Goal: Task Accomplishment & Management: Manage account settings

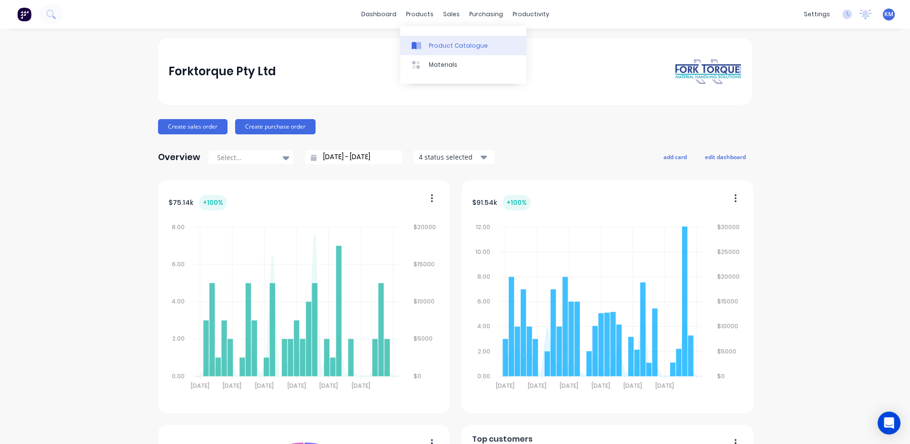
click at [425, 44] on div at bounding box center [419, 45] width 14 height 9
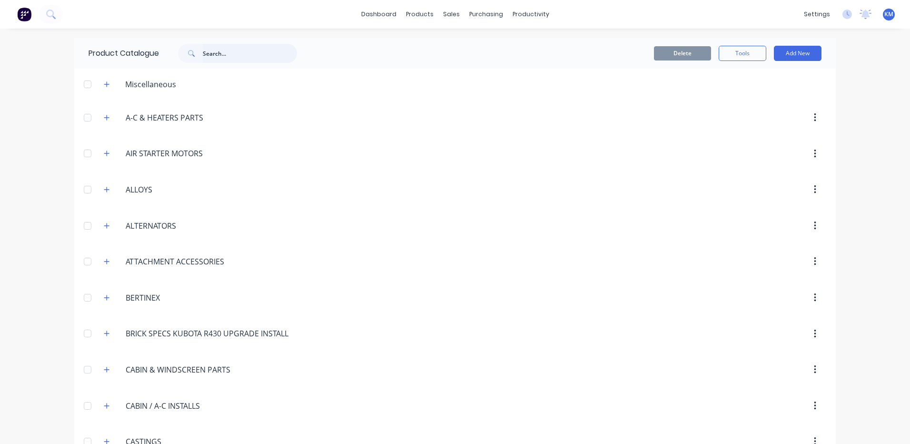
click at [205, 51] on input "text" at bounding box center [250, 53] width 94 height 19
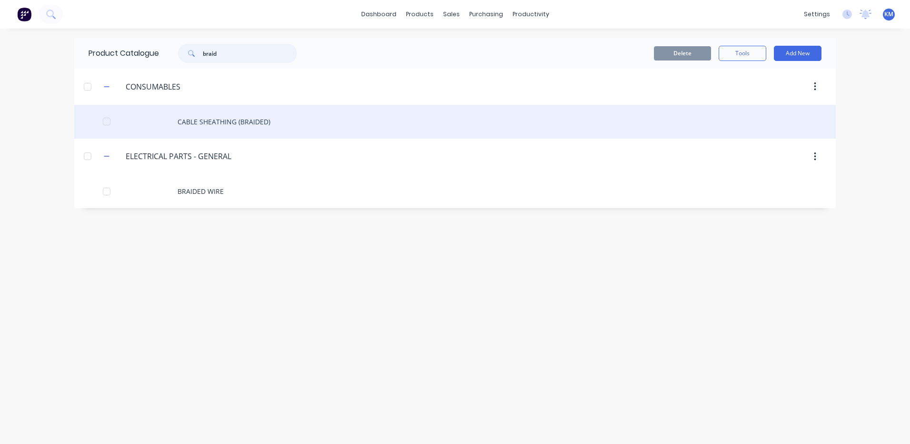
type input "braid"
click at [251, 126] on div "CABLE SHEATHING (BRAIDED)" at bounding box center [455, 122] width 762 height 34
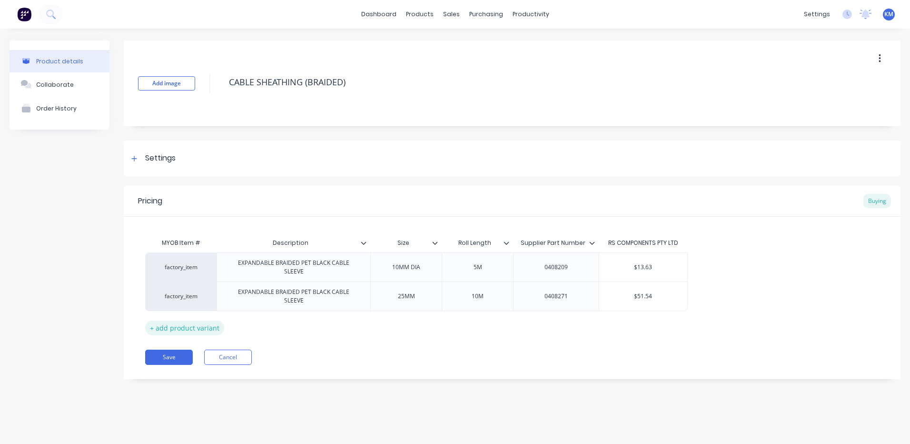
click at [197, 320] on div "+ add product variant" at bounding box center [184, 327] width 79 height 15
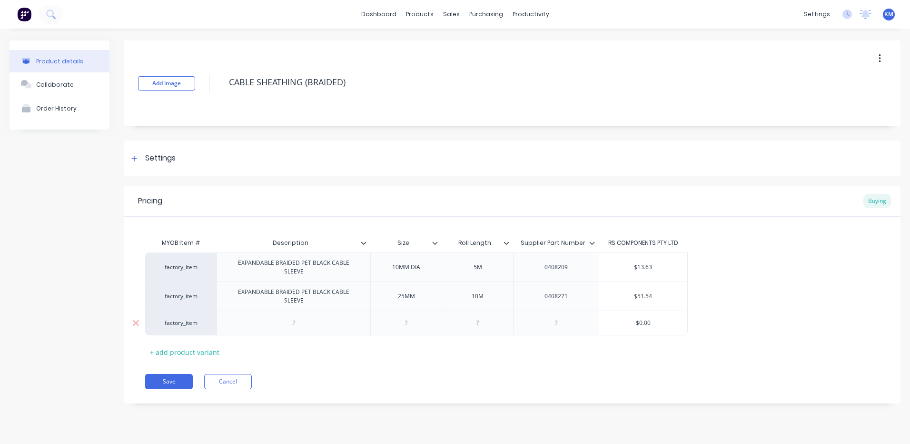
drag, startPoint x: 265, startPoint y: 313, endPoint x: 282, endPoint y: 310, distance: 17.9
click at [265, 313] on div at bounding box center [294, 322] width 154 height 25
click at [304, 317] on div at bounding box center [294, 323] width 48 height 12
click at [197, 345] on div "+ add product variant" at bounding box center [184, 352] width 79 height 15
type textarea "x"
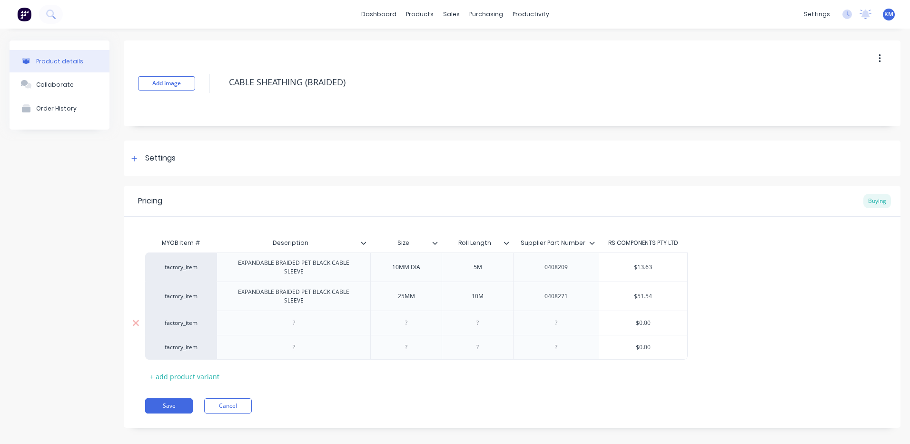
click at [295, 317] on div at bounding box center [294, 323] width 48 height 12
type textarea "x"
click at [423, 317] on div at bounding box center [407, 323] width 48 height 12
type textarea "x"
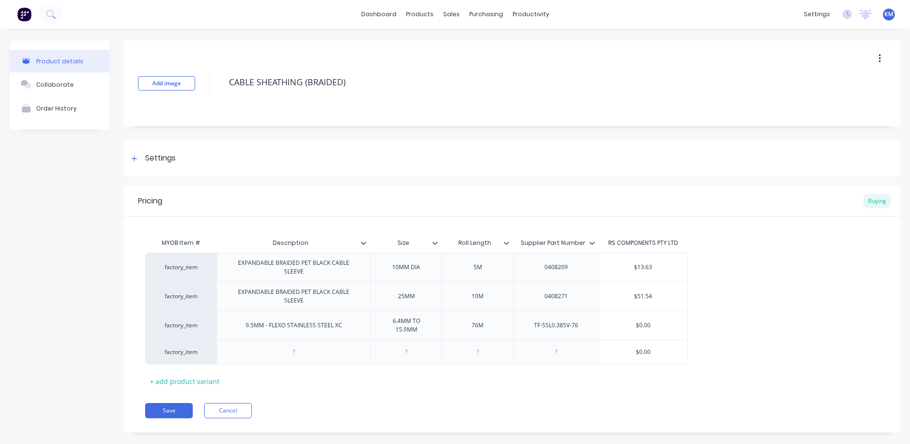
type textarea "x"
click at [586, 360] on div "MYOB Item # Description Size Roll Length Supplier Part Number RS COMPONENTS PTY…" at bounding box center [512, 310] width 734 height 155
click at [330, 346] on div at bounding box center [294, 351] width 154 height 25
click at [314, 346] on div at bounding box center [294, 352] width 48 height 12
type textarea "x"
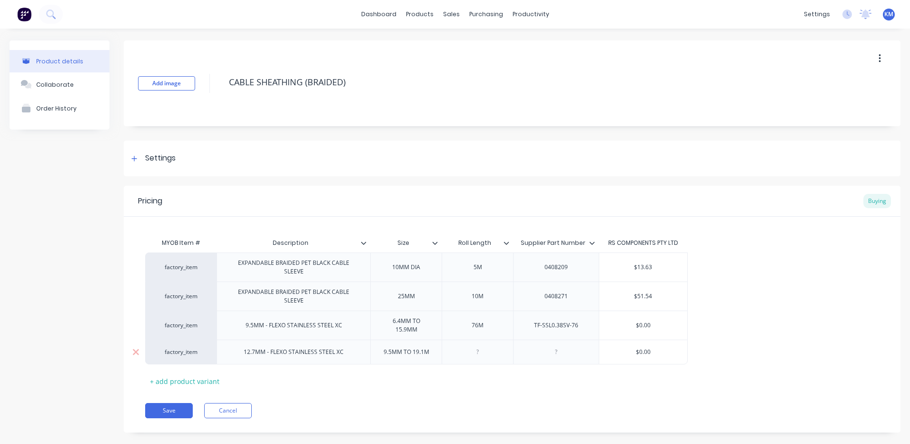
type textarea "x"
click at [784, 358] on div "factory_item EXPANDABLE BRAIDED PET BLACK CABLE SLEEVE 10MM DIA 5M 0408209 $13.…" at bounding box center [512, 310] width 734 height 117
click at [717, 356] on div "factory_item EXPANDABLE BRAIDED PET BLACK CABLE SLEEVE 10MM DIA 5M 0408209 $13.…" at bounding box center [512, 310] width 734 height 117
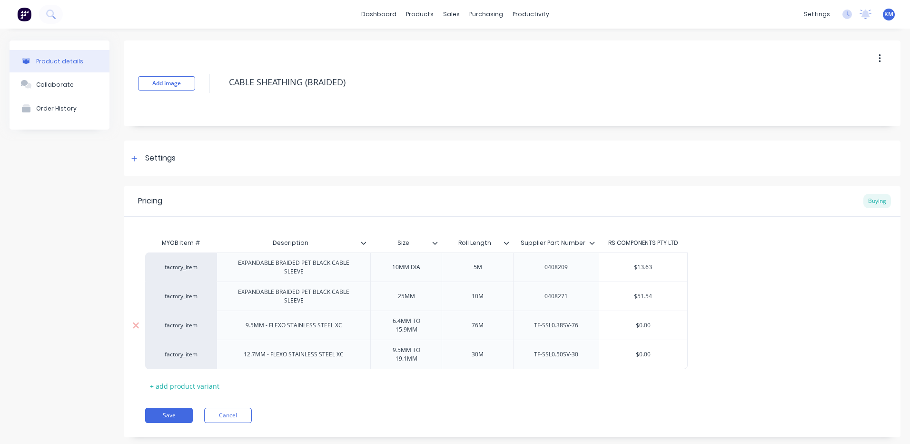
type input "$0.00"
click at [654, 321] on input "$0.00" at bounding box center [643, 325] width 88 height 9
click at [815, 204] on div "Pricing Buying" at bounding box center [512, 201] width 777 height 31
click at [251, 167] on div "Settings" at bounding box center [512, 158] width 777 height 36
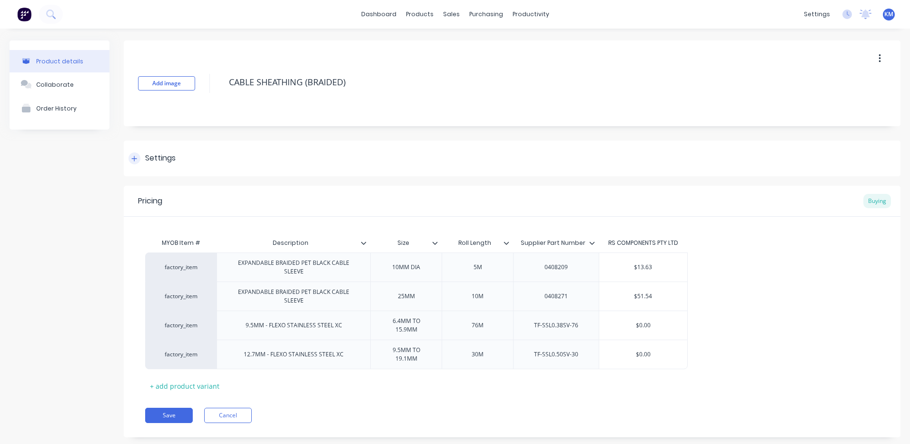
type textarea "x"
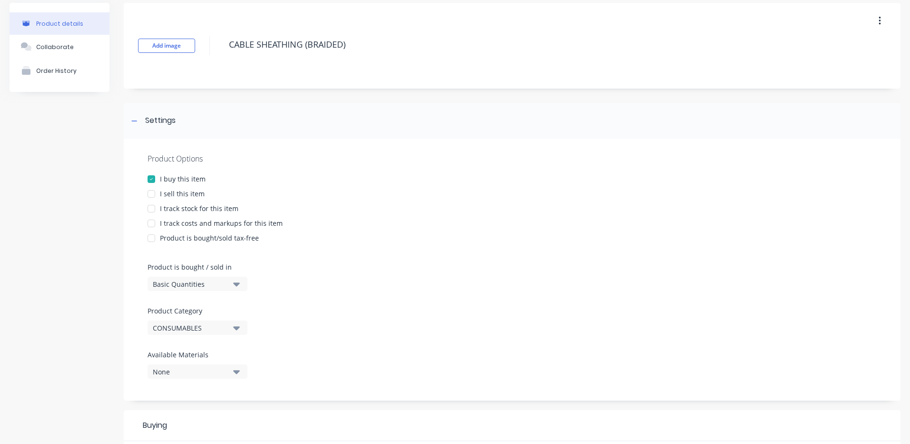
scroll to position [190, 0]
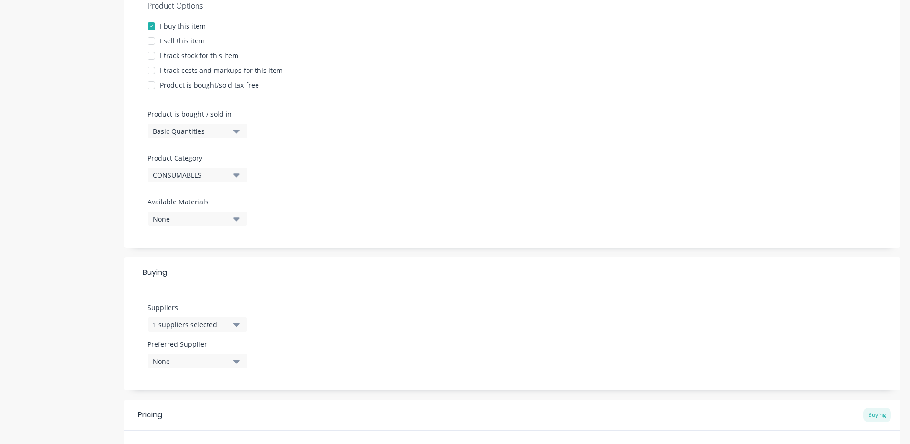
click at [233, 321] on button "1 suppliers selected" at bounding box center [198, 324] width 100 height 14
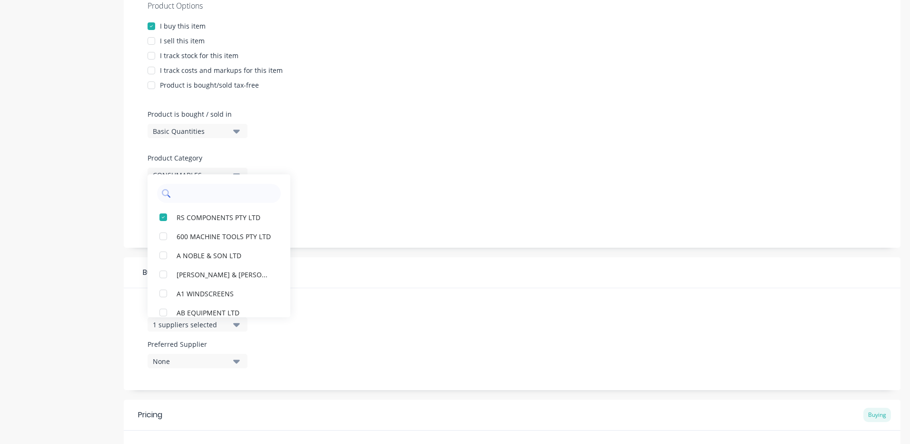
click at [217, 191] on input "text" at bounding box center [225, 193] width 101 height 19
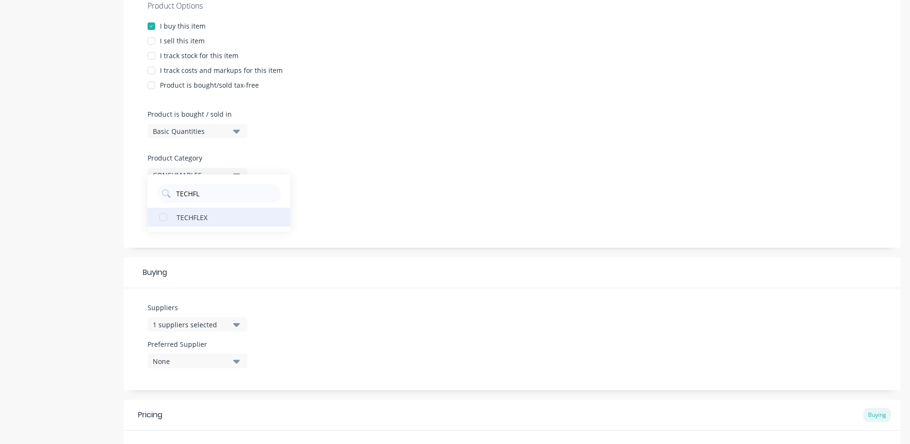
type input "TECHFL"
click at [209, 208] on button "TECHFLEX" at bounding box center [219, 217] width 143 height 19
type textarea "x"
drag, startPoint x: 520, startPoint y: 209, endPoint x: 517, endPoint y: 231, distance: 21.6
click at [520, 210] on div "Product Options I buy this item I sell this item I track stock for this item I …" at bounding box center [512, 117] width 777 height 262
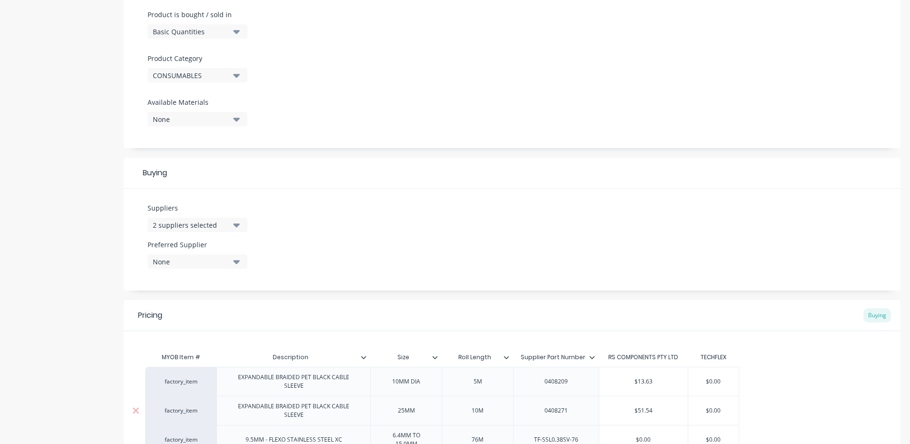
scroll to position [414, 0]
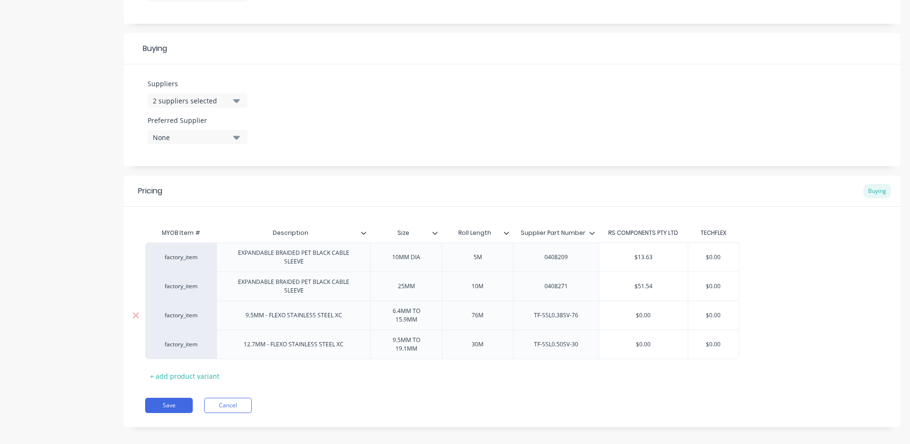
type input "$0.00"
click at [720, 311] on input "$0.00" at bounding box center [713, 315] width 51 height 9
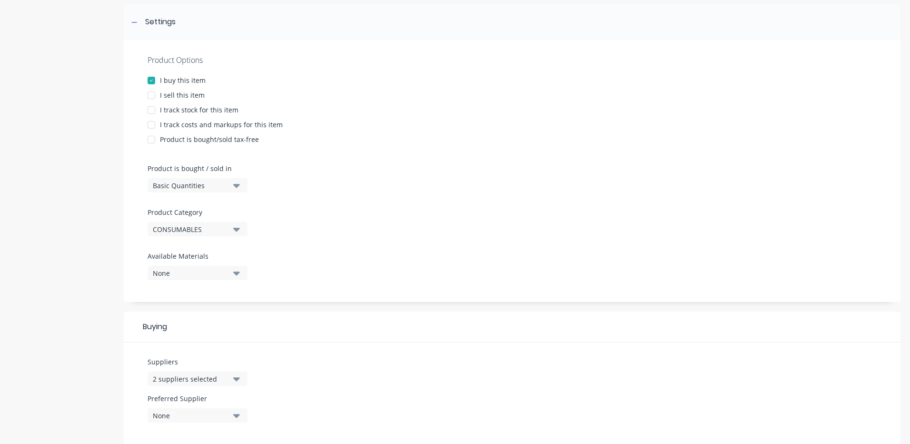
scroll to position [129, 0]
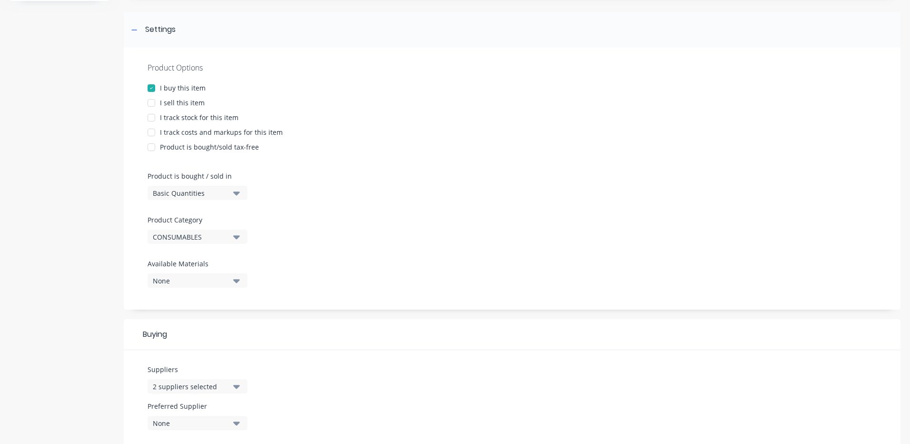
click at [154, 103] on div at bounding box center [151, 102] width 19 height 19
click at [157, 102] on div at bounding box center [151, 102] width 19 height 19
click at [152, 127] on div at bounding box center [151, 132] width 19 height 19
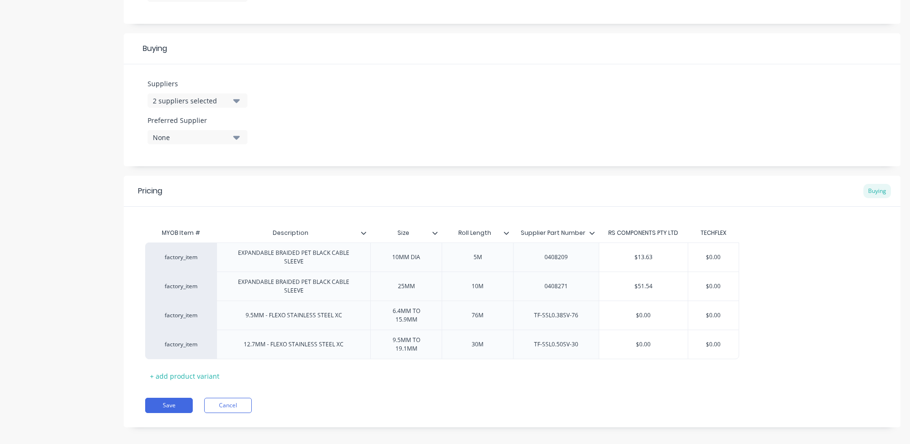
scroll to position [176, 0]
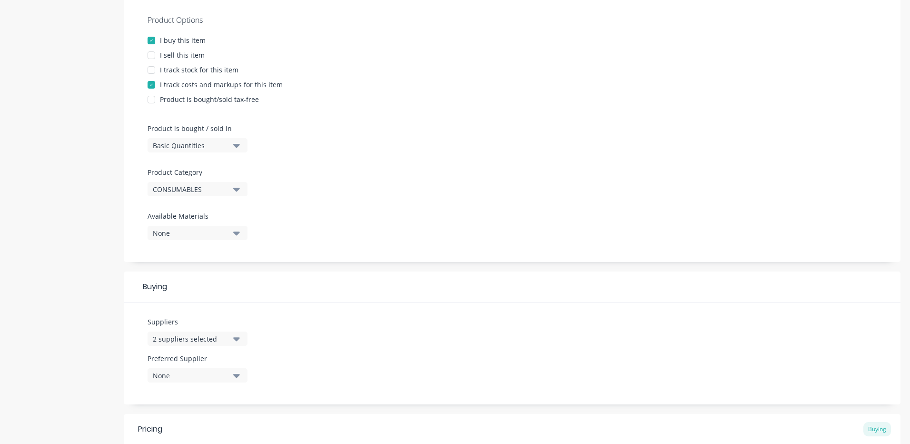
click at [174, 57] on div "I sell this item" at bounding box center [182, 55] width 45 height 10
type textarea "x"
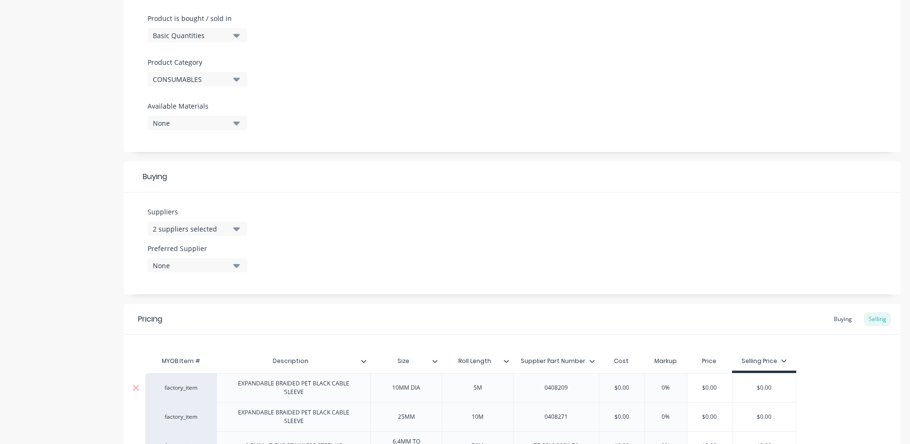
scroll to position [417, 0]
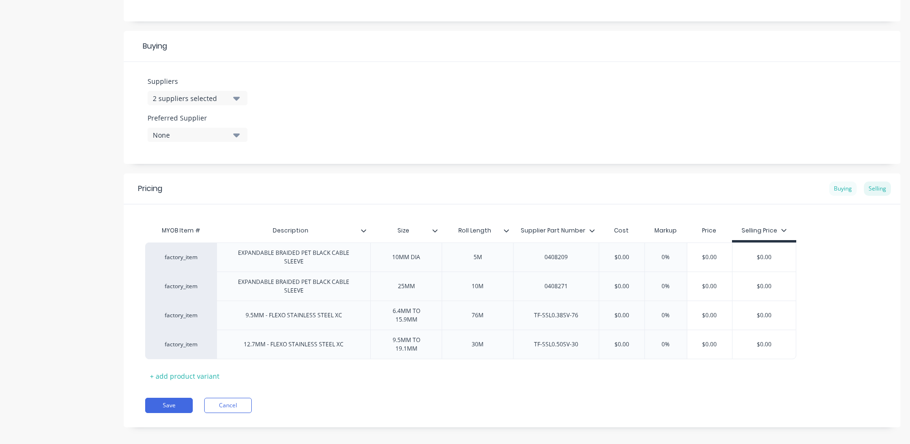
click at [842, 192] on div "Buying" at bounding box center [843, 188] width 28 height 14
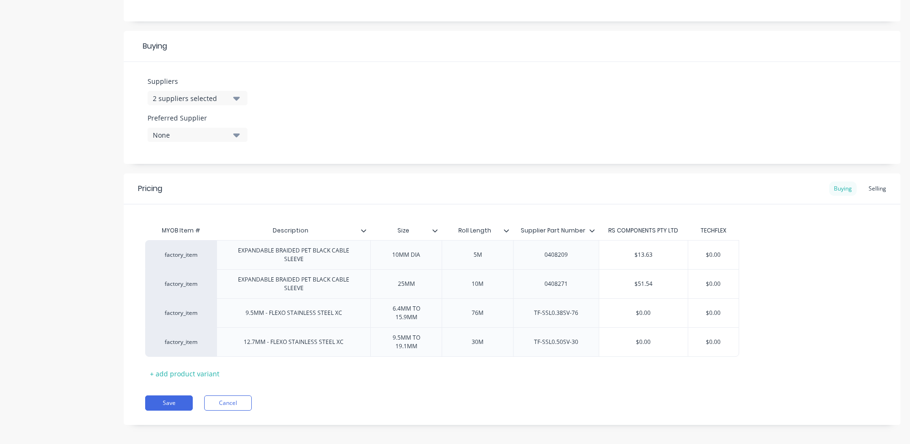
scroll to position [414, 0]
type input "$0.00"
click at [713, 311] on input "$0.00" at bounding box center [713, 315] width 51 height 9
type textarea "x"
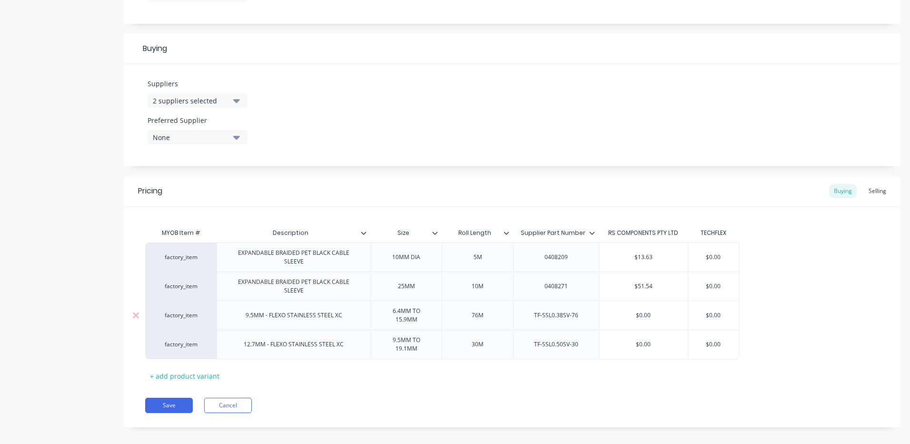
type input "$1"
type textarea "x"
type input "$11"
type textarea "x"
type input "$114"
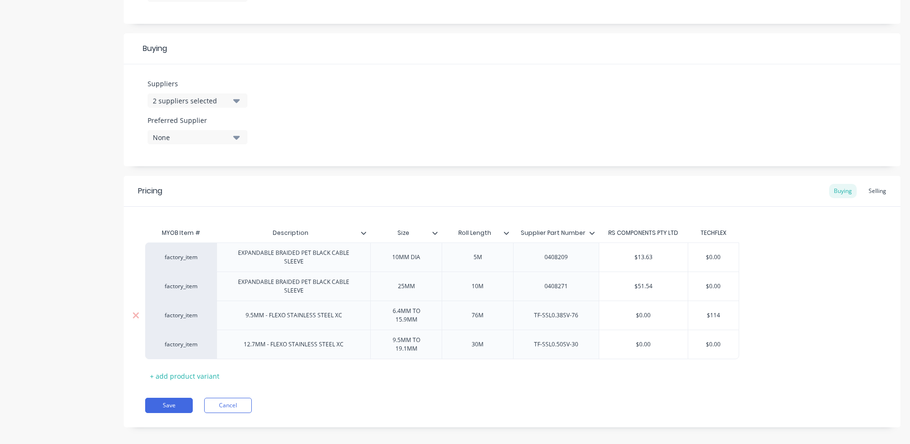
type textarea "x"
type input "$1142"
type textarea "x"
type input "$1142."
type textarea "x"
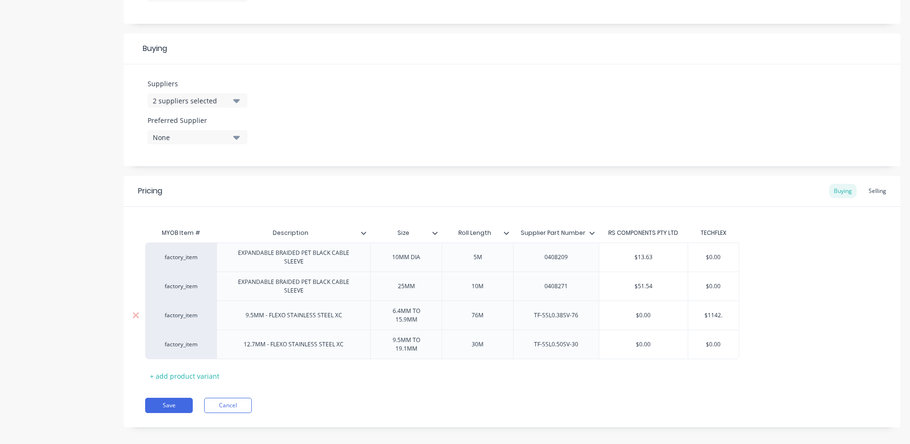
type input "$1142.7"
type textarea "x"
type input "$1142.78"
type textarea "x"
type input "$1142.781"
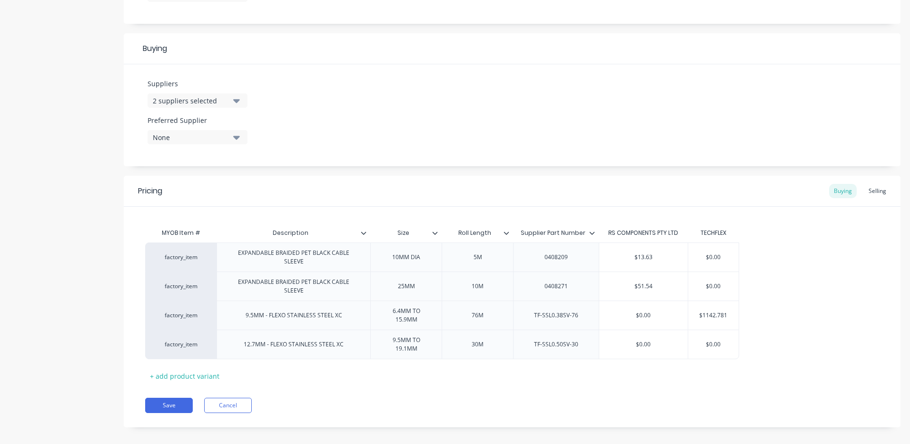
click at [756, 309] on div "factory_item EXPANDABLE BRAIDED PET BLACK CABLE SLEEVE 10MM DIA 5M 0408209 $13.…" at bounding box center [512, 300] width 734 height 117
type input "$0.00"
click at [712, 340] on input "$0.00" at bounding box center [713, 344] width 51 height 9
click at [717, 340] on input "$0.00" at bounding box center [713, 344] width 51 height 9
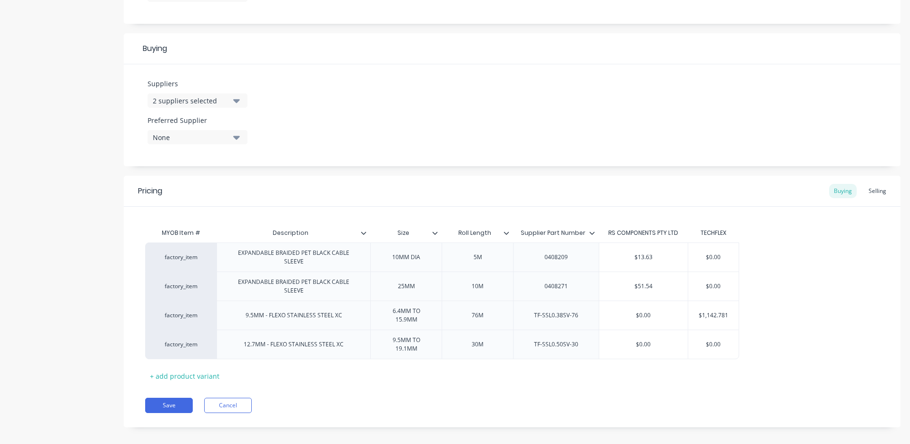
type textarea "x"
type input "$4"
type textarea "x"
type input "$46"
type textarea "x"
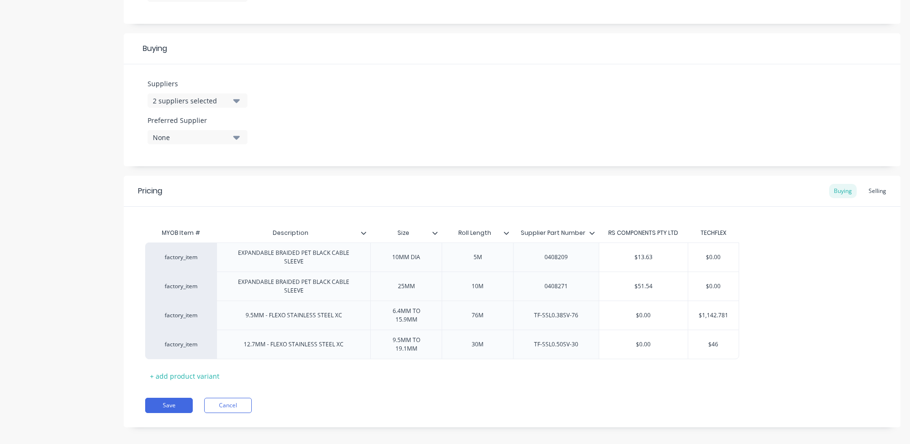
type input "$467"
type textarea "x"
type input "$467."
type textarea "x"
type input "$467.4"
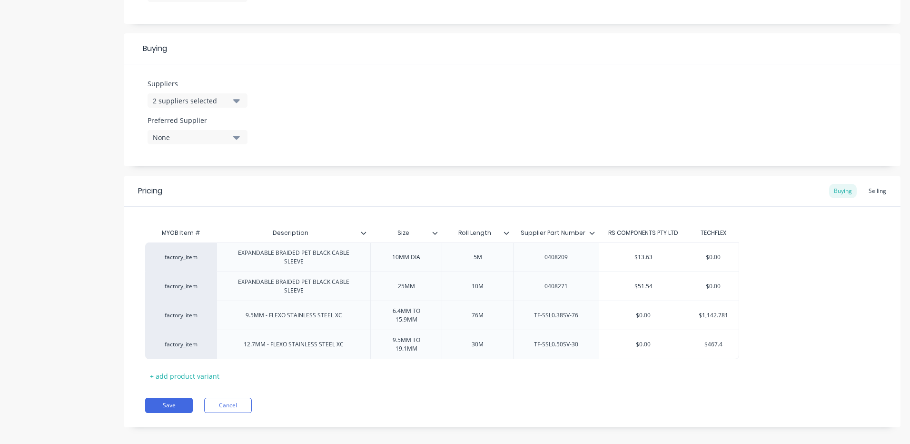
type textarea "x"
type input "$467.48"
click at [780, 333] on div "factory_item EXPANDABLE BRAIDED PET BLACK CABLE SLEEVE 10MM DIA 5M 0408209 $13.…" at bounding box center [512, 300] width 734 height 117
click at [874, 191] on div "Selling" at bounding box center [877, 191] width 27 height 14
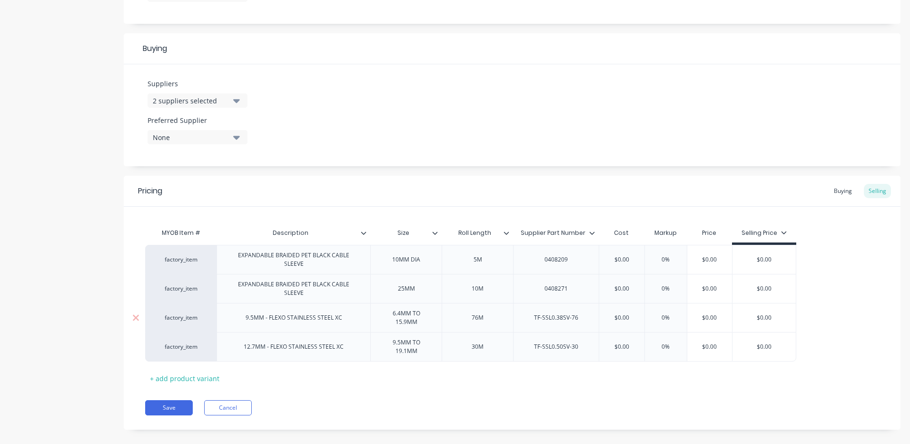
type input "$0.00"
click at [621, 313] on input "$0.00" at bounding box center [622, 317] width 48 height 9
type textarea "x"
type input "$1"
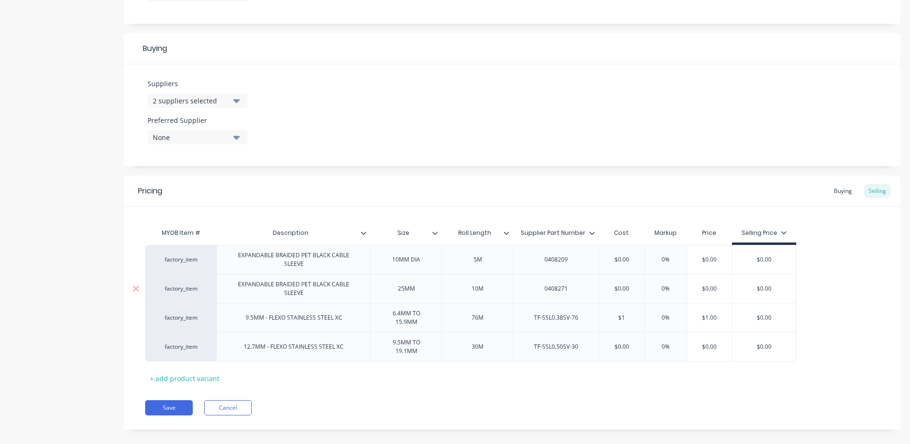
type textarea "x"
type input "$11"
type textarea "x"
type input "$114"
type textarea "x"
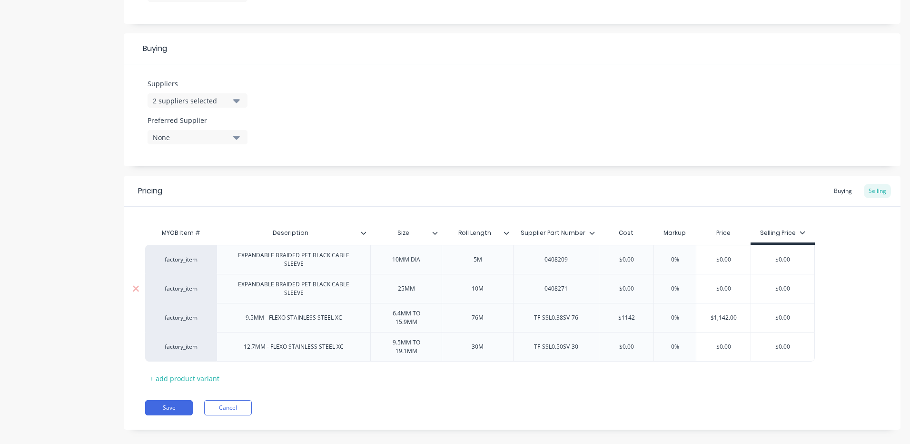
type input "$1142."
type textarea "x"
type input "$1142.8"
type textarea "x"
type input "$1142.87"
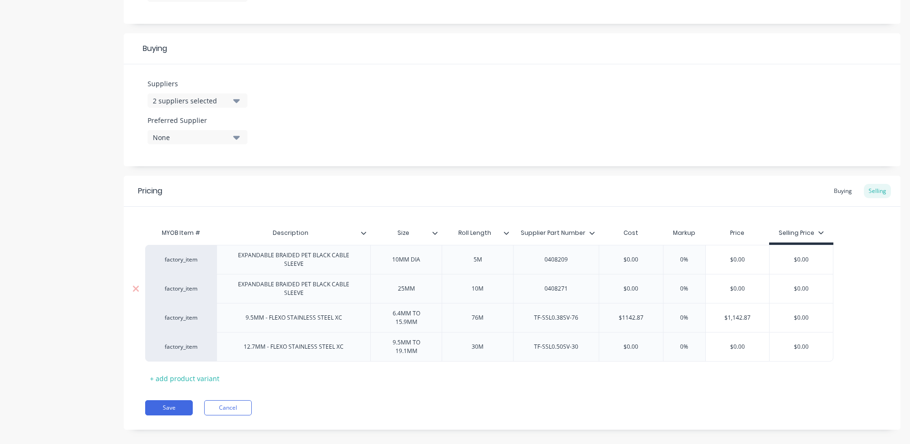
type textarea "x"
type input "$1142.871"
type input "%"
type textarea "x"
type input "30%"
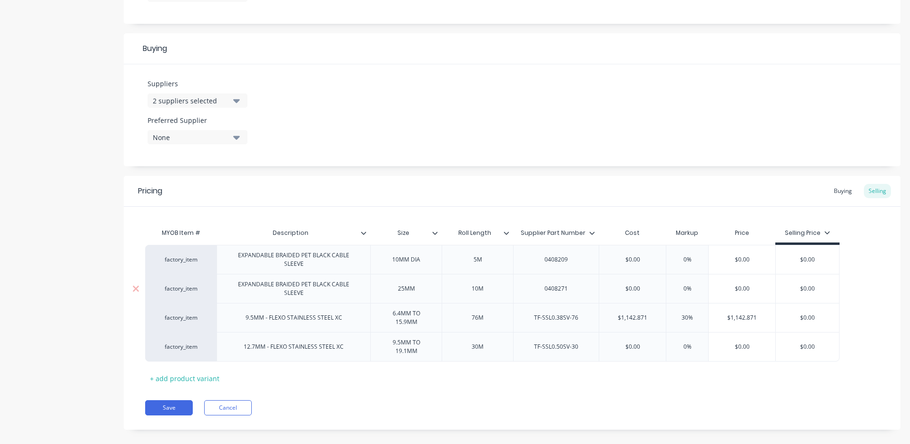
type textarea "x"
type input "30%"
type input "$1,485.7323"
type input "$0.00"
type textarea "x"
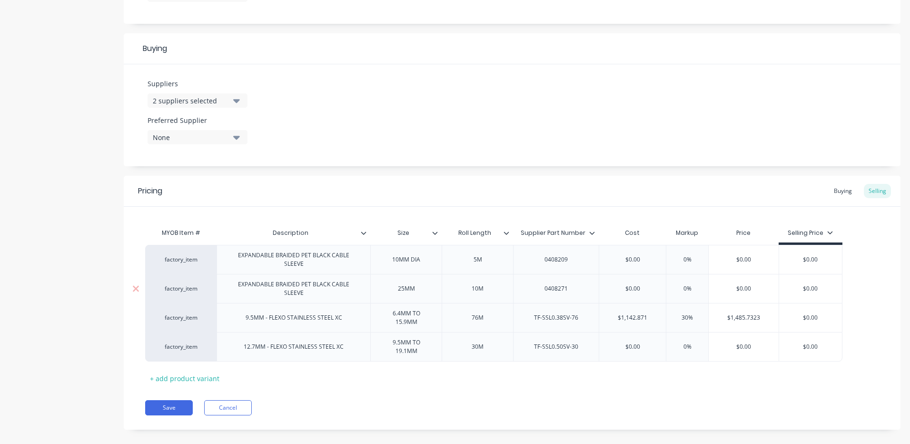
type input "$0.0"
type textarea "x"
type input "$0."
type textarea "x"
type input "$0"
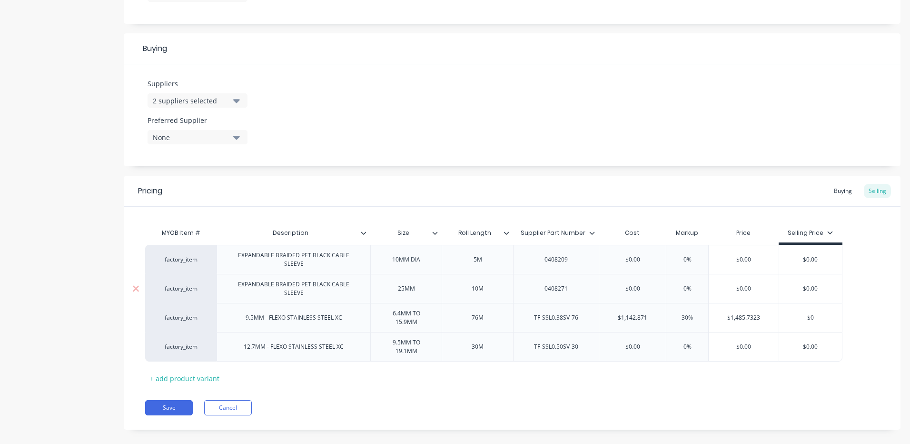
type textarea "x"
type input "$"
type textarea "x"
type input "$1"
type textarea "x"
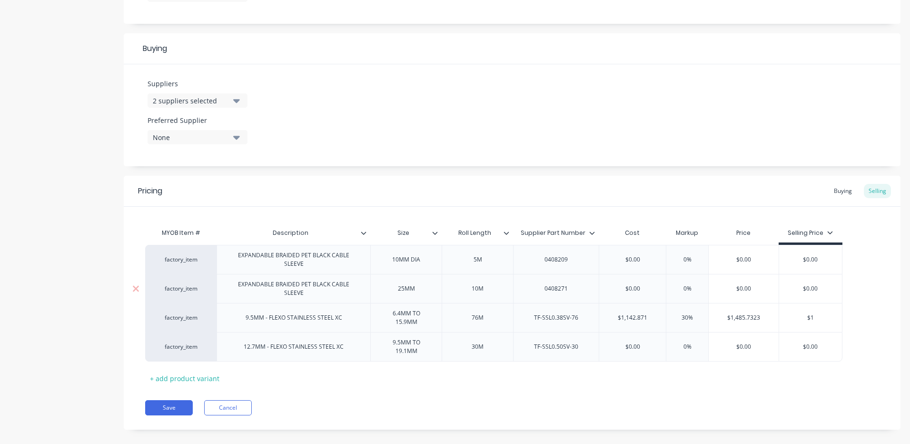
type input "$15"
type textarea "x"
type input "$155"
type textarea "x"
type input "$1550"
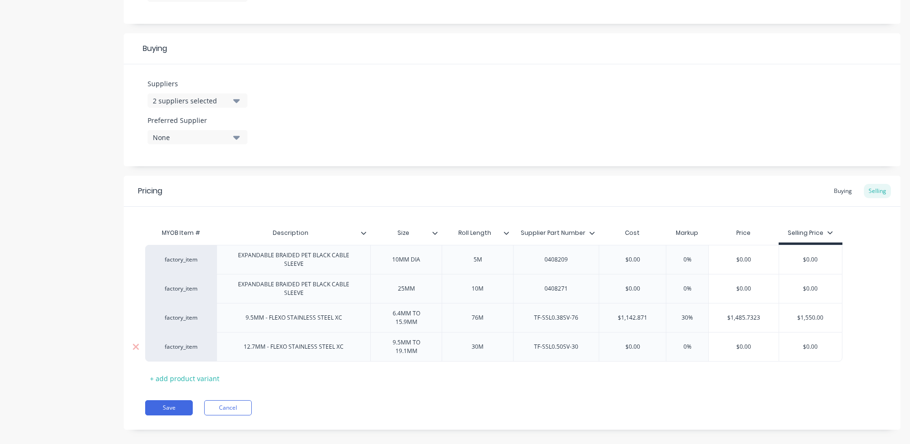
click at [637, 342] on input "$0.00" at bounding box center [632, 346] width 67 height 9
type input "$4"
type textarea "x"
type input "$46"
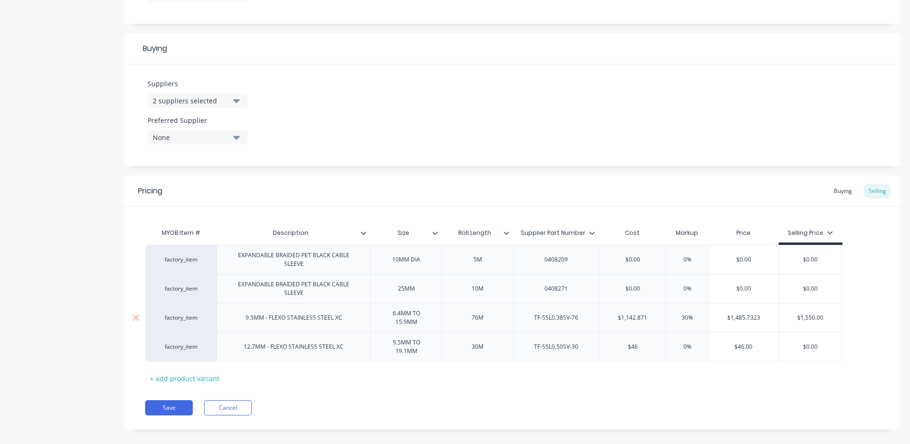
type textarea "x"
type input "$467."
type textarea "x"
type input "$467.4"
type textarea "x"
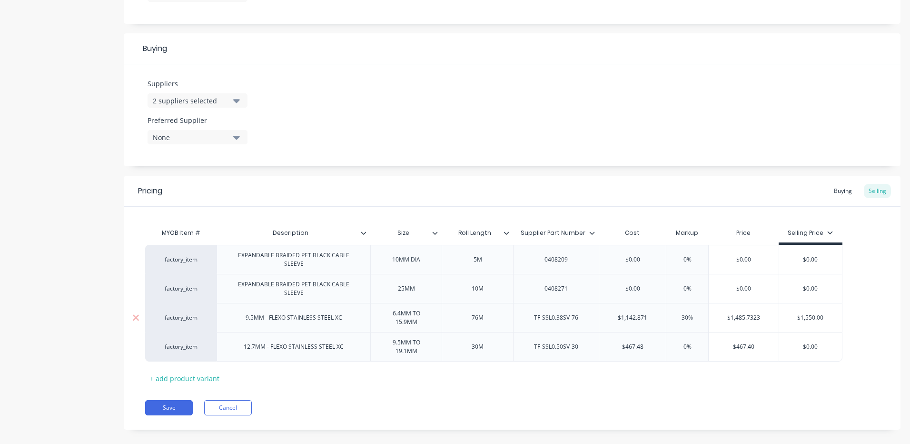
type input "$467.48"
type input "%"
type textarea "x"
type input "3%"
type textarea "x"
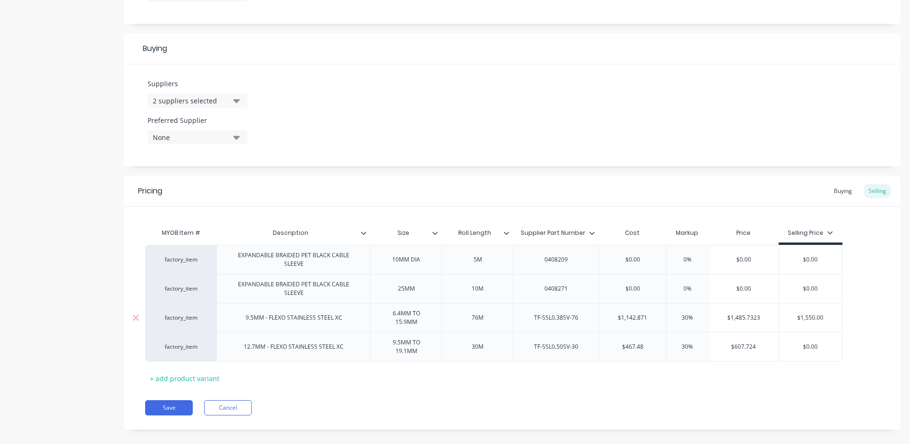
type input "30%"
type input "$607.724"
type input "$0.00"
type textarea "x"
type input "$0.0"
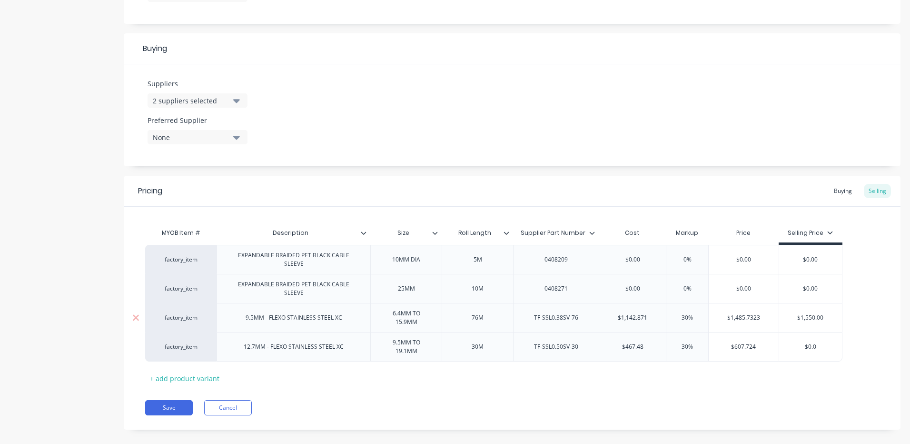
type textarea "x"
type input "$0."
type textarea "x"
type input "$0"
type textarea "x"
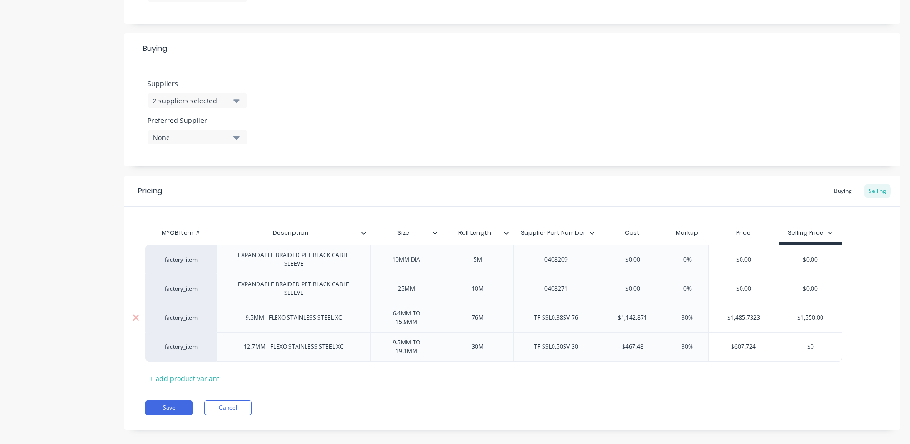
type input "$"
type textarea "x"
type input "$6"
type textarea "x"
type input "$65"
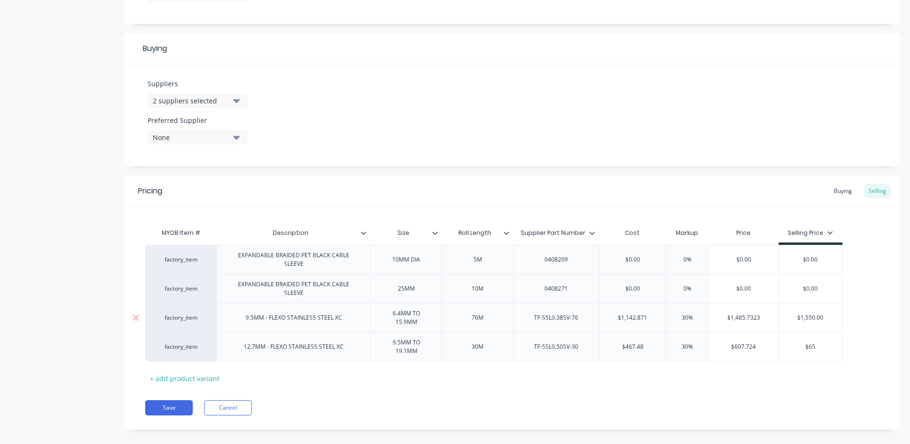
type textarea "x"
type input "$650"
click at [684, 400] on div "Save Cancel" at bounding box center [522, 407] width 755 height 15
click at [176, 400] on button "Save" at bounding box center [169, 407] width 48 height 15
type textarea "x"
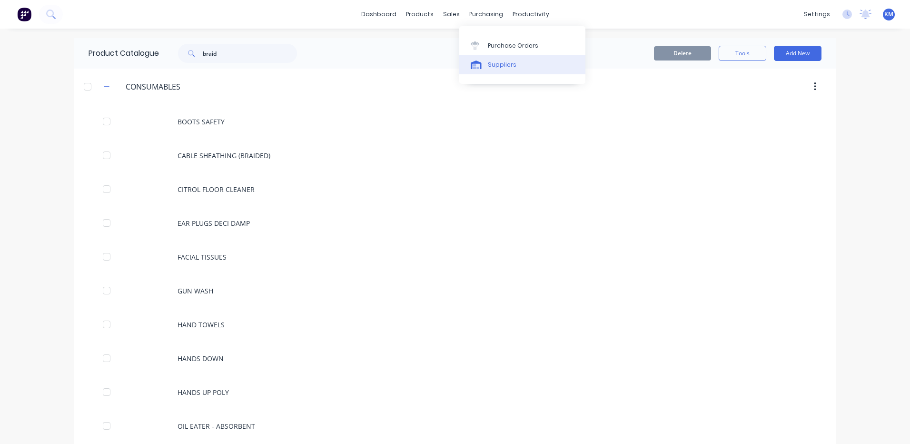
drag, startPoint x: 488, startPoint y: 61, endPoint x: 474, endPoint y: 61, distance: 14.3
click at [488, 61] on div "Suppliers" at bounding box center [502, 64] width 29 height 9
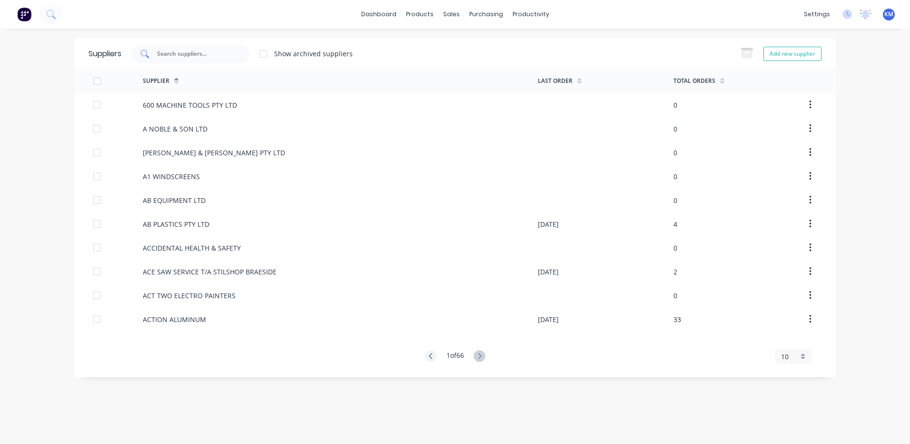
click at [214, 51] on input "text" at bounding box center [195, 54] width 79 height 10
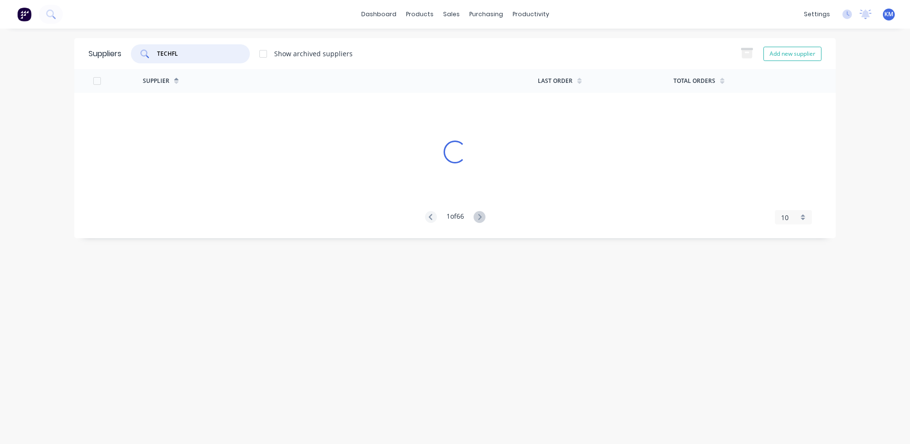
type input "TECHFLE"
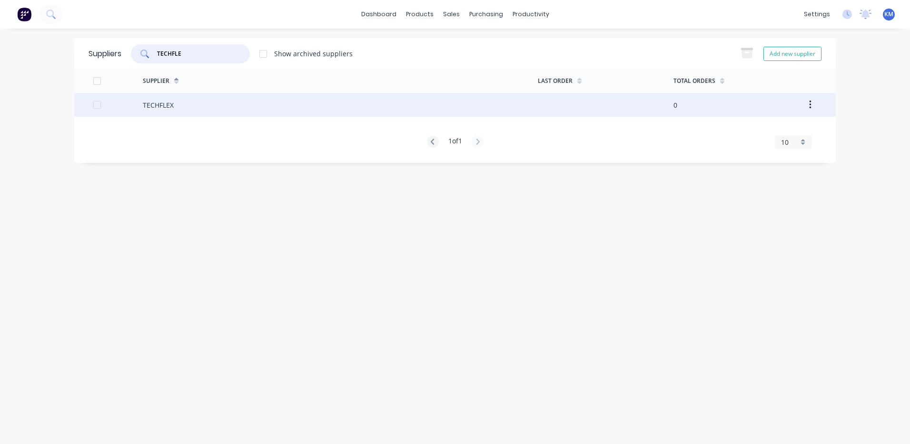
click at [267, 101] on div "TECHFLEX" at bounding box center [340, 105] width 395 height 24
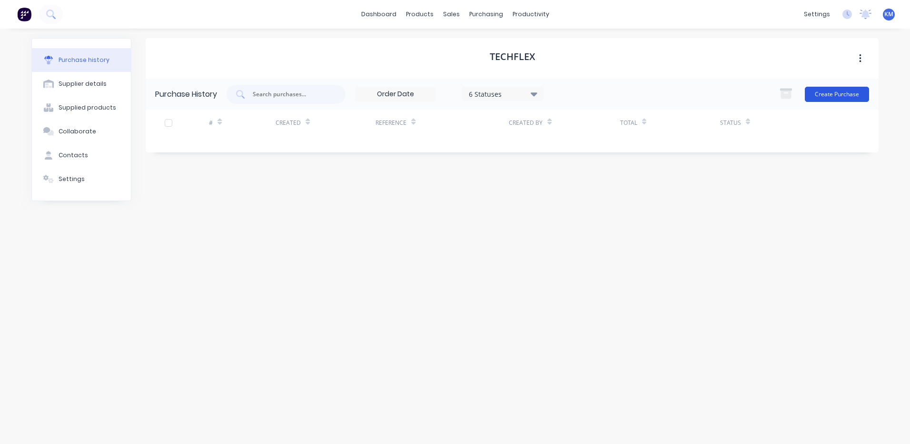
click at [822, 91] on button "Create Purchase" at bounding box center [837, 94] width 64 height 15
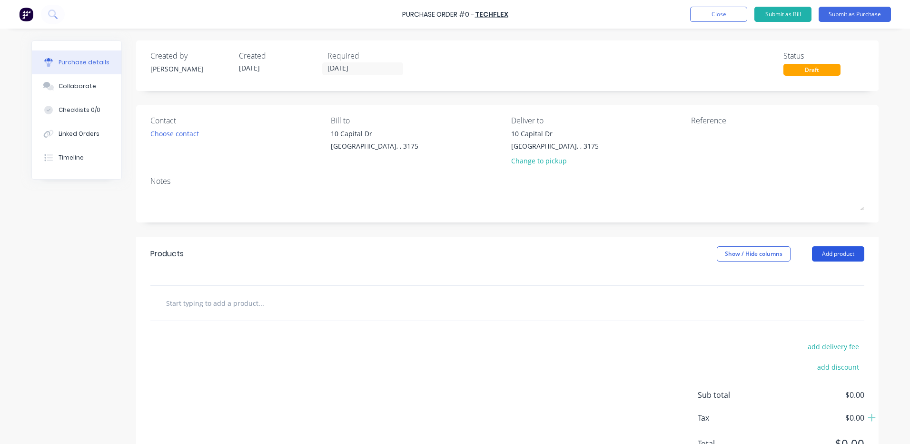
click at [823, 252] on button "Add product" at bounding box center [838, 253] width 52 height 15
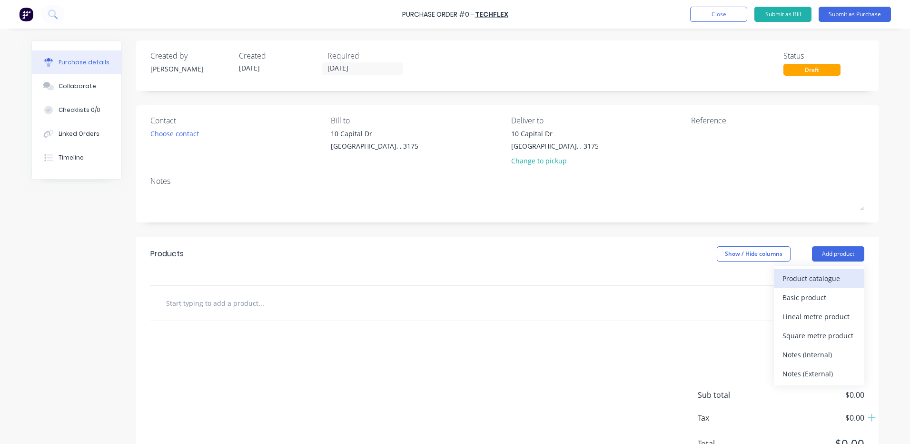
click at [820, 274] on div "Product catalogue" at bounding box center [819, 278] width 73 height 14
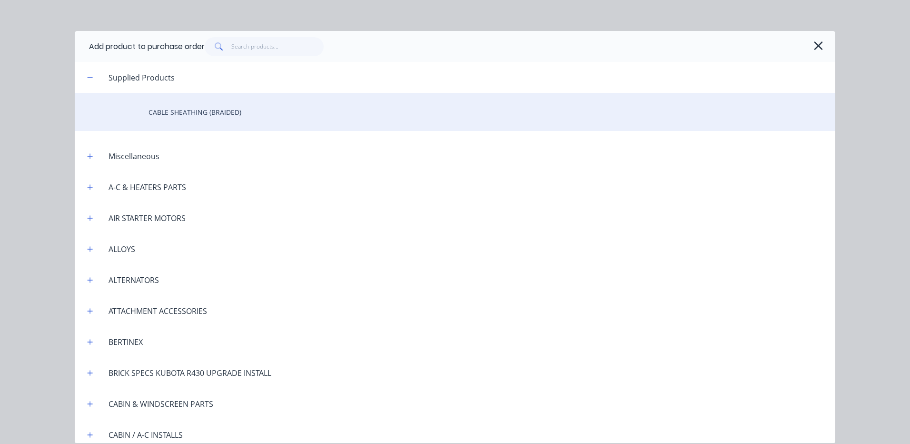
click at [271, 121] on div "CABLE SHEATHING (BRAIDED)" at bounding box center [455, 112] width 761 height 38
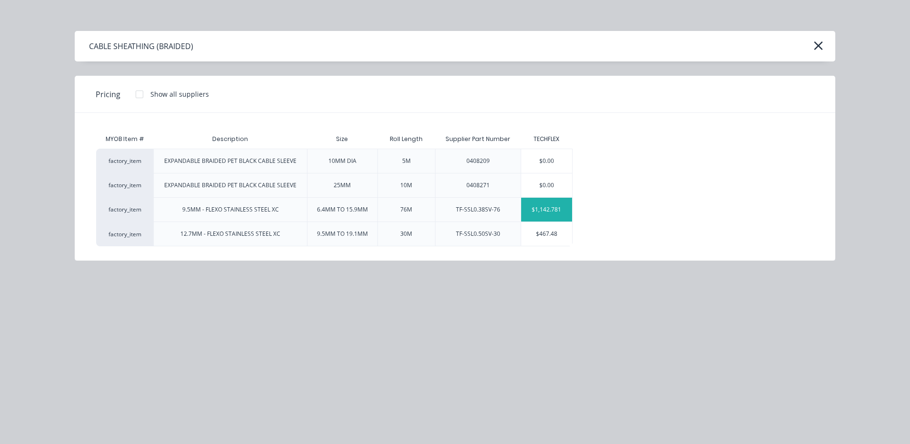
click at [557, 208] on div "$1,142.781" at bounding box center [546, 210] width 51 height 24
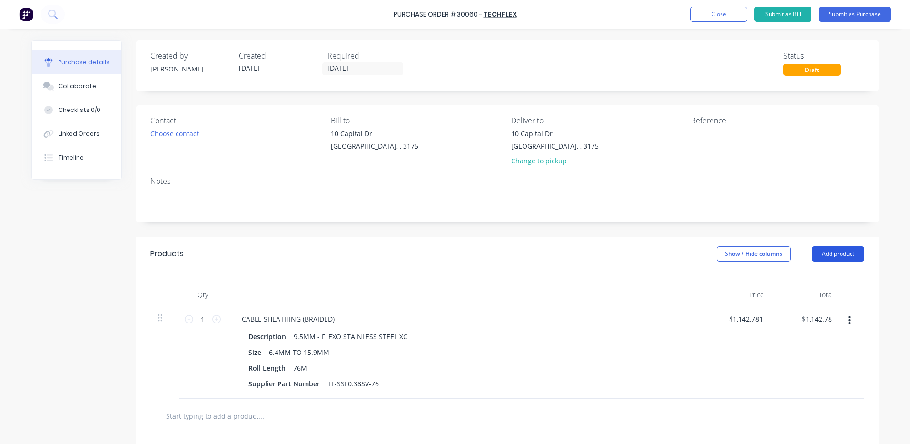
click at [850, 255] on button "Add product" at bounding box center [838, 253] width 52 height 15
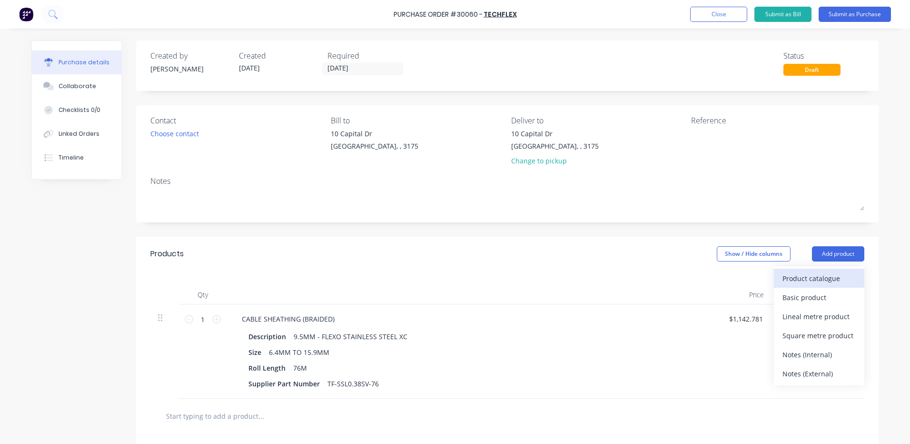
click at [821, 274] on div "Product catalogue" at bounding box center [819, 278] width 73 height 14
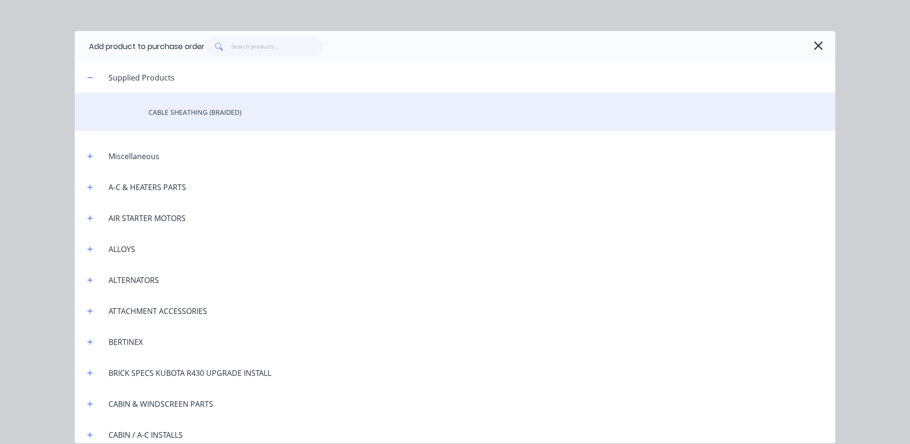
click at [236, 120] on div "CABLE SHEATHING (BRAIDED)" at bounding box center [455, 112] width 761 height 38
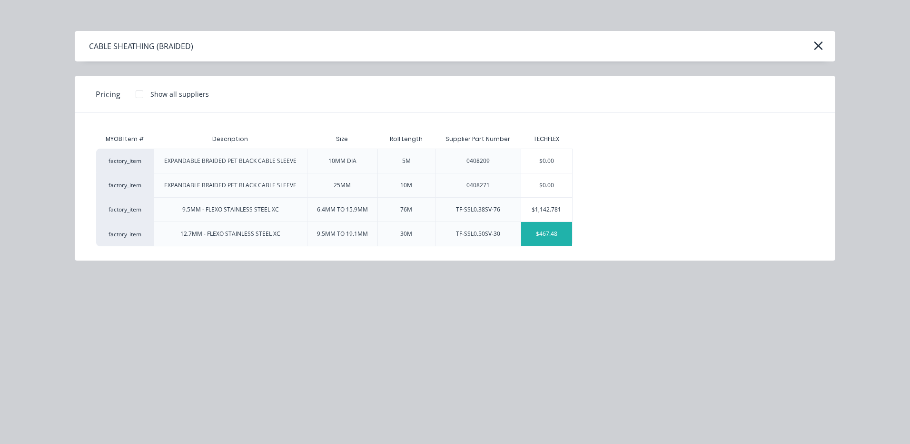
click at [550, 234] on div "$467.48" at bounding box center [546, 234] width 51 height 24
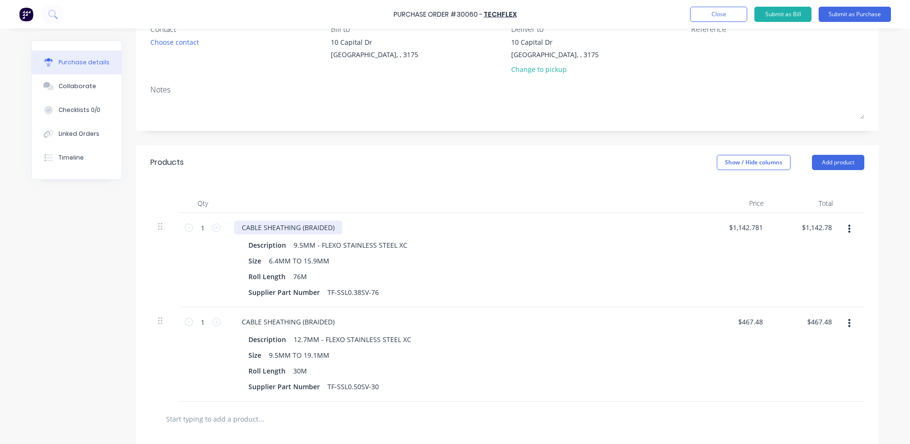
scroll to position [95, 0]
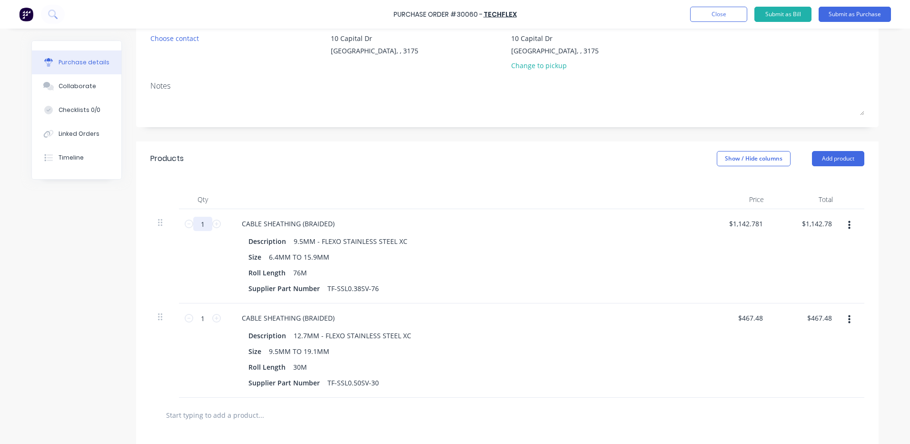
click at [201, 224] on input "1" at bounding box center [202, 224] width 19 height 14
type input "5"
type input "$5,713.91"
type input "5"
click at [274, 186] on div "Qty Price Total 5 5 CABLE SHEATHING (BRAIDED) Description 9.5MM - FLEXO STAINLE…" at bounding box center [507, 287] width 743 height 222
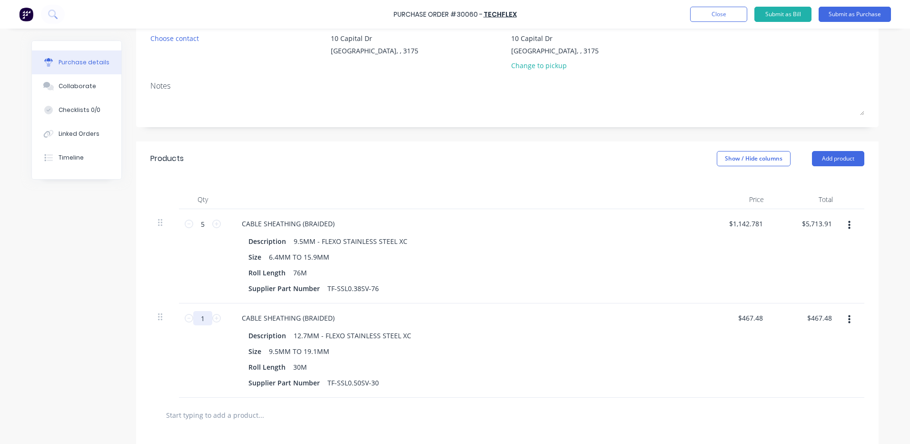
click at [193, 321] on input "1" at bounding box center [202, 318] width 19 height 14
type input "5"
type input "$2,337.40"
type input "5"
click at [384, 187] on div "Qty Price Total 5 5 CABLE SHEATHING (BRAIDED) Description 9.5MM - FLEXO STAINLE…" at bounding box center [507, 287] width 743 height 222
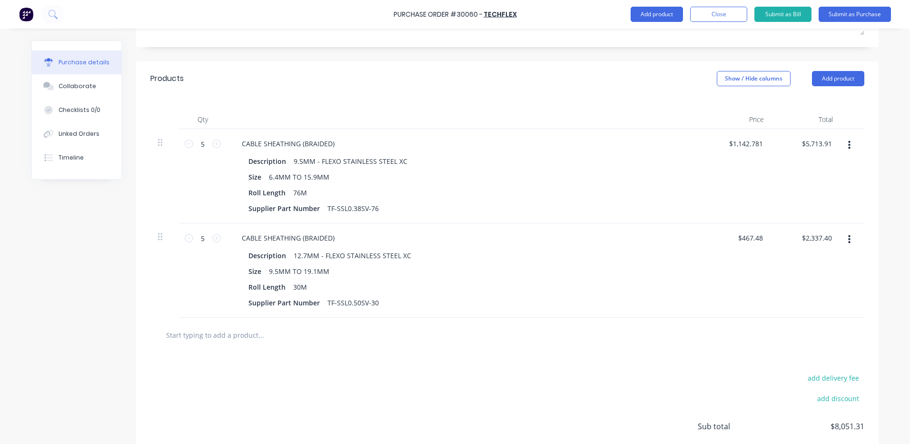
scroll to position [250, 0]
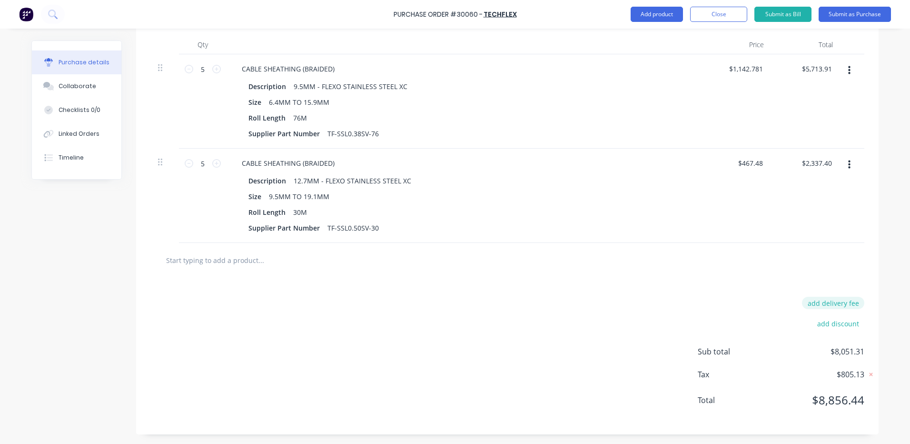
click at [825, 301] on button "add delivery fee" at bounding box center [833, 303] width 62 height 12
type input "$50.00"
click at [629, 290] on div "Delivery fee $50.00 add discount Sub total $8,051.31 Tax $805.13 Total $8,856.44" at bounding box center [507, 357] width 743 height 159
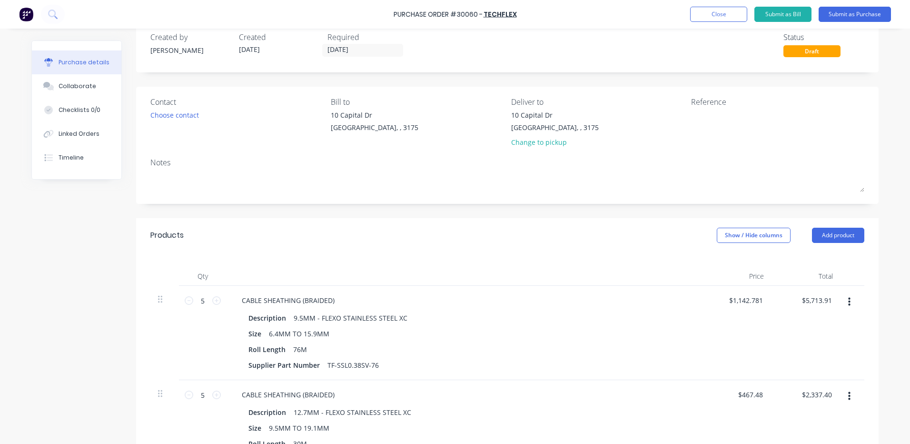
scroll to position [0, 0]
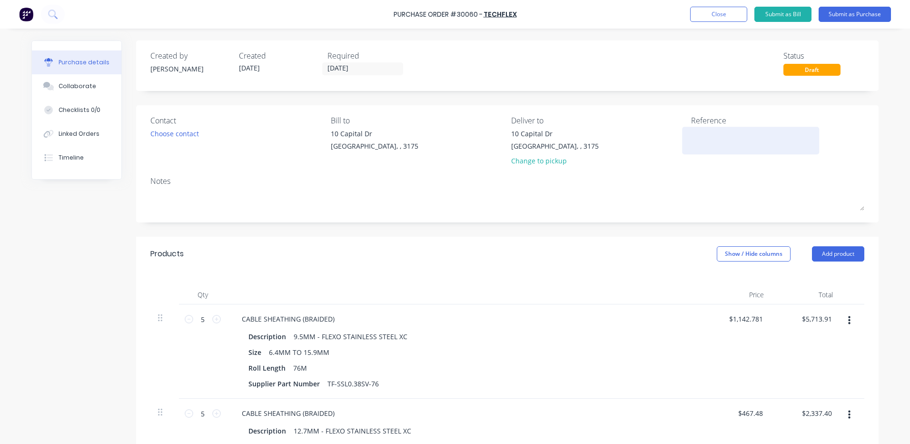
click at [736, 140] on textarea at bounding box center [750, 139] width 119 height 21
type textarea "METAL CABLE SHEATHING"
type textarea "x"
type textarea "METAL CABLE SHEATHING"
click at [447, 311] on div "CABLE SHEATHING (BRAIDED) Description 9.5MM - FLEXO STAINLESS STEEL XC Size 6.4…" at bounding box center [465, 351] width 476 height 94
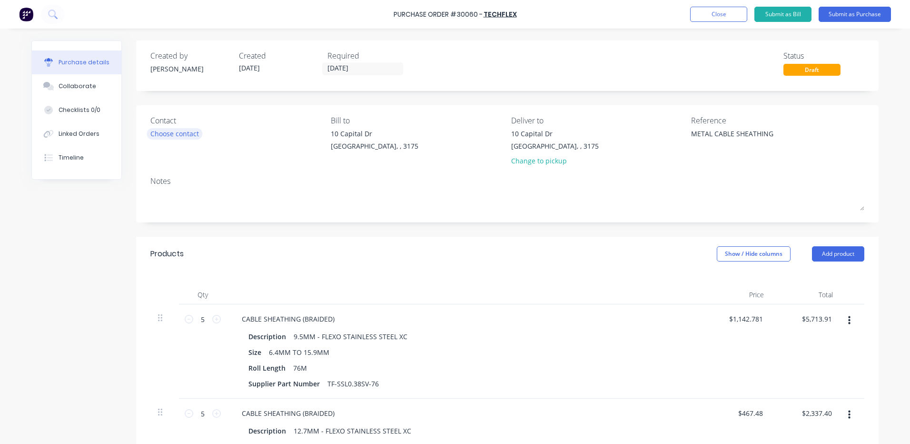
click at [170, 133] on div "Choose contact" at bounding box center [174, 134] width 49 height 10
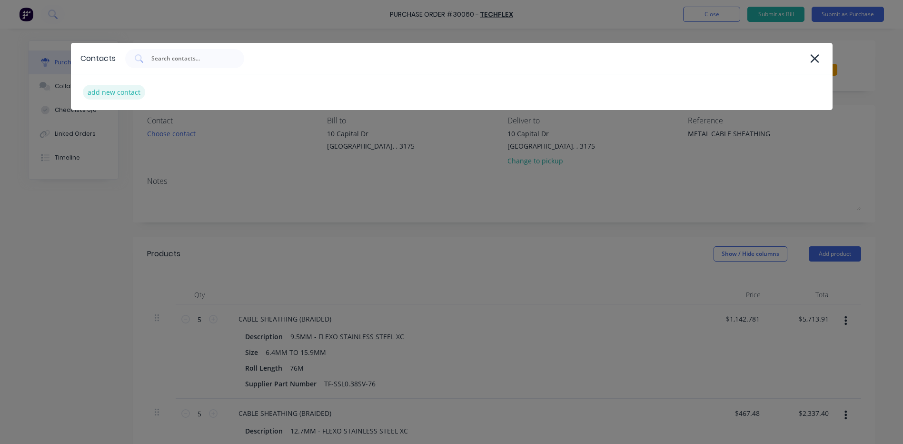
type textarea "x"
click at [130, 91] on div "add new contact" at bounding box center [114, 92] width 62 height 15
select select "AU"
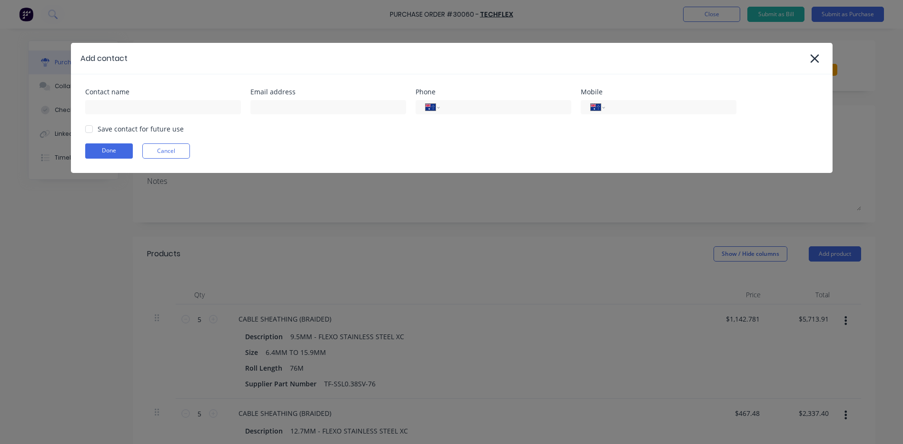
click at [139, 115] on div "Contact name Email address Phone International [GEOGRAPHIC_DATA] [GEOGRAPHIC_DA…" at bounding box center [452, 123] width 762 height 99
type textarea "x"
click at [143, 112] on input at bounding box center [163, 107] width 156 height 14
type input "SALES"
type input "[EMAIL_ADDRESS][DOMAIN_NAME]"
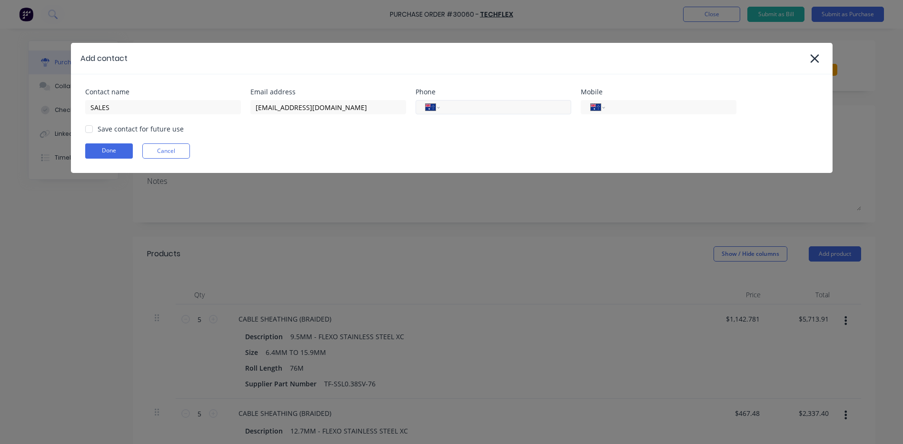
click at [505, 113] on div "International [GEOGRAPHIC_DATA] [GEOGRAPHIC_DATA] [GEOGRAPHIC_DATA] [GEOGRAPHIC…" at bounding box center [494, 107] width 156 height 14
type textarea "x"
click at [510, 108] on input "tel" at bounding box center [504, 107] width 114 height 11
type input "[PHONE_NUMBER]"
type textarea "x"
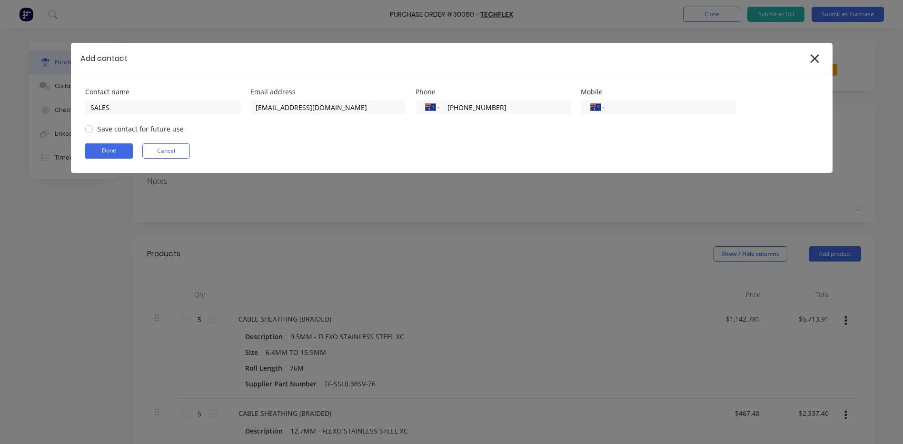
click at [96, 133] on div at bounding box center [88, 128] width 19 height 19
type input "[PHONE_NUMBER]"
click at [92, 144] on button "Done" at bounding box center [109, 150] width 48 height 15
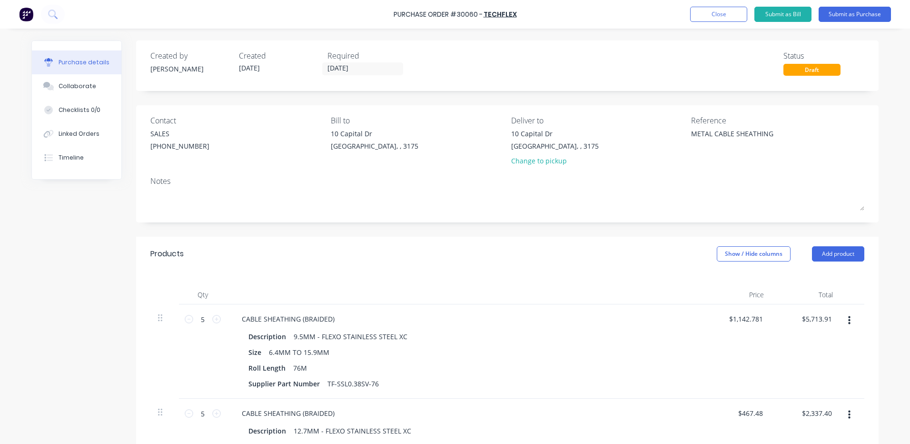
click at [350, 245] on div "Products Show / Hide columns Add product" at bounding box center [507, 254] width 743 height 34
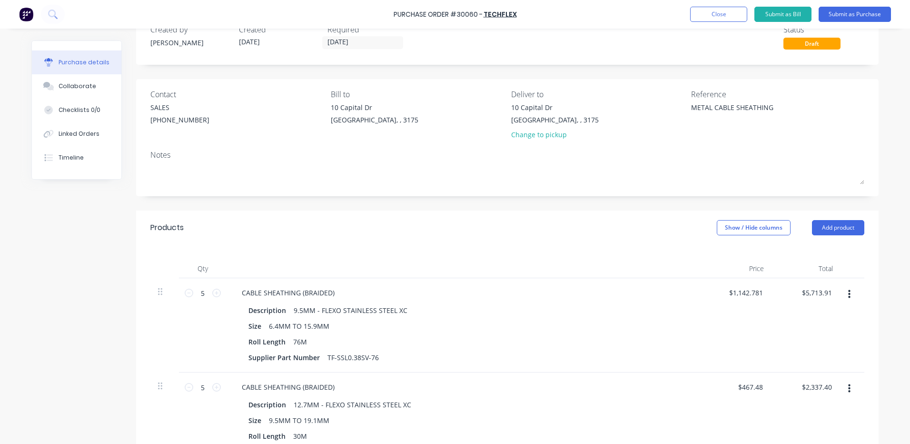
scroll to position [48, 0]
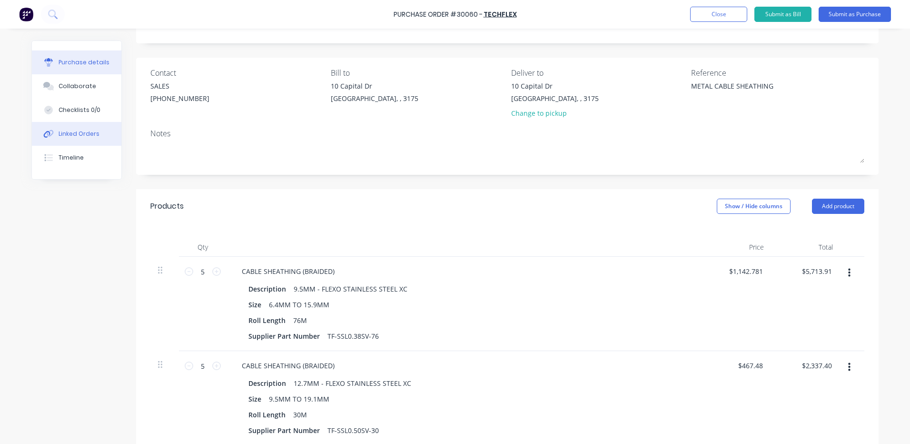
type textarea "x"
click at [97, 139] on button "Linked Orders" at bounding box center [76, 134] width 89 height 24
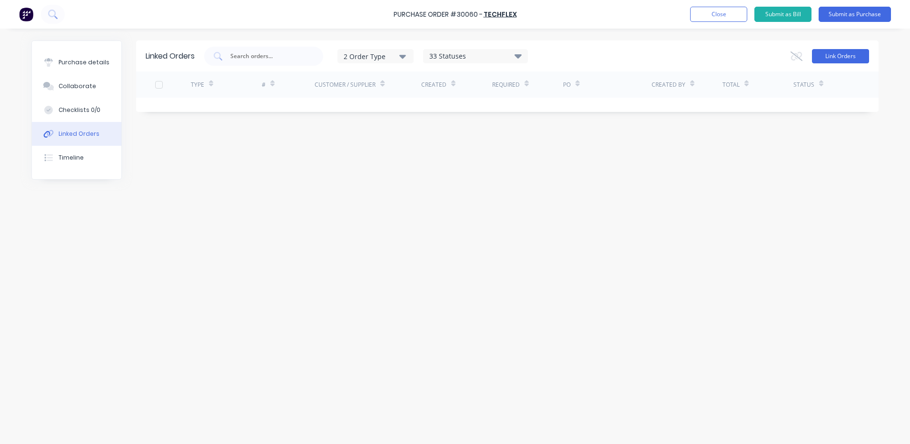
click at [855, 52] on button "Link Orders" at bounding box center [840, 56] width 57 height 14
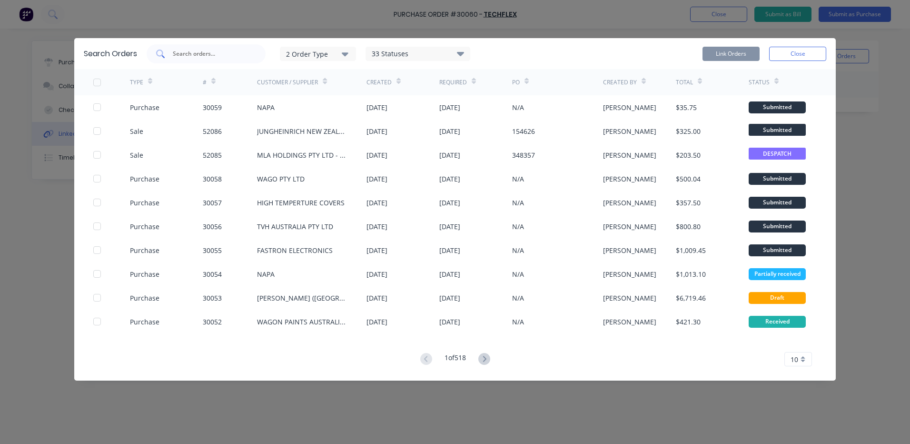
click at [224, 60] on div at bounding box center [206, 53] width 119 height 19
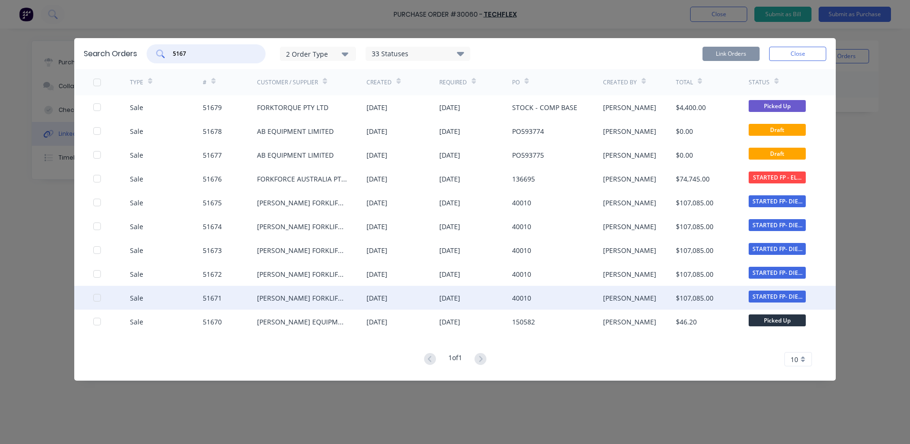
drag, startPoint x: 96, startPoint y: 298, endPoint x: 103, endPoint y: 284, distance: 15.8
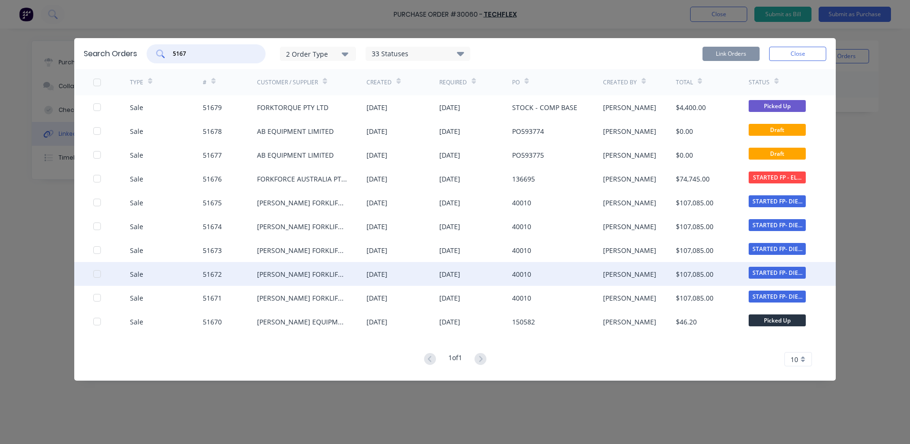
click at [96, 298] on div at bounding box center [97, 297] width 19 height 19
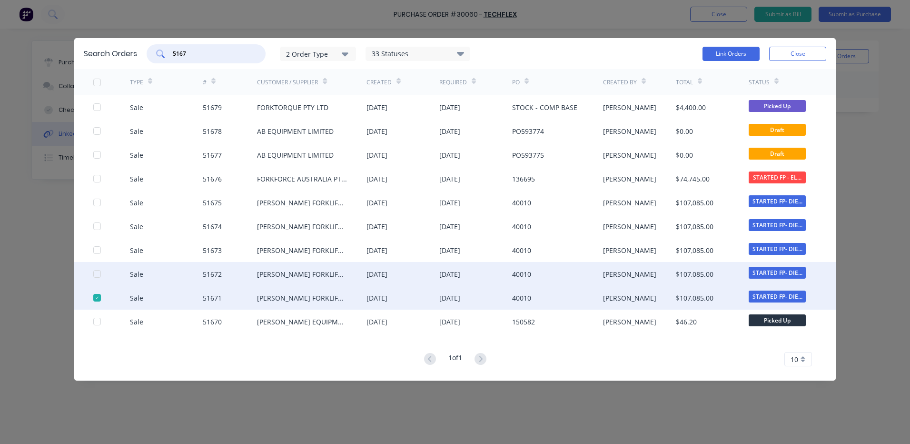
click at [100, 275] on div at bounding box center [97, 273] width 19 height 19
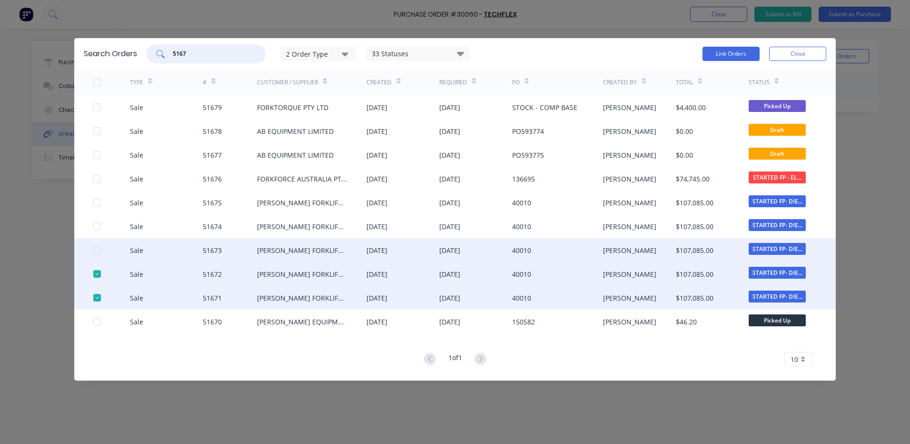
click at [99, 248] on div at bounding box center [97, 249] width 19 height 19
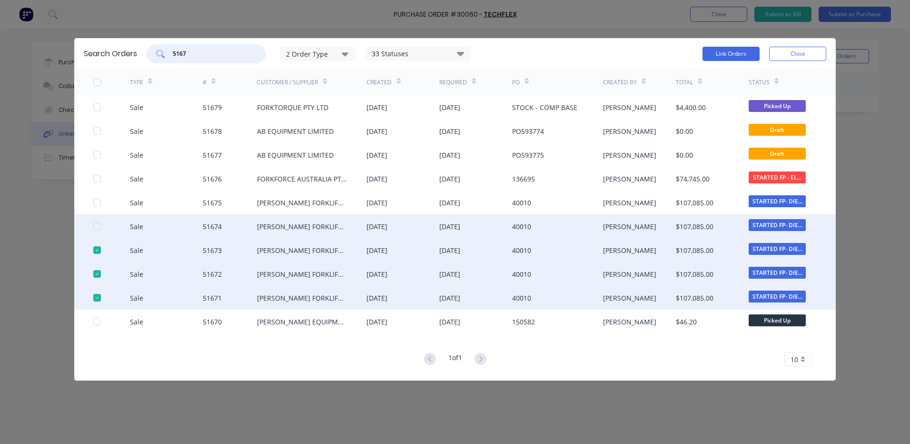
click at [96, 228] on div at bounding box center [97, 226] width 19 height 19
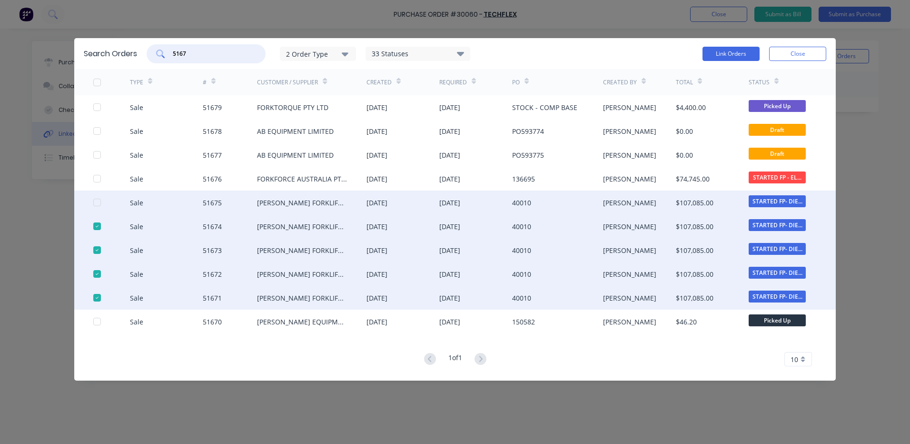
click at [98, 203] on div at bounding box center [97, 202] width 19 height 19
type input "5167"
click at [715, 57] on button "Link Orders" at bounding box center [731, 54] width 57 height 14
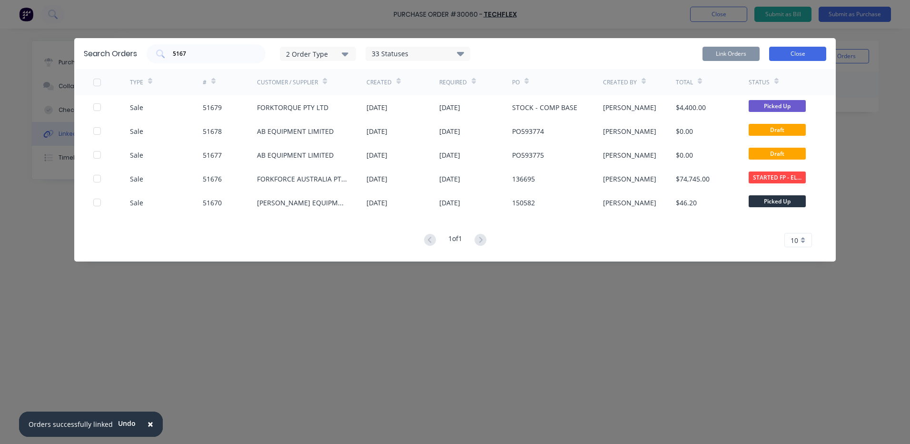
click at [789, 59] on button "Close" at bounding box center [797, 54] width 57 height 14
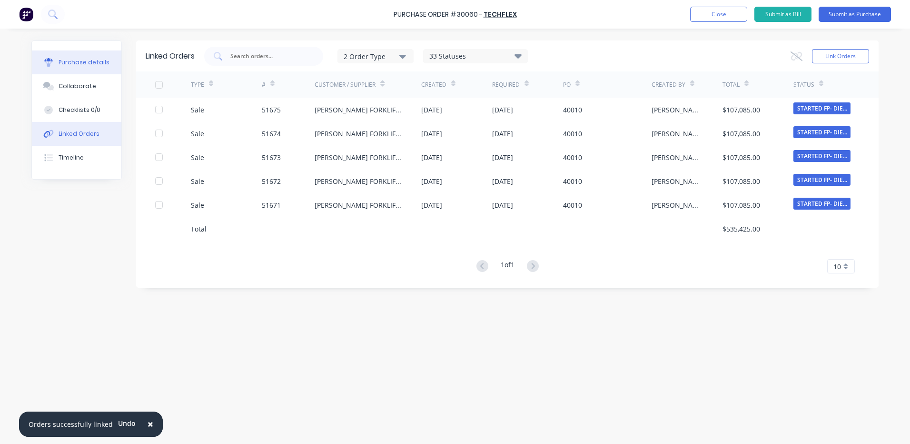
click at [102, 57] on button "Purchase details" at bounding box center [76, 62] width 89 height 24
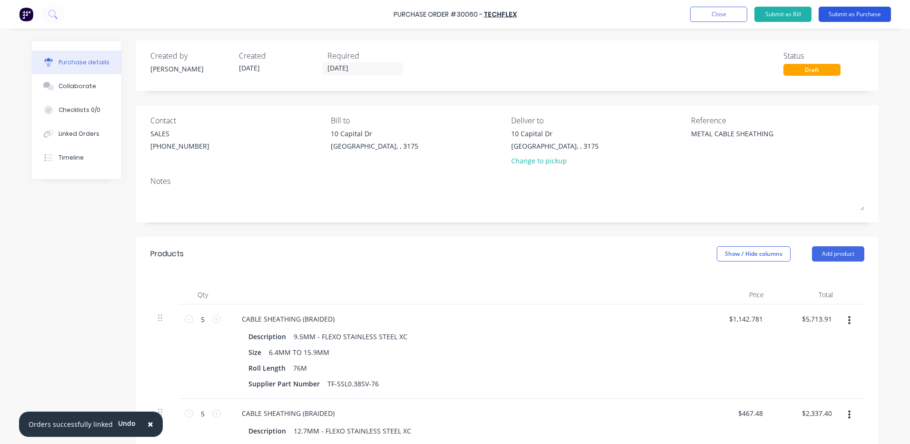
click at [859, 14] on button "Submit as Purchase" at bounding box center [855, 14] width 72 height 15
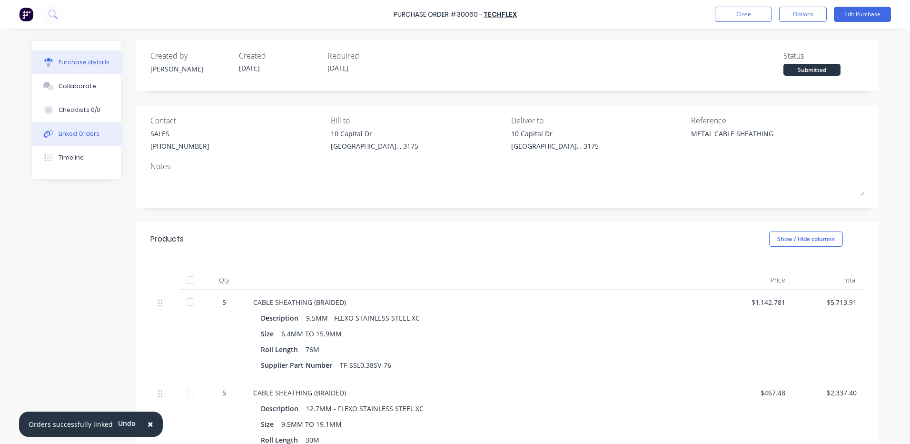
click at [90, 127] on button "Linked Orders" at bounding box center [76, 134] width 89 height 24
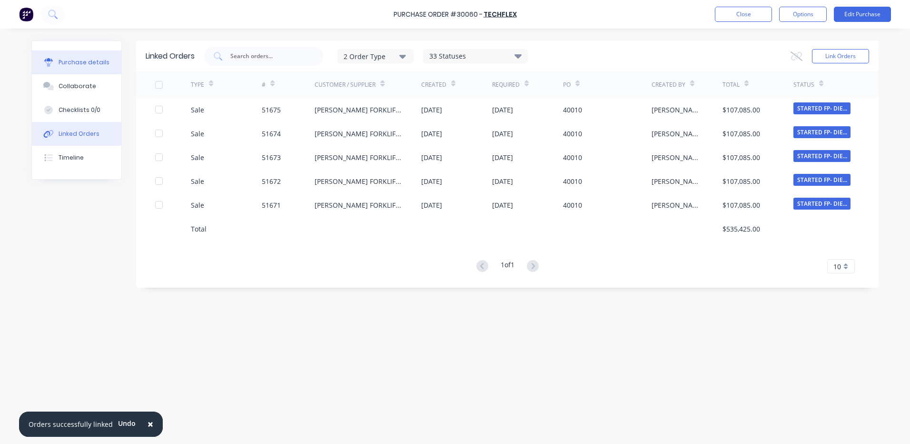
click at [108, 64] on button "Purchase details" at bounding box center [76, 62] width 89 height 24
type textarea "x"
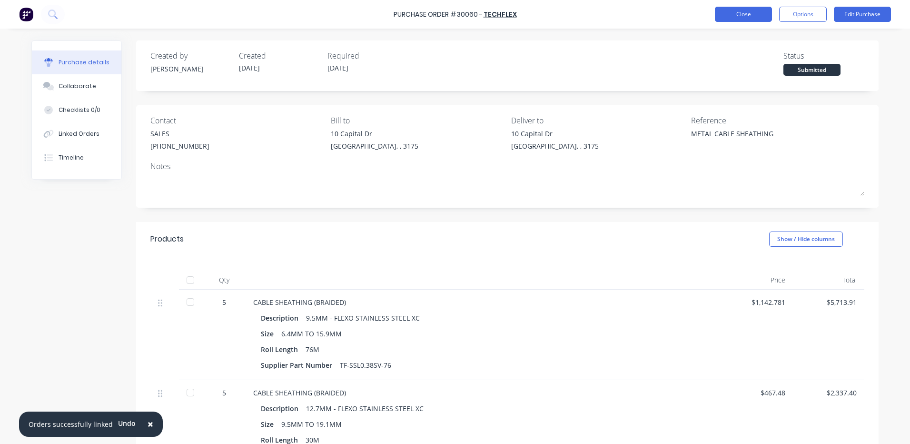
click at [728, 9] on button "Close" at bounding box center [743, 14] width 57 height 15
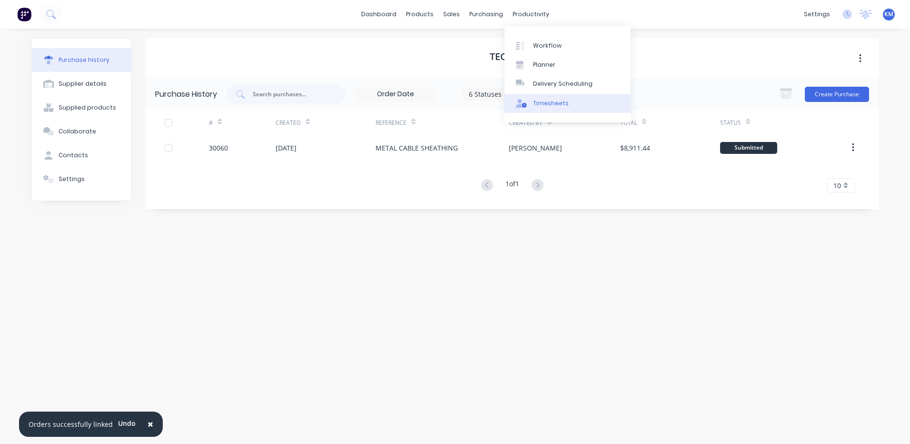
click at [540, 105] on div "Timesheets" at bounding box center [551, 103] width 36 height 9
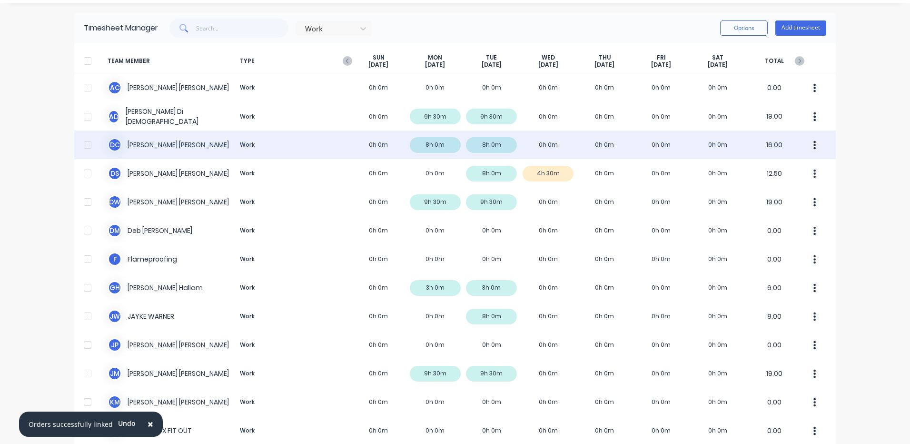
scroll to position [13, 0]
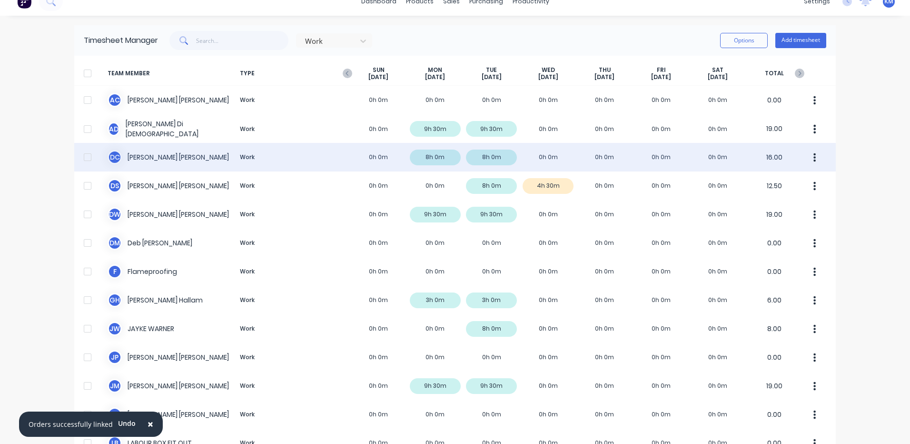
click at [300, 159] on div "D C [PERSON_NAME] Work 0h 0m 8h 0m 8h 0m 0h 0m 0h 0m 0h 0m 0h 0m 16.00" at bounding box center [455, 157] width 762 height 29
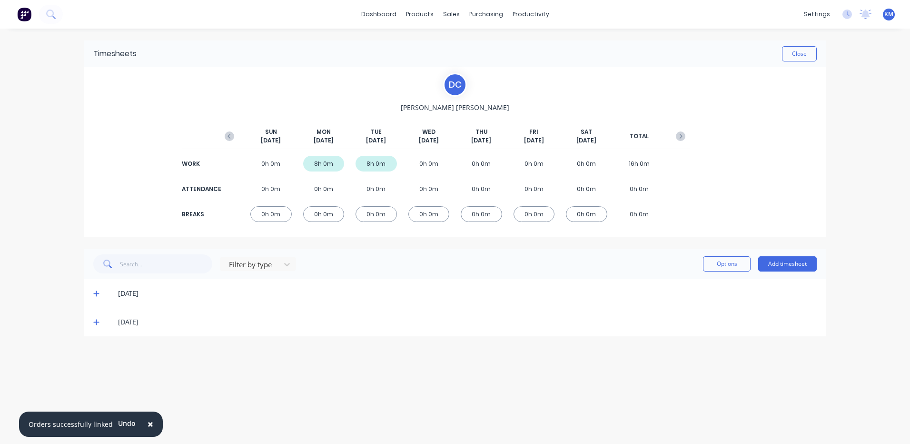
click at [98, 323] on icon at bounding box center [96, 321] width 6 height 7
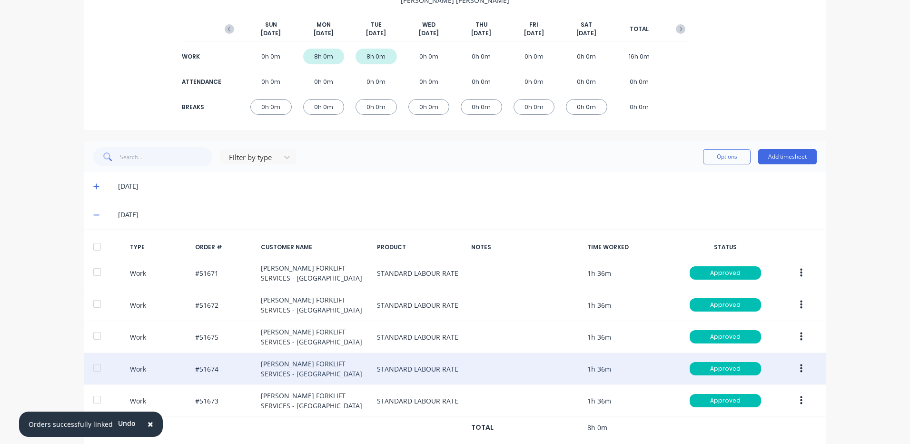
scroll to position [129, 0]
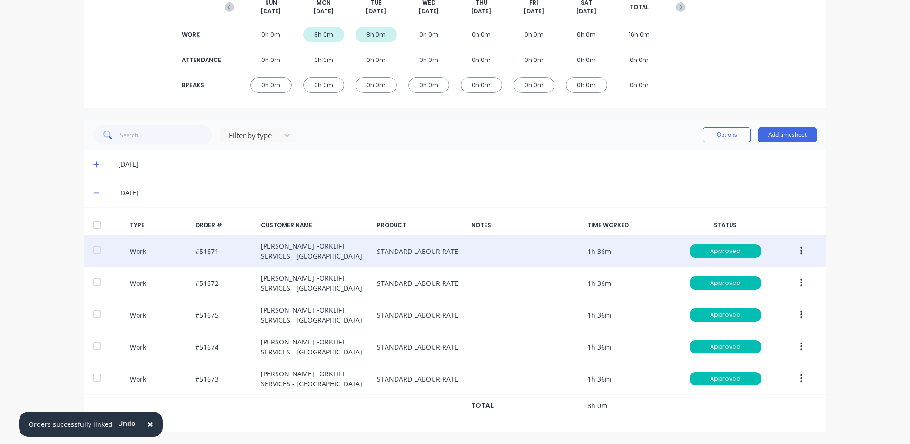
click at [794, 246] on button "button" at bounding box center [801, 250] width 22 height 17
click at [771, 232] on div "Duplicate" at bounding box center [767, 235] width 73 height 14
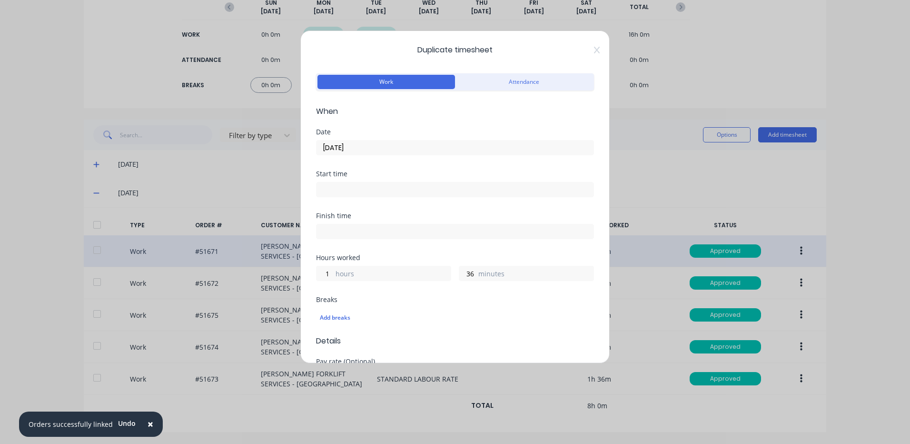
click at [376, 146] on input "[DATE]" at bounding box center [455, 147] width 277 height 14
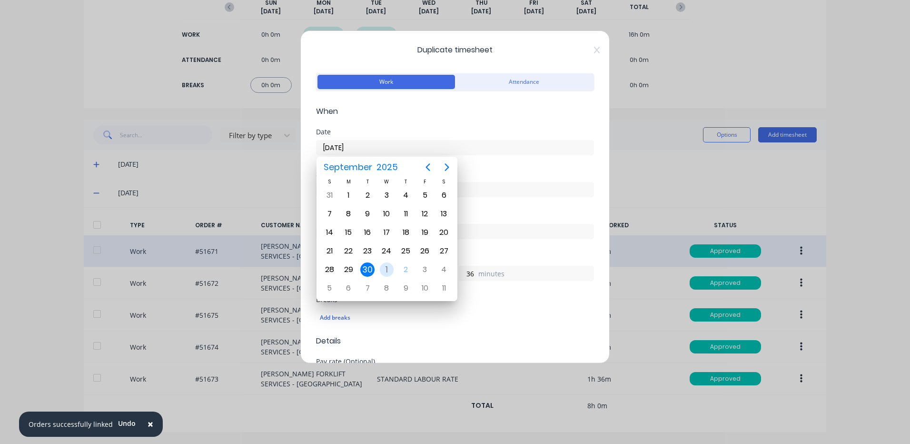
click at [390, 265] on div "1" at bounding box center [387, 269] width 14 height 14
type input "[DATE]"
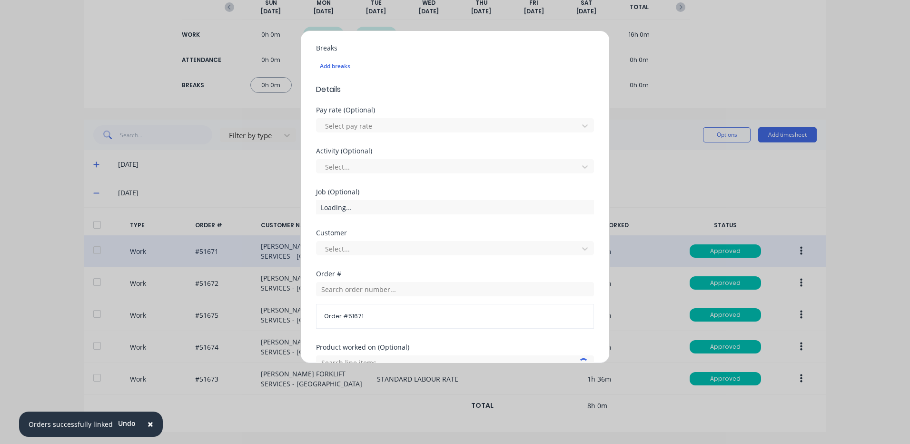
scroll to position [411, 0]
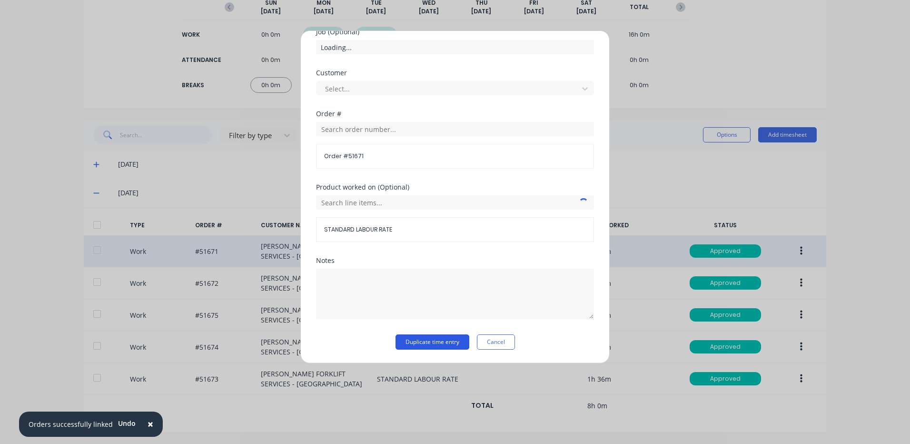
click at [437, 344] on button "Duplicate time entry" at bounding box center [433, 341] width 74 height 15
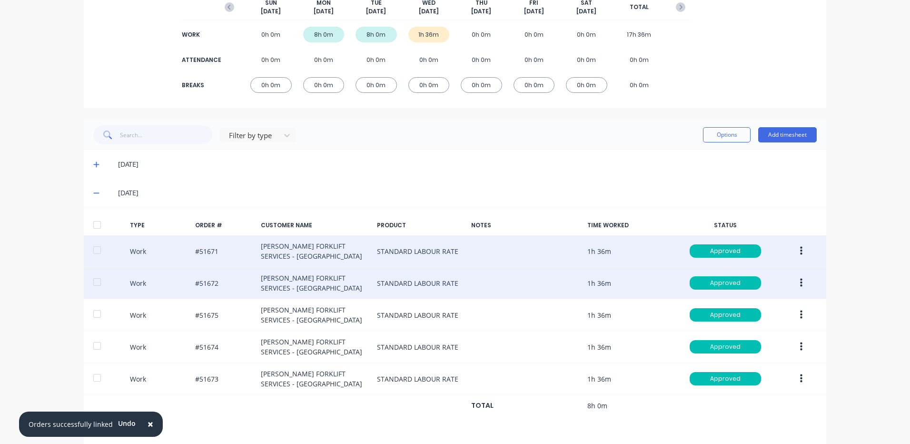
click at [794, 284] on button "button" at bounding box center [801, 282] width 22 height 17
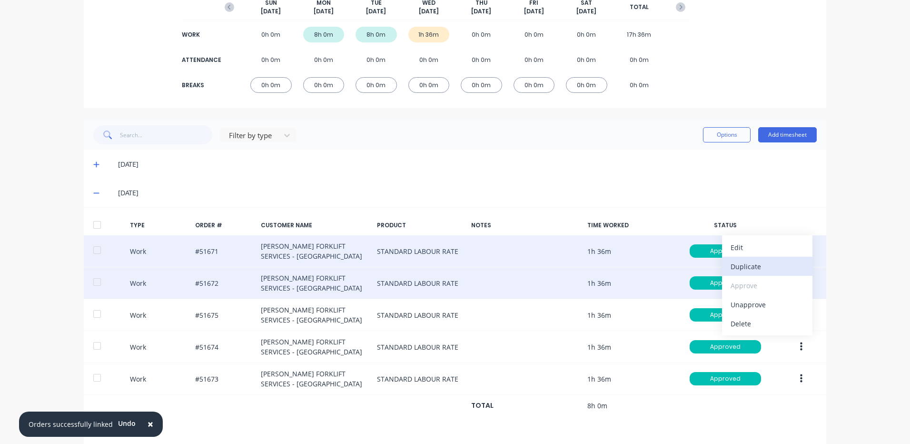
click at [767, 261] on div "Duplicate" at bounding box center [767, 266] width 73 height 14
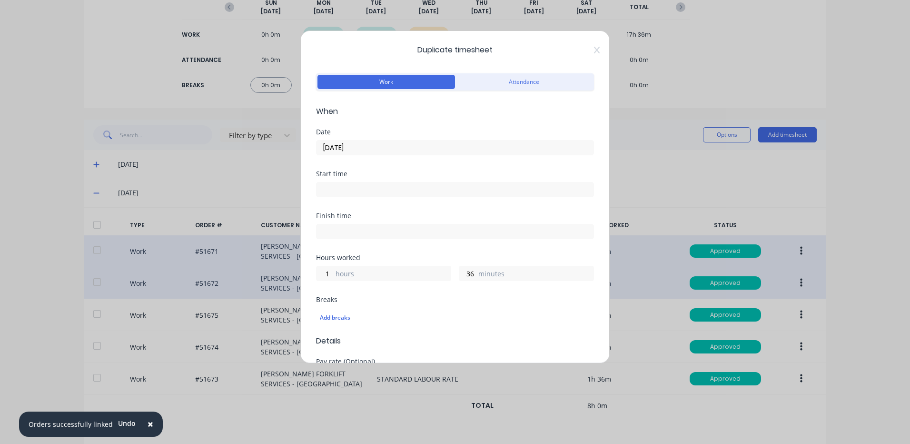
click at [421, 150] on input "[DATE]" at bounding box center [455, 147] width 277 height 14
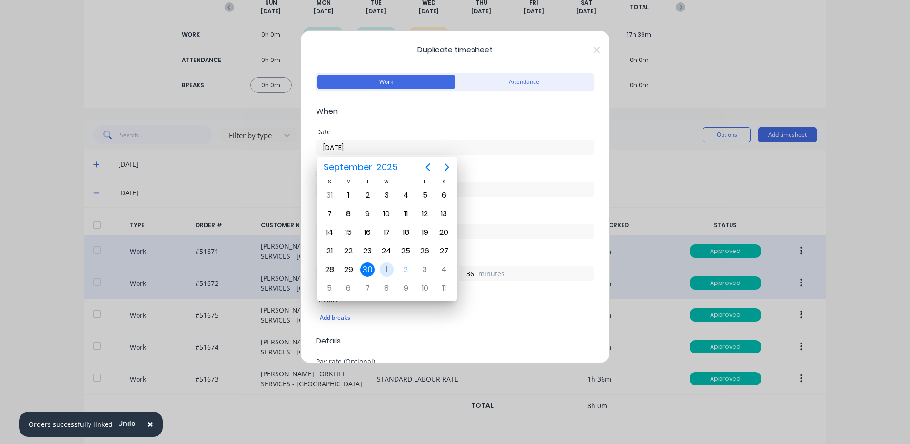
drag, startPoint x: 387, startPoint y: 268, endPoint x: 391, endPoint y: 264, distance: 5.8
click at [387, 268] on div "1" at bounding box center [387, 269] width 14 height 14
type input "[DATE]"
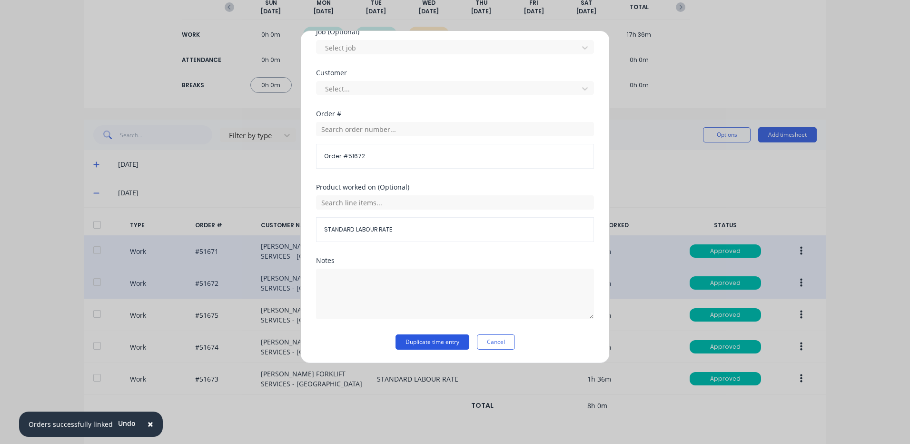
click at [427, 335] on button "Duplicate time entry" at bounding box center [433, 341] width 74 height 15
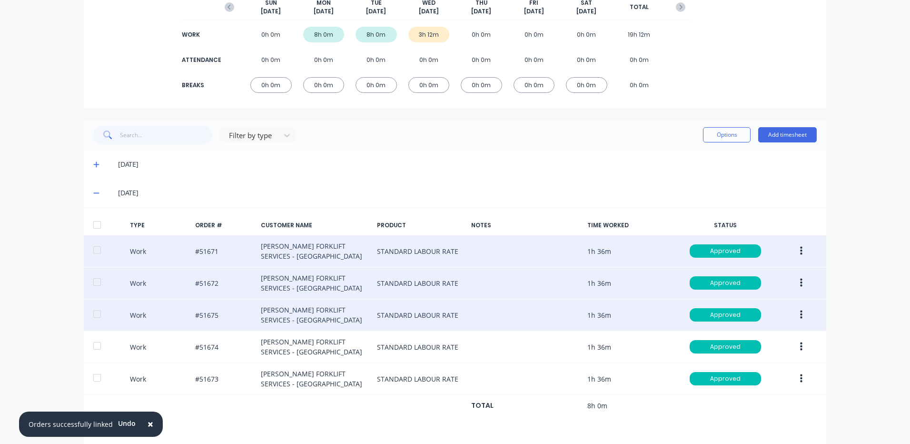
click at [794, 310] on button "button" at bounding box center [801, 314] width 22 height 17
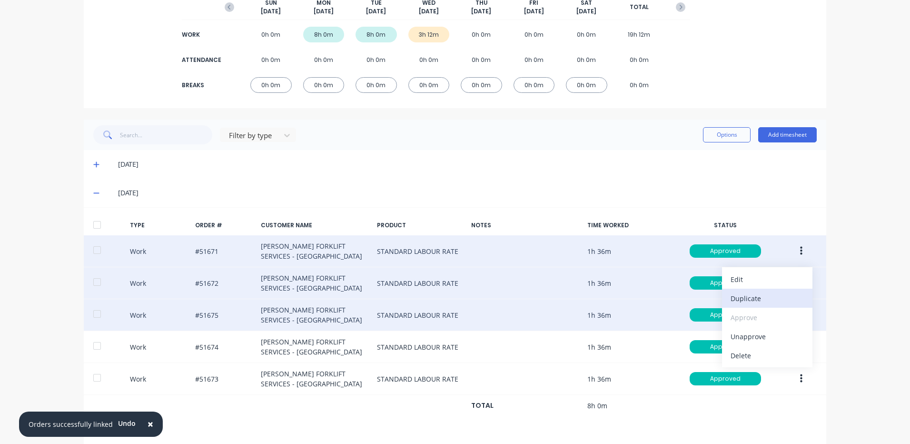
click at [752, 296] on div "Duplicate" at bounding box center [767, 298] width 73 height 14
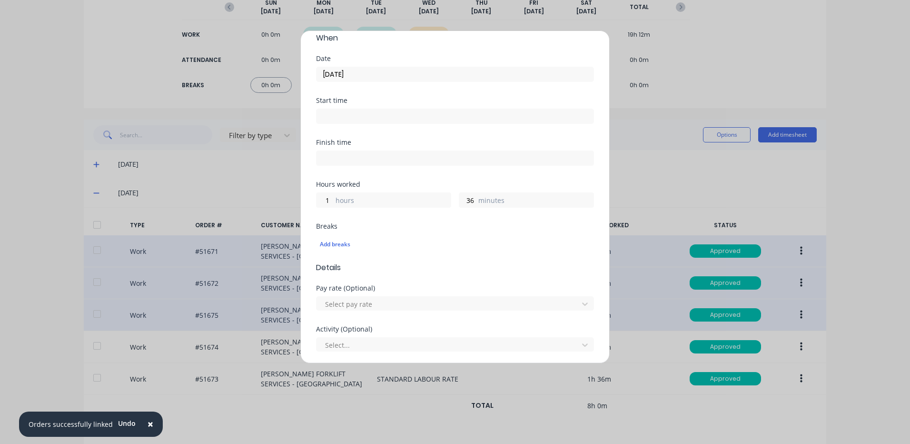
scroll to position [0, 0]
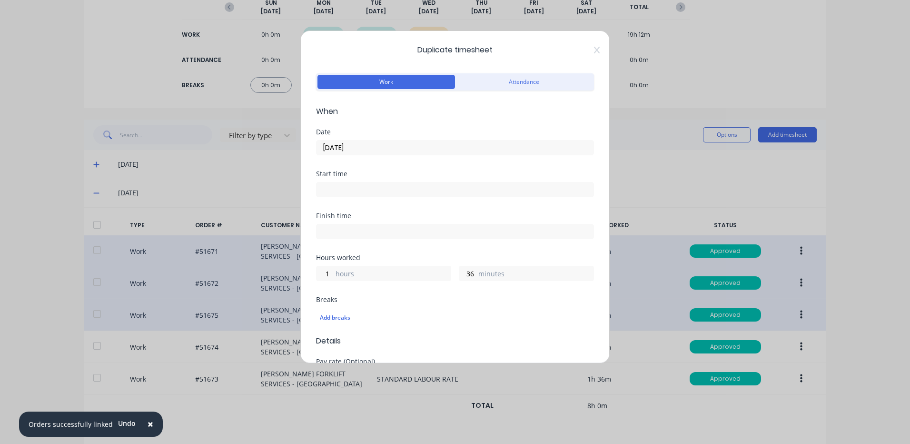
click at [397, 140] on label "[DATE]" at bounding box center [455, 147] width 278 height 15
click at [397, 140] on input "[DATE]" at bounding box center [455, 147] width 277 height 14
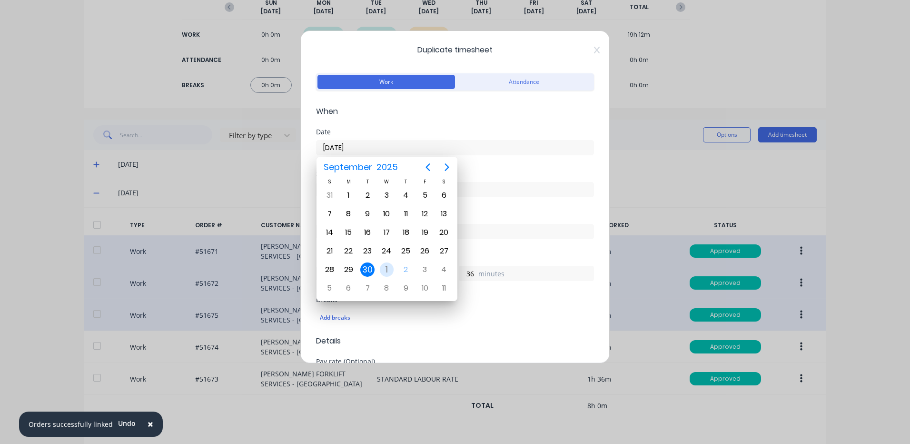
click at [391, 270] on div "1" at bounding box center [387, 269] width 14 height 14
type input "[DATE]"
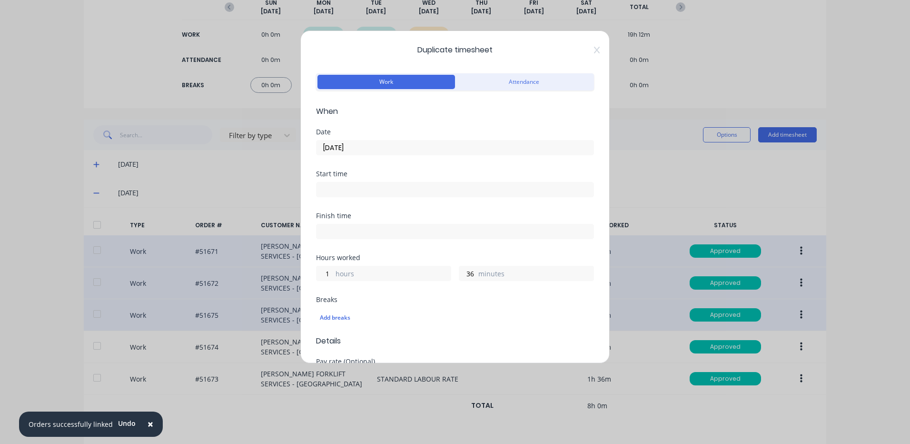
scroll to position [411, 0]
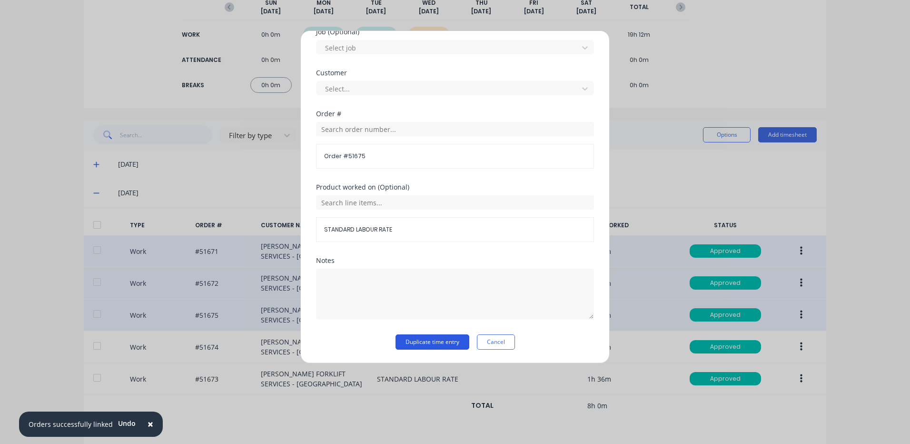
click at [449, 344] on button "Duplicate time entry" at bounding box center [433, 341] width 74 height 15
click at [797, 347] on div "Duplicate timesheet Work Attendance When Date [DATE] Start time Finish time Hou…" at bounding box center [455, 222] width 910 height 444
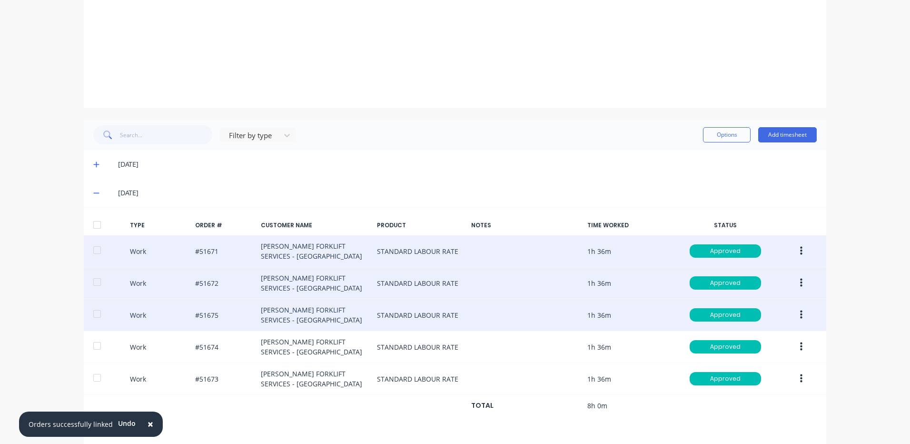
click at [800, 344] on icon "button" at bounding box center [801, 346] width 2 height 10
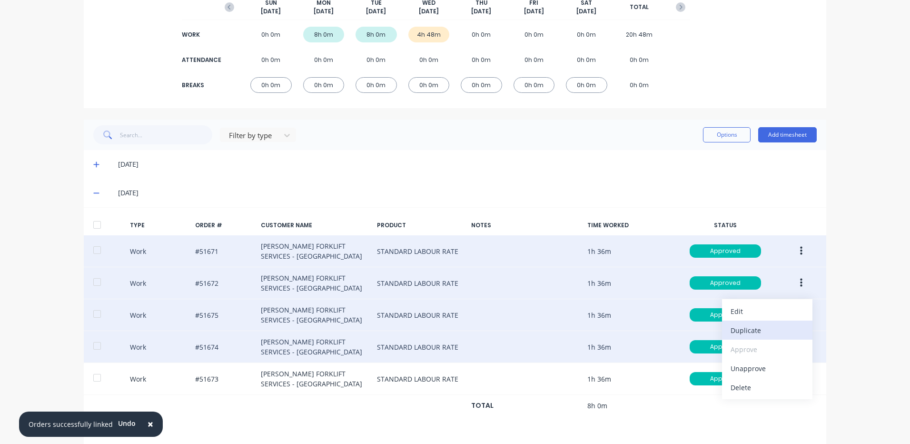
click at [753, 331] on div "Duplicate" at bounding box center [767, 330] width 73 height 14
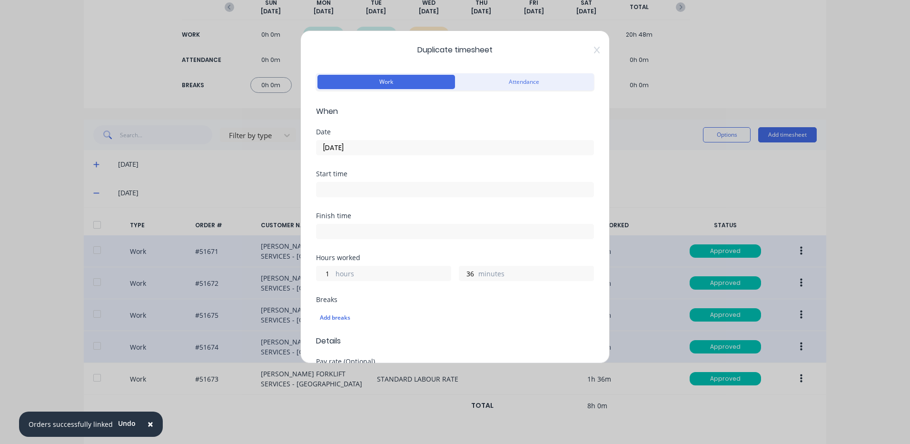
click at [341, 141] on input "[DATE]" at bounding box center [455, 147] width 277 height 14
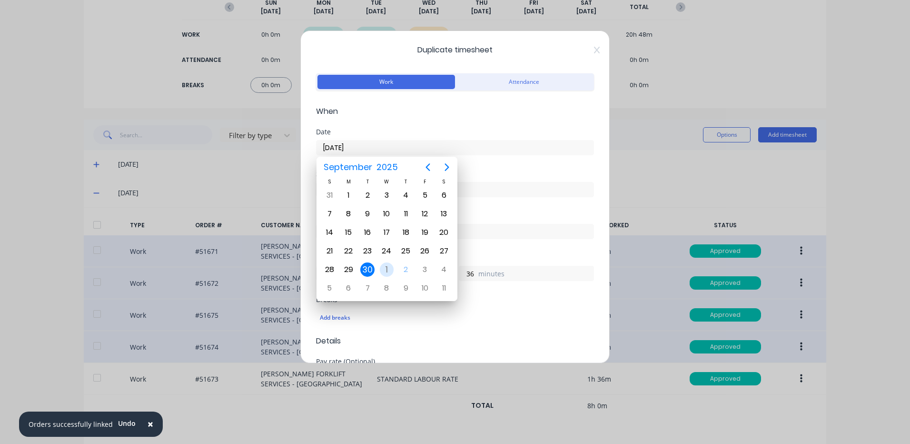
click at [384, 265] on div "1" at bounding box center [387, 269] width 14 height 14
type input "[DATE]"
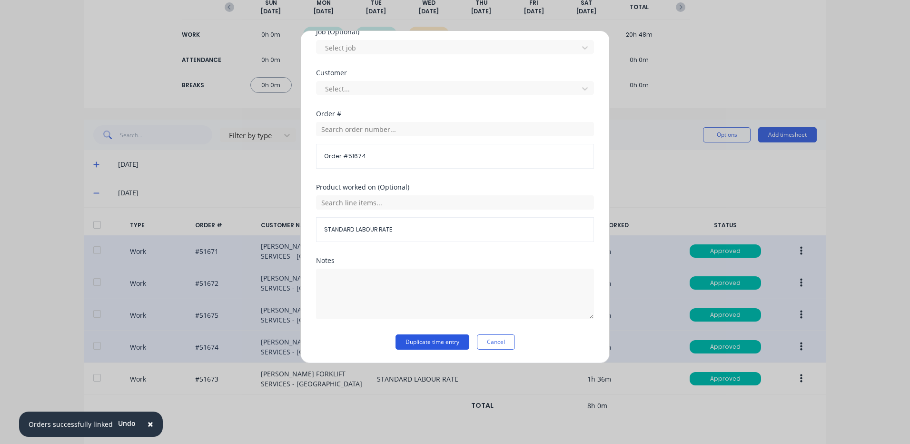
click at [429, 341] on button "Duplicate time entry" at bounding box center [433, 341] width 74 height 15
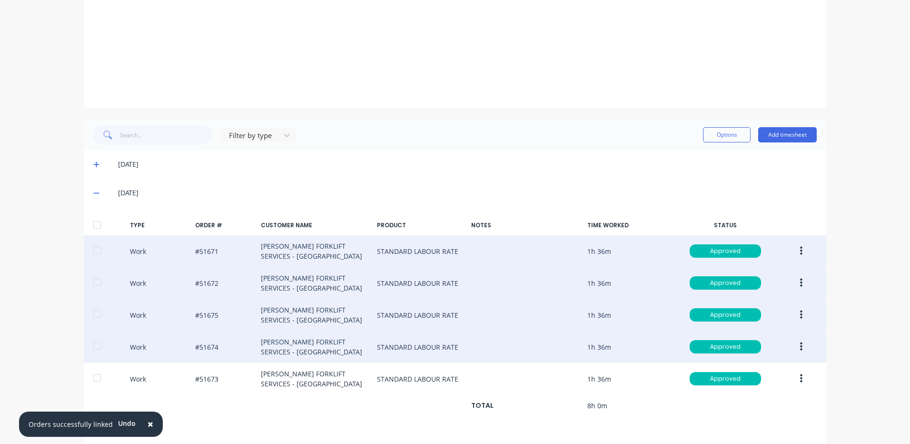
click at [800, 378] on icon "button" at bounding box center [801, 378] width 2 height 10
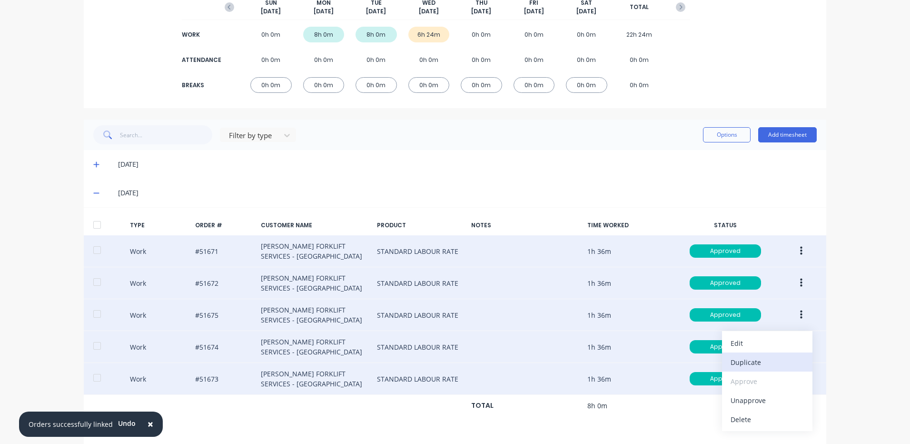
click at [770, 365] on div "Duplicate" at bounding box center [767, 362] width 73 height 14
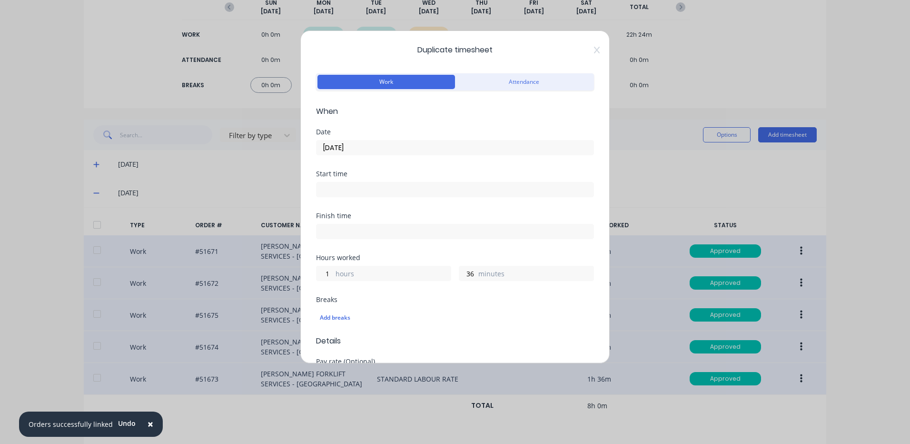
click at [364, 144] on input "[DATE]" at bounding box center [455, 147] width 277 height 14
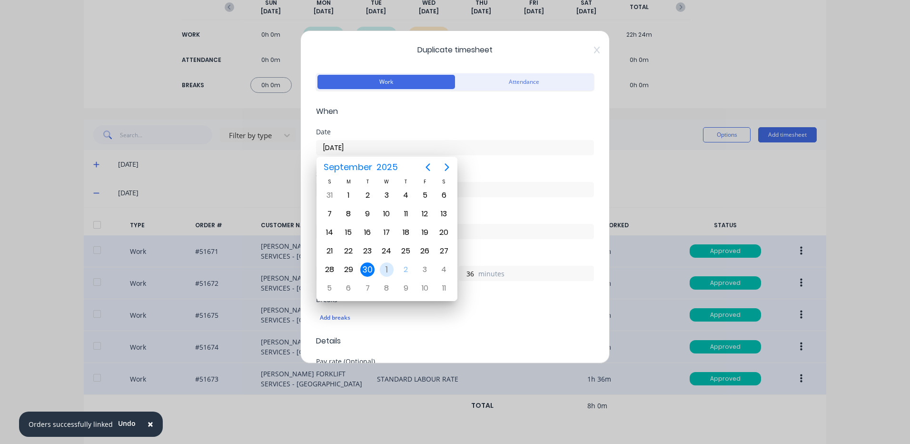
click at [389, 268] on div "1" at bounding box center [387, 269] width 14 height 14
type input "[DATE]"
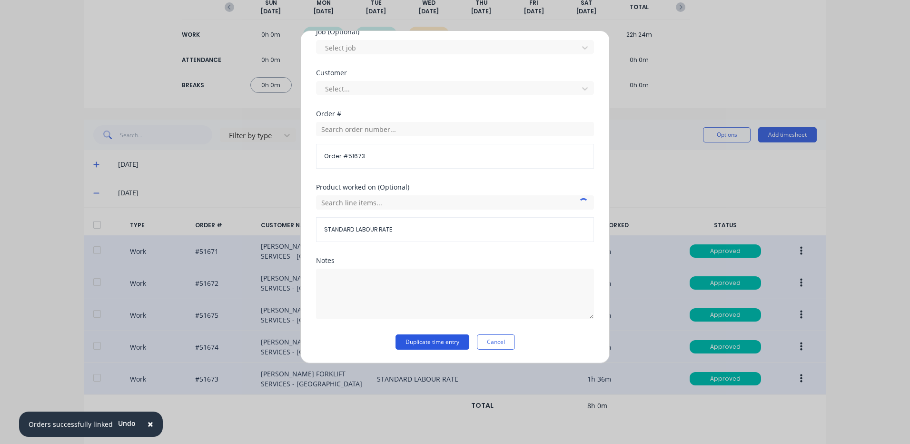
click at [426, 339] on button "Duplicate time entry" at bounding box center [433, 341] width 74 height 15
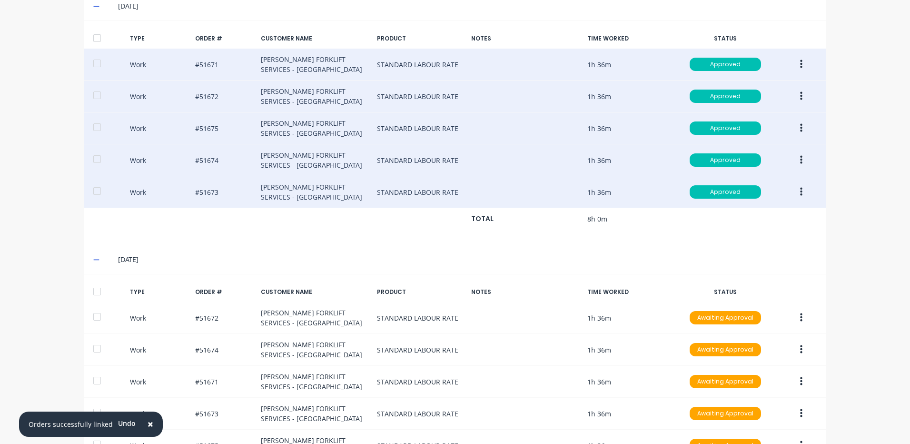
scroll to position [382, 0]
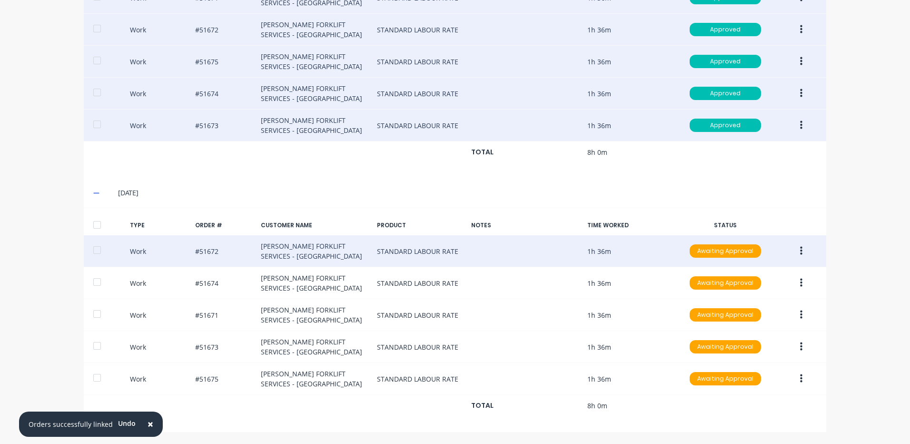
click at [800, 248] on icon "button" at bounding box center [801, 251] width 2 height 10
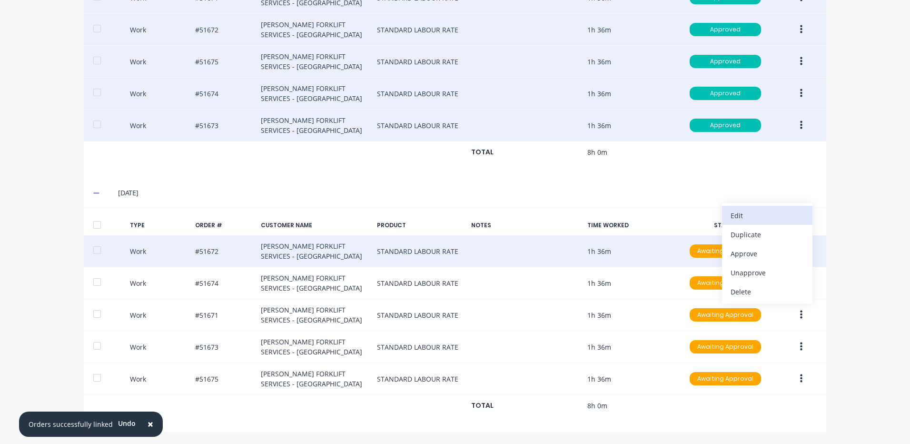
click at [768, 220] on div "Edit" at bounding box center [767, 215] width 73 height 14
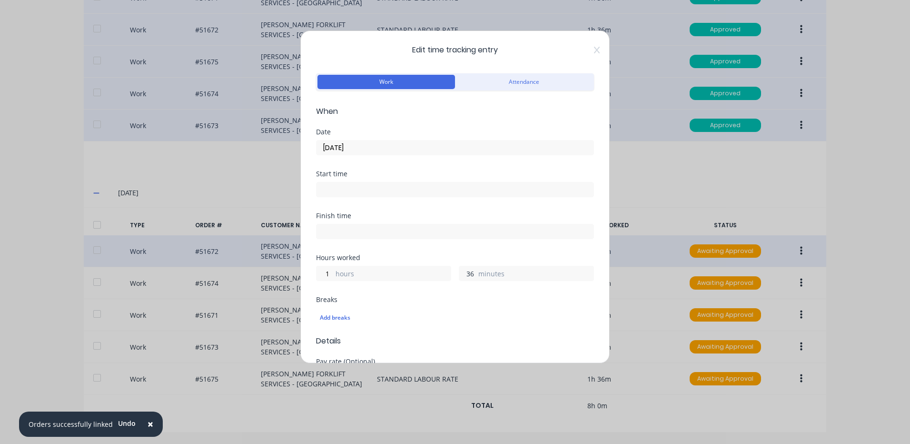
click at [463, 272] on input "36" at bounding box center [467, 273] width 17 height 14
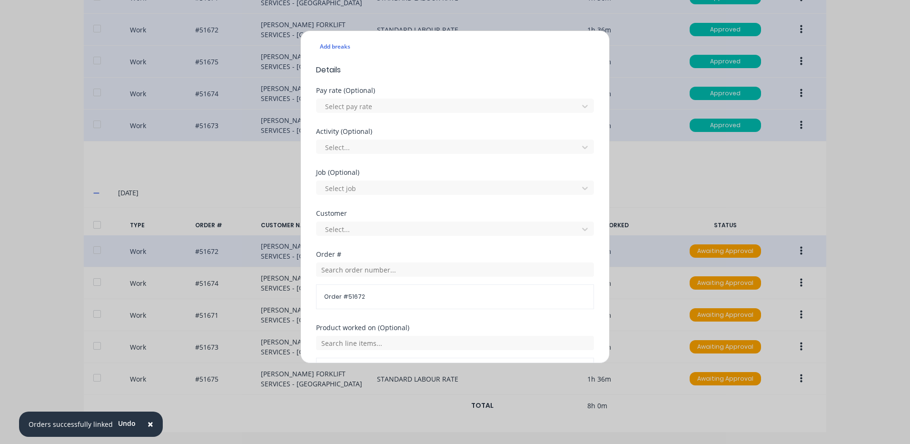
scroll to position [411, 0]
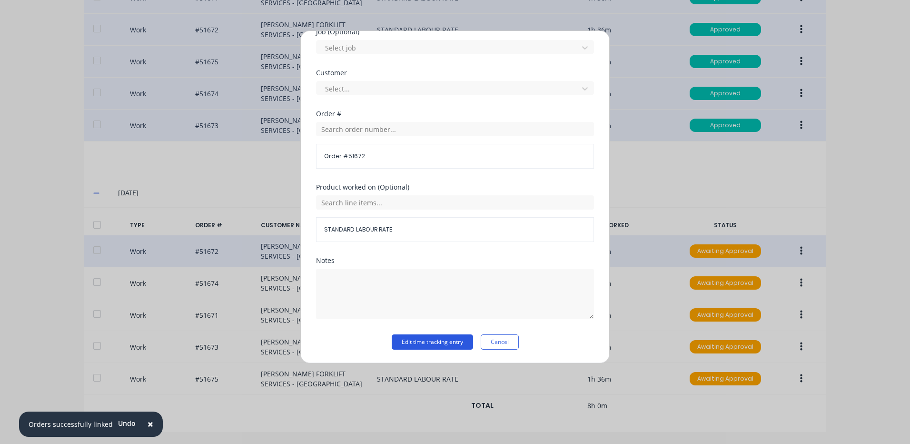
type input "48"
click at [440, 339] on button "Edit time tracking entry" at bounding box center [432, 341] width 81 height 15
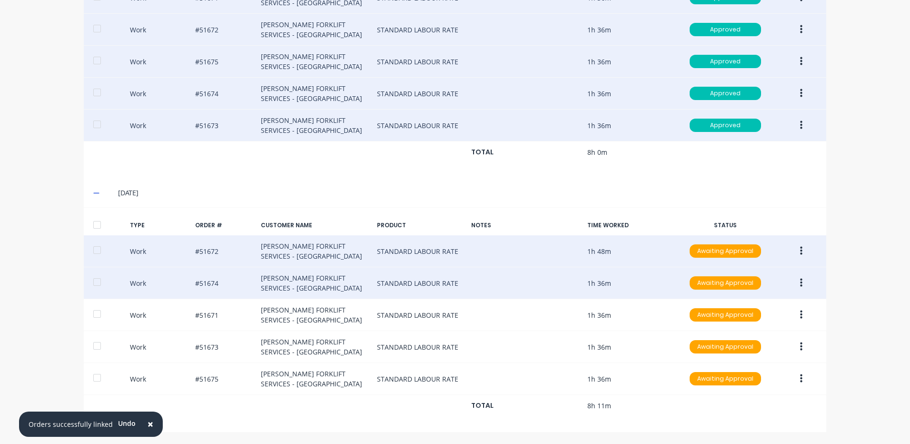
click at [800, 280] on icon "button" at bounding box center [801, 282] width 2 height 9
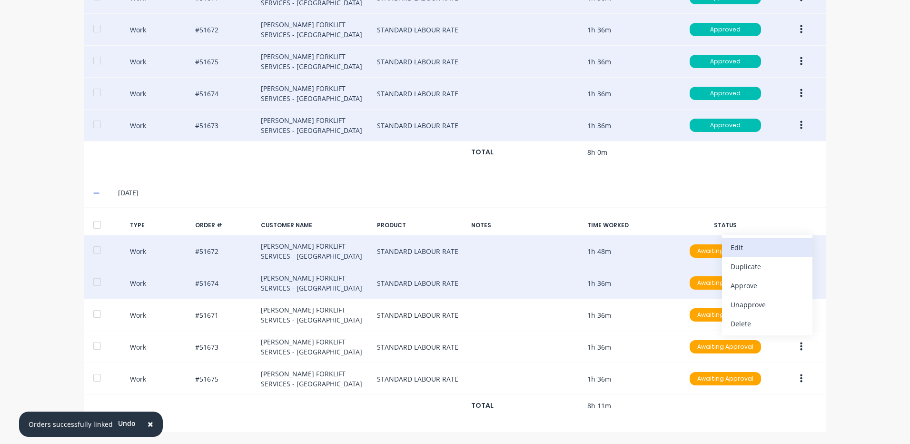
click at [779, 249] on div "Edit" at bounding box center [767, 247] width 73 height 14
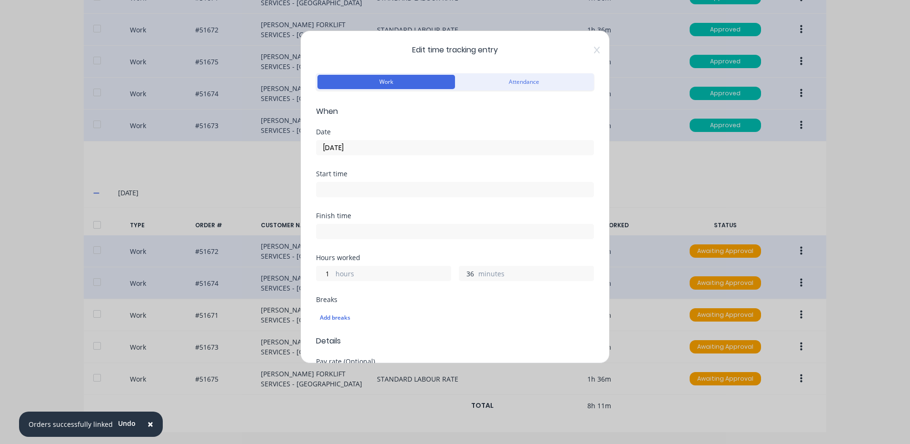
click at [462, 274] on input "36" at bounding box center [467, 273] width 17 height 14
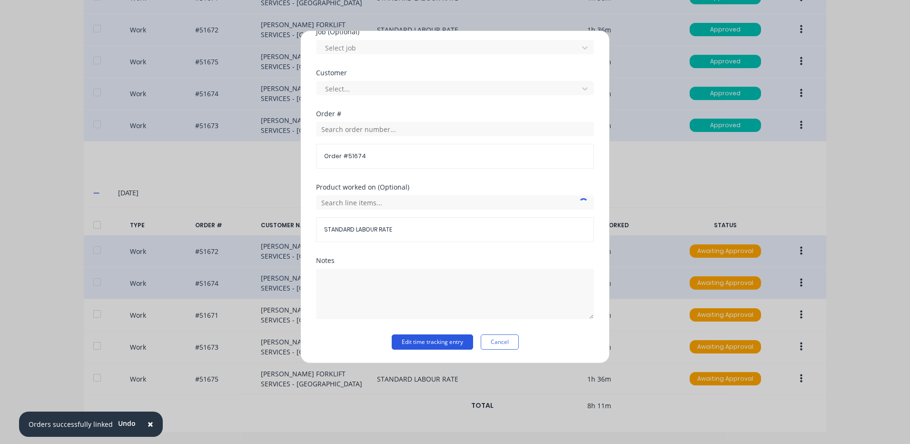
type input "48"
click at [419, 335] on button "Edit time tracking entry" at bounding box center [432, 341] width 81 height 15
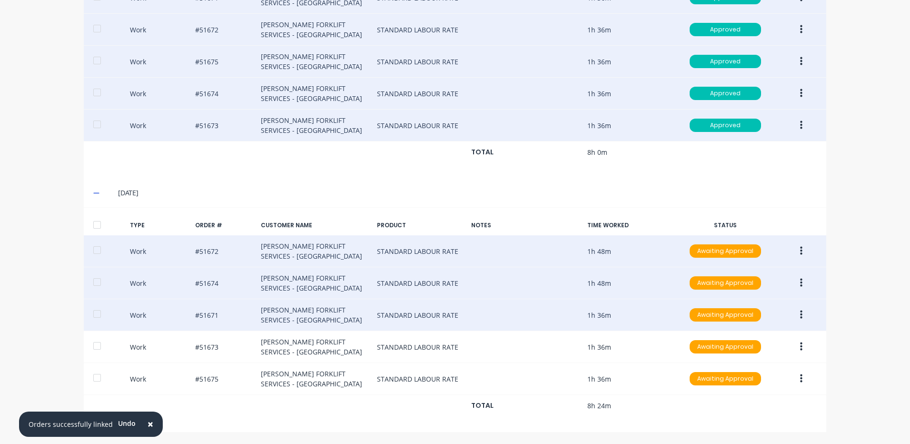
click at [794, 313] on button "button" at bounding box center [801, 314] width 22 height 17
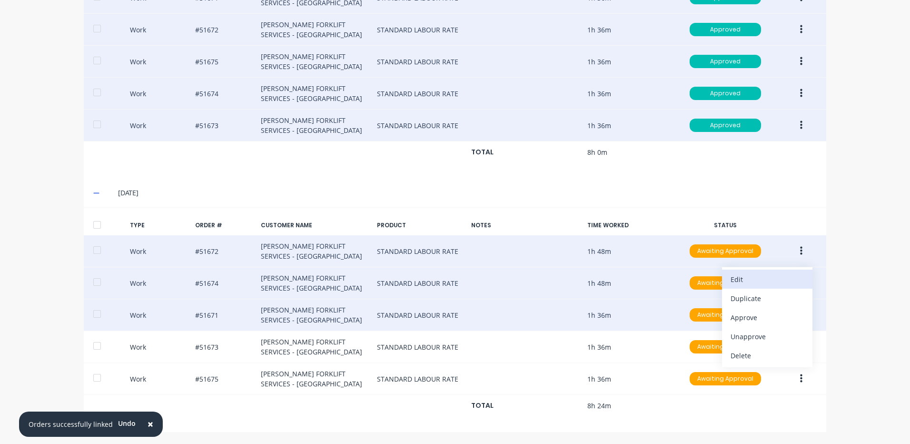
click at [761, 279] on div "Edit" at bounding box center [767, 279] width 73 height 14
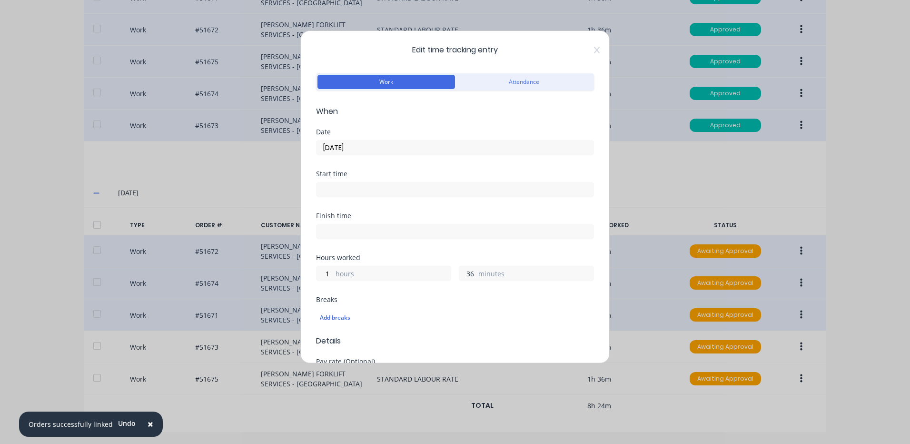
click at [465, 277] on input "36" at bounding box center [467, 273] width 17 height 14
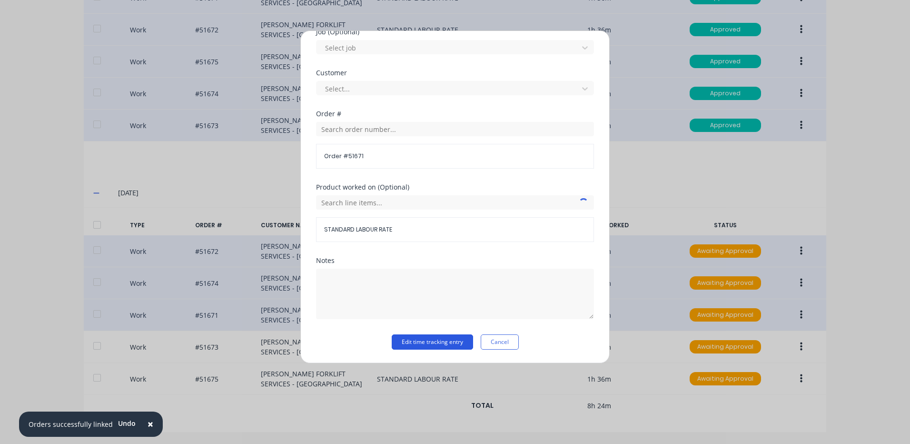
type input "48"
click at [418, 339] on button "Edit time tracking entry" at bounding box center [432, 341] width 81 height 15
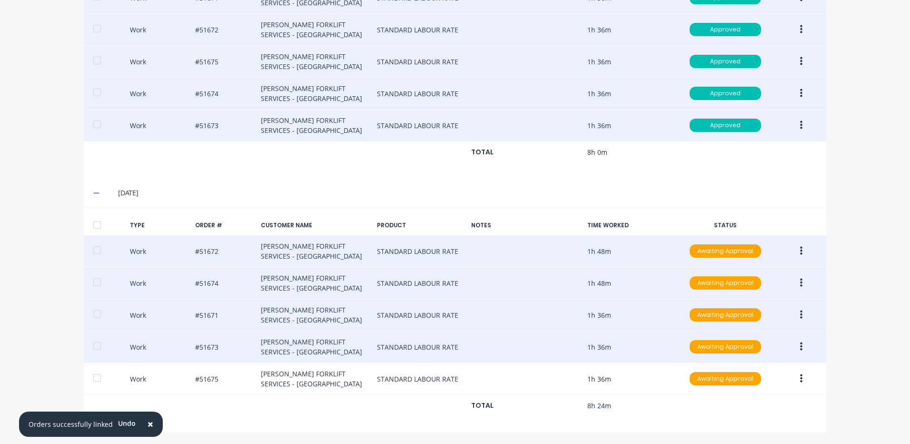
click at [800, 346] on icon "button" at bounding box center [801, 346] width 2 height 10
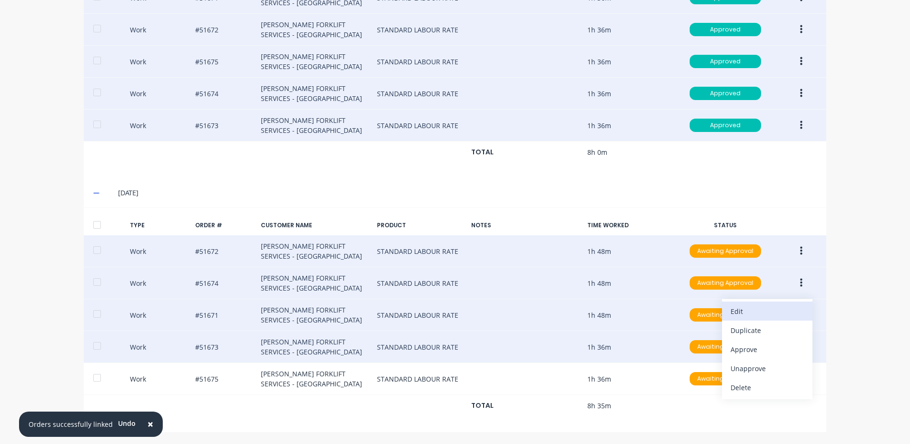
click at [755, 318] on div "Edit" at bounding box center [767, 311] width 73 height 14
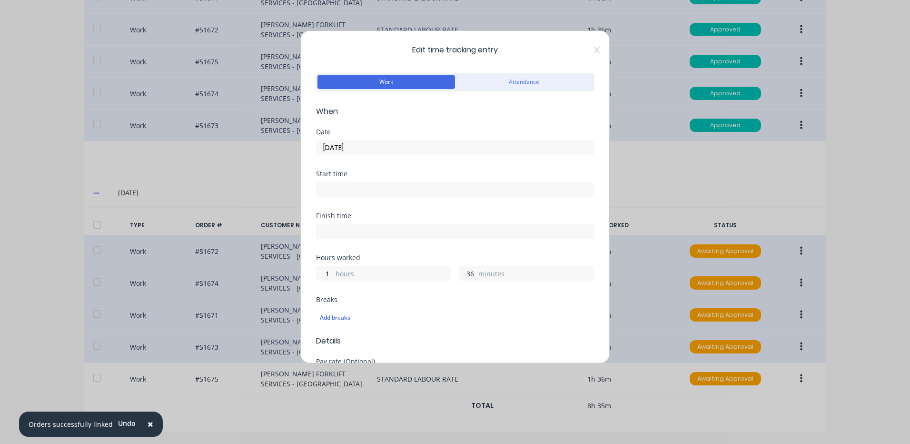
click at [466, 272] on input "36" at bounding box center [467, 273] width 17 height 14
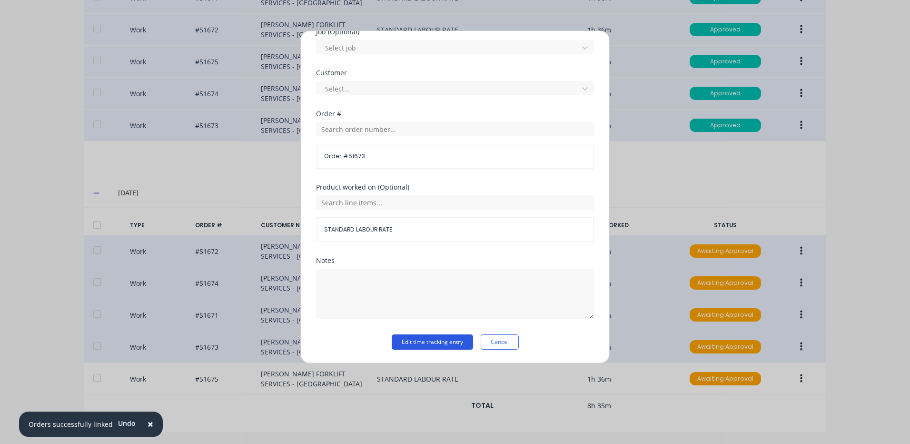
type input "48"
click at [458, 336] on button "Edit time tracking entry" at bounding box center [432, 341] width 81 height 15
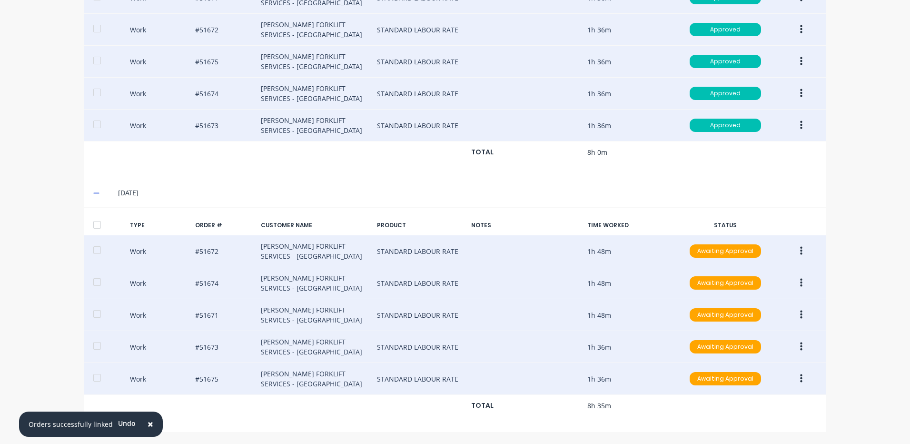
click at [800, 377] on icon "button" at bounding box center [801, 378] width 2 height 10
click at [755, 347] on div "Edit" at bounding box center [767, 343] width 73 height 14
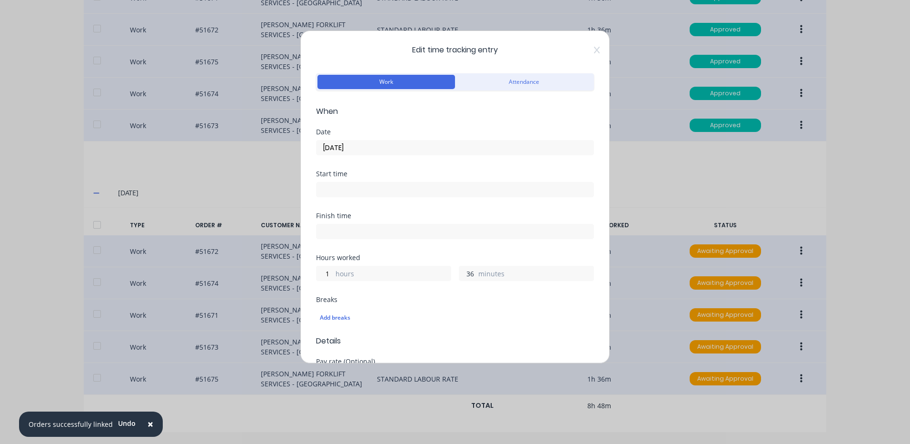
click at [469, 275] on input "36" at bounding box center [467, 273] width 17 height 14
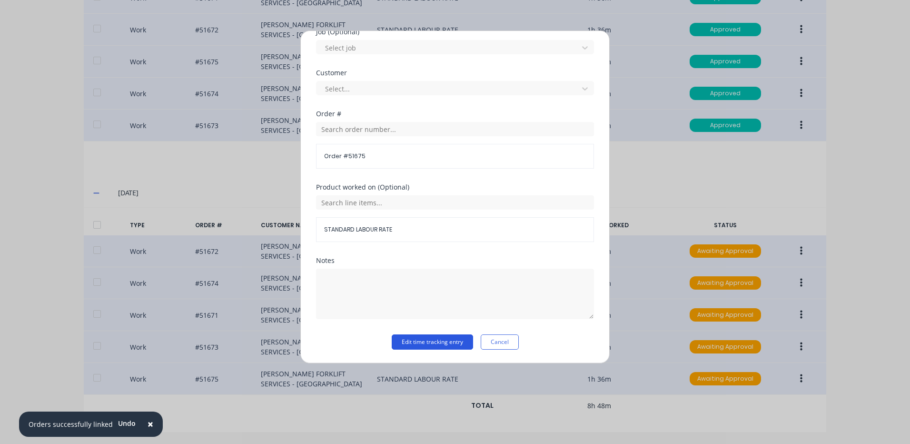
type input "48"
click at [444, 343] on button "Edit time tracking entry" at bounding box center [432, 341] width 81 height 15
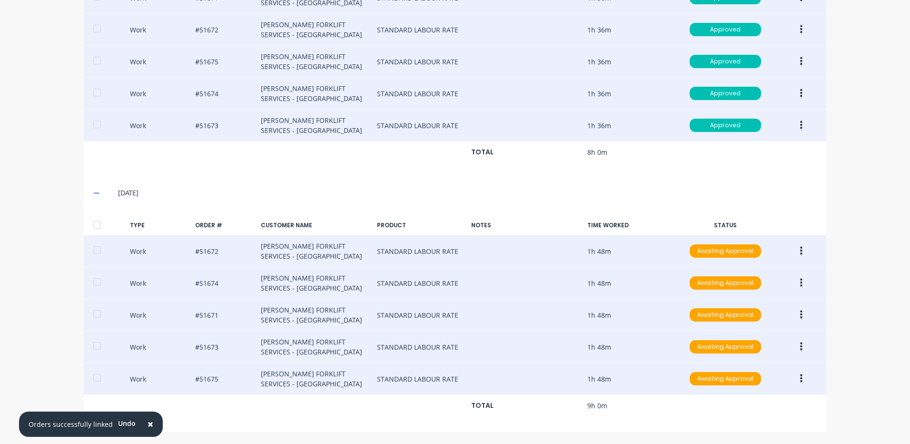
click at [103, 224] on div at bounding box center [97, 224] width 19 height 19
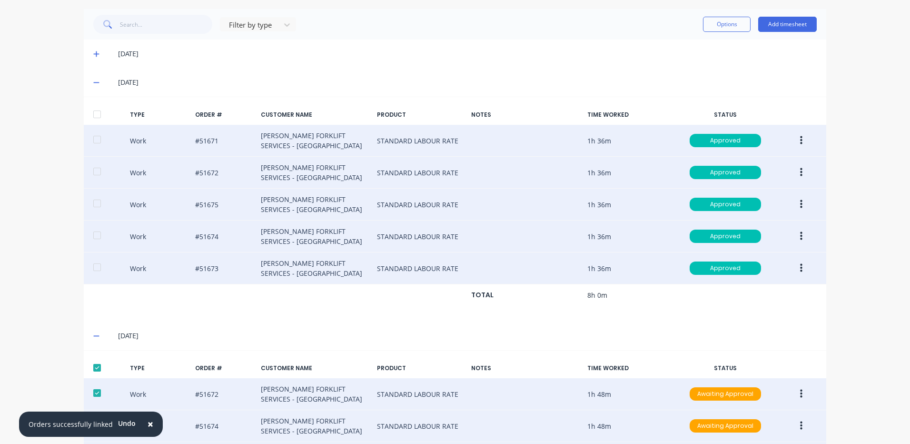
scroll to position [1, 0]
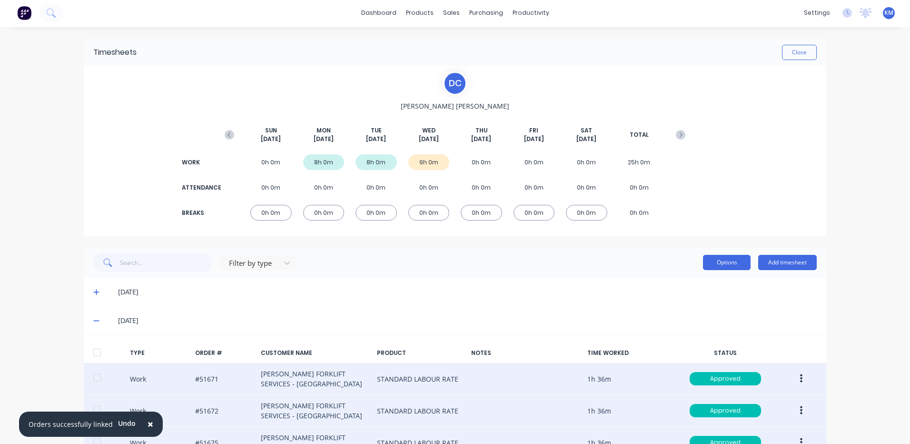
click at [710, 258] on button "Options" at bounding box center [727, 262] width 48 height 15
click at [703, 284] on div "Approve" at bounding box center [705, 287] width 73 height 14
click at [794, 55] on button "Close" at bounding box center [799, 52] width 35 height 15
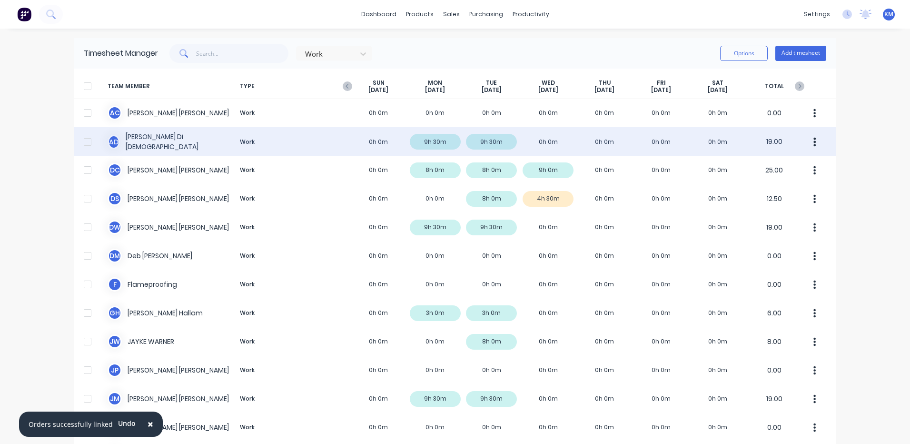
click at [331, 140] on div "A D [PERSON_NAME] Dio Work 0h 0m 9h 30m 9h 30m 0h 0m 0h 0m 0h 0m 0h 0m 19.00" at bounding box center [455, 141] width 762 height 29
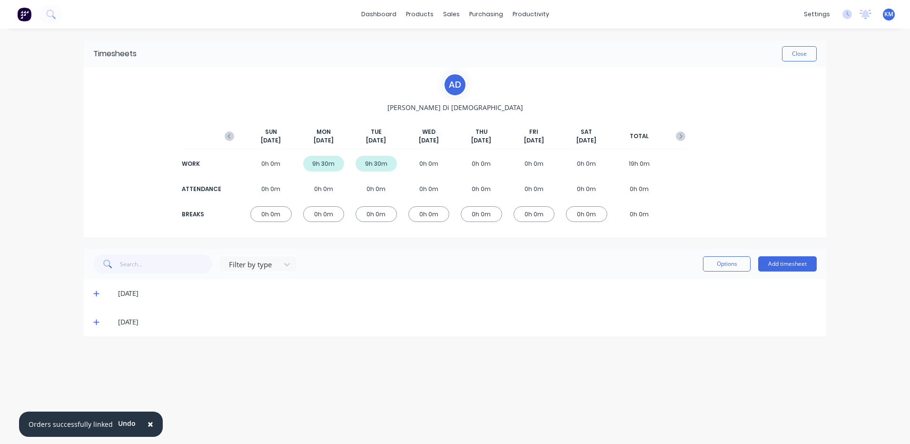
click at [94, 319] on icon at bounding box center [96, 321] width 6 height 7
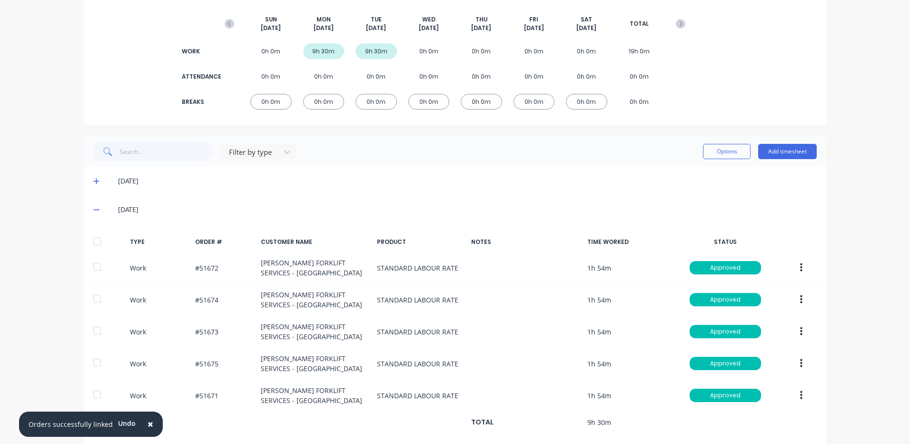
scroll to position [129, 0]
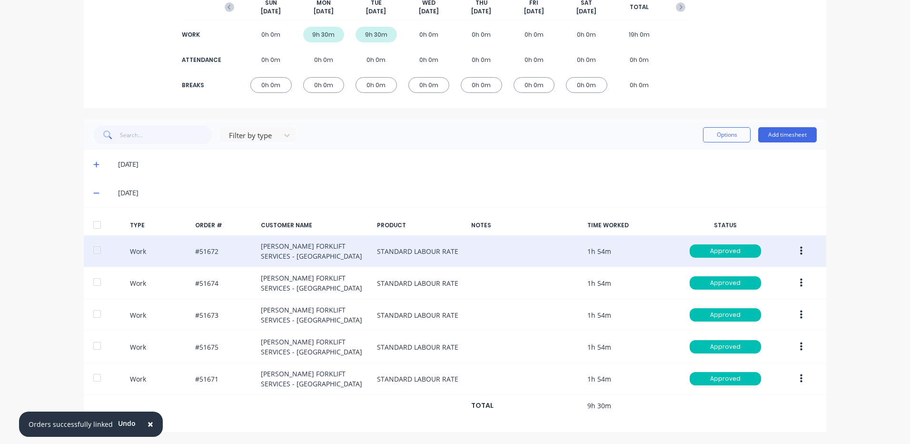
click at [801, 247] on button "button" at bounding box center [801, 250] width 22 height 17
click at [758, 237] on div "Duplicate" at bounding box center [767, 235] width 73 height 14
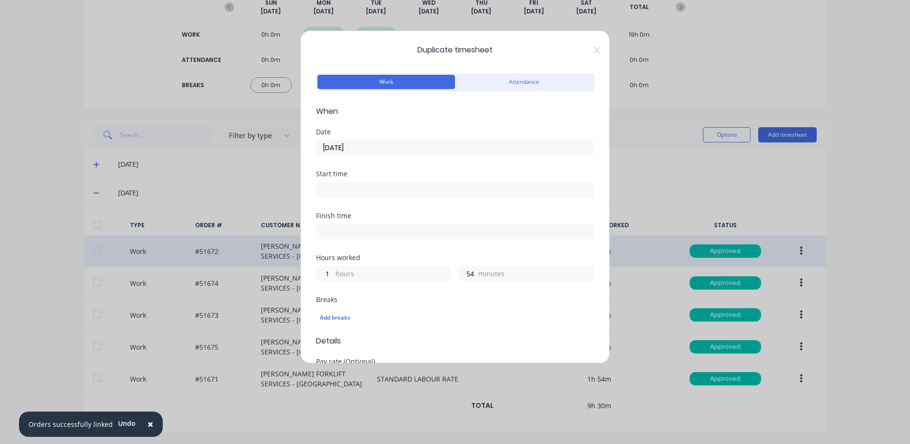
click at [377, 149] on input "[DATE]" at bounding box center [455, 147] width 277 height 14
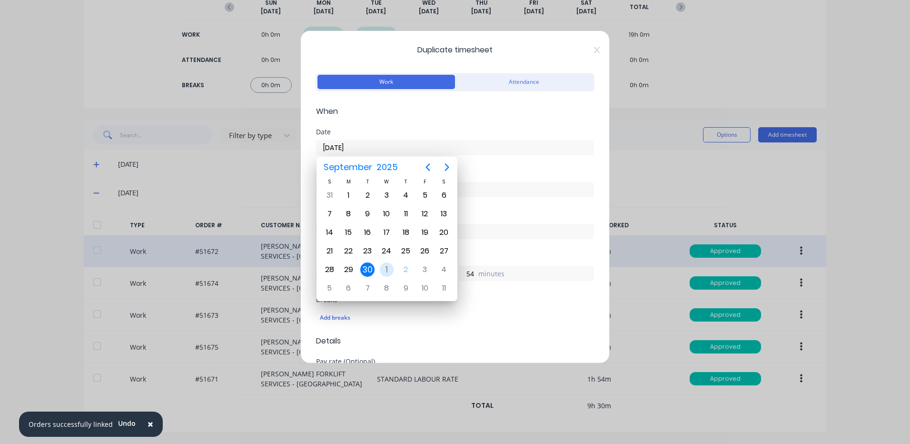
click at [387, 271] on div "1" at bounding box center [387, 269] width 14 height 14
type input "[DATE]"
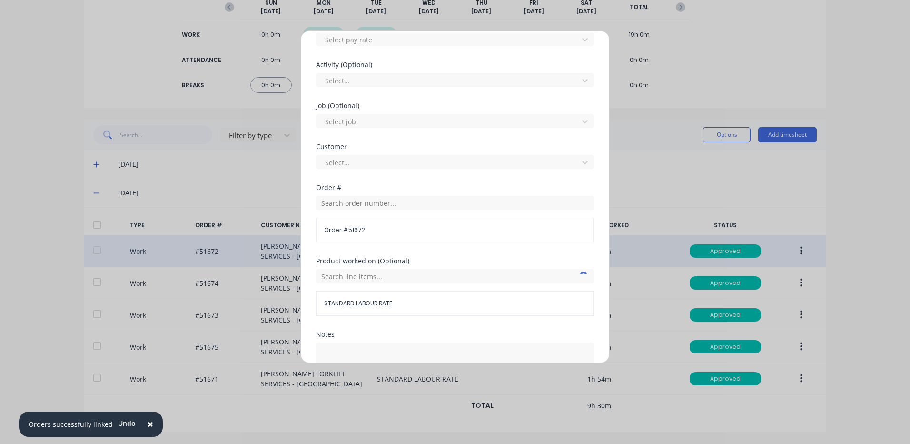
scroll to position [411, 0]
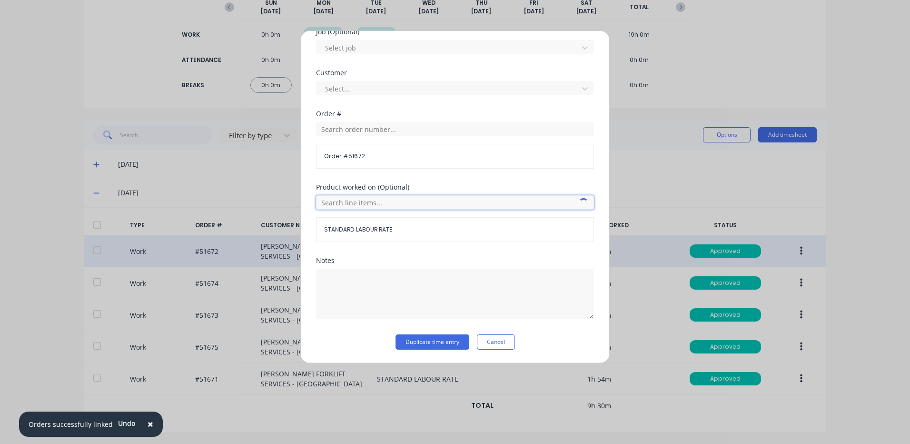
click at [404, 201] on input "text" at bounding box center [455, 202] width 278 height 14
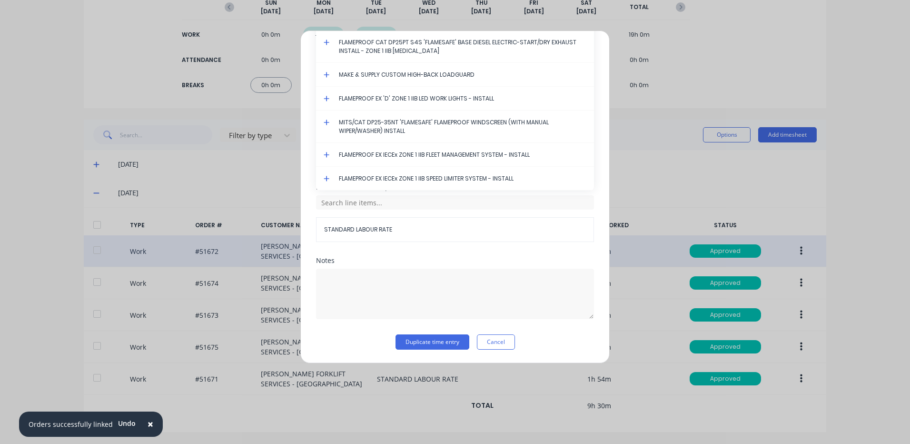
click at [327, 155] on icon at bounding box center [327, 155] width 6 height 6
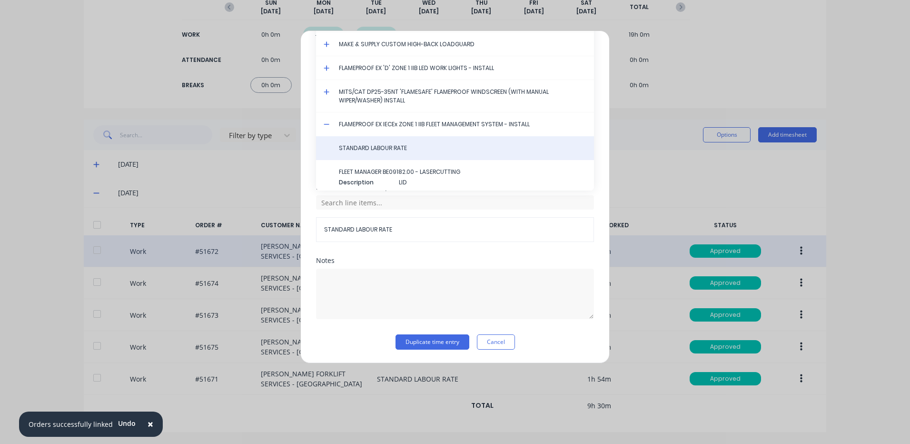
click at [404, 149] on span "STANDARD LABOUR RATE" at bounding box center [463, 148] width 248 height 9
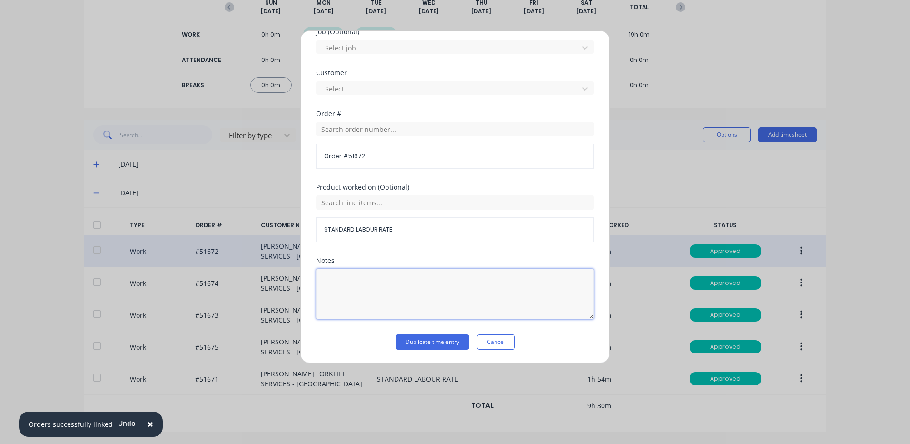
click at [383, 277] on textarea at bounding box center [455, 293] width 278 height 50
type textarea "FIT FOB BOX TO UNIT AND FIT OUT"
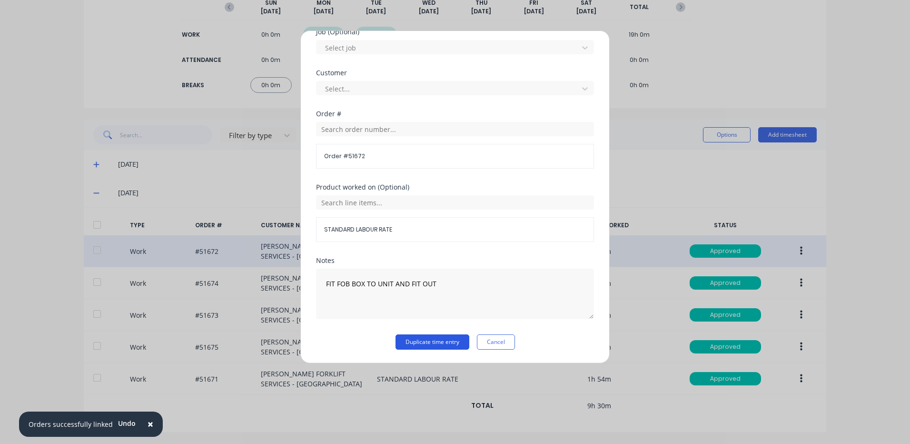
click at [443, 344] on button "Duplicate time entry" at bounding box center [433, 341] width 74 height 15
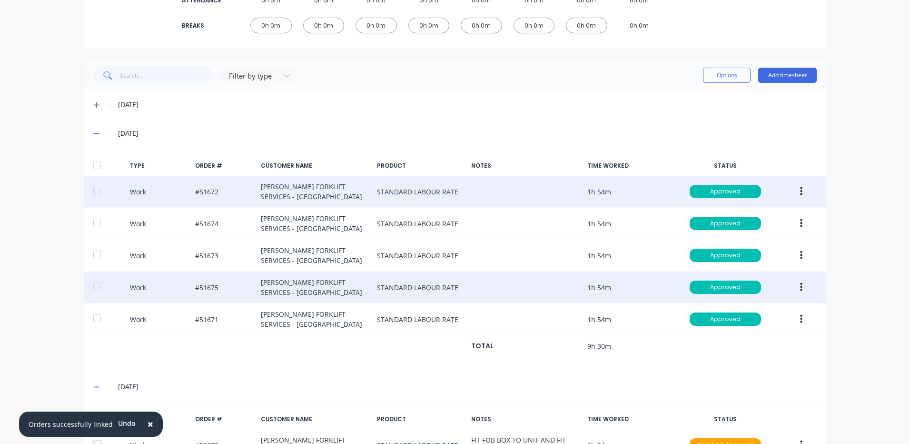
scroll to position [255, 0]
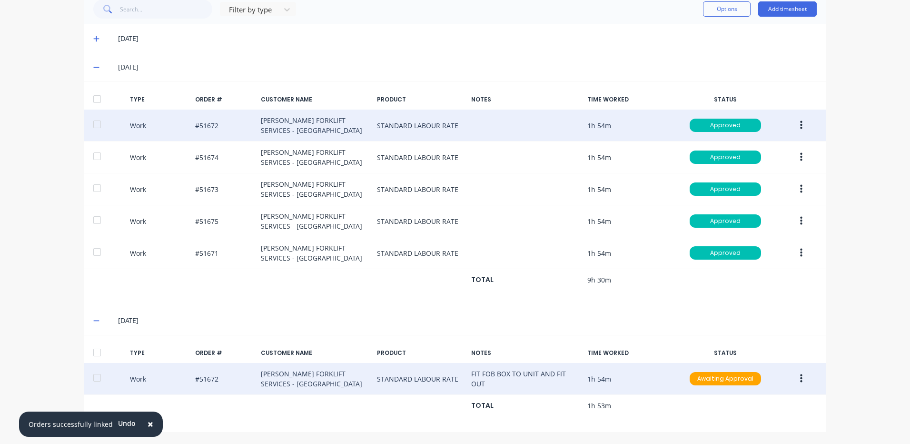
click at [800, 379] on icon "button" at bounding box center [801, 378] width 2 height 9
click at [769, 358] on div "Duplicate" at bounding box center [767, 362] width 73 height 14
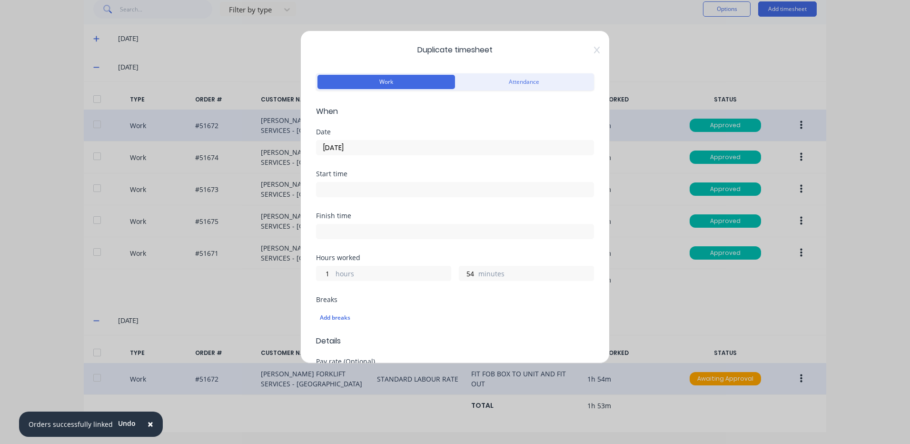
click at [382, 151] on input "[DATE]" at bounding box center [455, 147] width 277 height 14
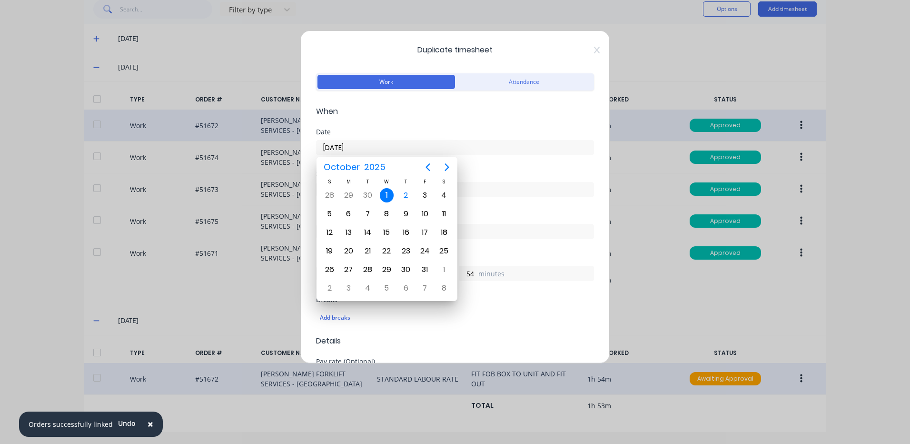
click at [503, 146] on input "[DATE]" at bounding box center [455, 147] width 277 height 14
click at [529, 252] on div "Finish time" at bounding box center [455, 233] width 278 height 42
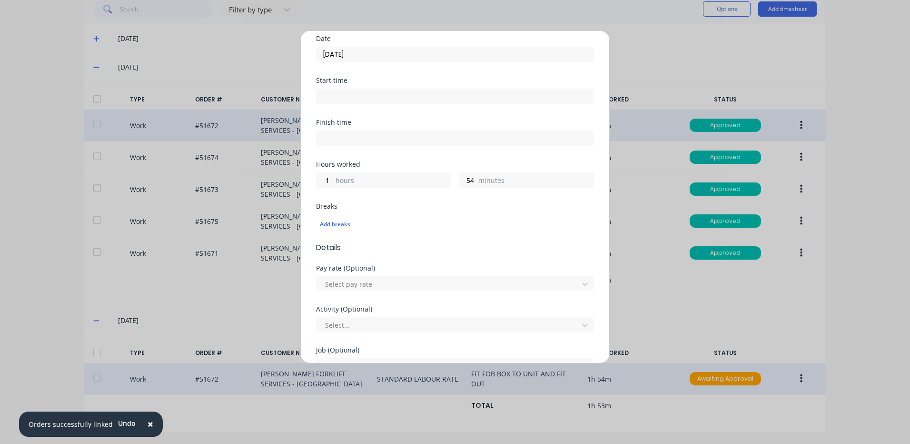
scroll to position [286, 0]
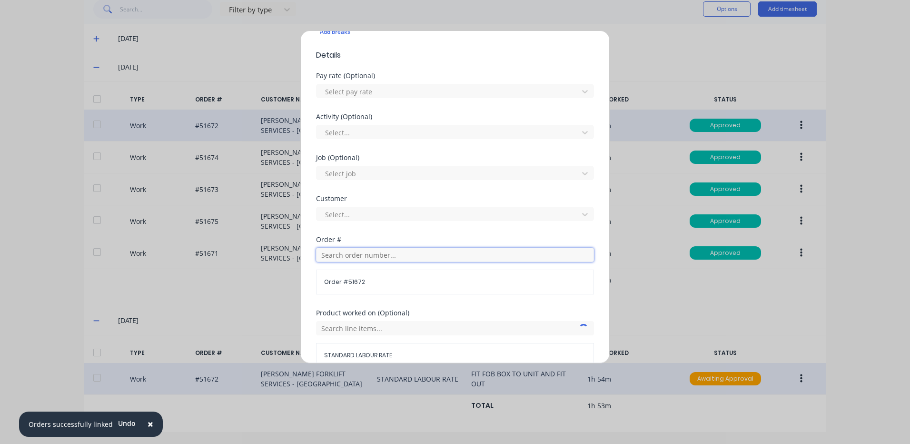
click at [387, 256] on input "text" at bounding box center [455, 255] width 278 height 14
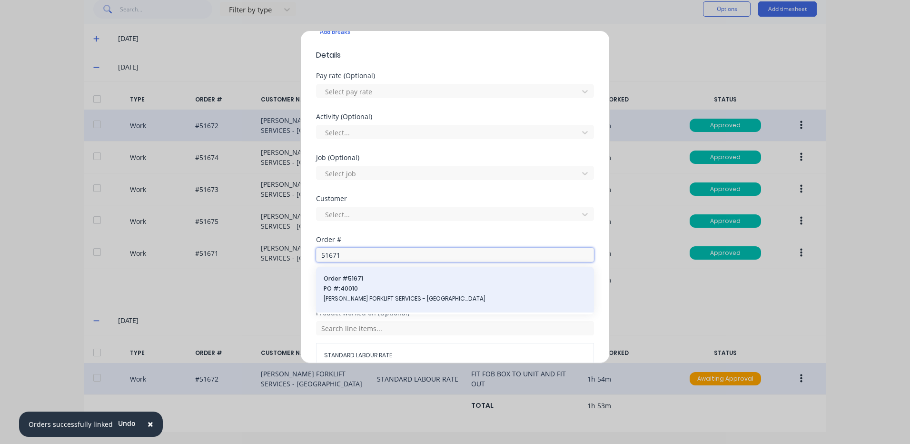
type input "51671"
click at [378, 280] on span "Order # 51671" at bounding box center [455, 278] width 263 height 9
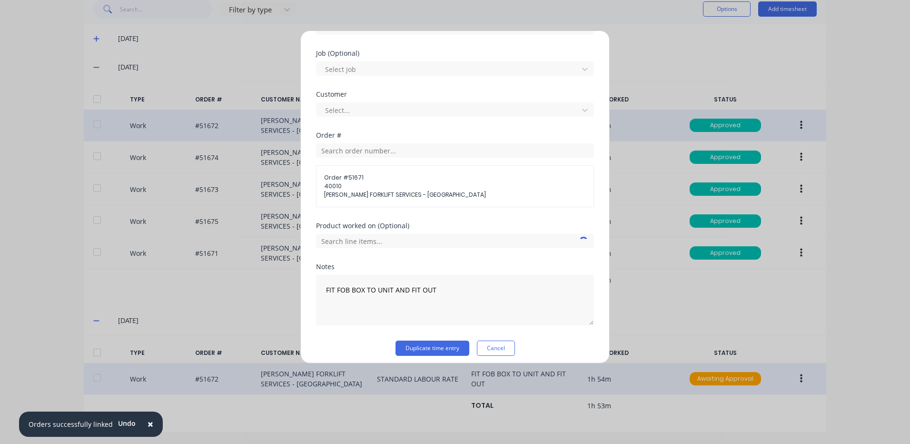
scroll to position [396, 0]
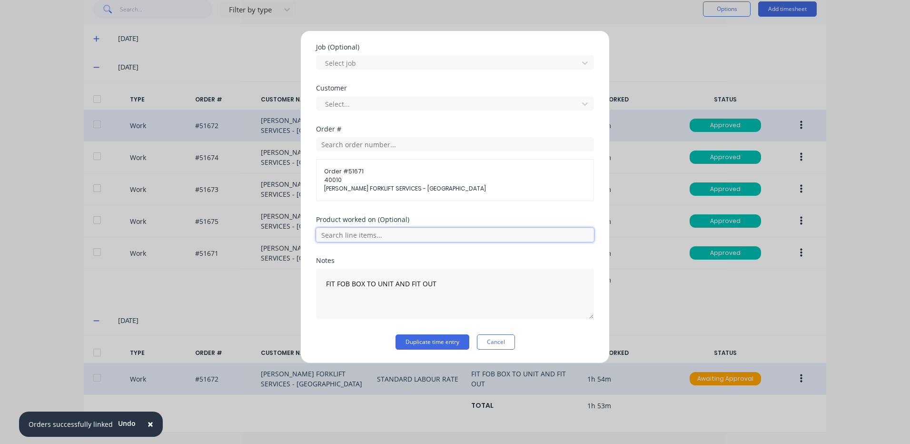
click at [419, 235] on input "text" at bounding box center [455, 235] width 278 height 14
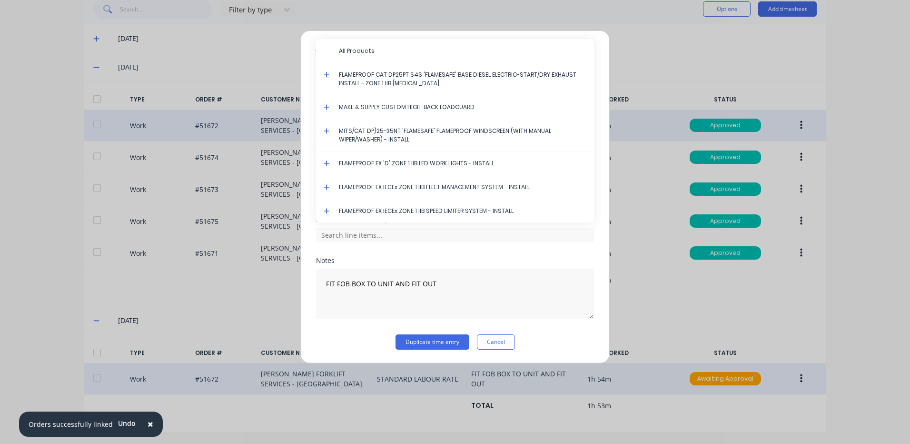
click at [326, 186] on icon at bounding box center [327, 187] width 6 height 7
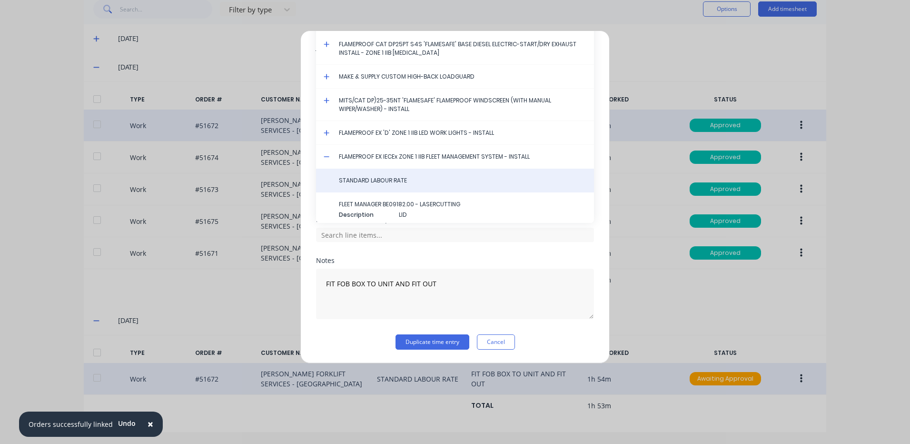
click at [372, 180] on span "STANDARD LABOUR RATE" at bounding box center [463, 180] width 248 height 9
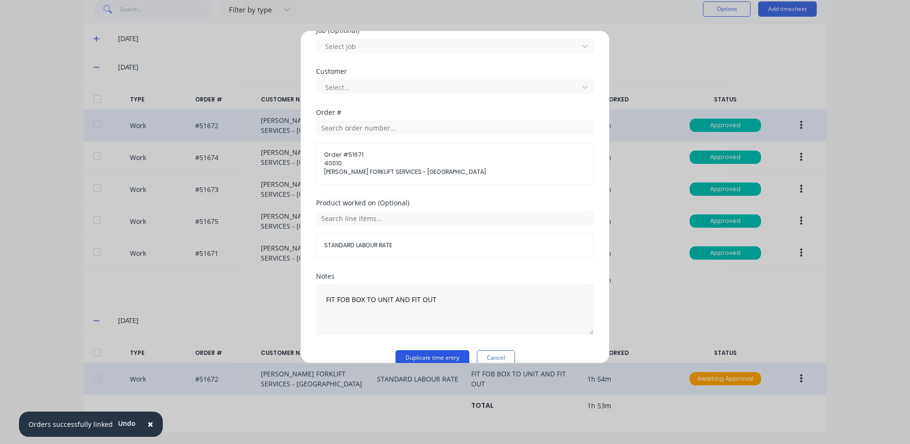
scroll to position [428, 0]
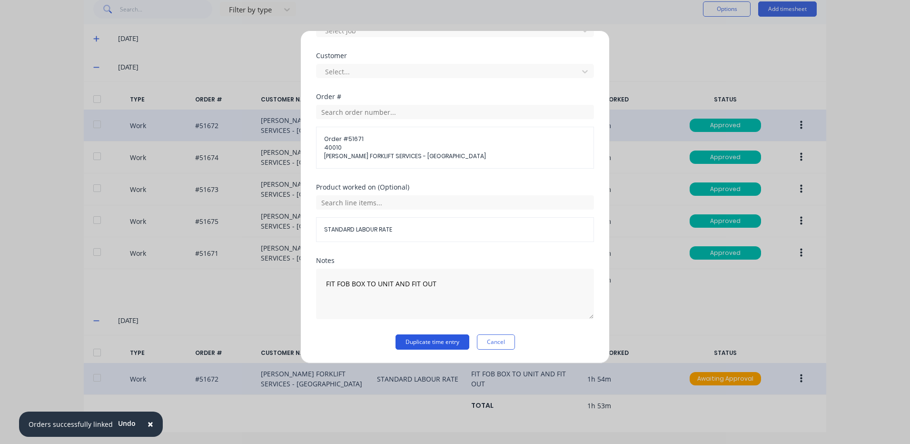
click at [430, 343] on button "Duplicate time entry" at bounding box center [433, 341] width 74 height 15
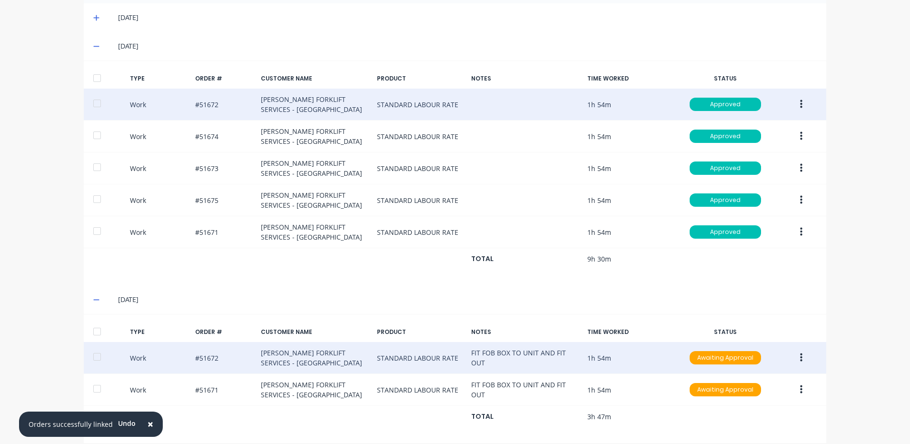
scroll to position [287, 0]
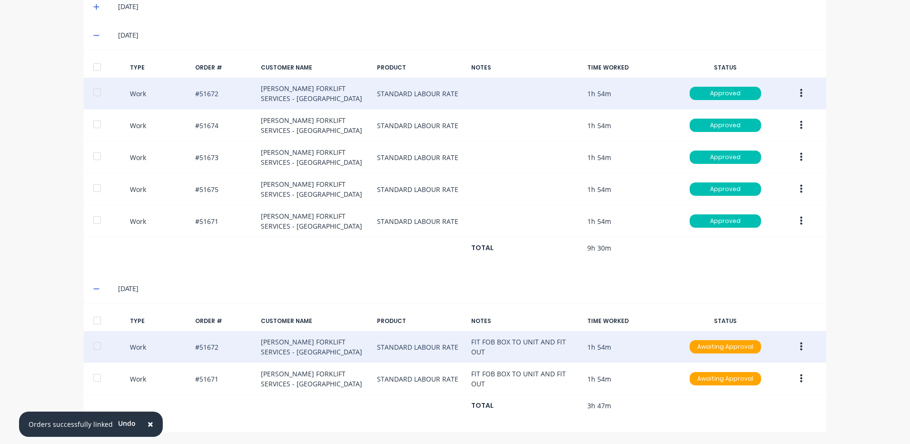
click at [804, 349] on button "button" at bounding box center [801, 346] width 22 height 17
click at [778, 328] on div "Duplicate" at bounding box center [767, 330] width 73 height 14
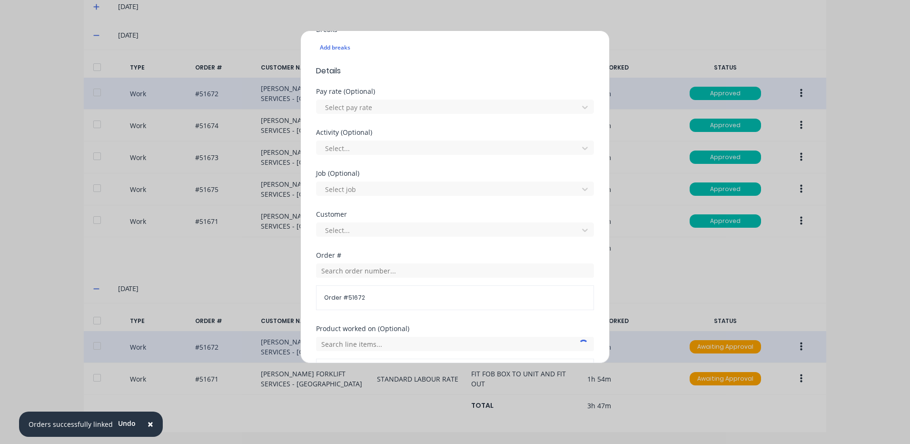
scroll to position [286, 0]
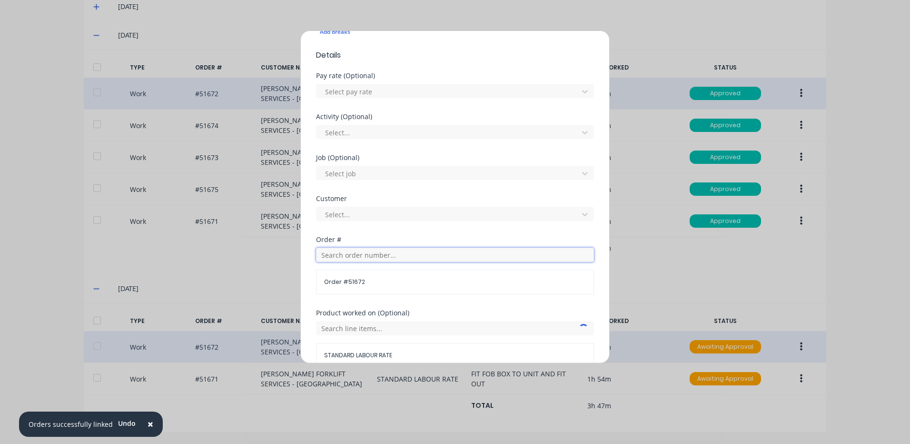
click at [378, 251] on input "text" at bounding box center [455, 255] width 278 height 14
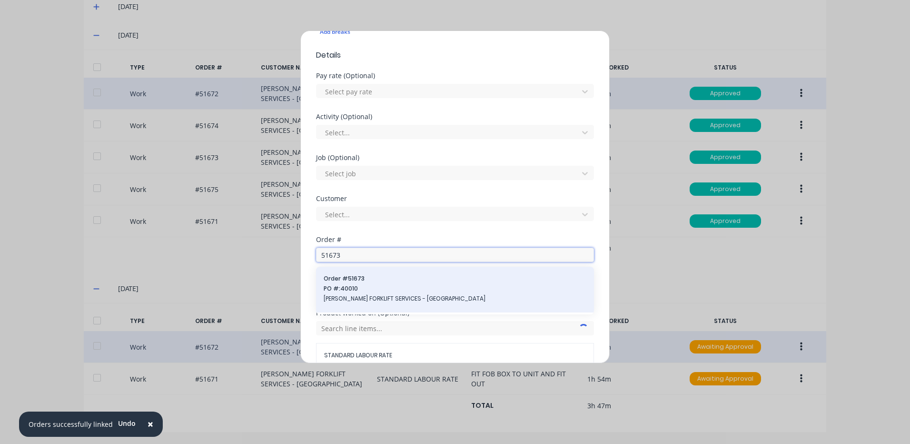
type input "51673"
click at [359, 274] on span "Order # 51673" at bounding box center [455, 278] width 263 height 9
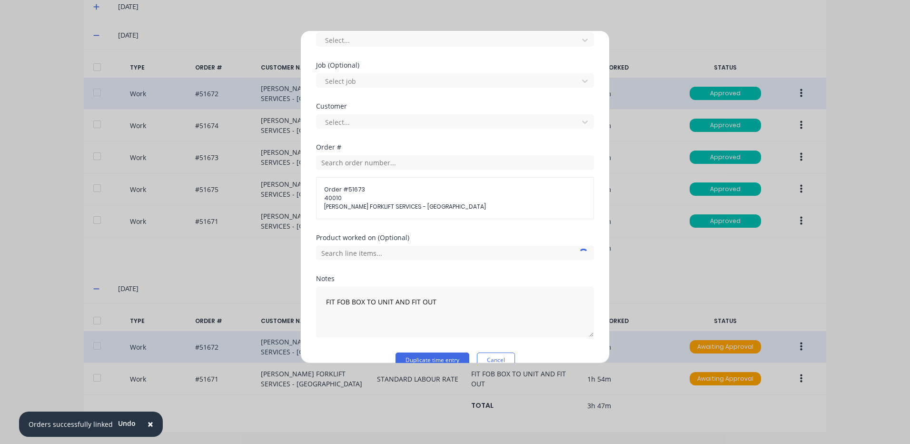
scroll to position [396, 0]
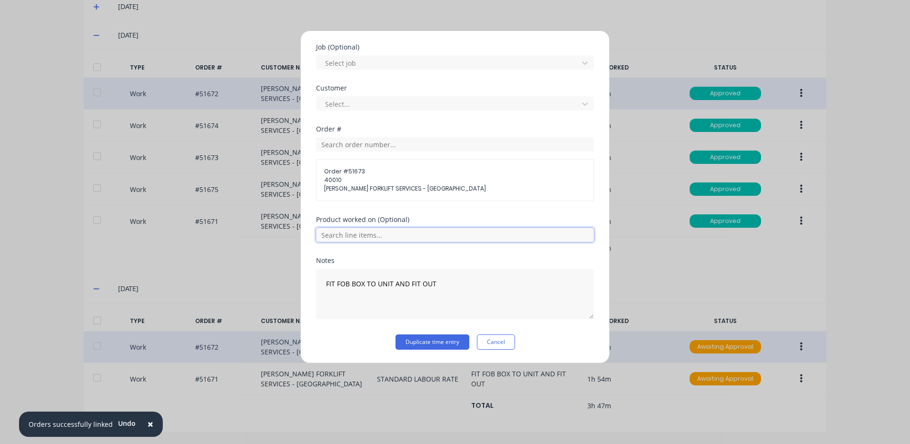
click at [380, 236] on input "text" at bounding box center [455, 235] width 278 height 14
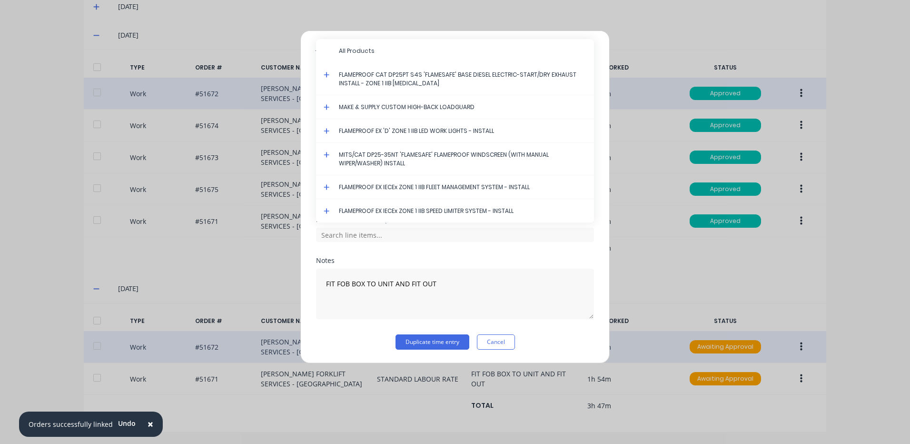
click at [327, 187] on icon at bounding box center [327, 187] width 6 height 6
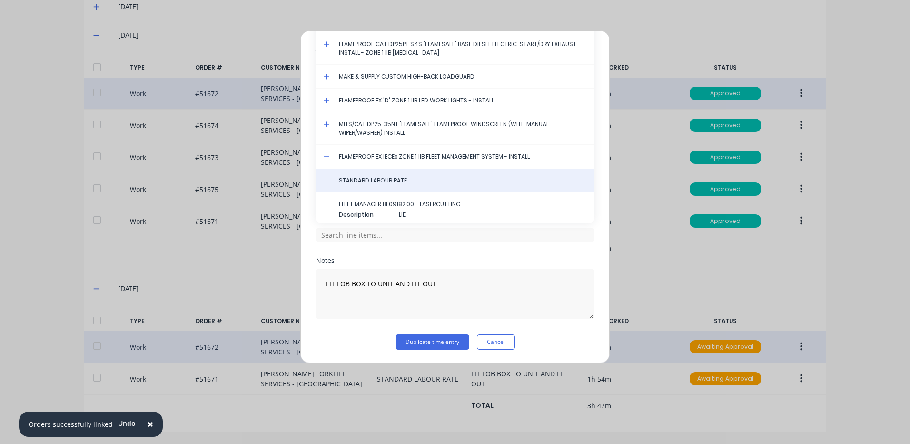
click at [352, 181] on span "STANDARD LABOUR RATE" at bounding box center [463, 180] width 248 height 9
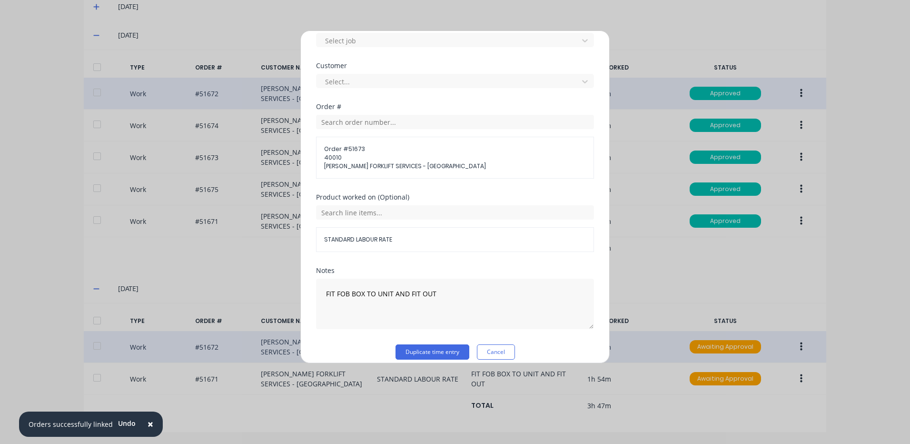
scroll to position [428, 0]
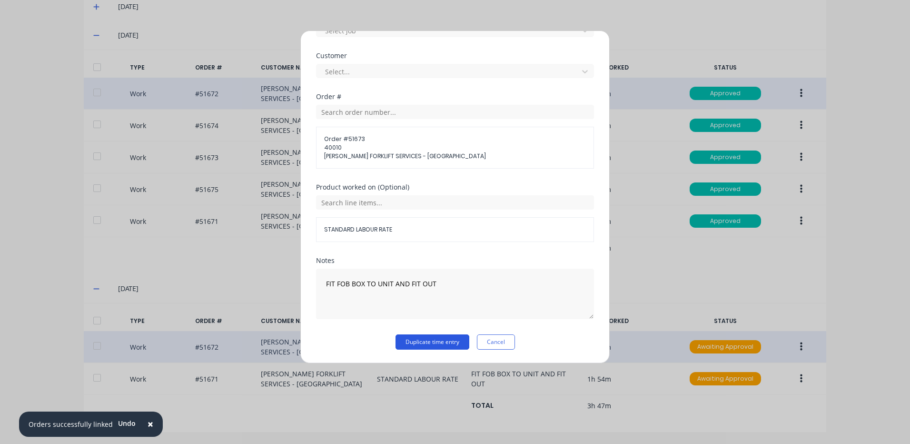
click at [431, 337] on button "Duplicate time entry" at bounding box center [433, 341] width 74 height 15
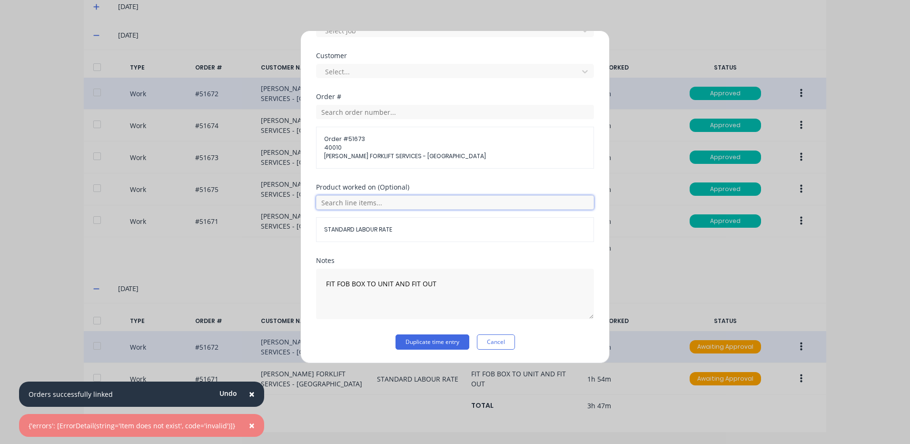
click at [443, 205] on input "text" at bounding box center [455, 202] width 278 height 14
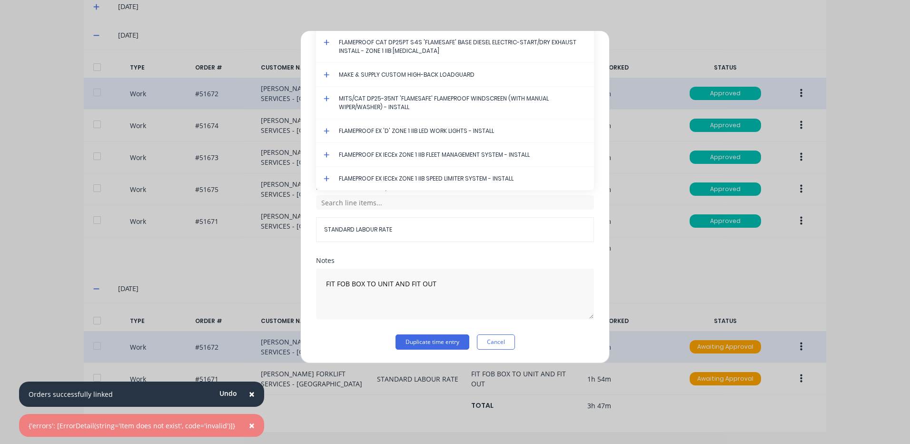
click at [329, 155] on icon at bounding box center [327, 154] width 6 height 7
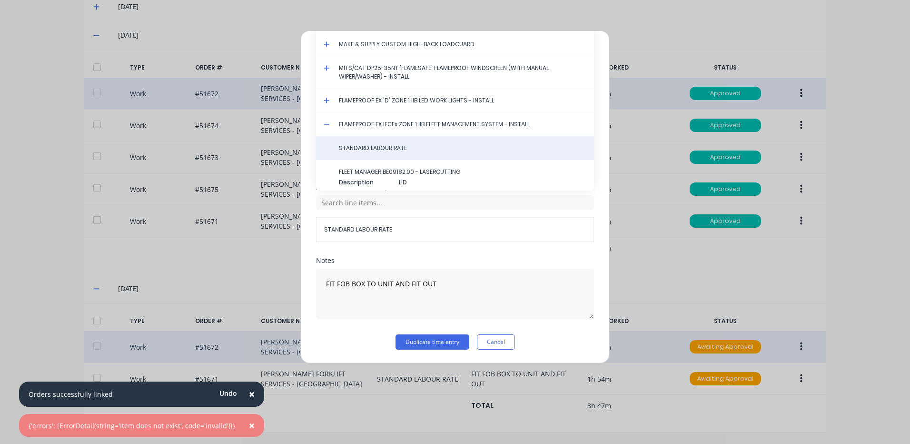
click at [362, 153] on div "STANDARD LABOUR RATE" at bounding box center [455, 148] width 278 height 24
click at [368, 151] on span "STANDARD LABOUR RATE" at bounding box center [463, 148] width 248 height 9
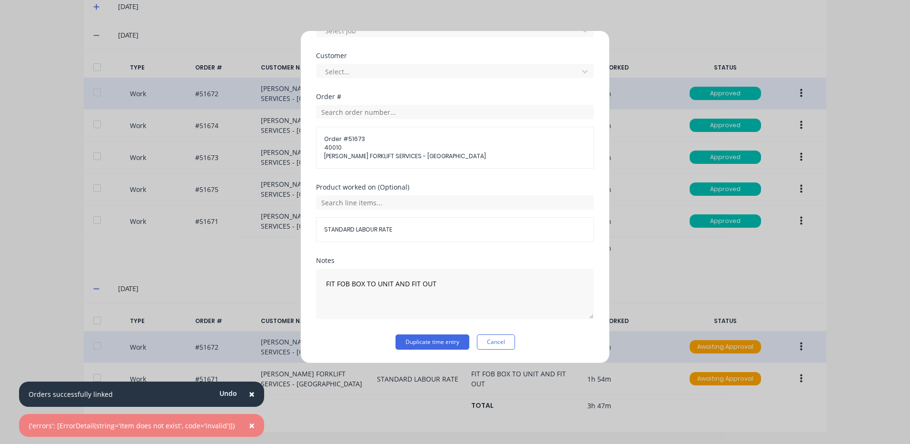
click at [424, 350] on div "Duplicate timesheet Work Attendance When Date [DATE] Start time Finish time Hou…" at bounding box center [454, 196] width 309 height 333
click at [425, 341] on button "Duplicate time entry" at bounding box center [433, 341] width 74 height 15
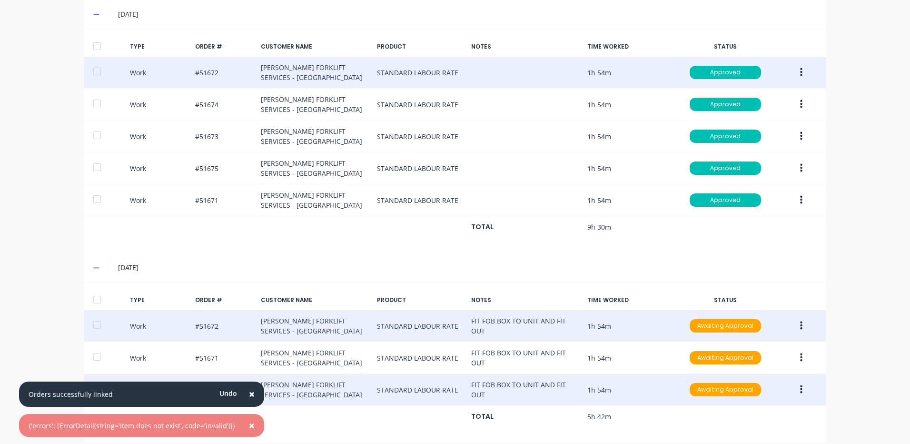
scroll to position [318, 0]
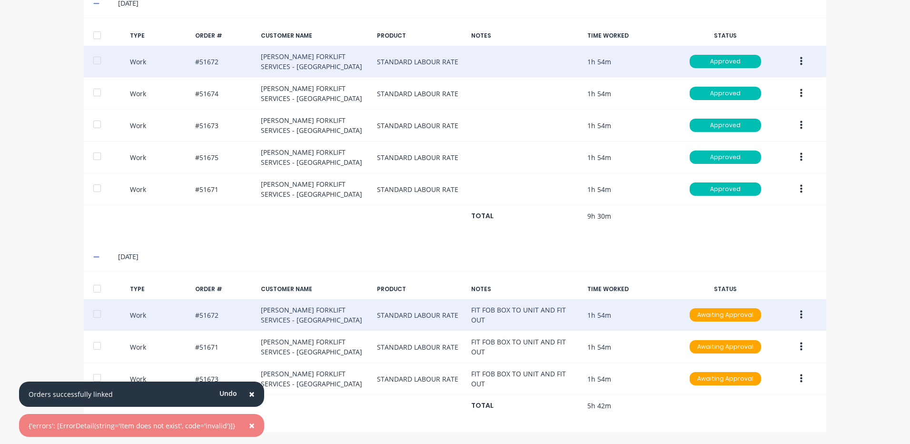
click at [249, 425] on span "×" at bounding box center [252, 424] width 6 height 13
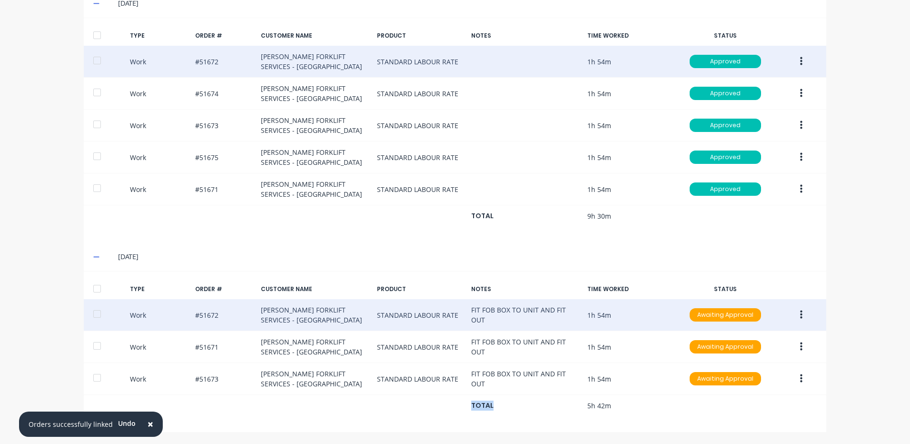
click at [247, 425] on div "TYPE ORDER # CUSTOMER NAME PRODUCT NOTES TIME WORKED STATUS Work #51672 [PERSON…" at bounding box center [455, 351] width 743 height 161
click at [148, 426] on span "×" at bounding box center [151, 423] width 6 height 13
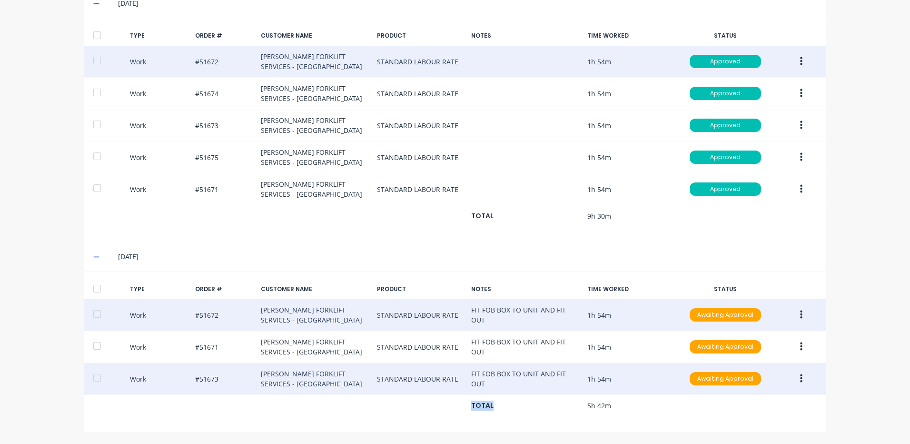
click at [790, 376] on button "button" at bounding box center [801, 378] width 22 height 17
click at [768, 360] on div "Duplicate" at bounding box center [767, 362] width 73 height 14
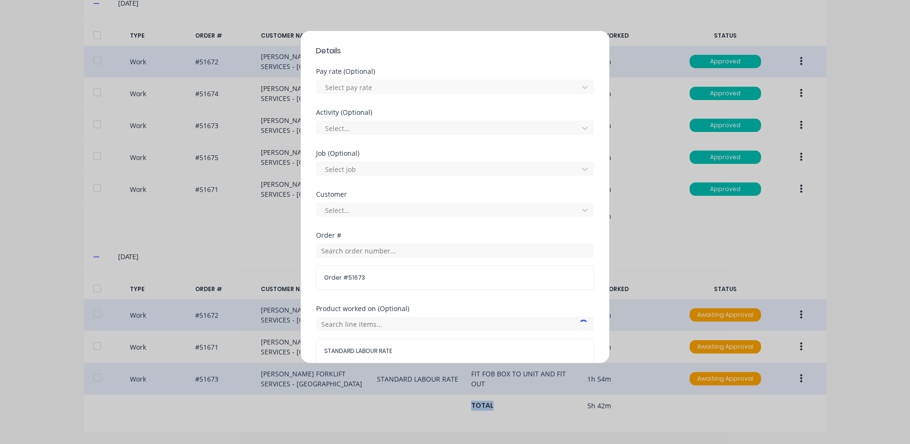
scroll to position [411, 0]
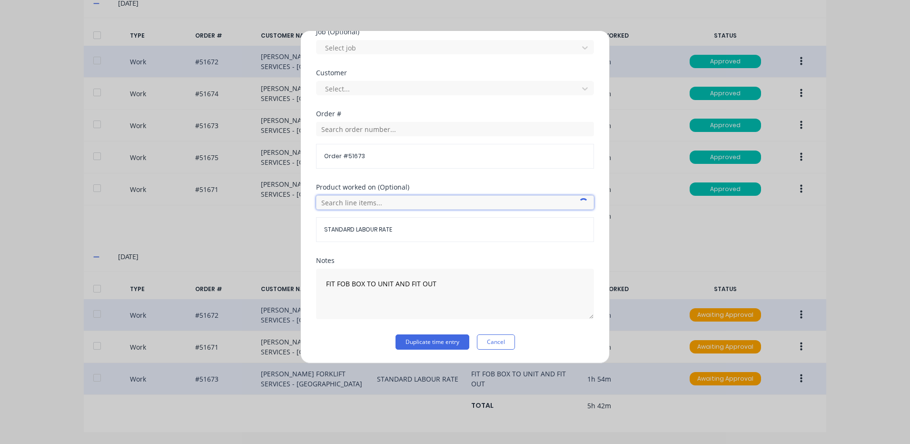
click at [405, 207] on input "text" at bounding box center [455, 202] width 278 height 14
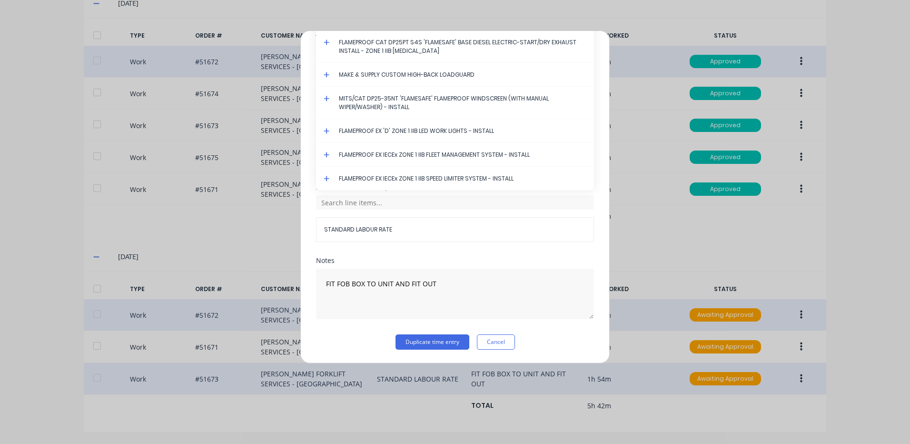
click at [327, 156] on icon at bounding box center [327, 155] width 6 height 6
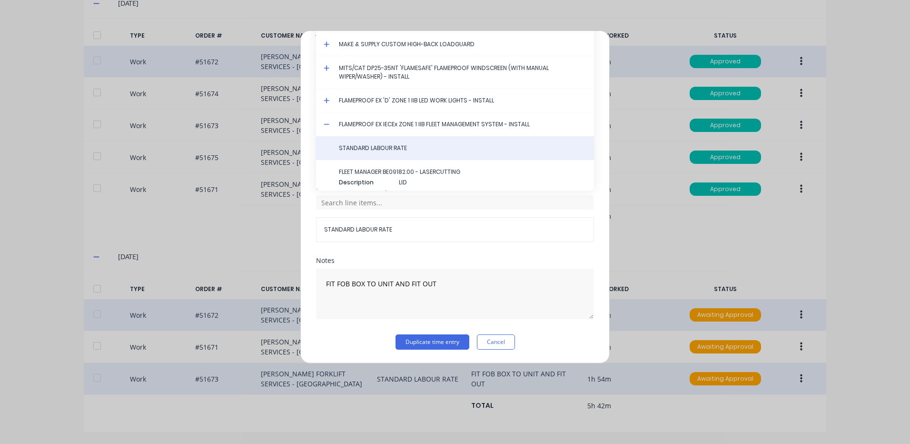
click at [377, 152] on span "STANDARD LABOUR RATE" at bounding box center [463, 148] width 248 height 9
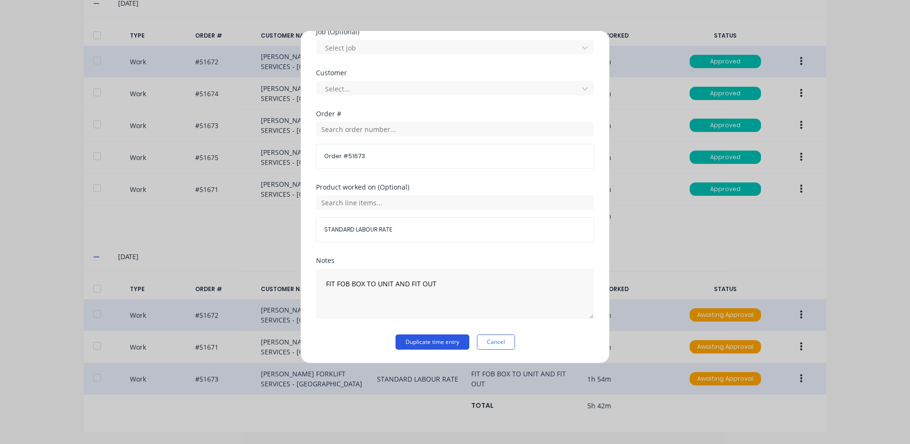
click at [415, 339] on button "Duplicate time entry" at bounding box center [433, 341] width 74 height 15
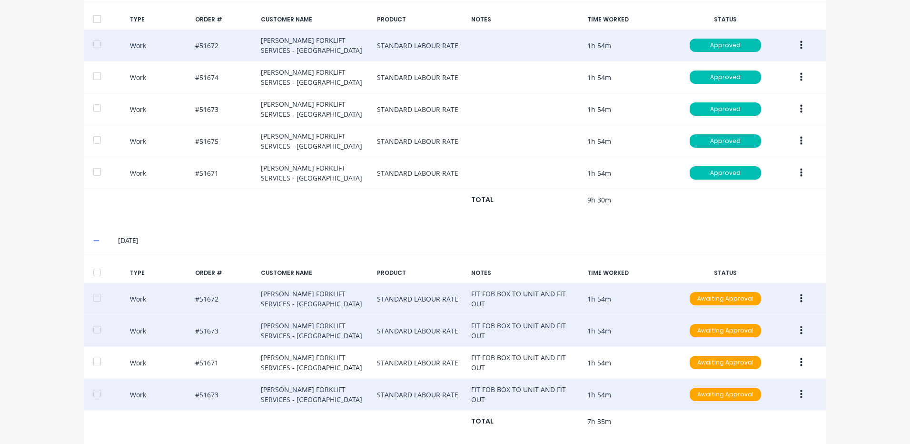
scroll to position [350, 0]
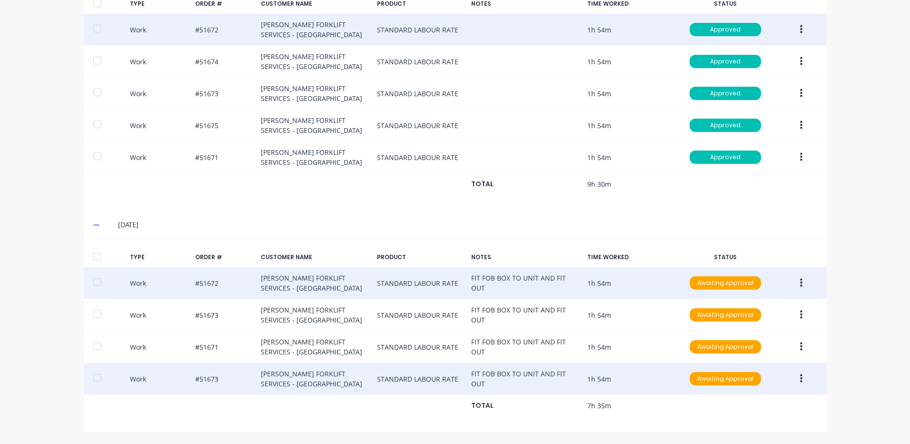
click at [790, 376] on button "button" at bounding box center [801, 378] width 22 height 17
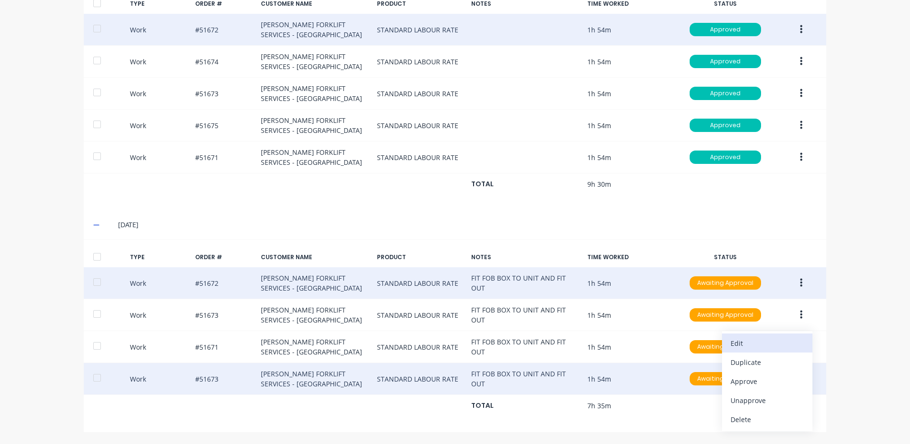
click at [762, 342] on div "Edit" at bounding box center [767, 343] width 73 height 14
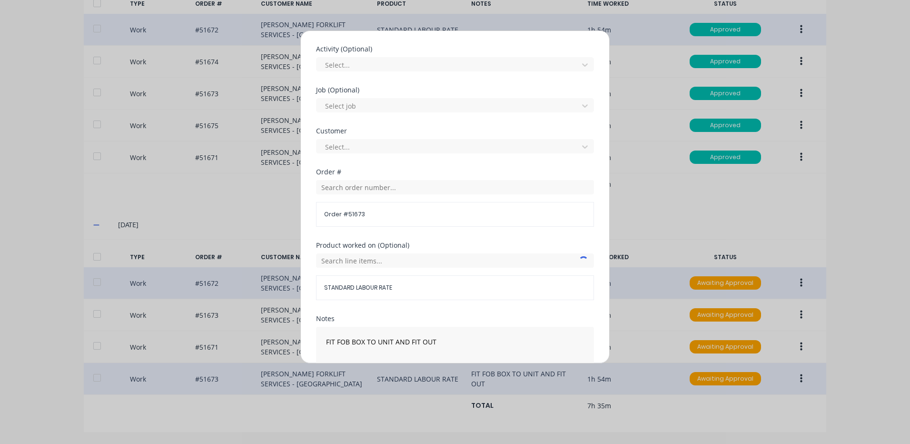
scroll to position [381, 0]
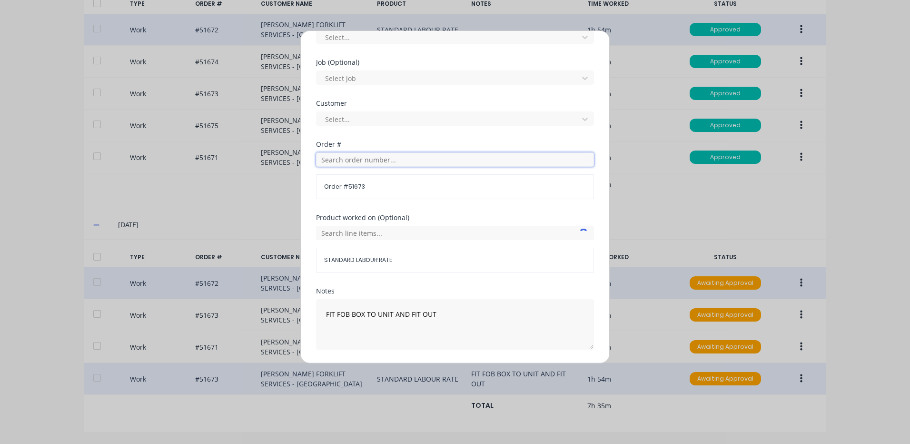
click at [419, 164] on input "text" at bounding box center [455, 159] width 278 height 14
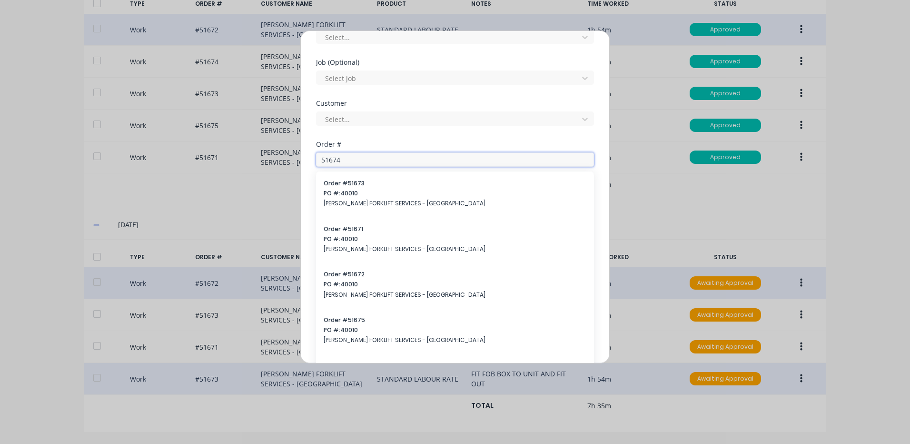
type input "51674"
click at [422, 201] on span "[PERSON_NAME] FORKLIFT SERVICES - [GEOGRAPHIC_DATA]" at bounding box center [455, 203] width 263 height 9
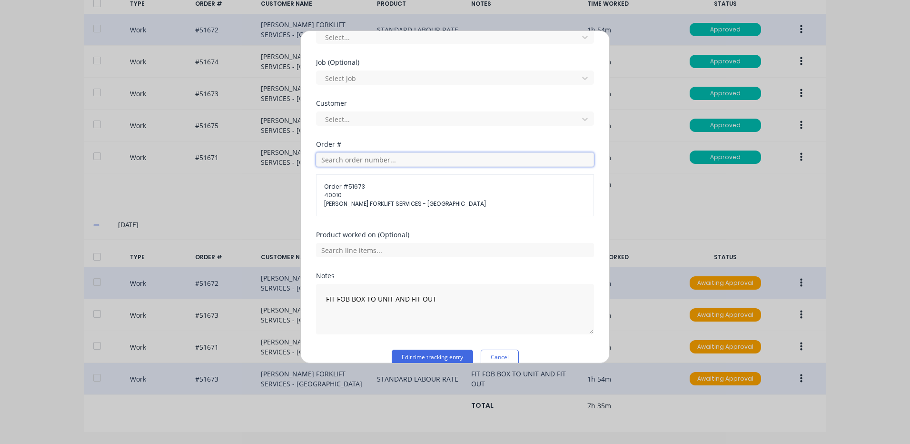
click at [407, 166] on input "text" at bounding box center [455, 159] width 278 height 14
type input "51674"
click at [416, 193] on span "PO #: 40010" at bounding box center [455, 193] width 263 height 9
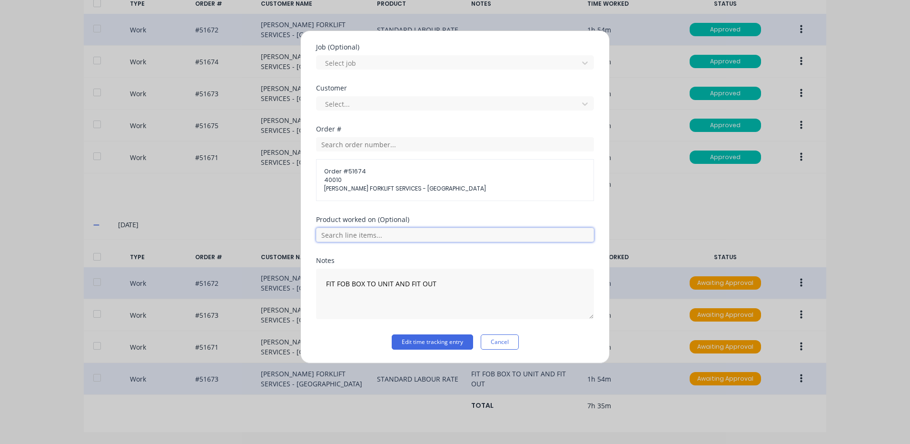
click at [377, 232] on input "text" at bounding box center [455, 235] width 278 height 14
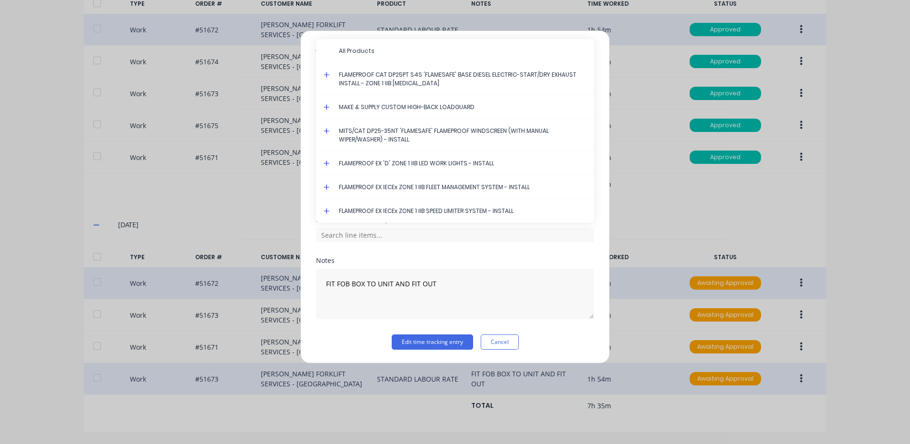
click at [329, 185] on icon at bounding box center [327, 187] width 6 height 7
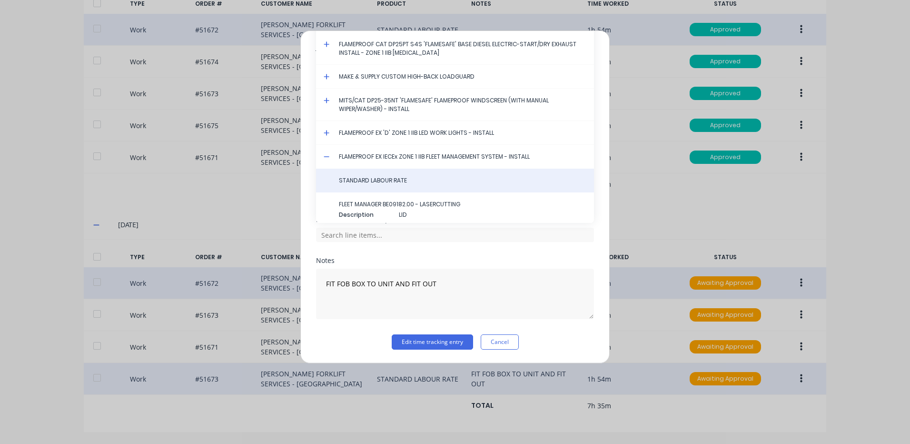
click at [343, 173] on div "STANDARD LABOUR RATE" at bounding box center [455, 181] width 278 height 24
click at [345, 179] on span "STANDARD LABOUR RATE" at bounding box center [463, 180] width 248 height 9
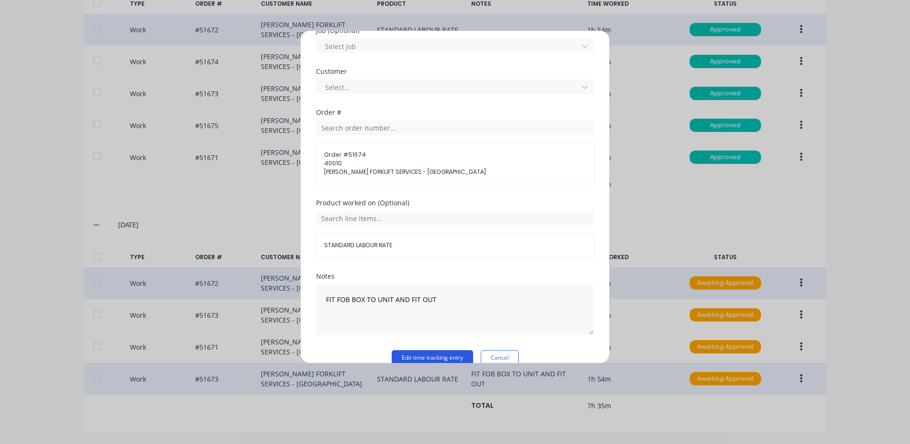
scroll to position [428, 0]
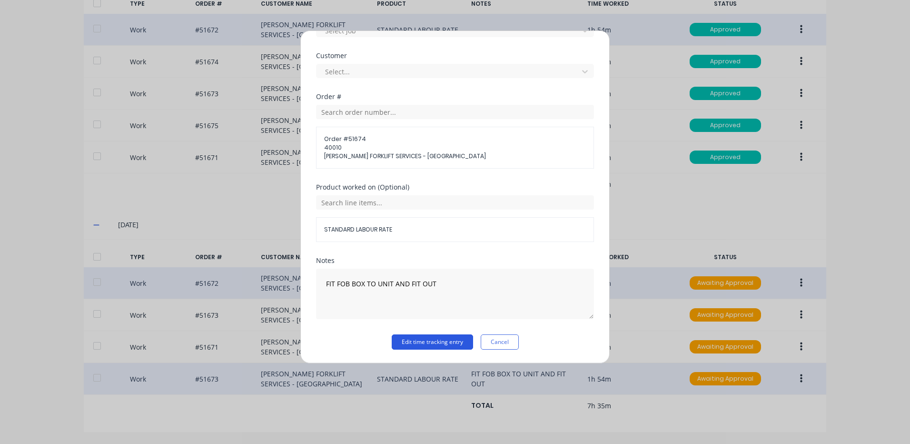
click at [439, 340] on button "Edit time tracking entry" at bounding box center [432, 341] width 81 height 15
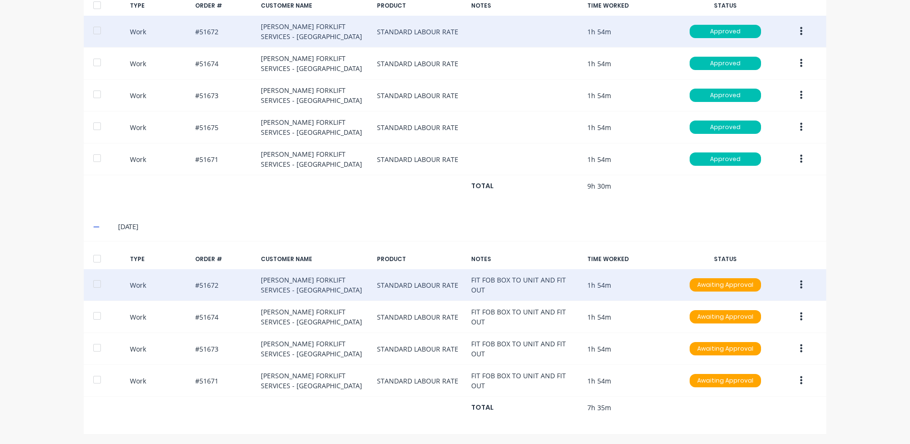
scroll to position [350, 0]
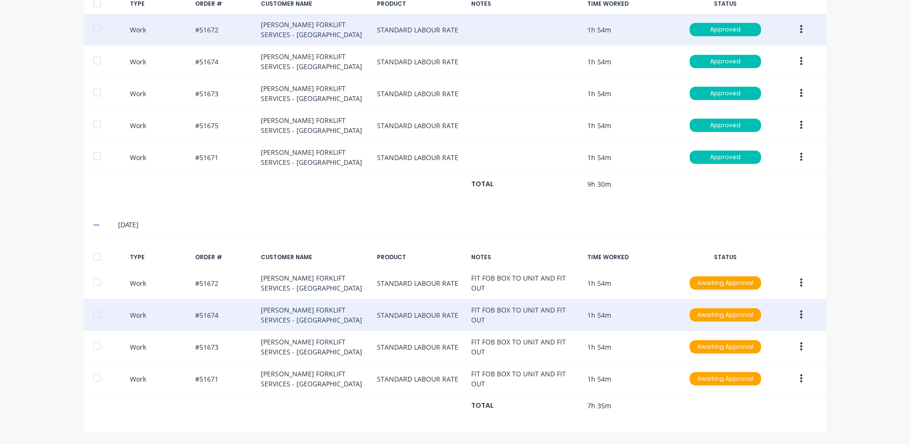
click at [793, 310] on button "button" at bounding box center [801, 314] width 22 height 17
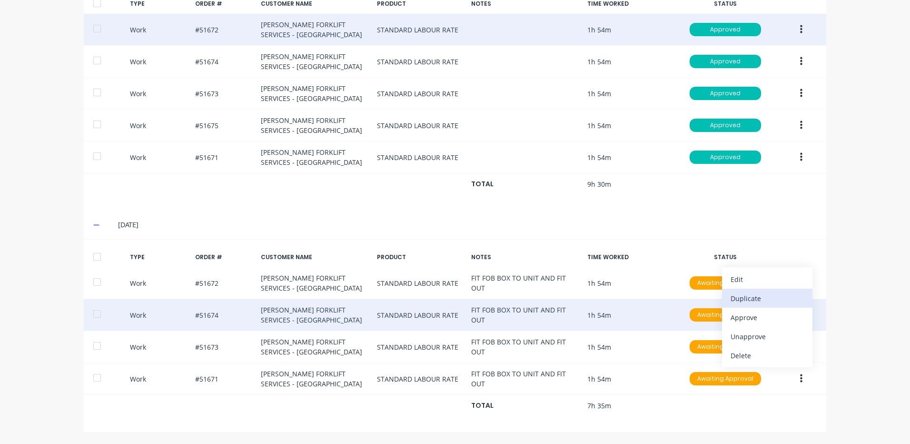
click at [753, 299] on div "Duplicate" at bounding box center [767, 298] width 73 height 14
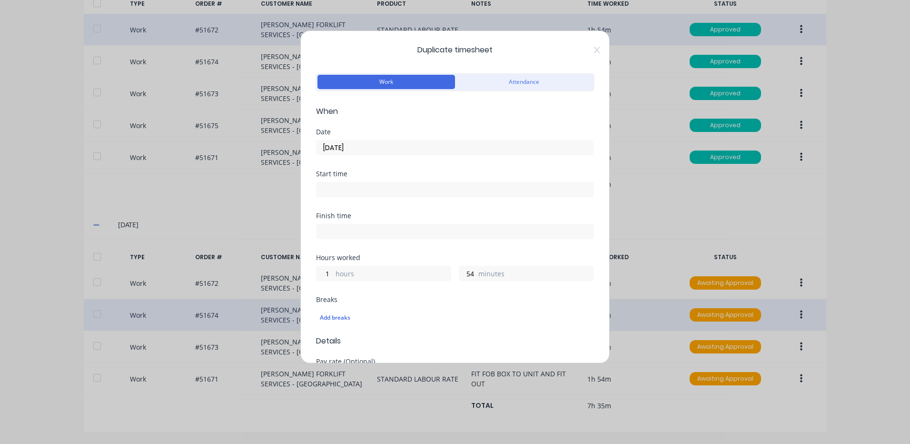
scroll to position [286, 0]
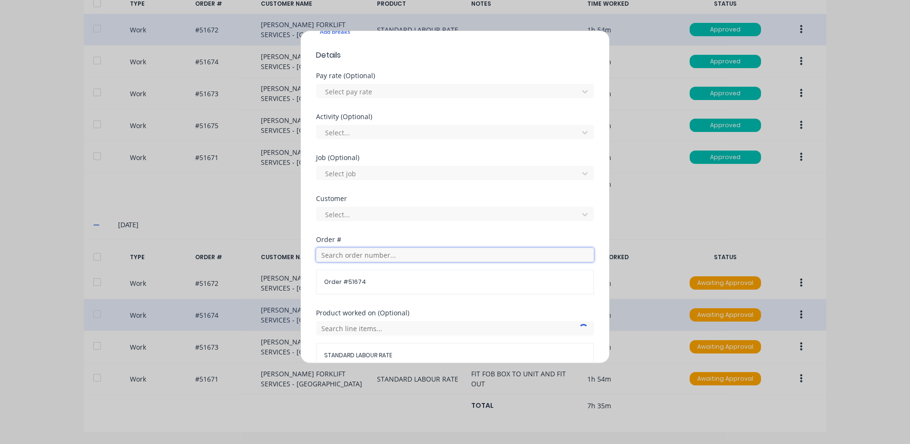
click at [381, 249] on input "text" at bounding box center [455, 255] width 278 height 14
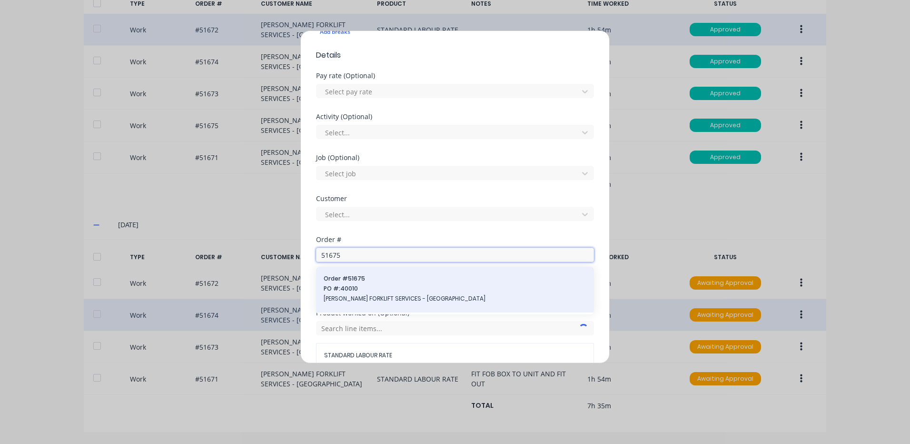
type input "51675"
click at [378, 294] on span "[PERSON_NAME] FORKLIFT SERVICES - [GEOGRAPHIC_DATA]" at bounding box center [455, 298] width 263 height 9
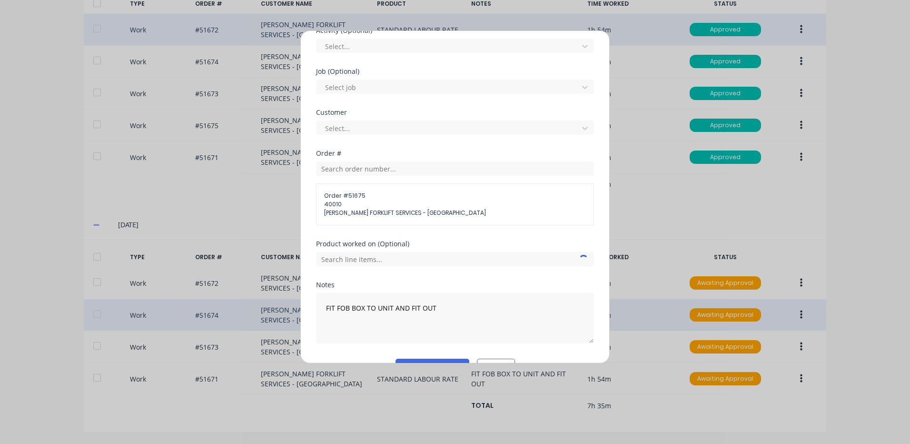
scroll to position [396, 0]
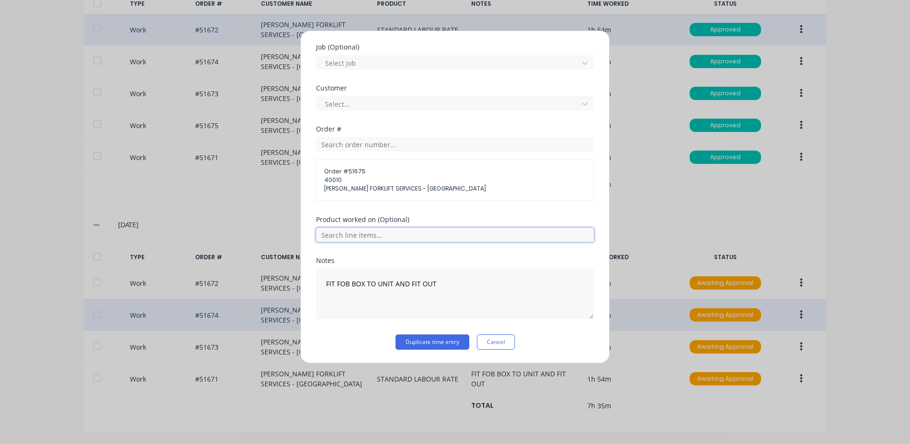
click at [460, 235] on input "text" at bounding box center [455, 235] width 278 height 14
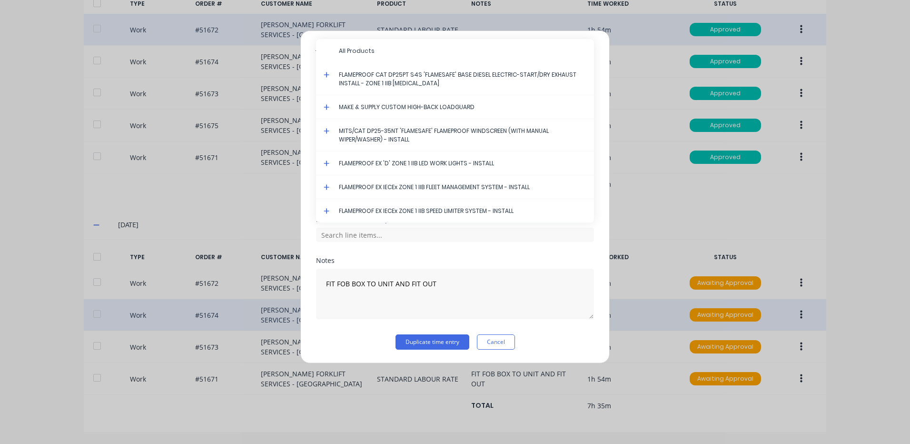
click at [327, 185] on icon at bounding box center [327, 187] width 6 height 6
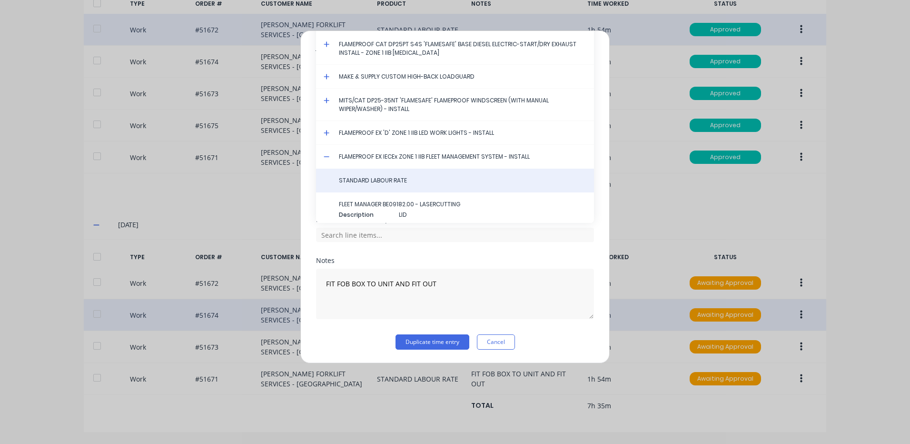
click at [376, 181] on span "STANDARD LABOUR RATE" at bounding box center [463, 180] width 248 height 9
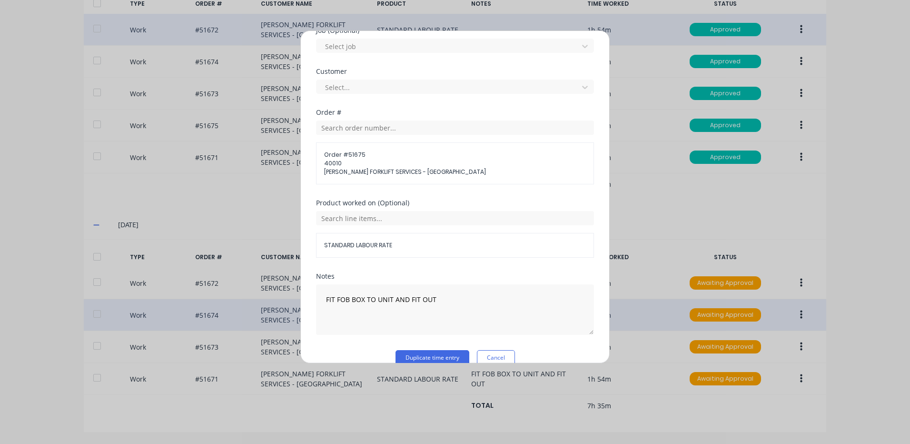
scroll to position [428, 0]
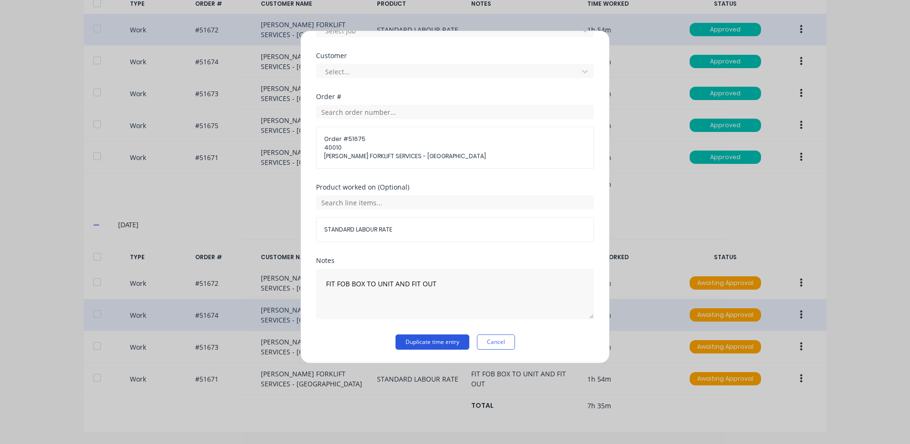
click at [455, 340] on button "Duplicate time entry" at bounding box center [433, 341] width 74 height 15
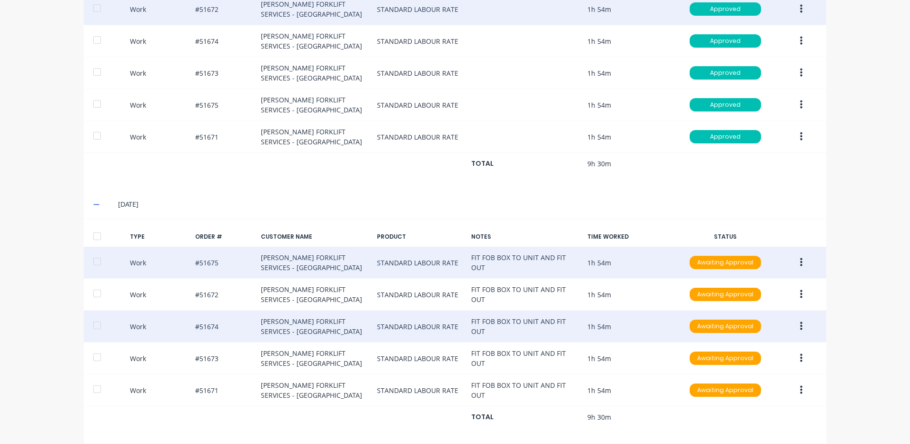
scroll to position [382, 0]
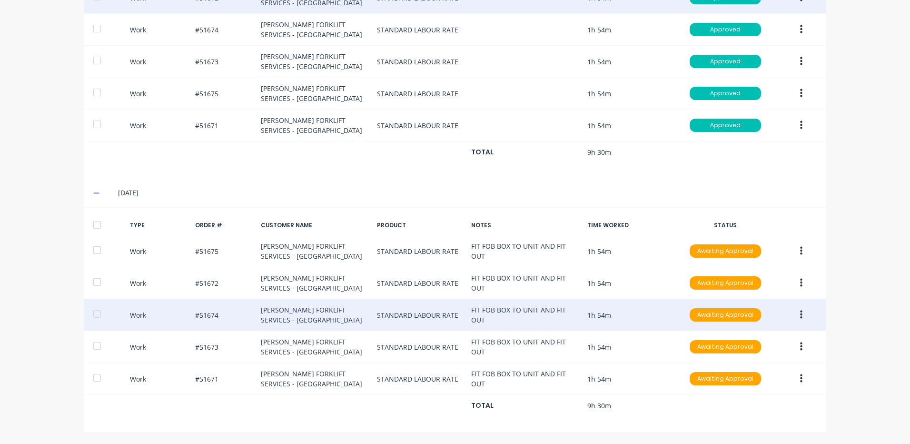
click at [91, 229] on div at bounding box center [97, 224] width 19 height 19
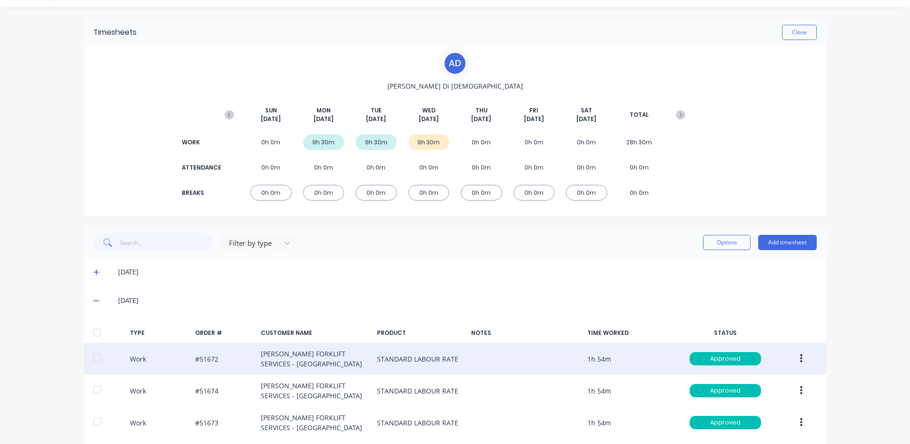
scroll to position [0, 0]
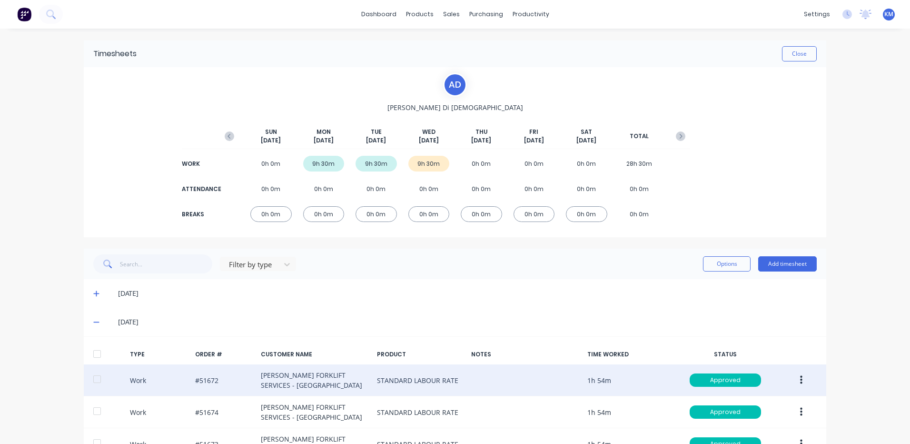
click at [730, 251] on div "Filter by type Options Add timesheet" at bounding box center [455, 263] width 743 height 30
click at [728, 259] on button "Options" at bounding box center [727, 263] width 48 height 15
click at [712, 280] on button "Approve" at bounding box center [705, 287] width 90 height 19
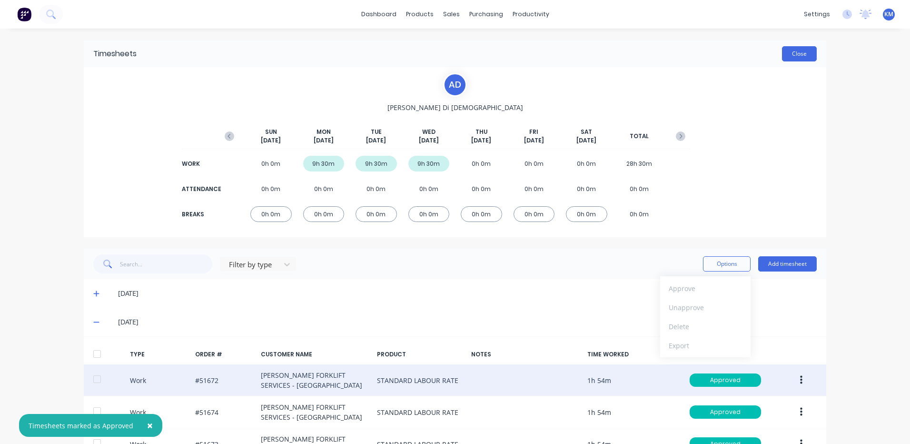
click at [809, 60] on button "Close" at bounding box center [799, 53] width 35 height 15
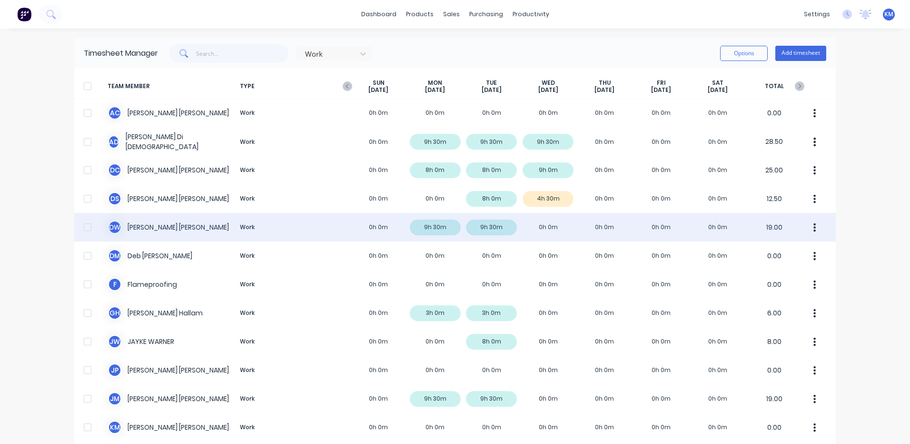
scroll to position [190, 0]
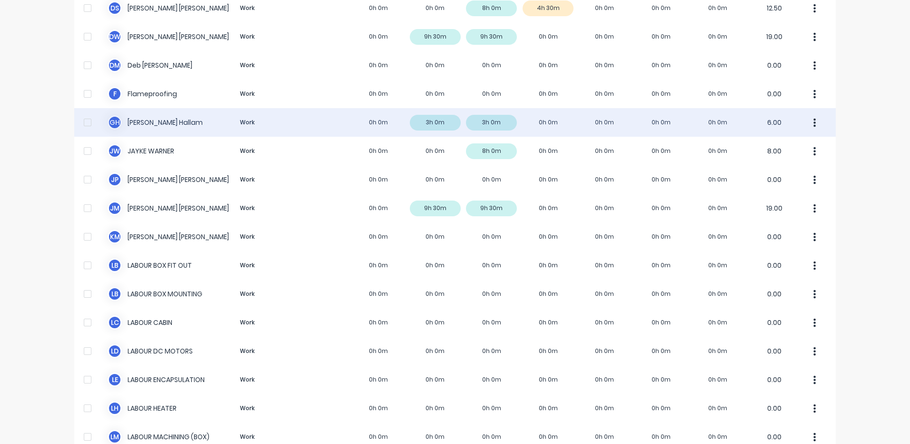
click at [263, 124] on div "G H [PERSON_NAME] Work 0h 0m 3h 0m 3h 0m 0h 0m 0h 0m 0h 0m 0h 0m 6.00" at bounding box center [455, 122] width 762 height 29
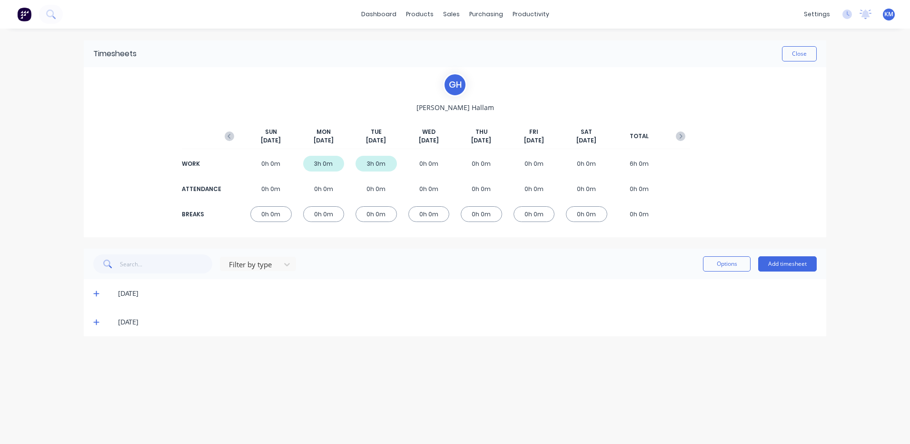
click at [94, 320] on icon at bounding box center [96, 321] width 6 height 7
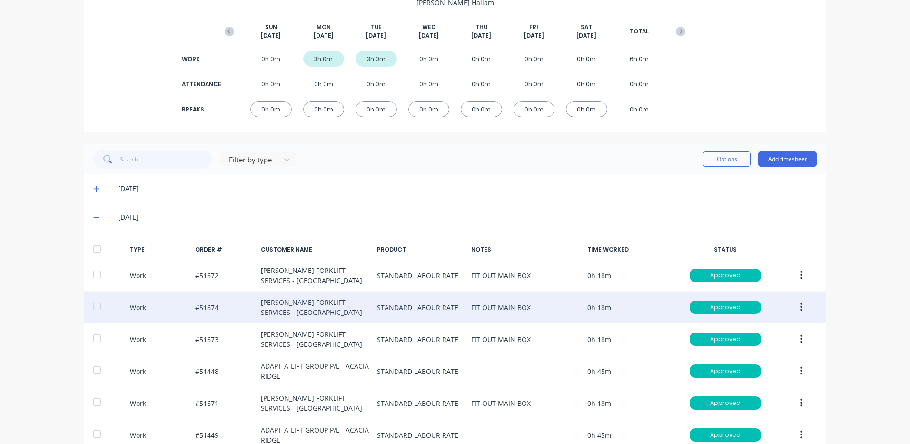
scroll to position [193, 0]
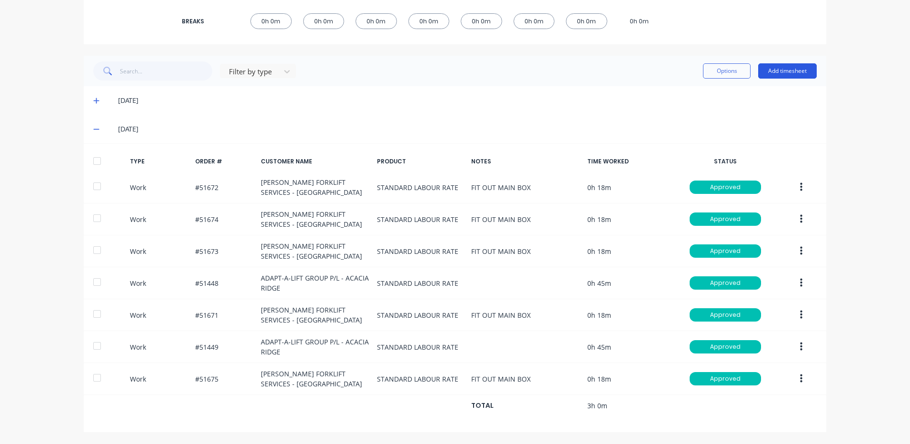
click at [788, 74] on button "Add timesheet" at bounding box center [787, 70] width 59 height 15
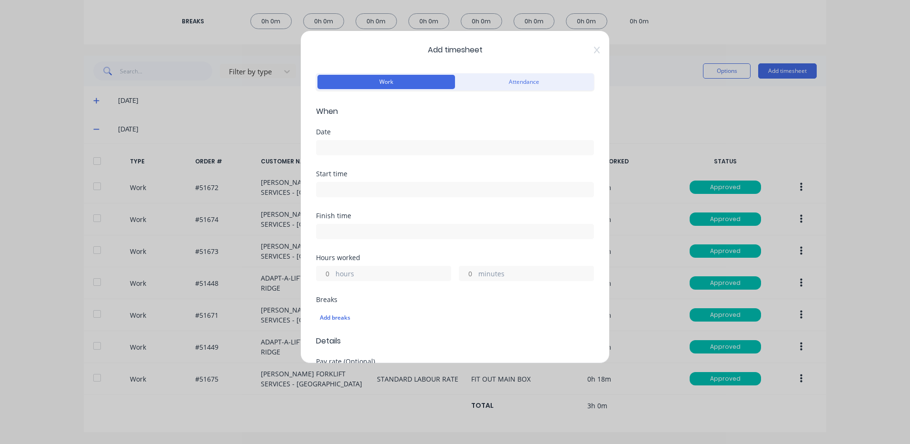
click at [334, 157] on div "Date" at bounding box center [455, 150] width 278 height 42
click at [345, 152] on input at bounding box center [455, 147] width 277 height 14
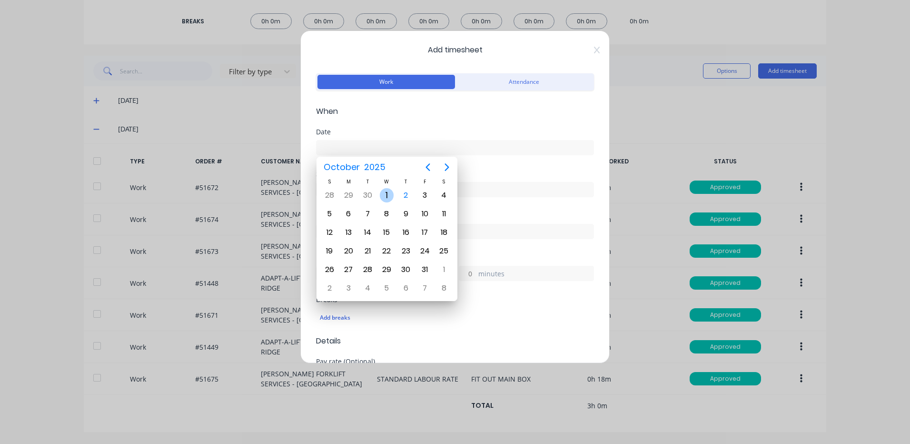
click at [384, 198] on div "1" at bounding box center [387, 195] width 14 height 14
type input "[DATE]"
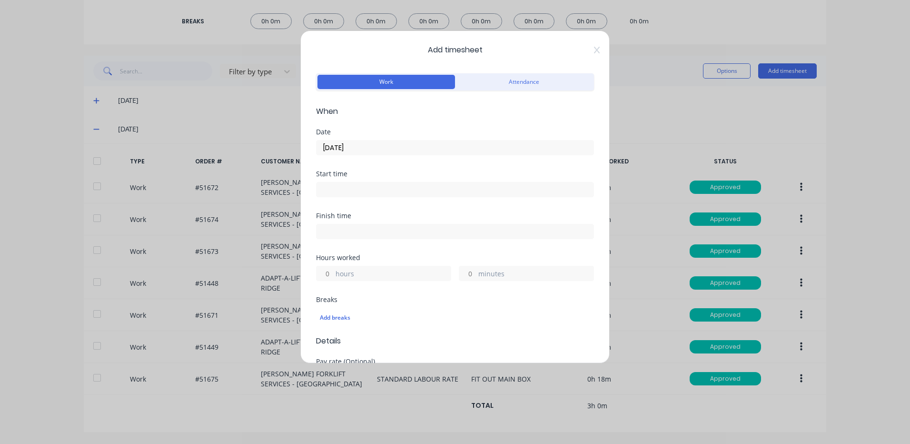
click at [339, 270] on label "hours" at bounding box center [393, 274] width 115 height 12
click at [333, 270] on input "hours" at bounding box center [325, 273] width 17 height 14
type input "2"
click at [389, 251] on div "Finish time" at bounding box center [455, 233] width 278 height 42
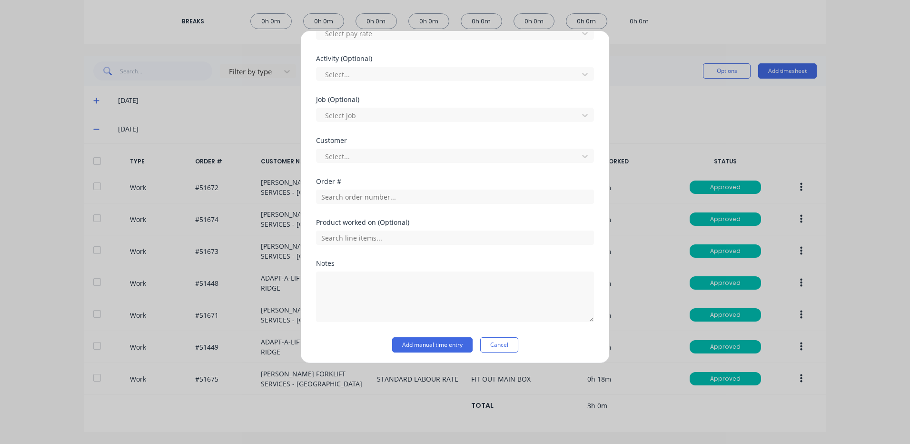
scroll to position [347, 0]
click at [398, 196] on input "text" at bounding box center [455, 194] width 278 height 14
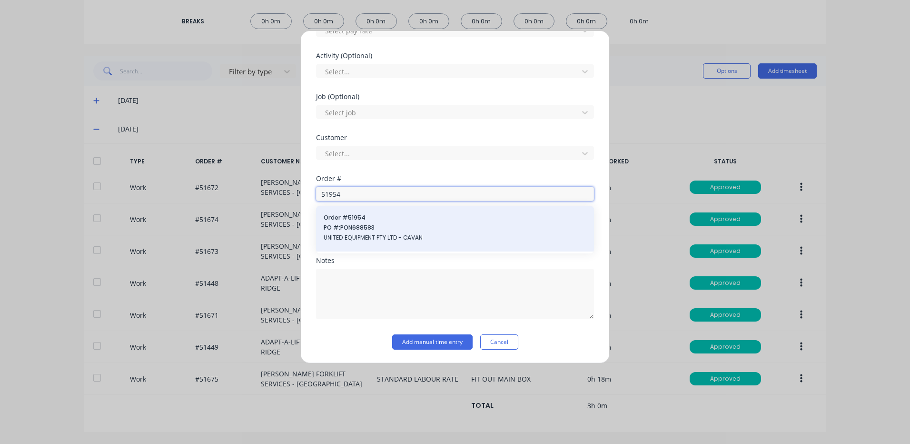
type input "51954"
click at [413, 226] on span "PO #: PON688583" at bounding box center [455, 227] width 263 height 9
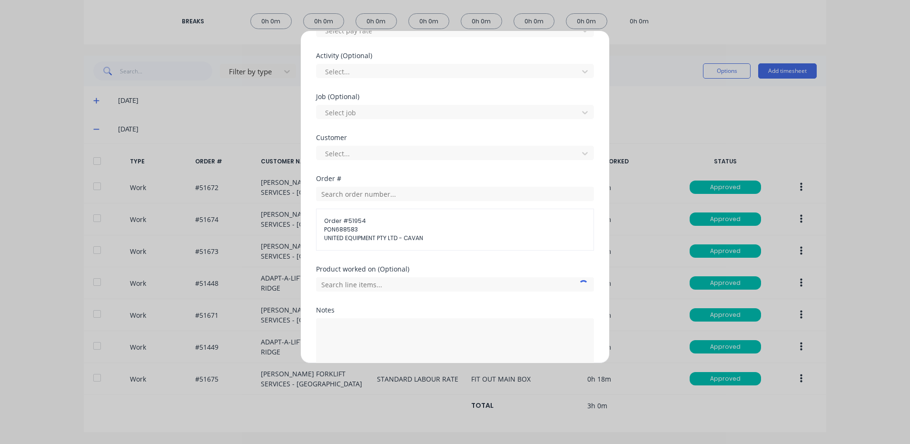
click at [440, 167] on div "Customer Select..." at bounding box center [455, 154] width 278 height 41
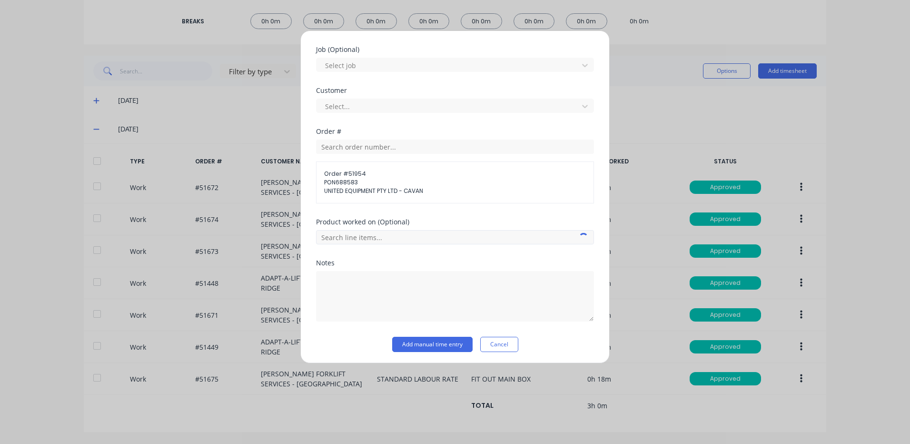
scroll to position [396, 0]
click at [404, 238] on input "text" at bounding box center [455, 235] width 278 height 14
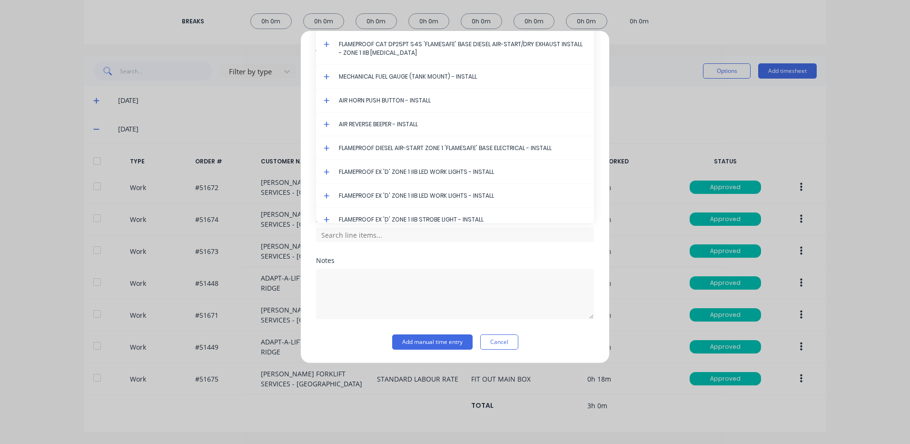
click at [326, 44] on icon at bounding box center [327, 44] width 6 height 6
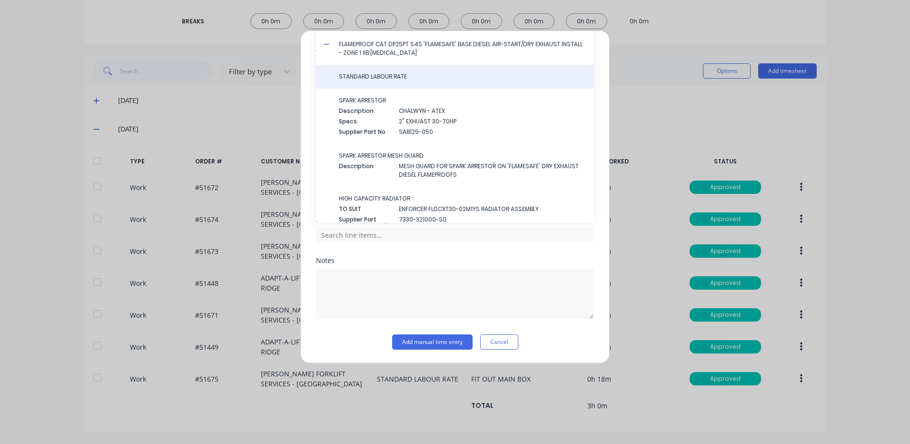
click at [358, 74] on span "STANDARD LABOUR RATE" at bounding box center [463, 76] width 248 height 9
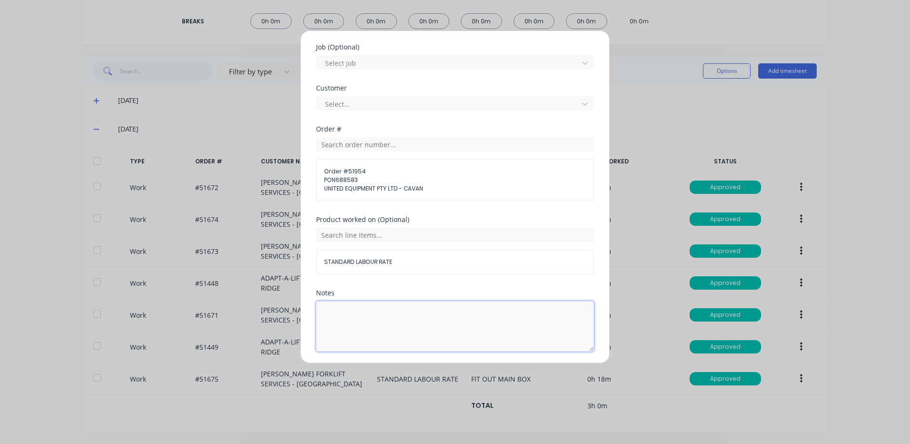
click at [401, 319] on textarea at bounding box center [455, 326] width 278 height 50
type textarea "TIG WATER PIPES"
click at [481, 281] on div "Product worked on (Optional) STANDARD LABOUR RATE" at bounding box center [455, 252] width 278 height 73
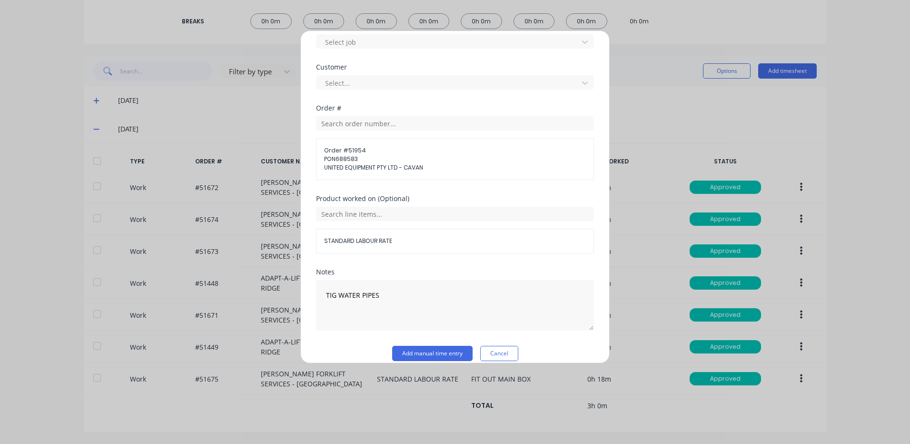
scroll to position [428, 0]
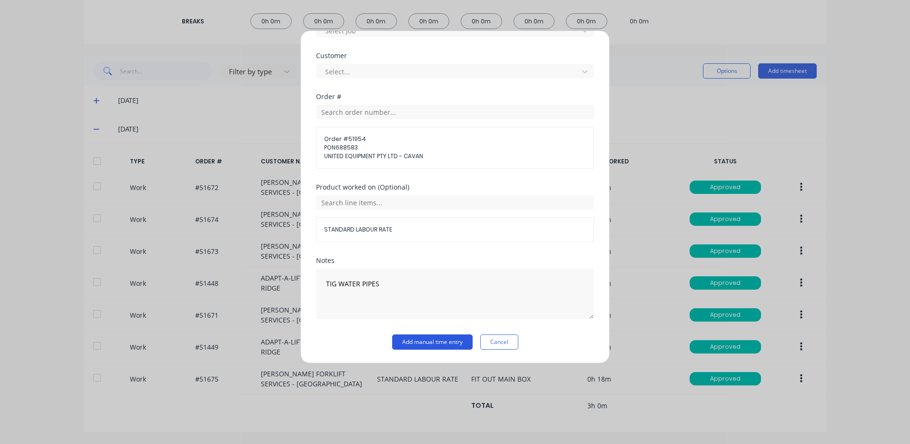
click at [418, 347] on button "Add manual time entry" at bounding box center [432, 341] width 80 height 15
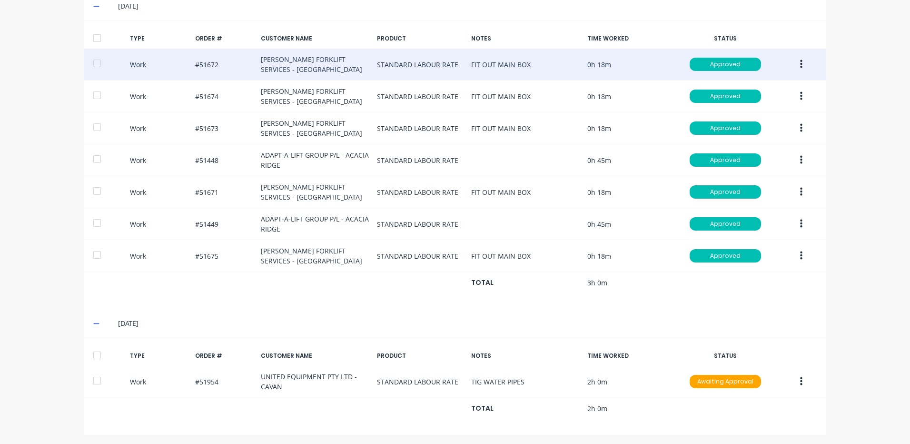
scroll to position [318, 0]
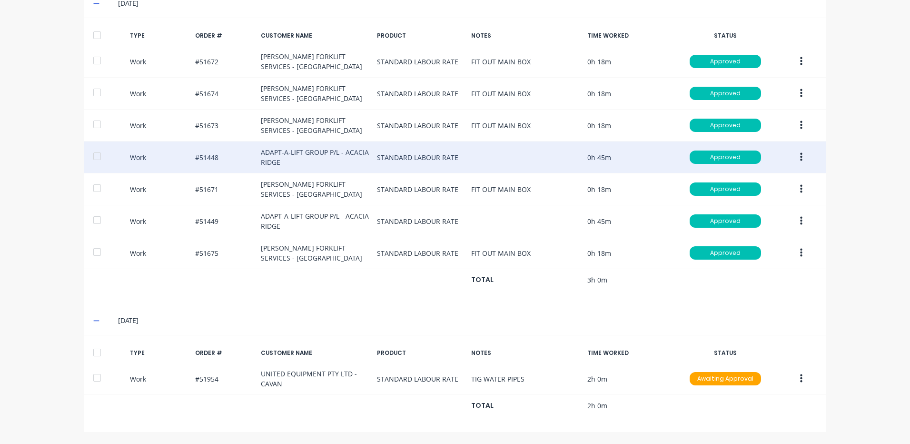
click at [800, 155] on button "button" at bounding box center [801, 157] width 22 height 17
click at [782, 140] on div "Duplicate" at bounding box center [767, 141] width 73 height 14
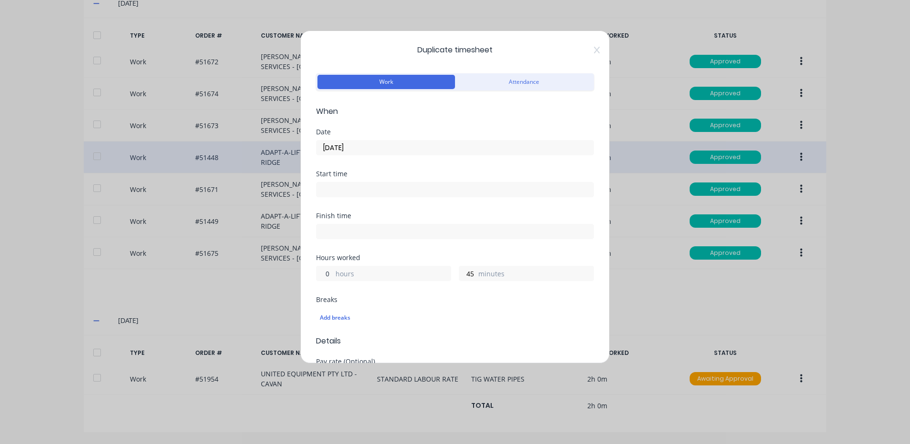
click at [318, 268] on input "0" at bounding box center [325, 273] width 17 height 14
type input "2"
type input "0"
click at [326, 154] on label "[DATE]" at bounding box center [455, 147] width 278 height 15
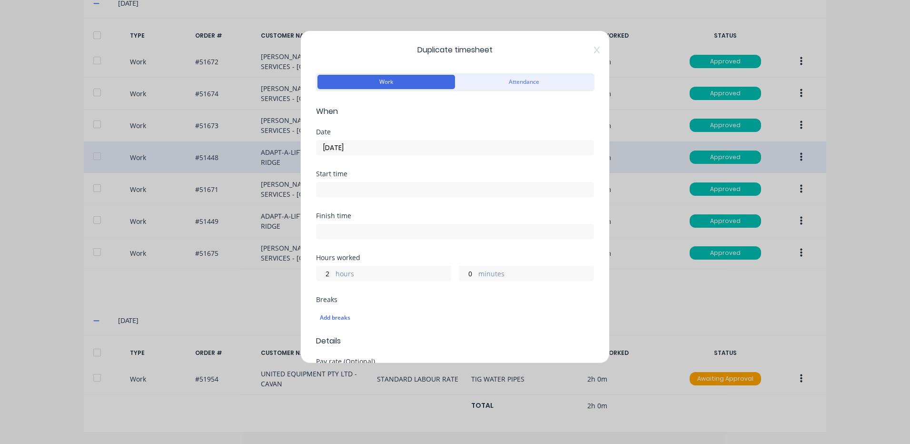
click at [326, 154] on input "[DATE]" at bounding box center [455, 147] width 277 height 14
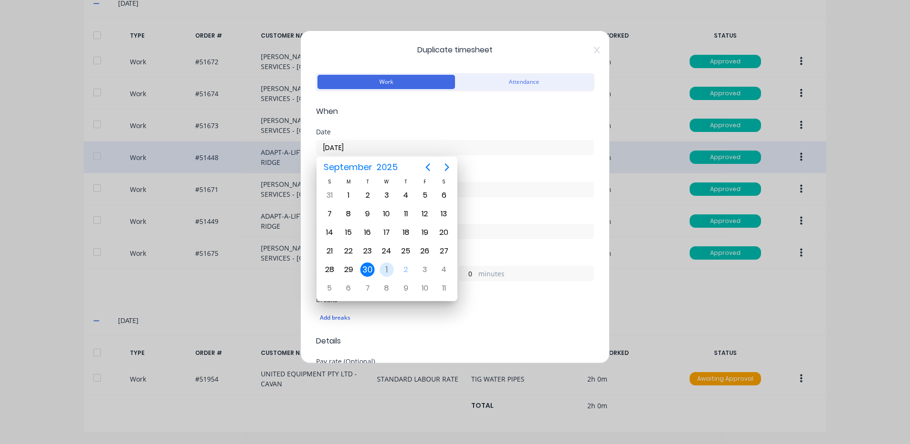
drag, startPoint x: 391, startPoint y: 272, endPoint x: 396, endPoint y: 238, distance: 34.1
click at [391, 271] on div "1" at bounding box center [387, 269] width 14 height 14
type input "[DATE]"
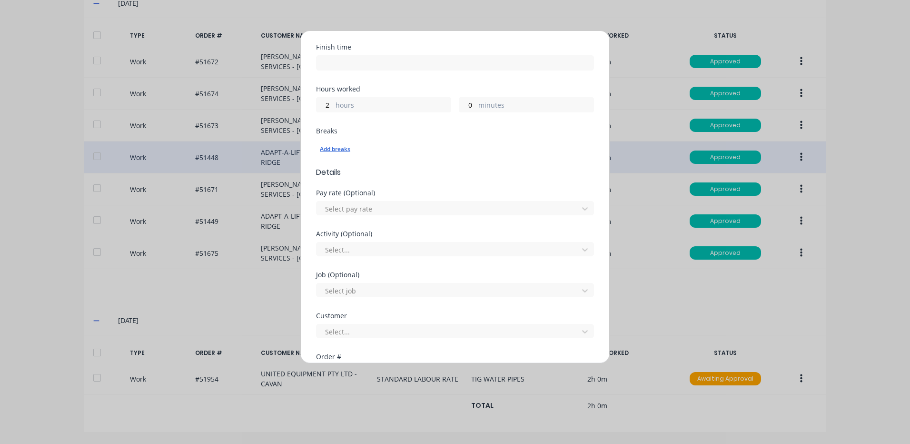
scroll to position [411, 0]
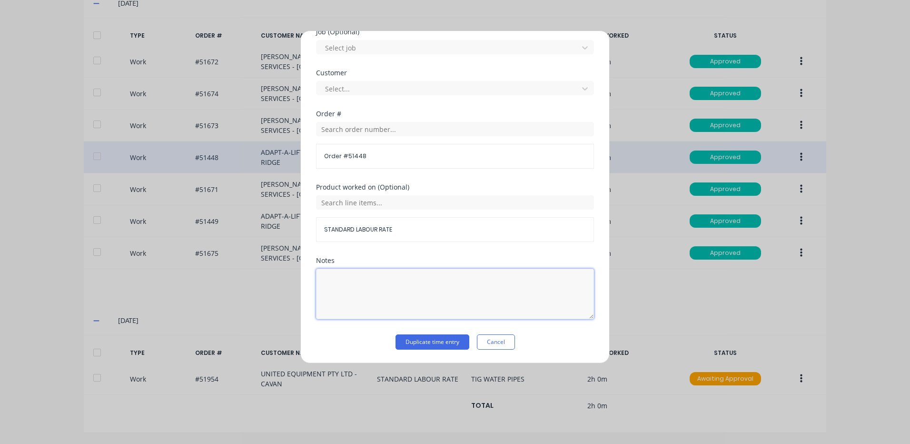
click at [382, 281] on textarea at bounding box center [455, 293] width 278 height 50
type textarea "H"
type textarea "MOUNT CONTROL BOX"
click at [422, 338] on button "Duplicate time entry" at bounding box center [433, 341] width 74 height 15
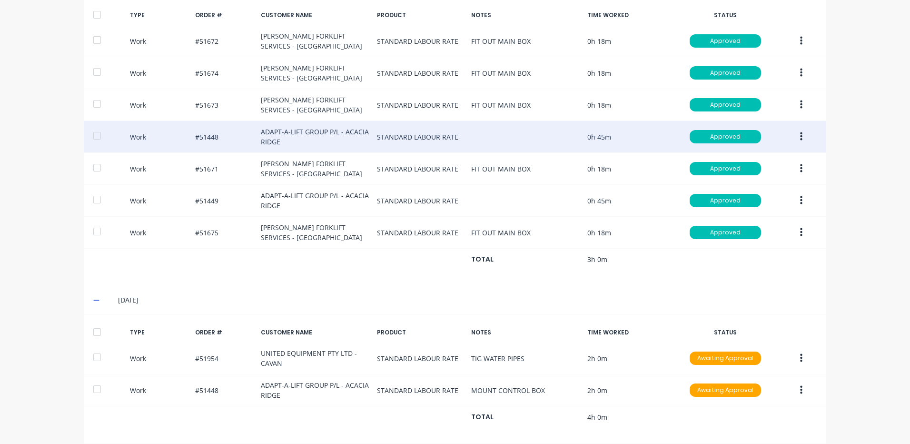
scroll to position [350, 0]
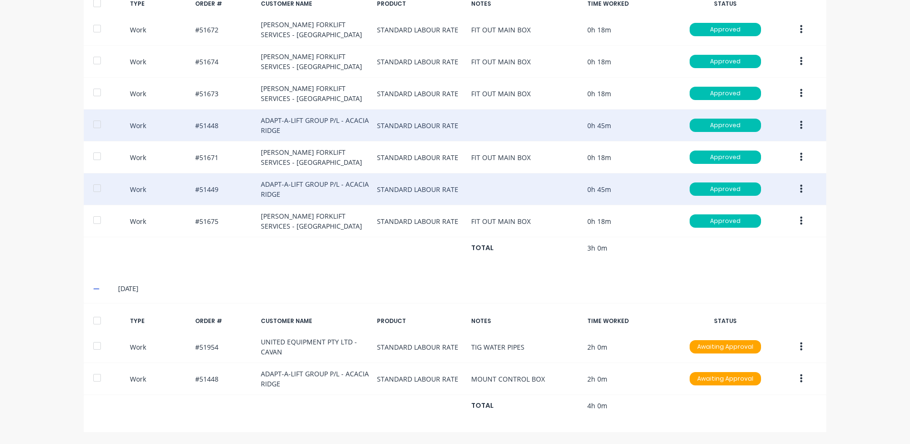
click at [800, 186] on icon "button" at bounding box center [801, 189] width 2 height 9
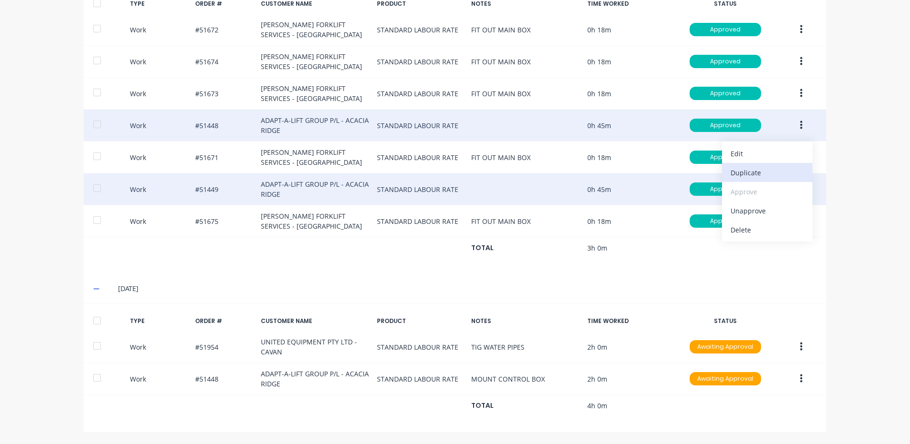
click at [772, 177] on div "Duplicate" at bounding box center [767, 173] width 73 height 14
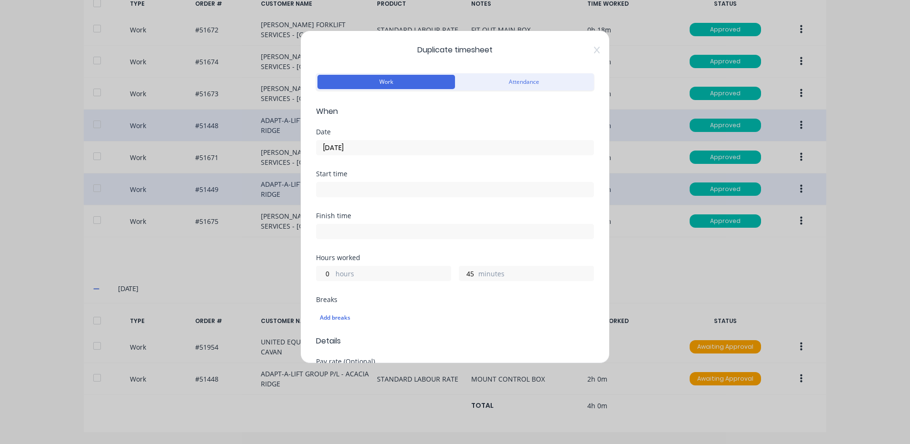
click at [417, 147] on input "[DATE]" at bounding box center [455, 147] width 277 height 14
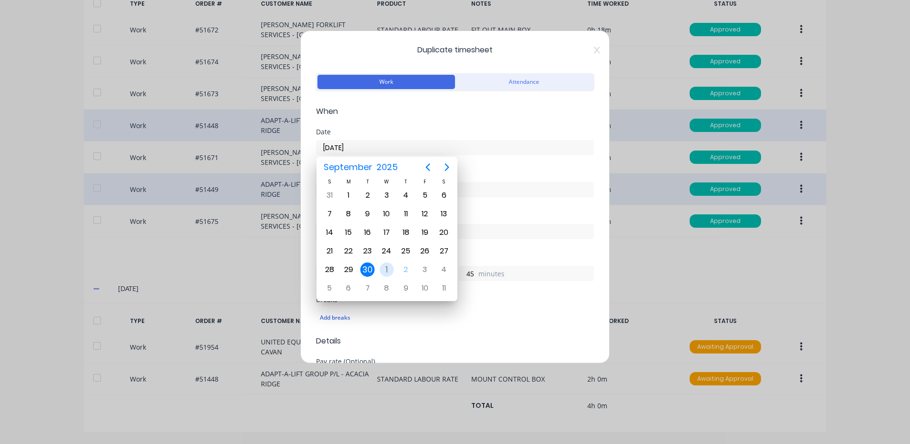
drag, startPoint x: 383, startPoint y: 266, endPoint x: 393, endPoint y: 266, distance: 10.5
click at [383, 266] on div "1" at bounding box center [387, 269] width 14 height 14
type input "[DATE]"
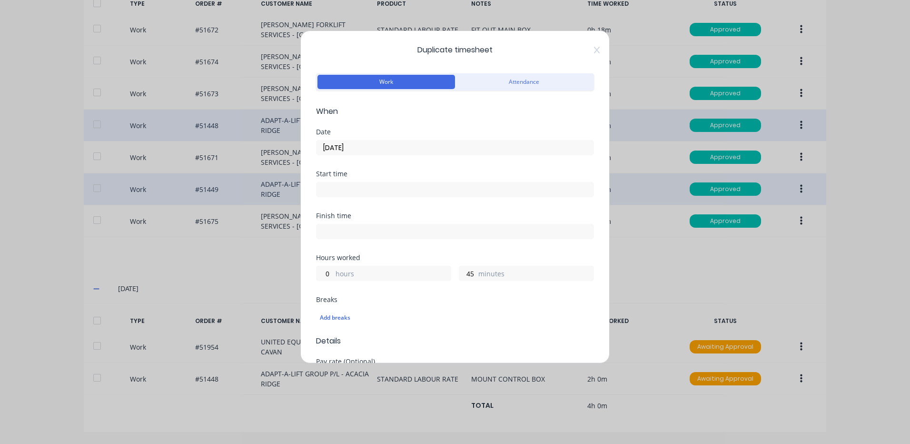
scroll to position [0, 0]
click at [338, 270] on label "hours" at bounding box center [393, 274] width 115 height 12
click at [333, 270] on input "0" at bounding box center [325, 273] width 17 height 14
click at [336, 270] on label "hours" at bounding box center [393, 274] width 115 height 12
click at [333, 270] on input "0" at bounding box center [325, 273] width 17 height 14
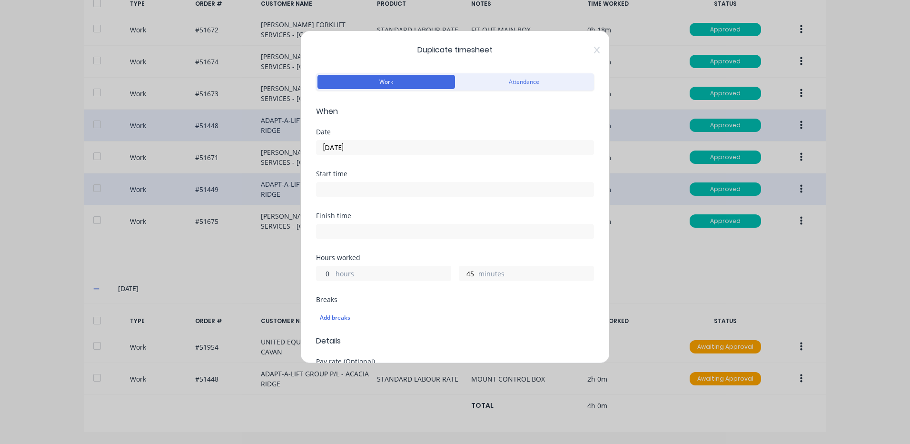
click at [326, 273] on input "0" at bounding box center [325, 273] width 17 height 14
type input "2"
type input "0"
click at [367, 249] on div "Finish time" at bounding box center [455, 233] width 278 height 42
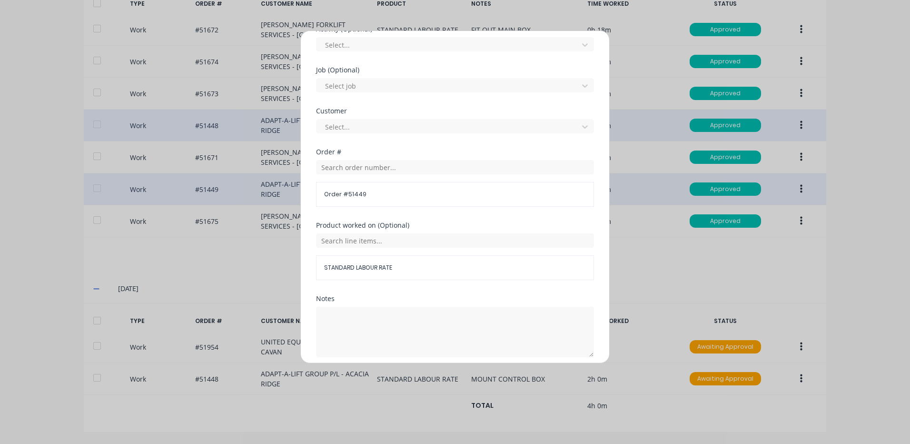
scroll to position [411, 0]
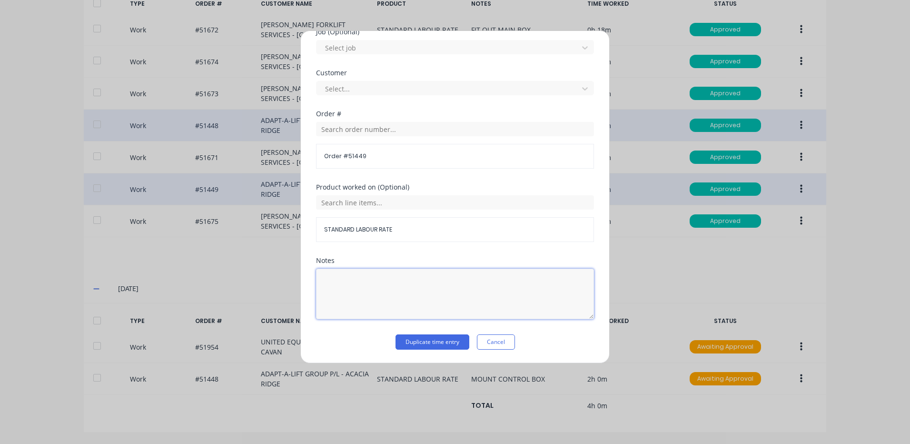
drag, startPoint x: 383, startPoint y: 273, endPoint x: 402, endPoint y: 319, distance: 50.2
click at [385, 273] on textarea at bounding box center [455, 293] width 278 height 50
type textarea "MOUNT CONTROL BOX"
click at [431, 342] on button "Duplicate time entry" at bounding box center [433, 341] width 74 height 15
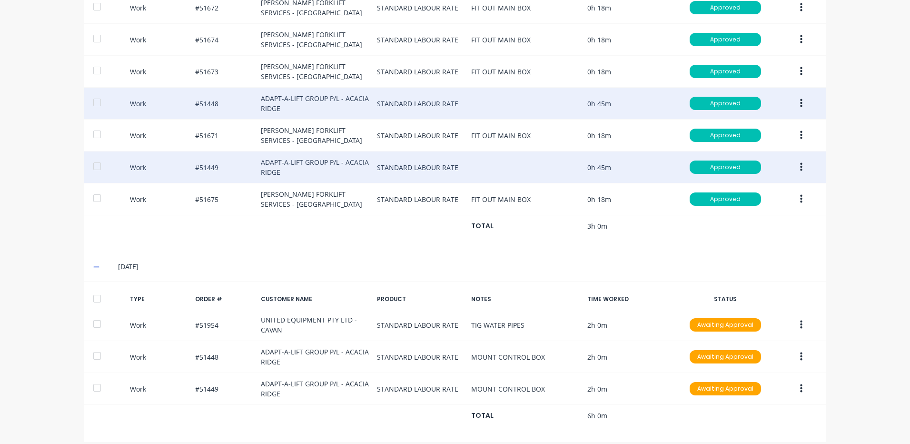
scroll to position [382, 0]
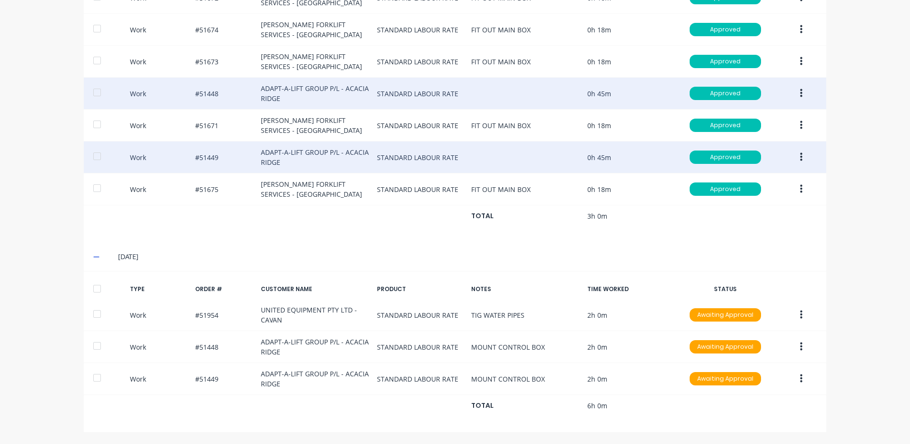
click at [92, 282] on div at bounding box center [97, 288] width 19 height 19
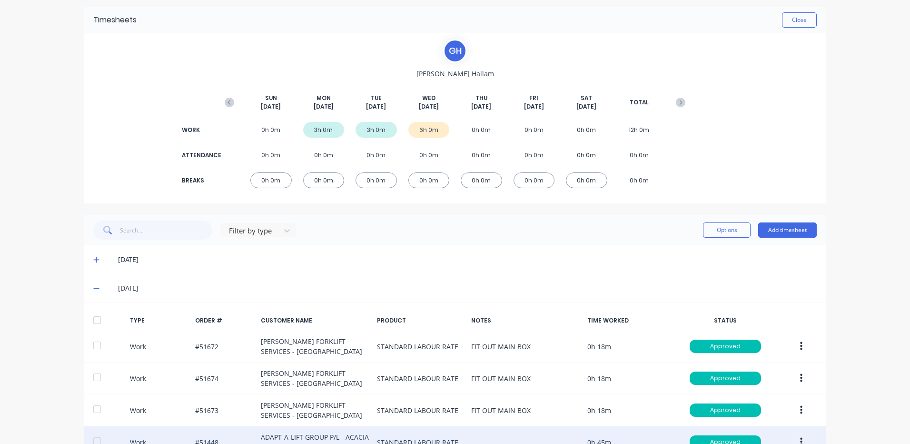
scroll to position [0, 0]
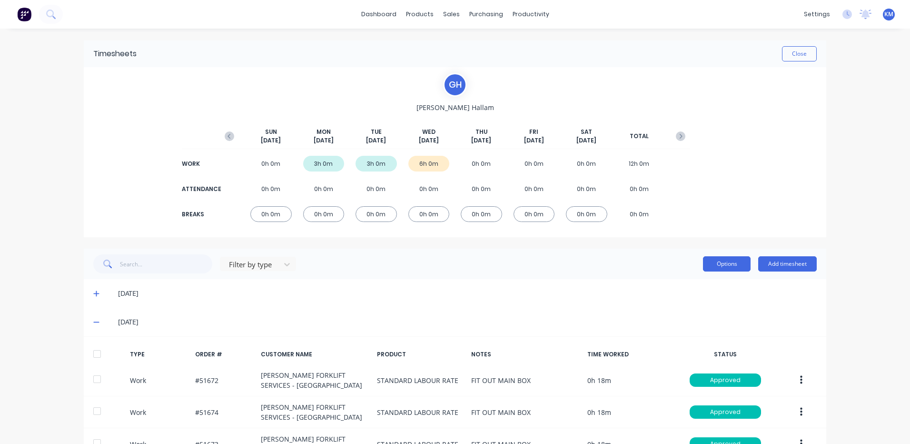
click at [730, 264] on button "Options" at bounding box center [727, 263] width 48 height 15
click at [711, 284] on div "Approve" at bounding box center [705, 288] width 73 height 14
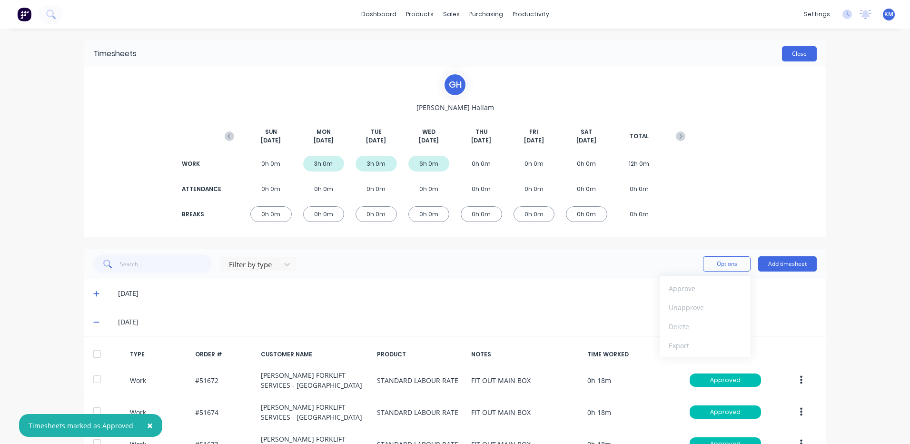
click at [789, 59] on button "Close" at bounding box center [799, 53] width 35 height 15
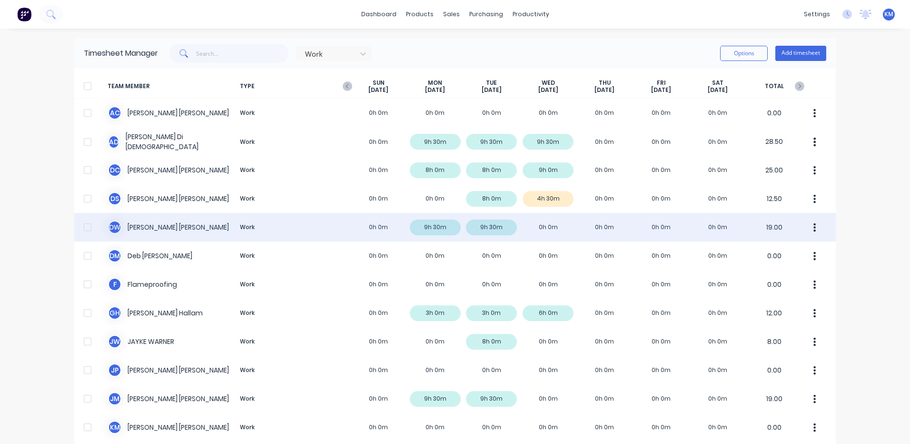
click at [377, 218] on div "D W [PERSON_NAME] Work 0h 0m 9h 30m 9h 30m 0h 0m 0h 0m 0h 0m 0h 0m 19.00" at bounding box center [455, 227] width 762 height 29
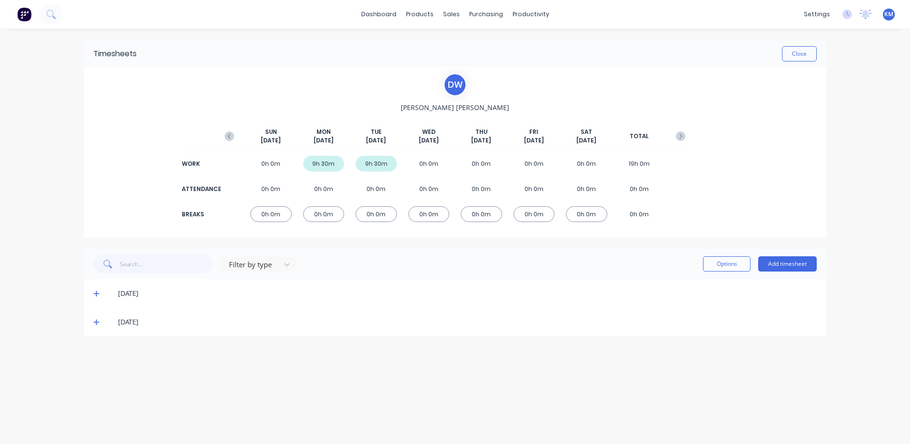
click at [96, 324] on icon at bounding box center [96, 322] width 6 height 6
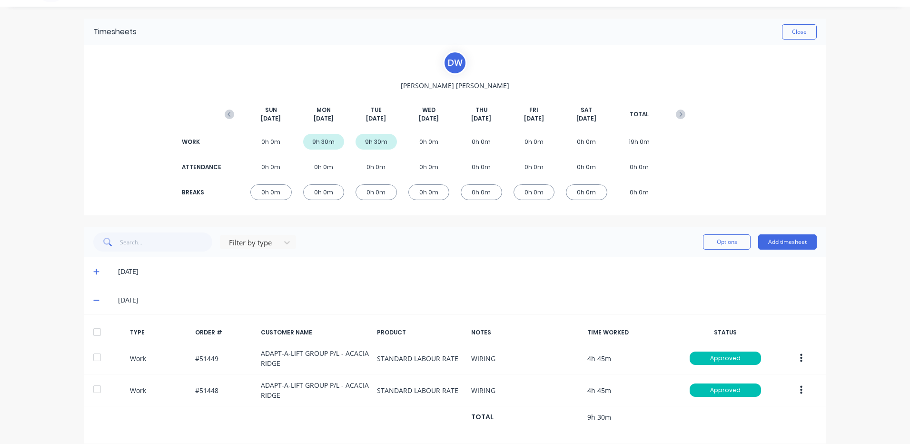
scroll to position [33, 0]
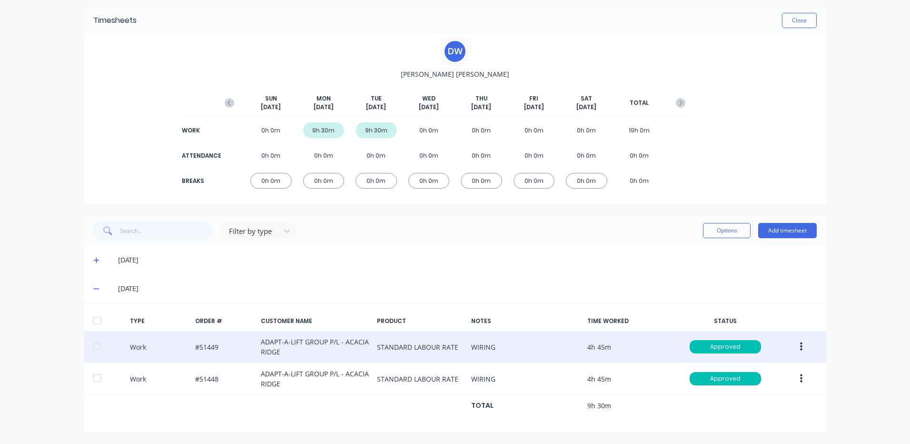
click at [793, 348] on button "button" at bounding box center [801, 346] width 22 height 17
click at [777, 327] on div "Duplicate" at bounding box center [767, 330] width 73 height 14
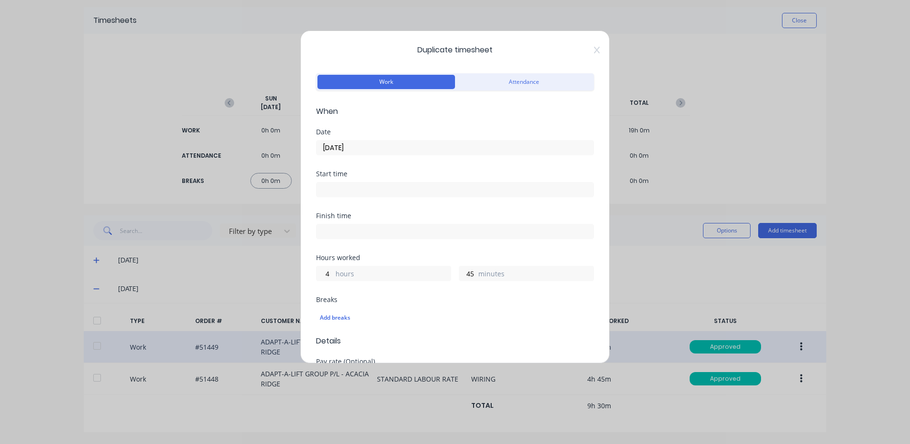
click at [405, 143] on input "[DATE]" at bounding box center [455, 147] width 277 height 14
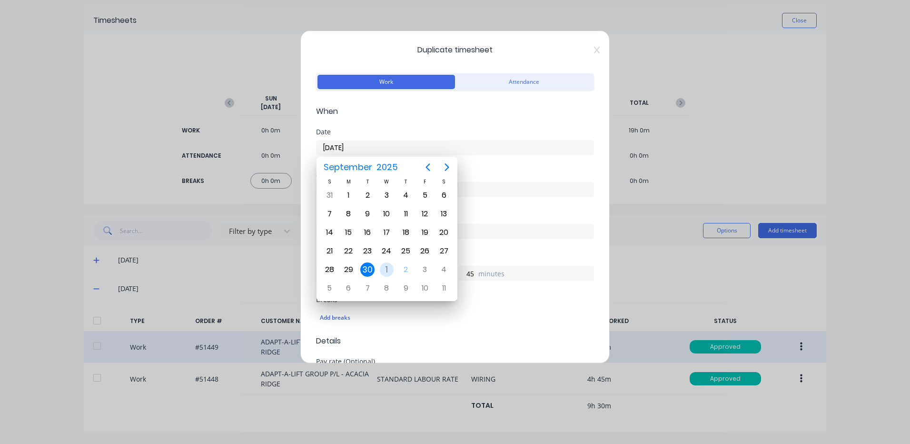
click at [383, 270] on div "1" at bounding box center [387, 269] width 14 height 14
type input "[DATE]"
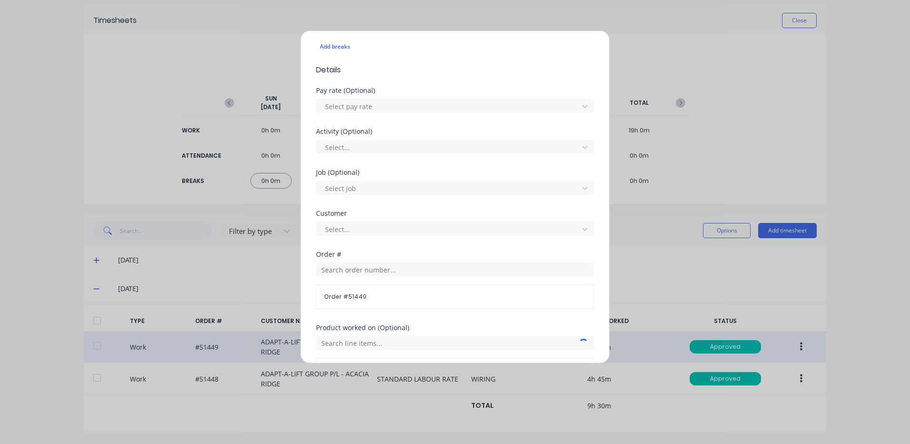
scroll to position [411, 0]
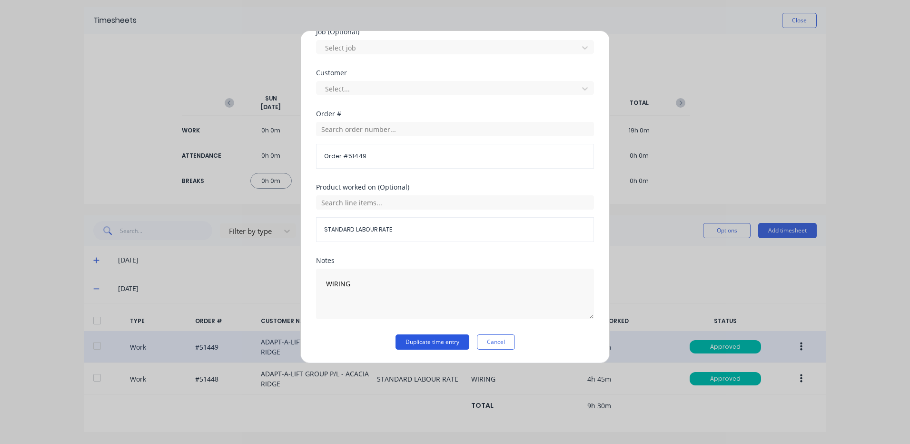
click at [437, 344] on button "Duplicate time entry" at bounding box center [433, 341] width 74 height 15
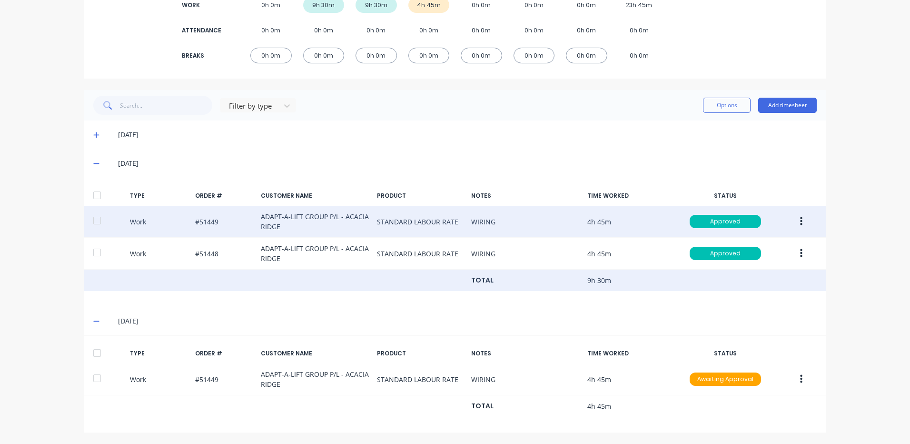
scroll to position [159, 0]
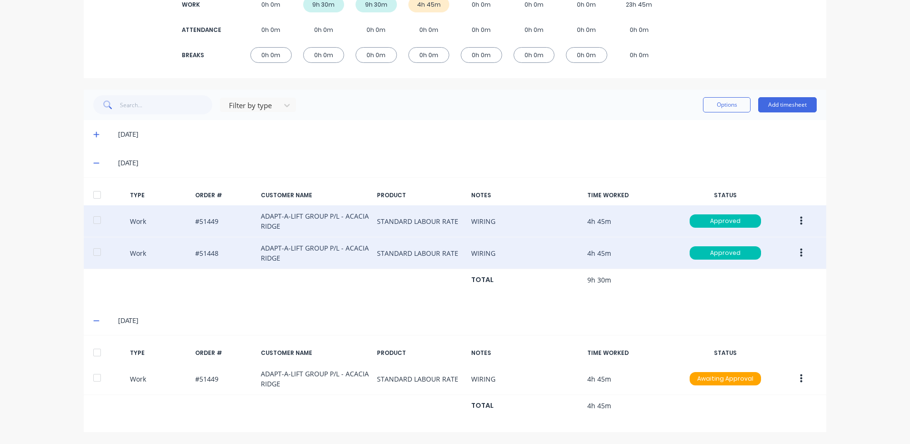
click at [800, 250] on icon "button" at bounding box center [801, 253] width 2 height 10
click at [771, 237] on div "Duplicate" at bounding box center [767, 236] width 73 height 14
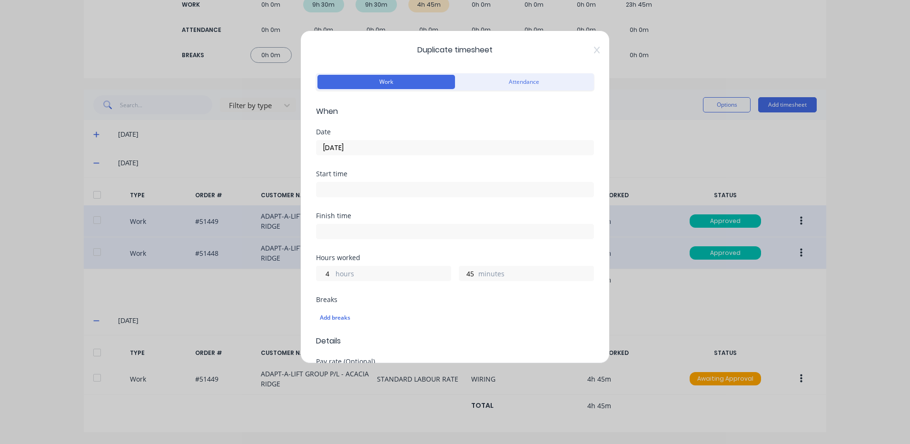
click at [400, 150] on input "[DATE]" at bounding box center [455, 147] width 277 height 14
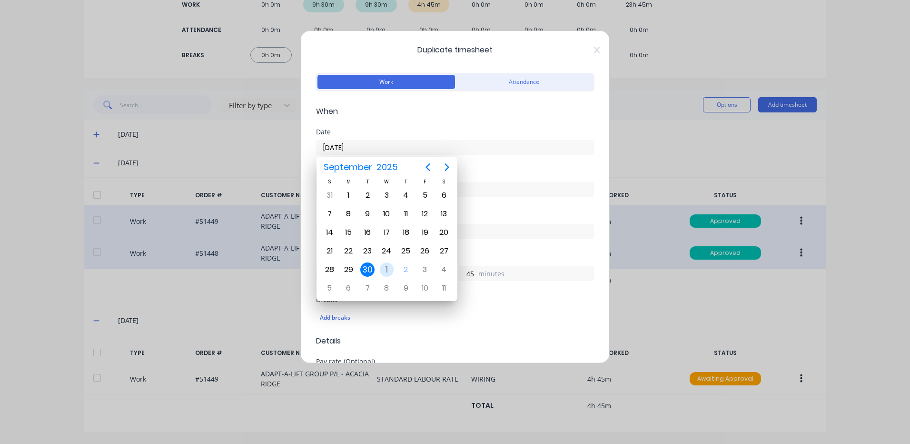
click at [391, 266] on div "1" at bounding box center [387, 269] width 14 height 14
type input "[DATE]"
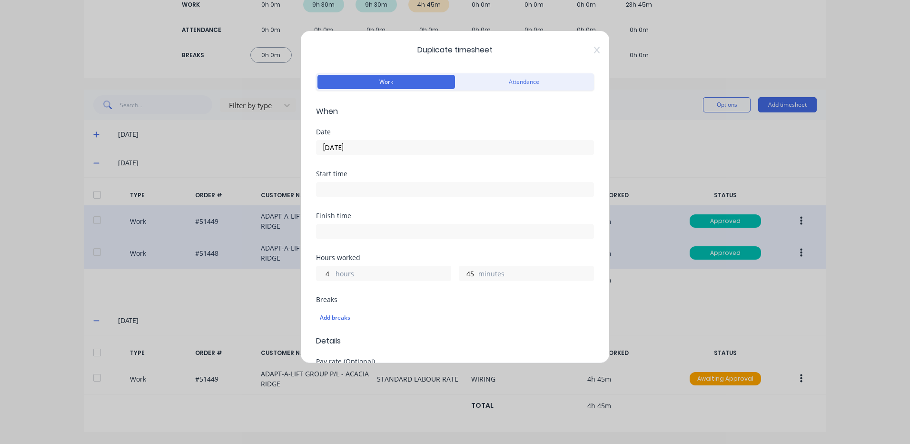
scroll to position [411, 0]
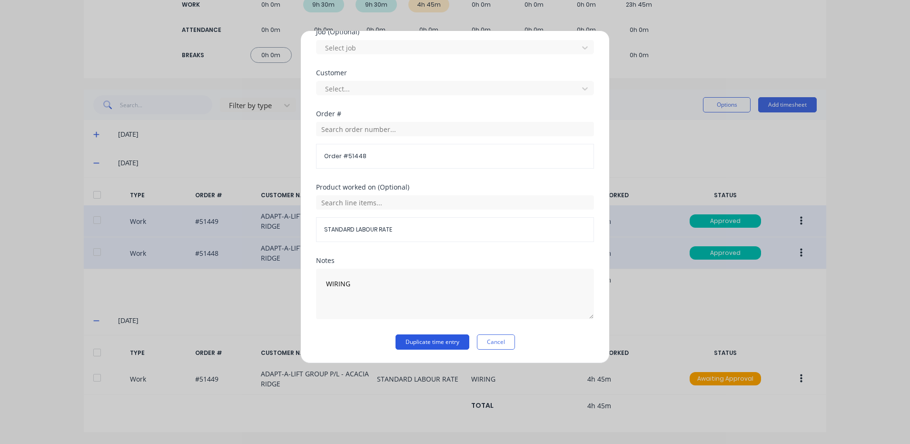
click at [420, 340] on button "Duplicate time entry" at bounding box center [433, 341] width 74 height 15
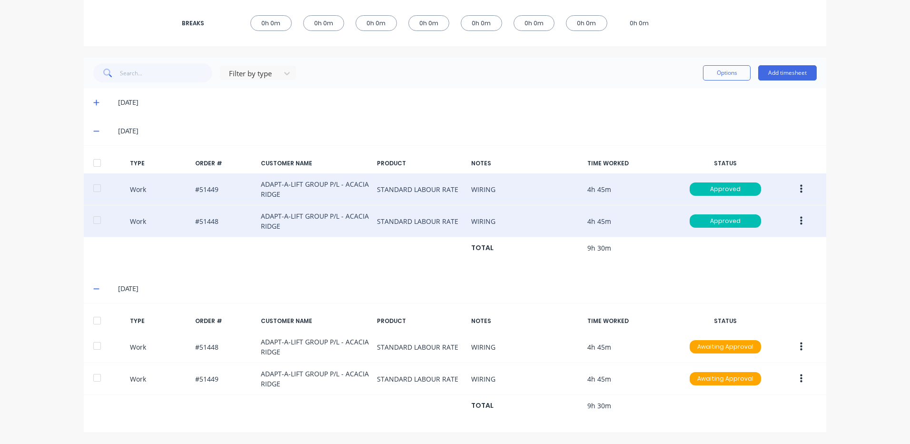
click at [96, 321] on div at bounding box center [97, 320] width 19 height 19
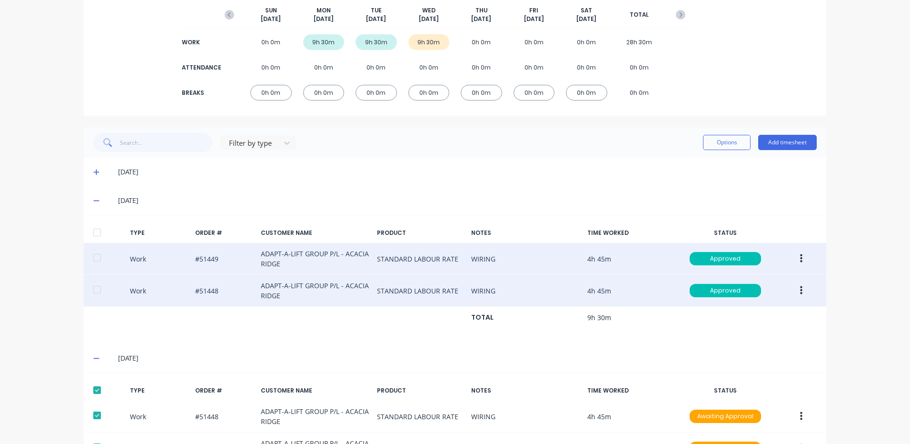
scroll to position [0, 0]
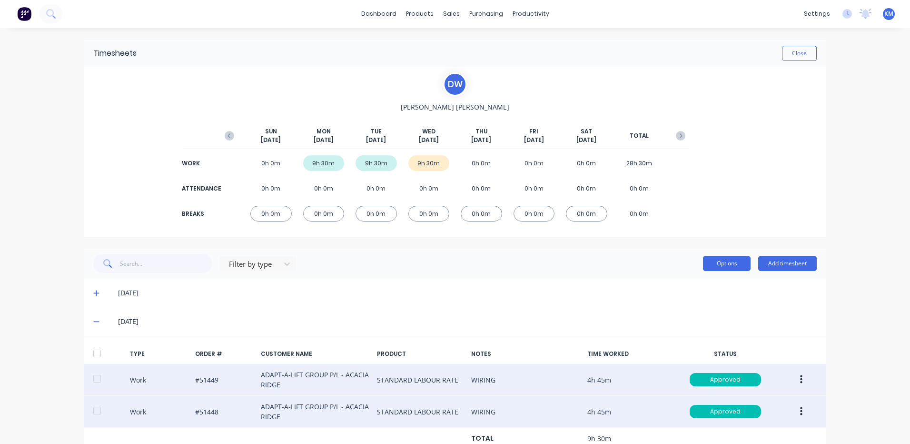
click at [713, 260] on button "Options" at bounding box center [727, 263] width 48 height 15
click at [711, 281] on div "Approve" at bounding box center [705, 288] width 73 height 14
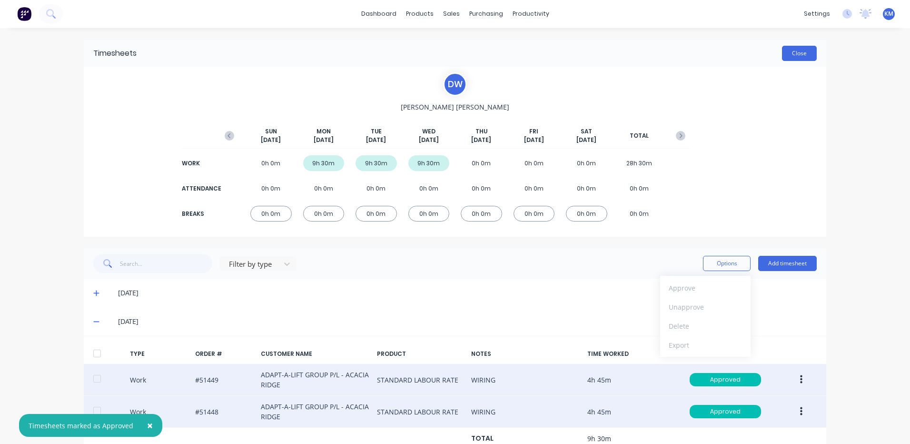
click at [796, 60] on button "Close" at bounding box center [799, 53] width 35 height 15
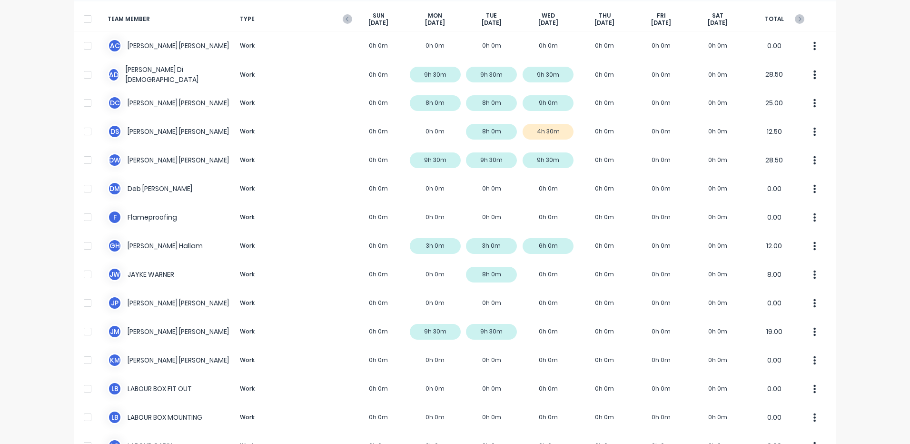
scroll to position [60, 0]
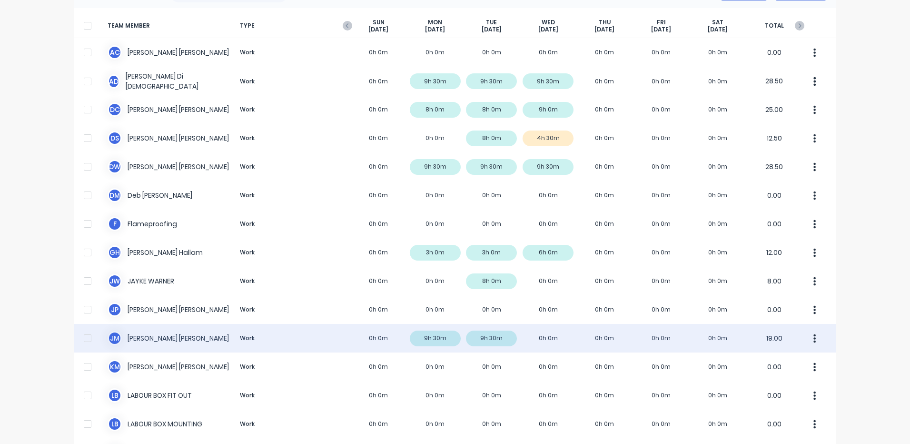
click at [346, 332] on div "[PERSON_NAME] [PERSON_NAME] Work 0h 0m 9h 30m 9h 30m 0h 0m 0h 0m 0h 0m 0h 0m 19…" at bounding box center [455, 338] width 762 height 29
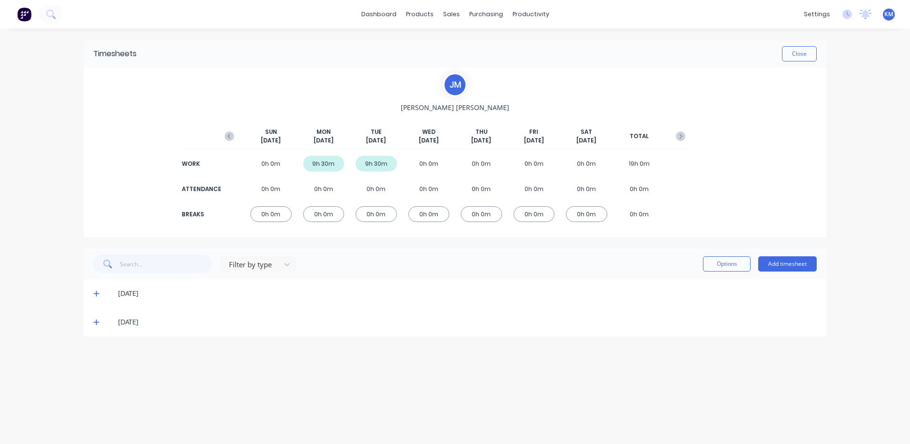
click at [94, 322] on icon at bounding box center [96, 322] width 6 height 6
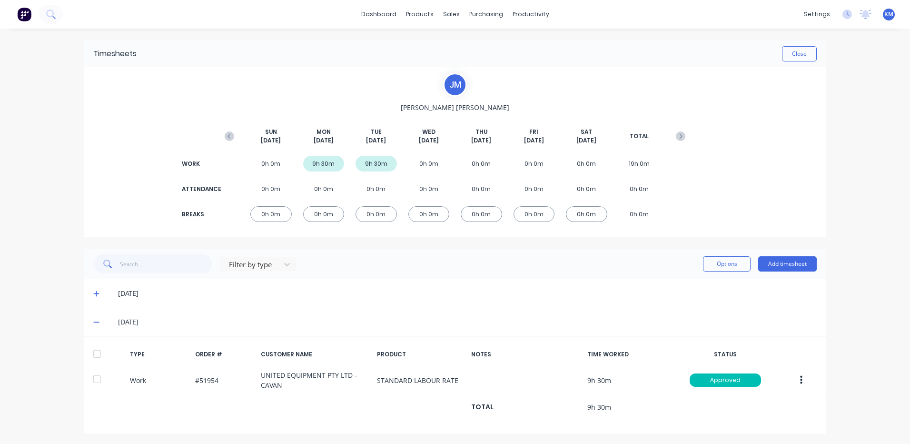
scroll to position [1, 0]
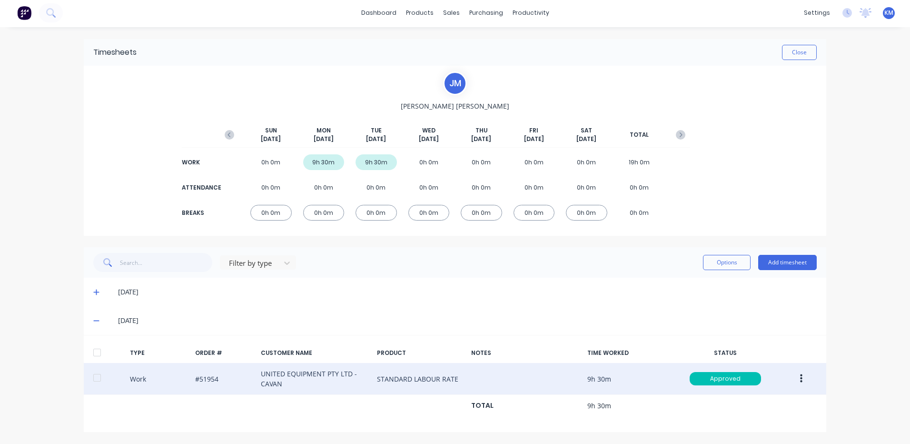
click at [804, 376] on button "button" at bounding box center [801, 378] width 22 height 17
click at [776, 357] on div "Duplicate" at bounding box center [767, 362] width 73 height 14
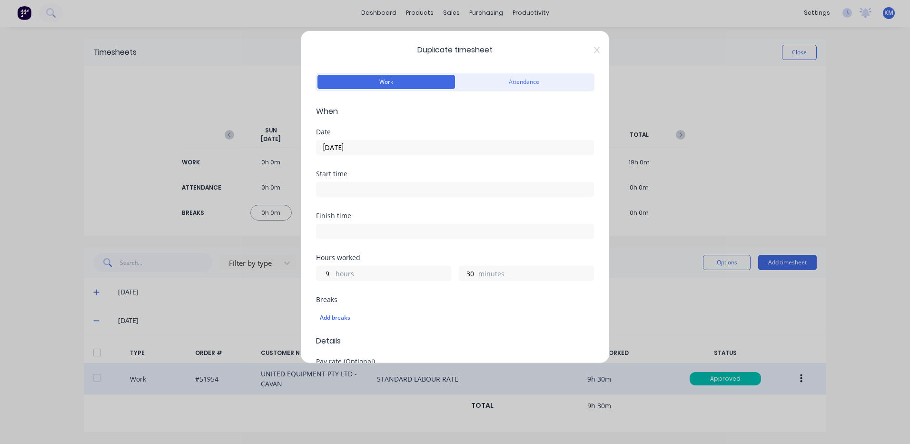
click at [371, 145] on input "[DATE]" at bounding box center [455, 147] width 277 height 14
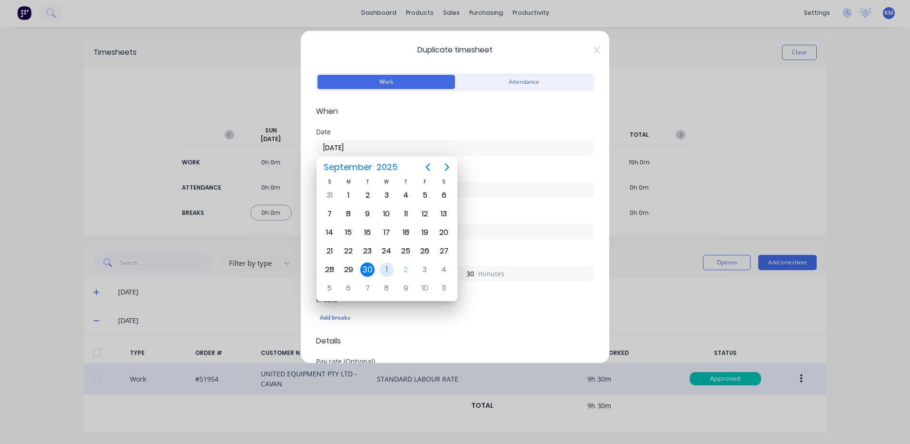
click at [386, 260] on div "[DATE]" at bounding box center [386, 269] width 19 height 19
type input "[DATE]"
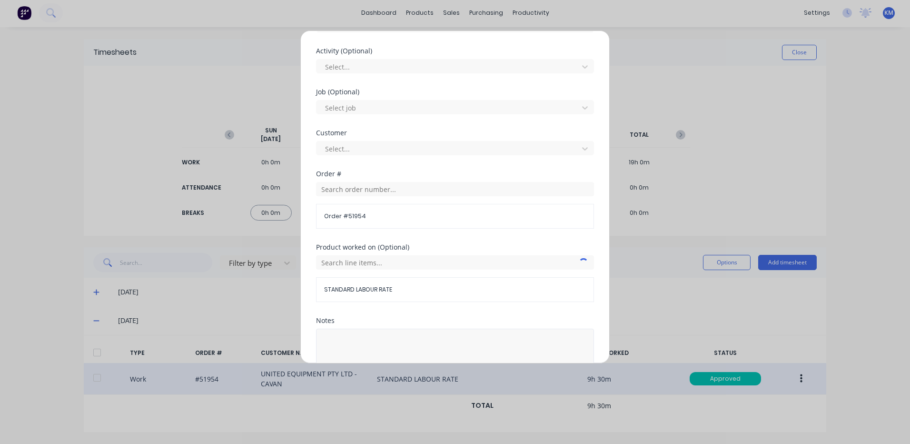
scroll to position [411, 0]
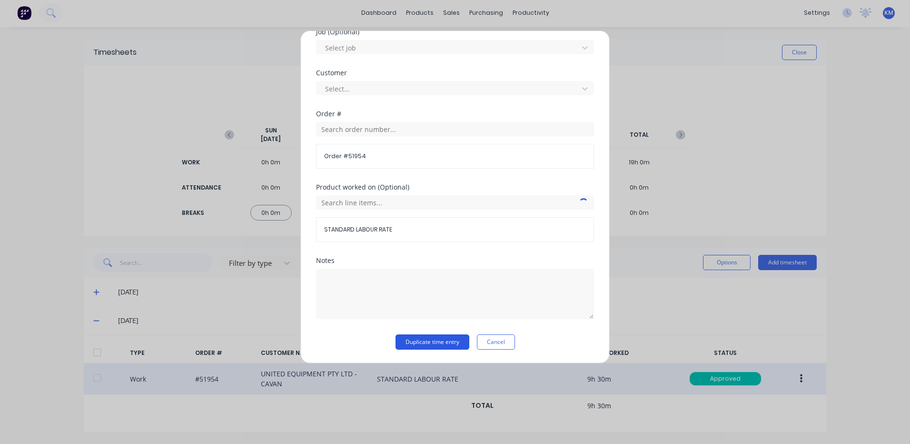
click at [425, 345] on button "Duplicate time entry" at bounding box center [433, 341] width 74 height 15
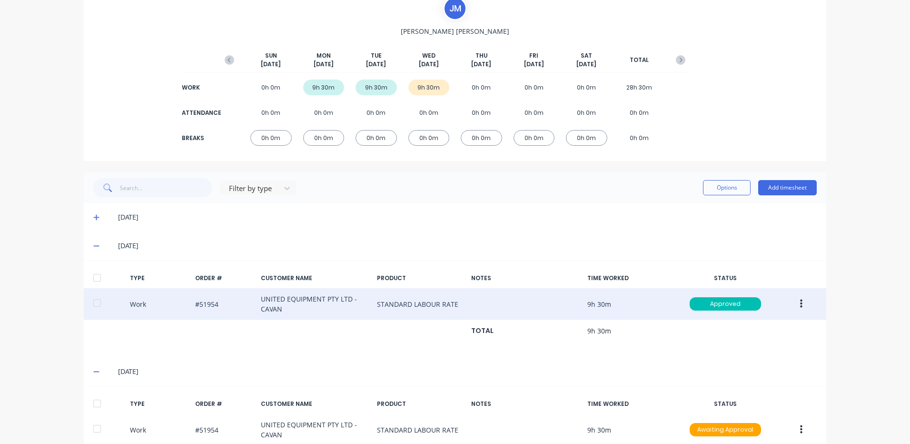
scroll to position [127, 0]
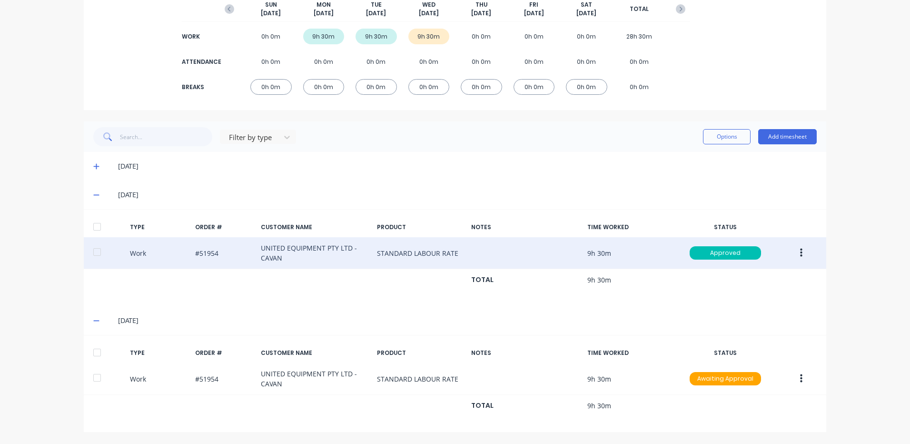
click at [102, 344] on div at bounding box center [97, 352] width 19 height 19
click at [703, 143] on button "Options" at bounding box center [727, 136] width 48 height 15
click at [687, 159] on div "Approve" at bounding box center [705, 161] width 73 height 14
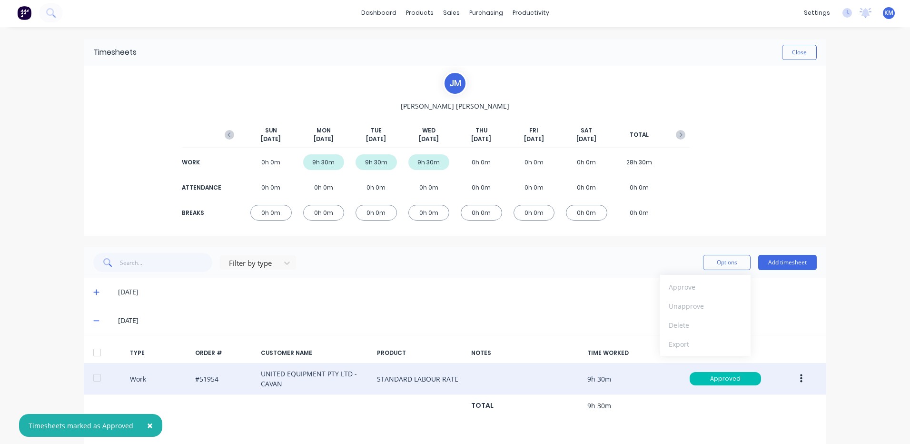
scroll to position [0, 0]
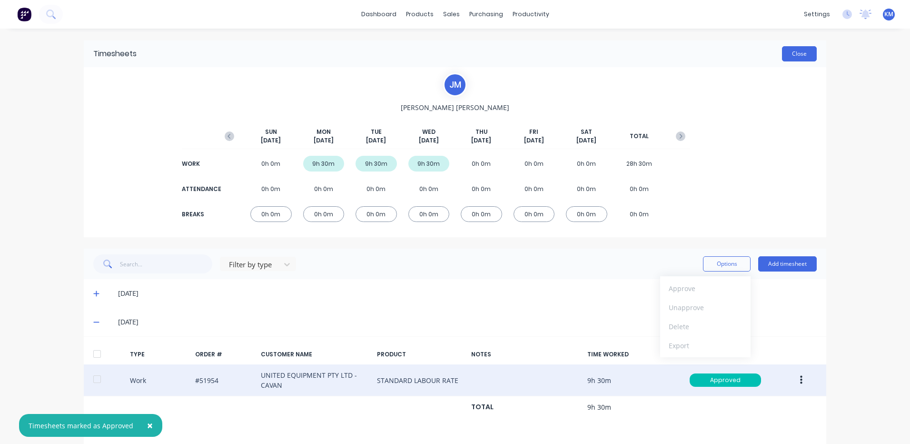
click at [792, 55] on button "Close" at bounding box center [799, 53] width 35 height 15
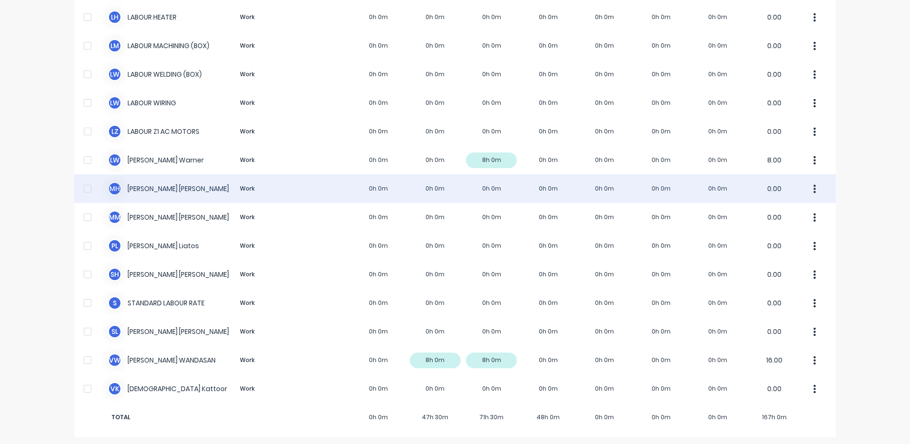
scroll to position [584, 0]
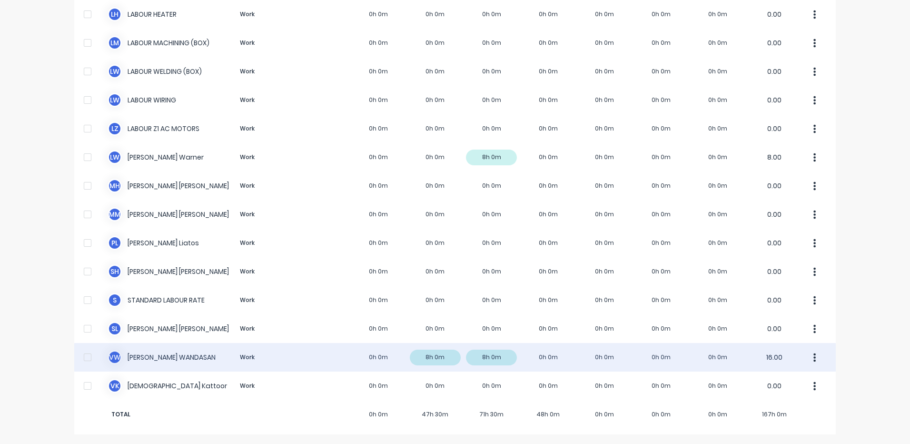
click at [410, 351] on div "V W [PERSON_NAME] Work 0h 0m 8h 0m 8h 0m 0h 0m 0h 0m 0h 0m 0h 0m 16.00" at bounding box center [455, 357] width 762 height 29
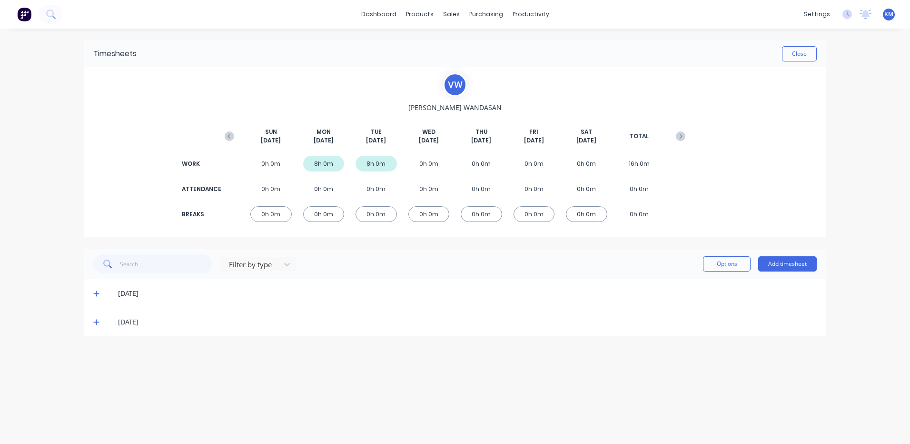
click at [92, 322] on div "[DATE]" at bounding box center [455, 322] width 743 height 29
click at [97, 322] on icon at bounding box center [96, 322] width 6 height 6
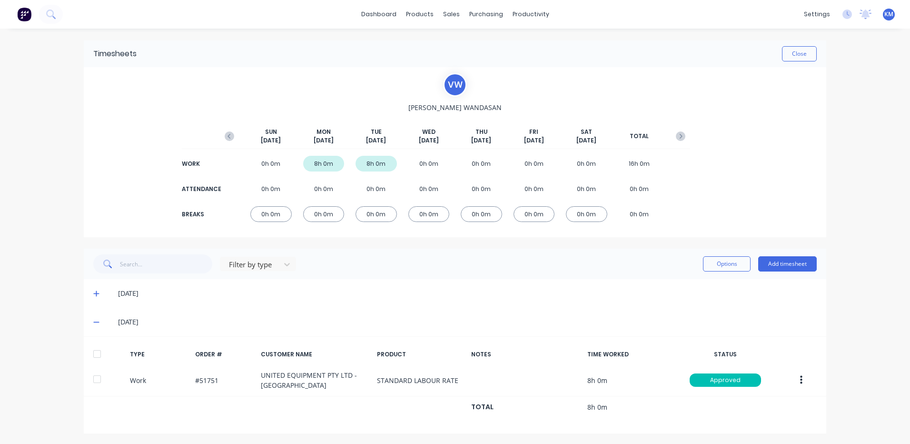
scroll to position [1, 0]
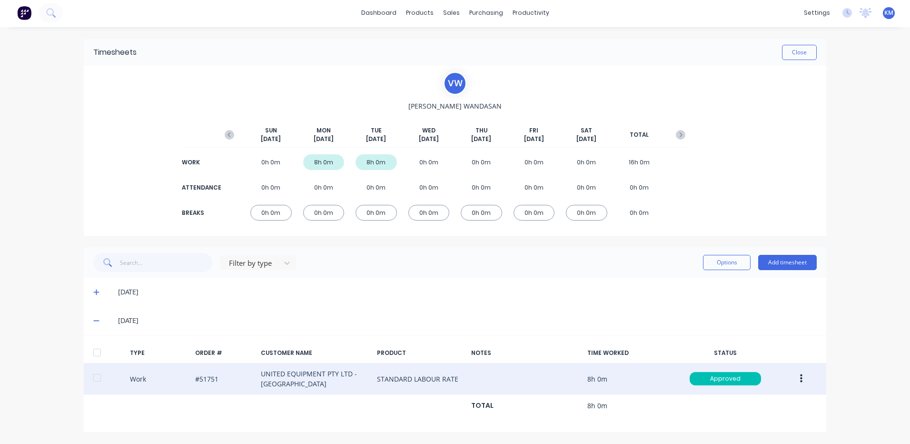
click at [795, 374] on button "button" at bounding box center [801, 378] width 22 height 17
click at [775, 361] on div "Duplicate" at bounding box center [767, 362] width 73 height 14
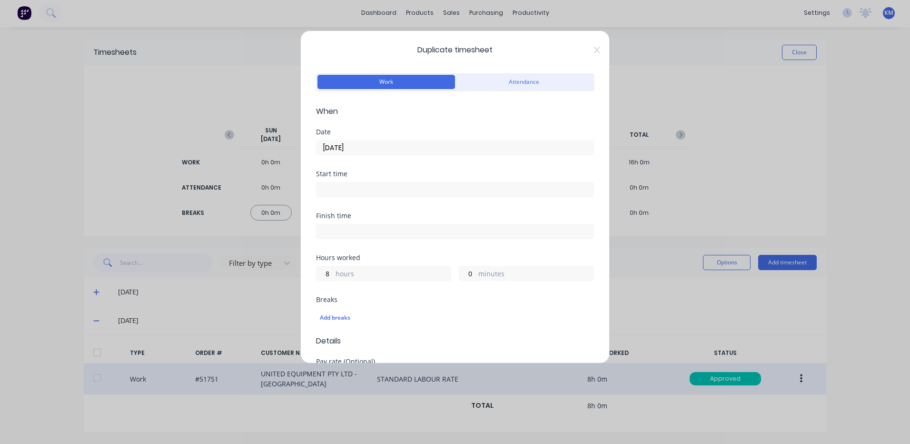
click at [384, 148] on input "[DATE]" at bounding box center [455, 147] width 277 height 14
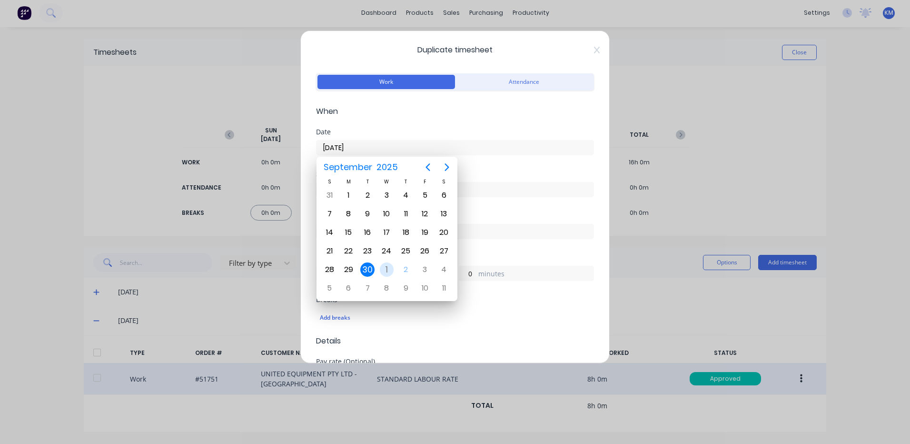
click at [391, 263] on div "[DATE]" at bounding box center [386, 269] width 19 height 18
type input "[DATE]"
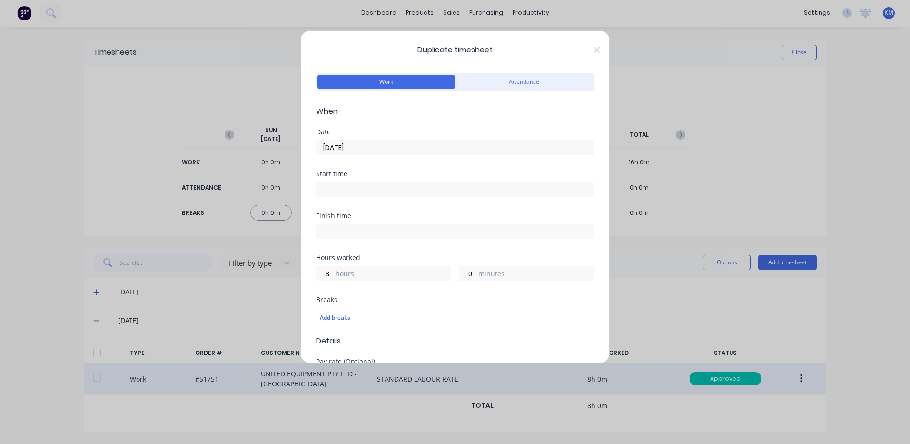
scroll to position [0, 0]
click at [325, 275] on input "8" at bounding box center [325, 273] width 17 height 14
type input "9"
type input "2"
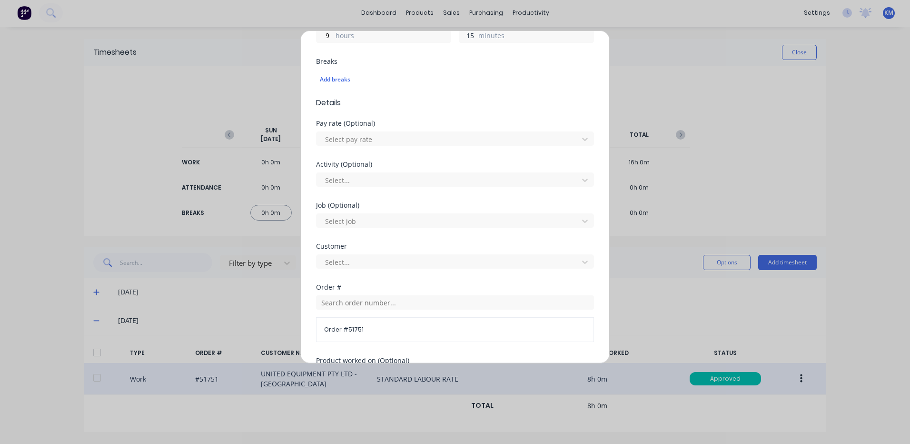
scroll to position [411, 0]
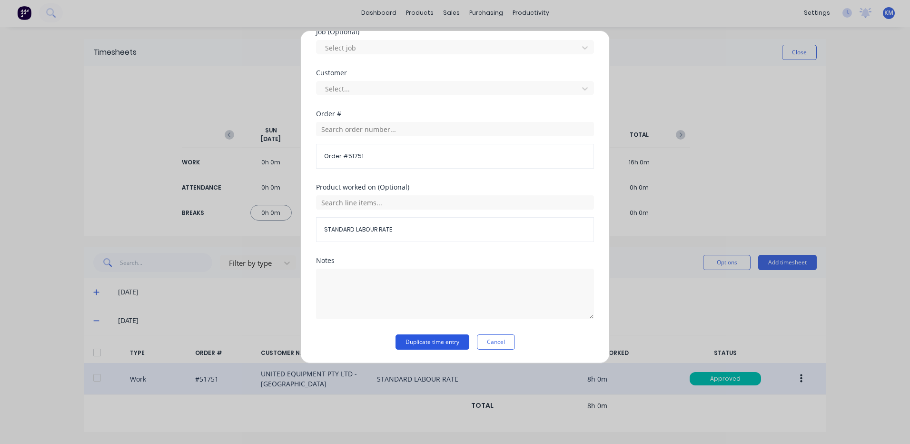
type input "15"
click at [423, 338] on button "Duplicate time entry" at bounding box center [433, 341] width 74 height 15
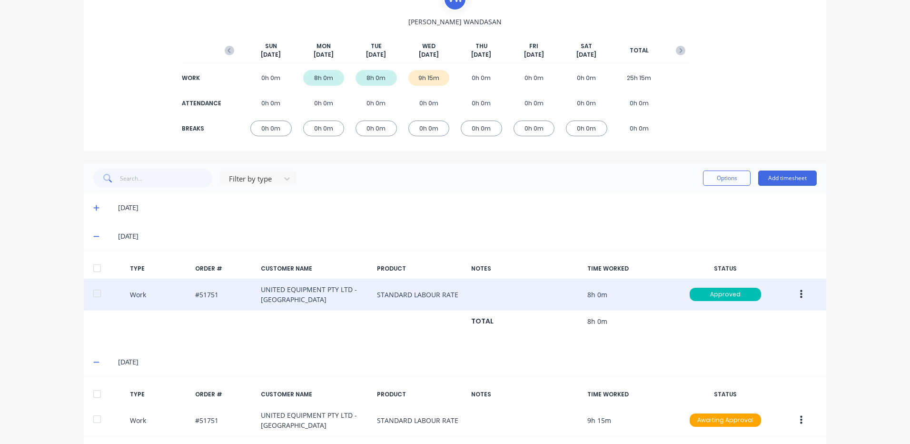
scroll to position [127, 0]
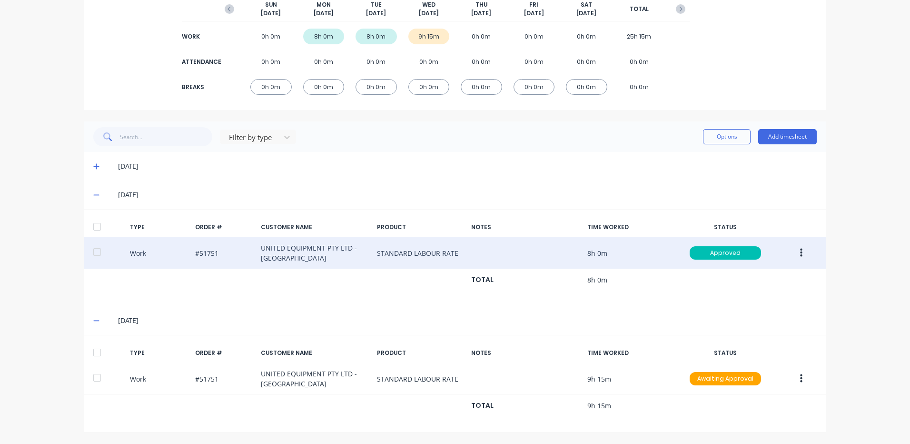
click at [96, 351] on div at bounding box center [97, 352] width 19 height 19
click at [730, 134] on button "Options" at bounding box center [727, 136] width 48 height 15
click at [714, 152] on button "Approve" at bounding box center [705, 160] width 90 height 19
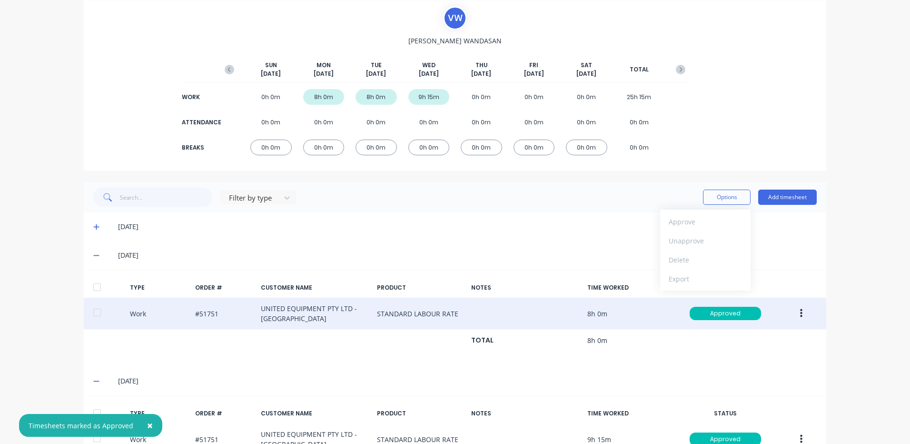
scroll to position [32, 0]
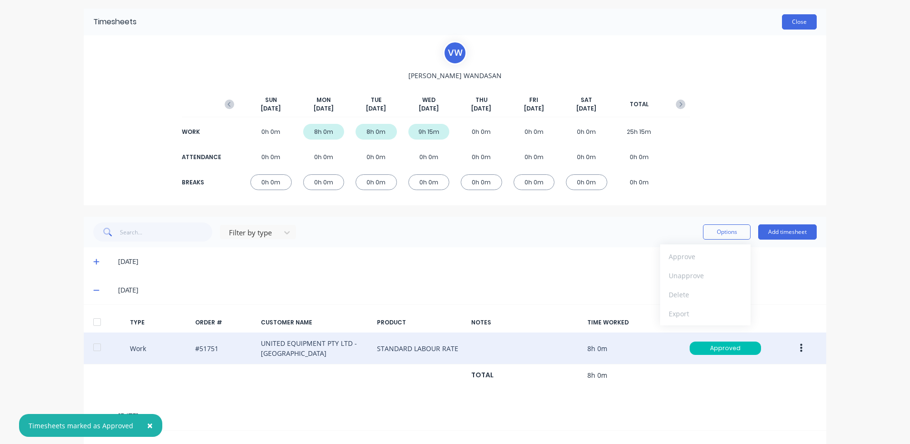
click at [790, 18] on button "Close" at bounding box center [799, 21] width 35 height 15
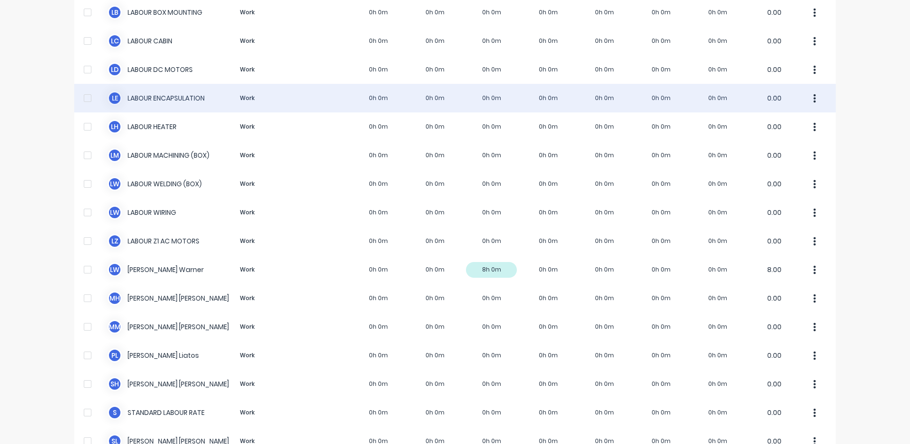
scroll to position [524, 0]
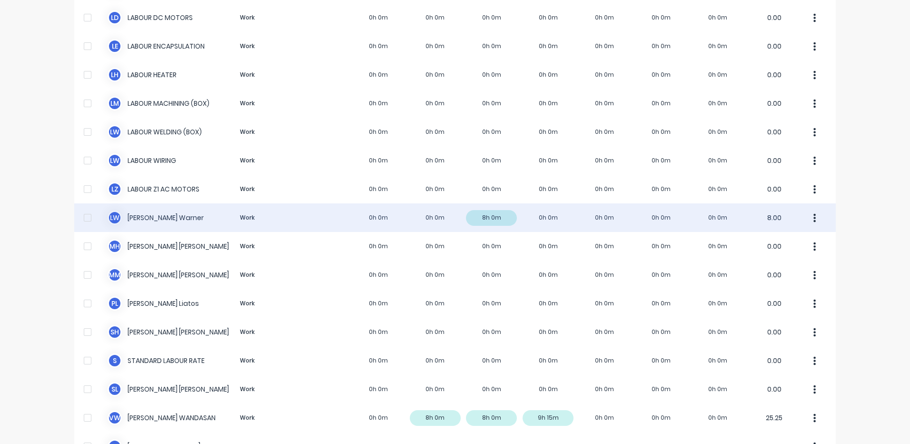
click at [372, 225] on div "[PERSON_NAME] Work 0h 0m 0h 0m 8h 0m 0h 0m 0h 0m 0h 0m 0h 0m 8.00" at bounding box center [455, 217] width 762 height 29
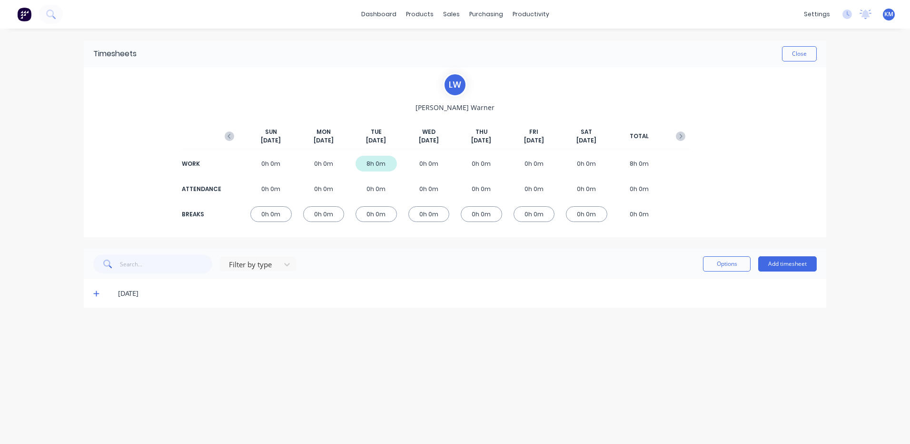
click at [96, 297] on span at bounding box center [98, 293] width 10 height 10
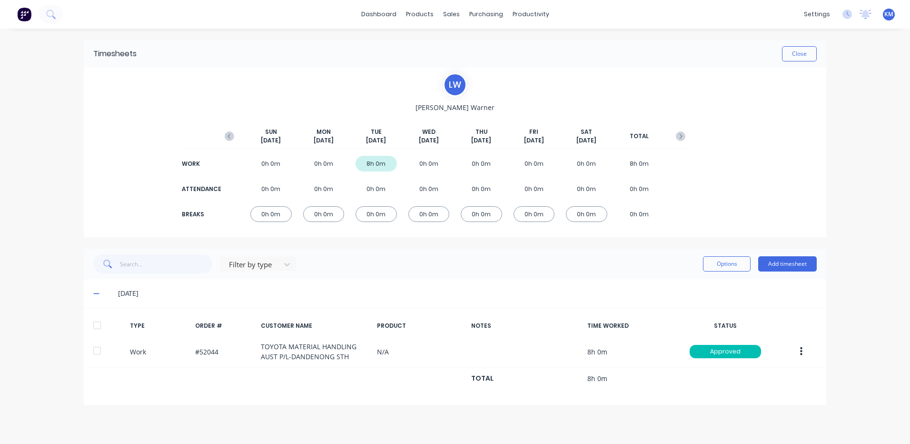
click at [96, 294] on icon at bounding box center [96, 293] width 6 height 1
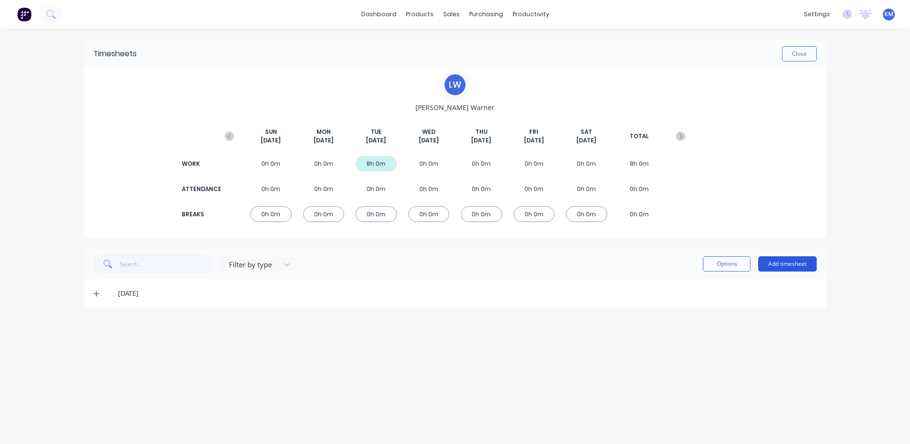
click at [775, 260] on button "Add timesheet" at bounding box center [787, 263] width 59 height 15
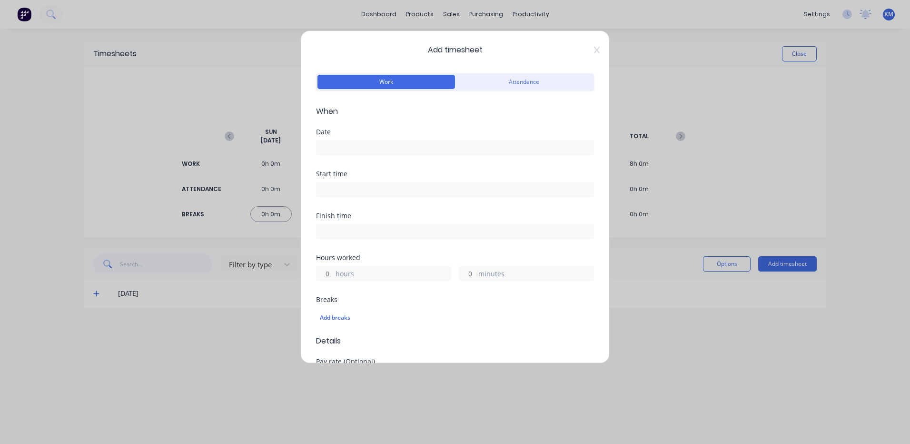
click at [450, 149] on input at bounding box center [455, 147] width 277 height 14
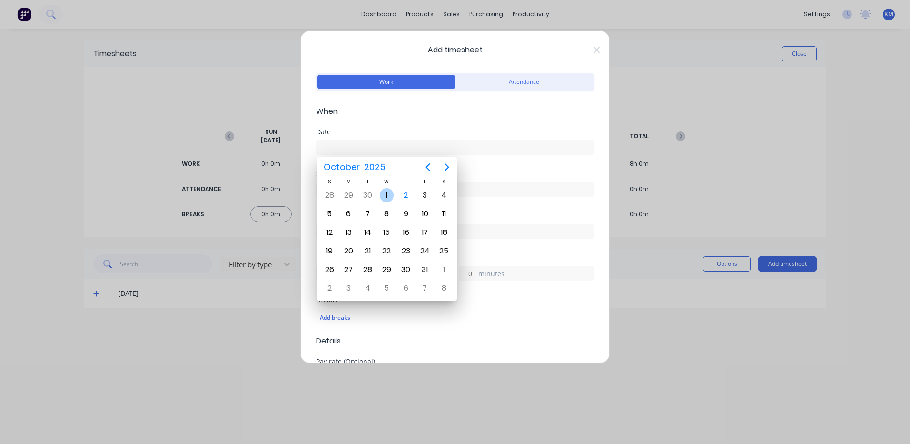
click at [387, 192] on div "1" at bounding box center [387, 195] width 14 height 14
type input "[DATE]"
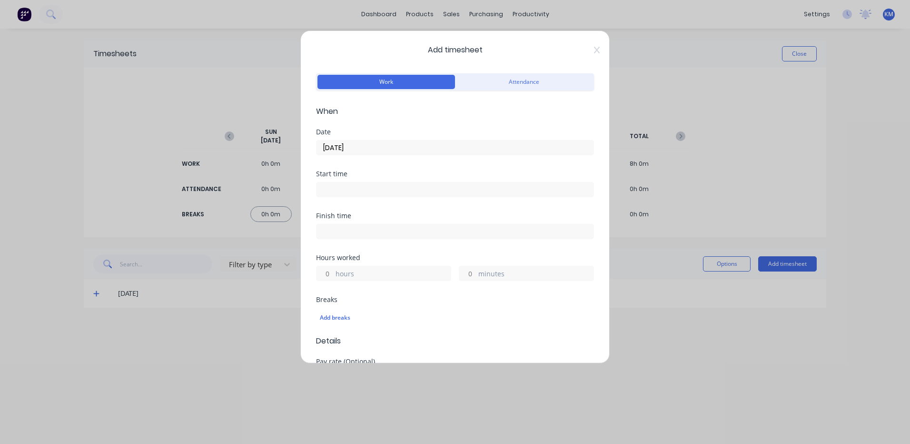
click at [322, 270] on input "hours" at bounding box center [325, 273] width 17 height 14
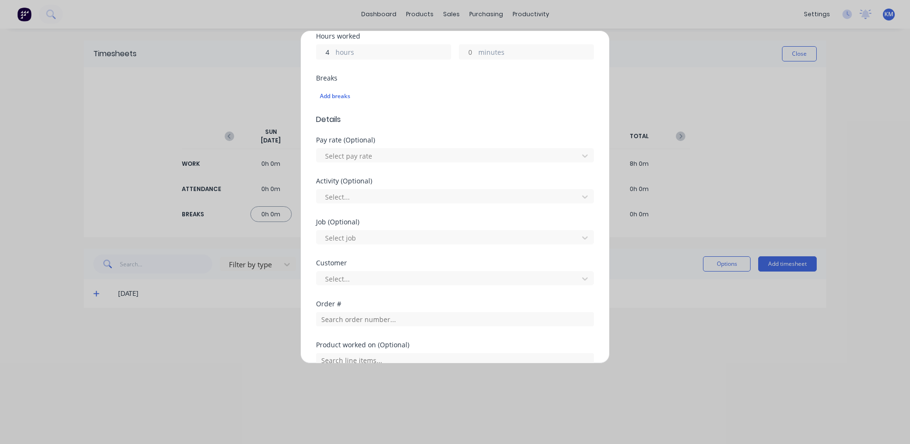
scroll to position [238, 0]
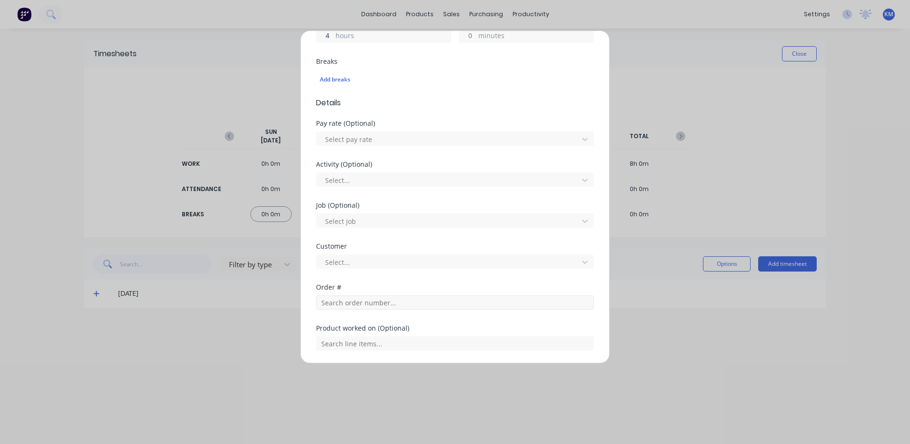
type input "4"
click at [358, 296] on input "text" at bounding box center [455, 302] width 278 height 14
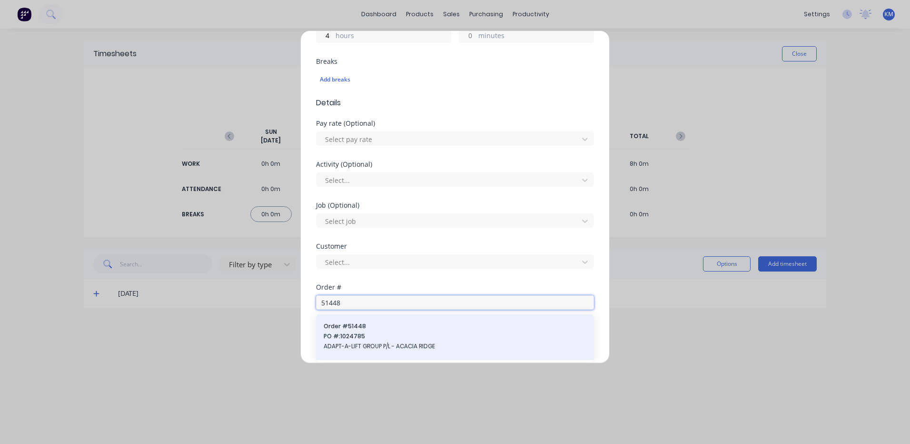
type input "51448"
click at [359, 319] on div "Order # 51448 PO #: 1024785 ADAPT-A-LIFT GROUP P/L - ACACIA RIDGE" at bounding box center [455, 337] width 278 height 46
click at [368, 336] on span "PO #: 1024785" at bounding box center [455, 336] width 263 height 9
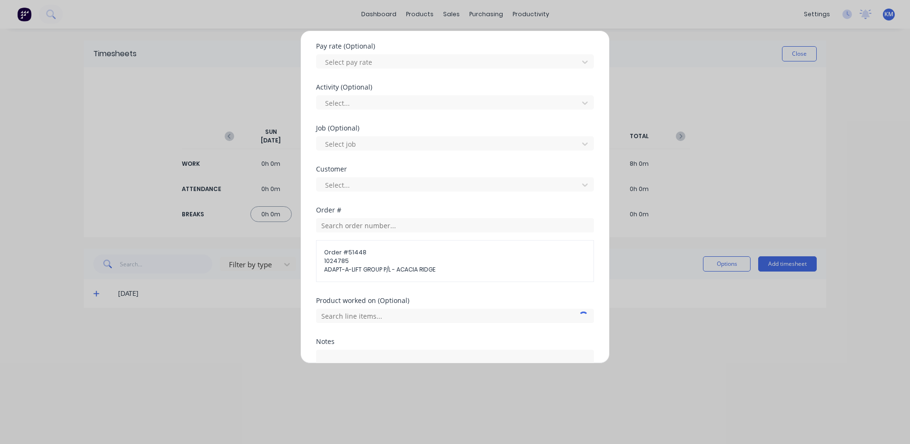
scroll to position [396, 0]
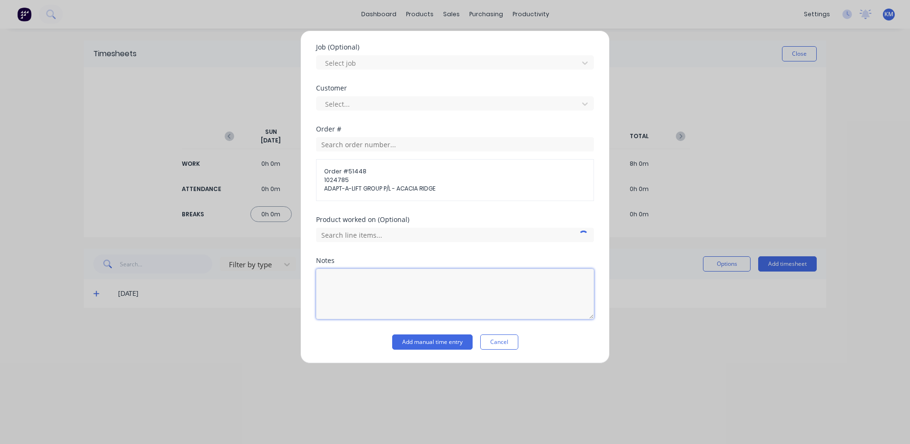
click at [416, 277] on textarea at bounding box center [455, 293] width 278 height 50
type textarea "GUARDS"
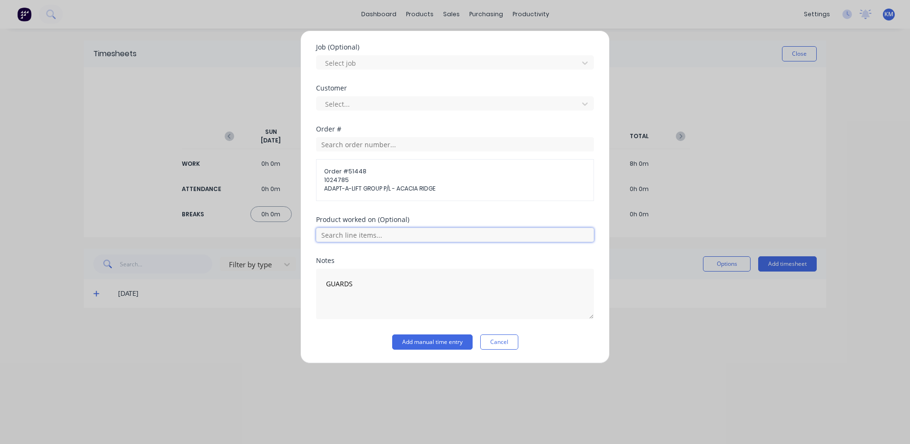
click at [548, 234] on input "text" at bounding box center [455, 235] width 278 height 14
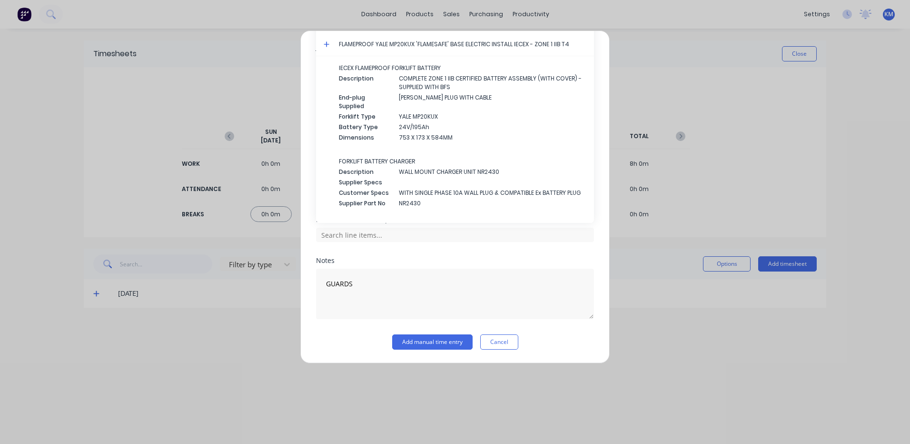
click at [328, 45] on icon at bounding box center [327, 44] width 6 height 7
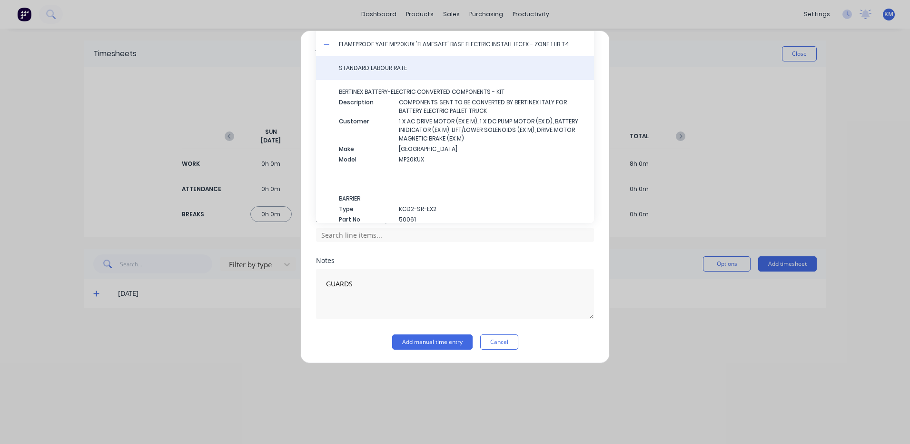
click at [341, 68] on span "STANDARD LABOUR RATE" at bounding box center [463, 68] width 248 height 9
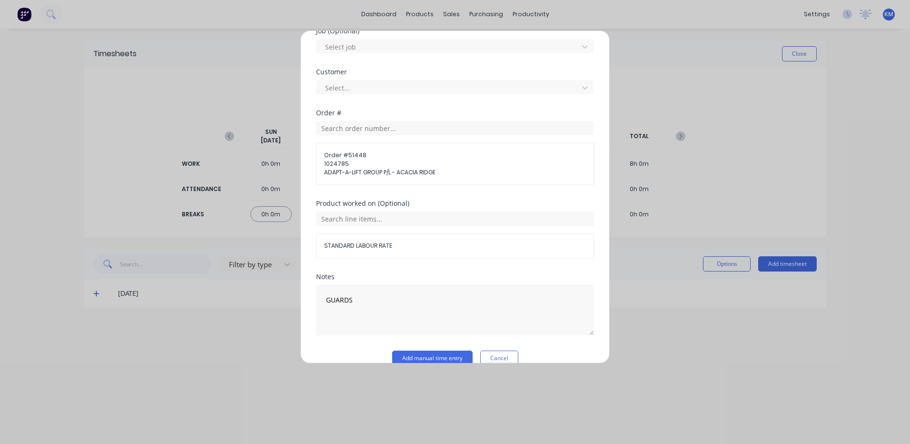
scroll to position [428, 0]
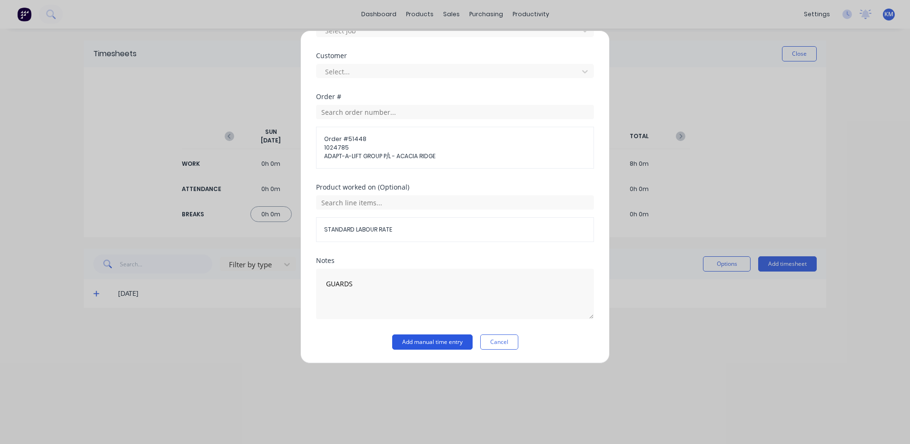
click at [417, 344] on button "Add manual time entry" at bounding box center [432, 341] width 80 height 15
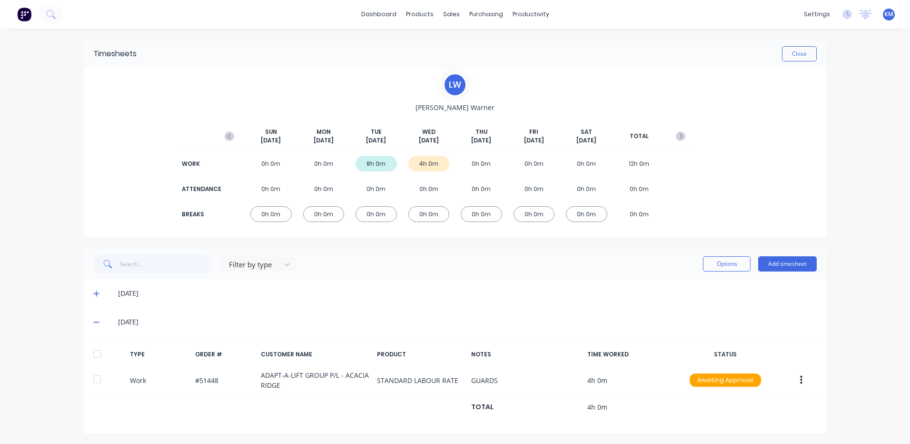
scroll to position [1, 0]
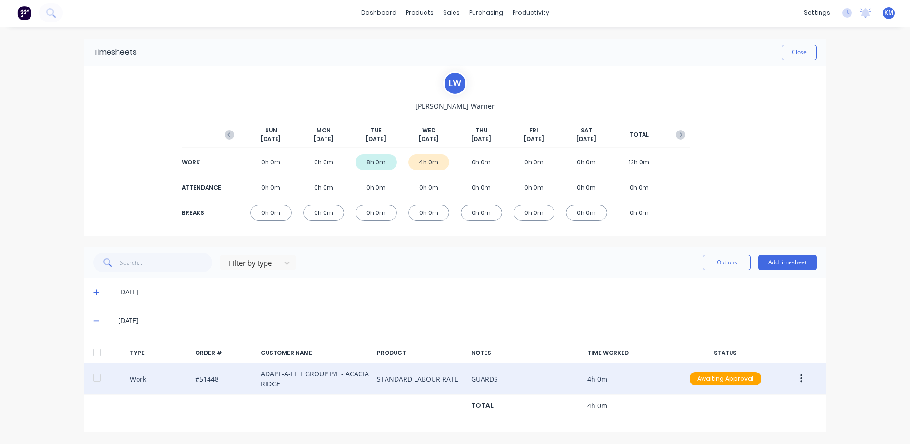
click at [800, 373] on icon "button" at bounding box center [801, 378] width 2 height 10
click at [770, 361] on div "Duplicate" at bounding box center [767, 362] width 73 height 14
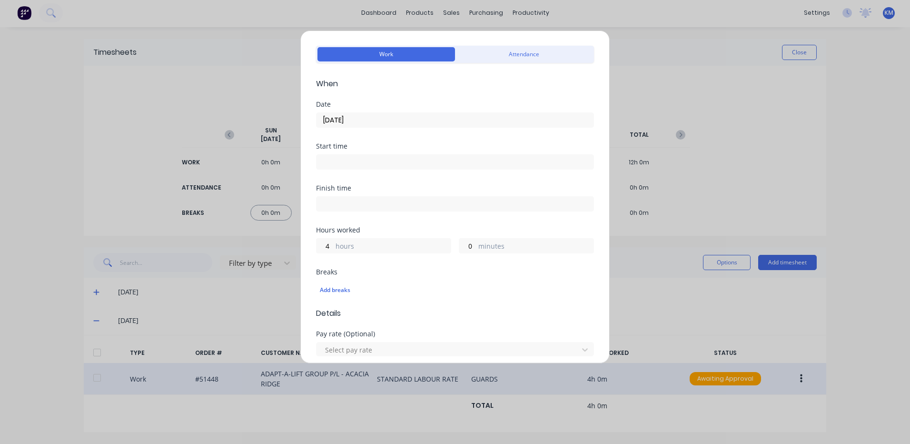
scroll to position [238, 0]
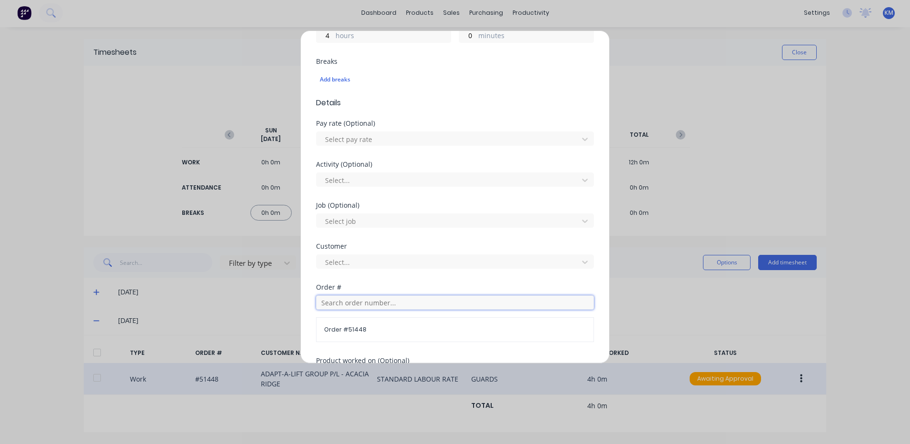
click at [370, 298] on input "text" at bounding box center [455, 302] width 278 height 14
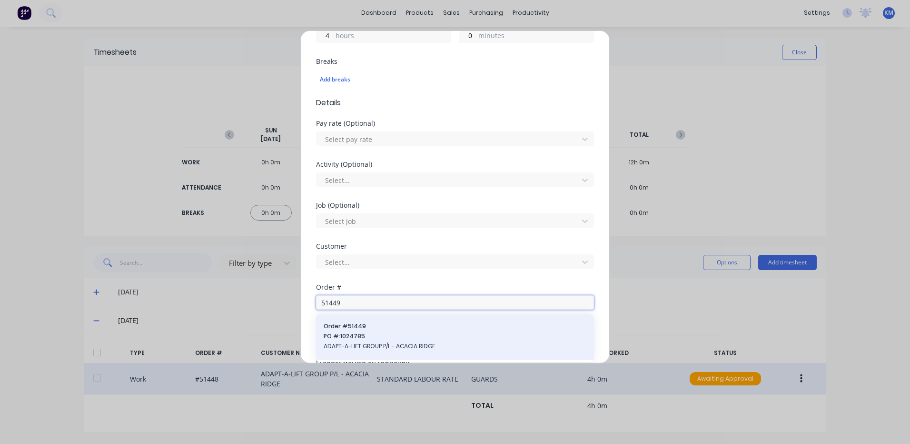
type input "51449"
click at [336, 326] on span "Order # 51449" at bounding box center [455, 326] width 263 height 9
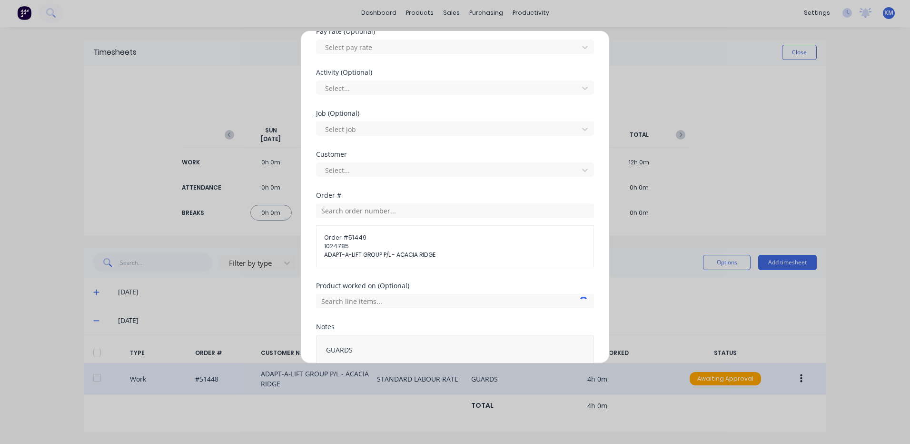
scroll to position [396, 0]
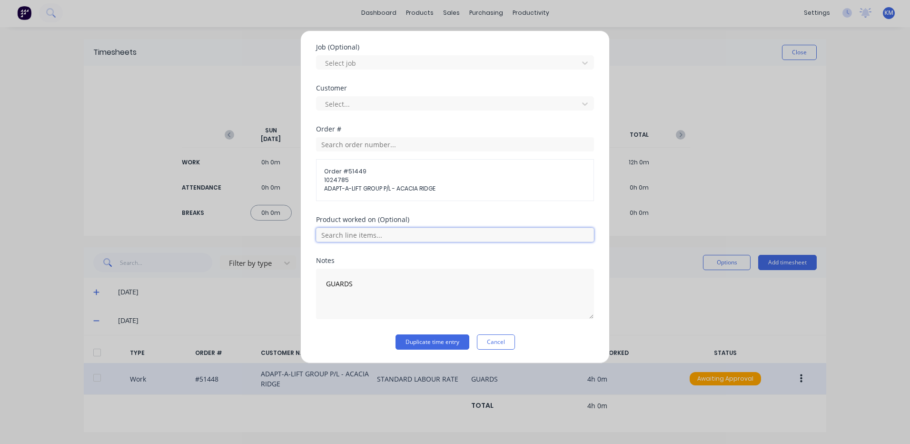
click at [399, 240] on input "text" at bounding box center [455, 235] width 278 height 14
type input "5"
click at [379, 150] on input "text" at bounding box center [455, 144] width 278 height 14
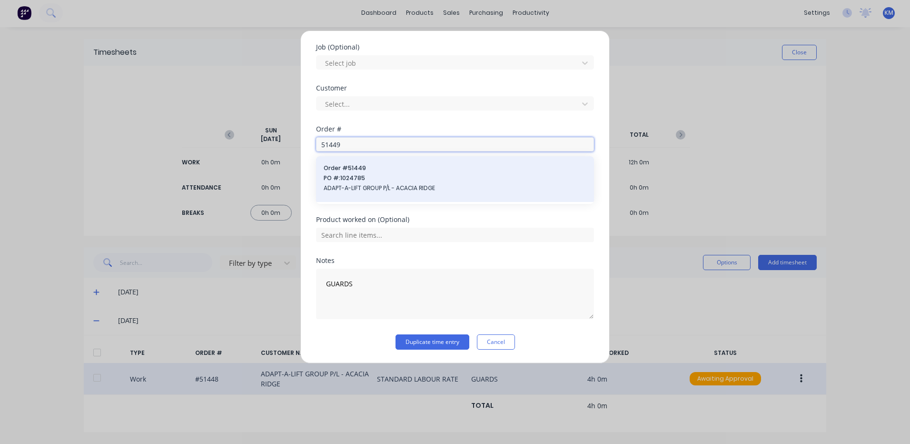
type input "51449"
click at [473, 180] on span "PO #: 1024785" at bounding box center [455, 178] width 263 height 9
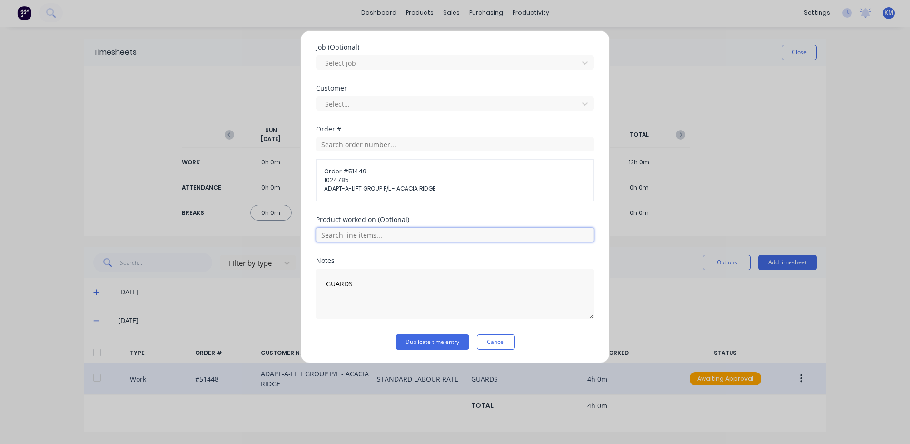
click at [400, 239] on input "text" at bounding box center [455, 235] width 278 height 14
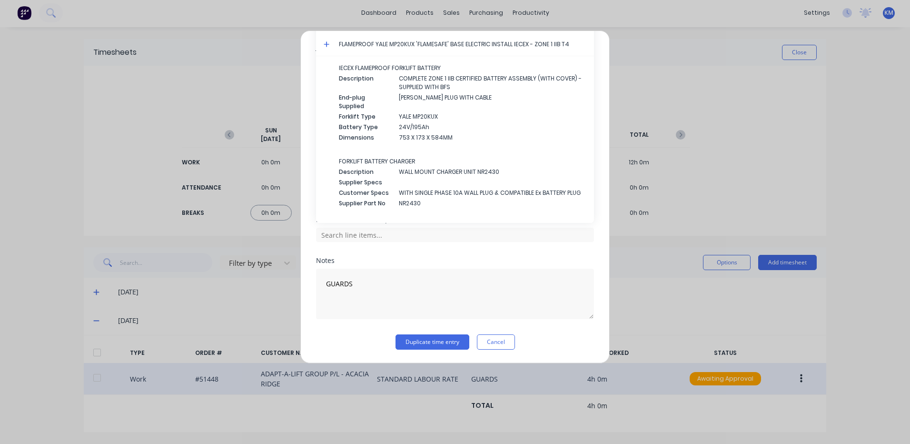
click at [327, 42] on icon at bounding box center [327, 44] width 6 height 7
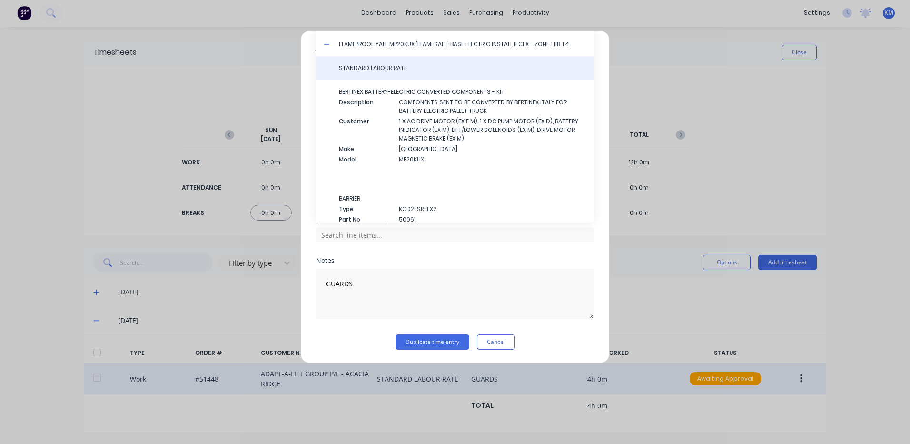
click at [363, 68] on span "STANDARD LABOUR RATE" at bounding box center [463, 68] width 248 height 9
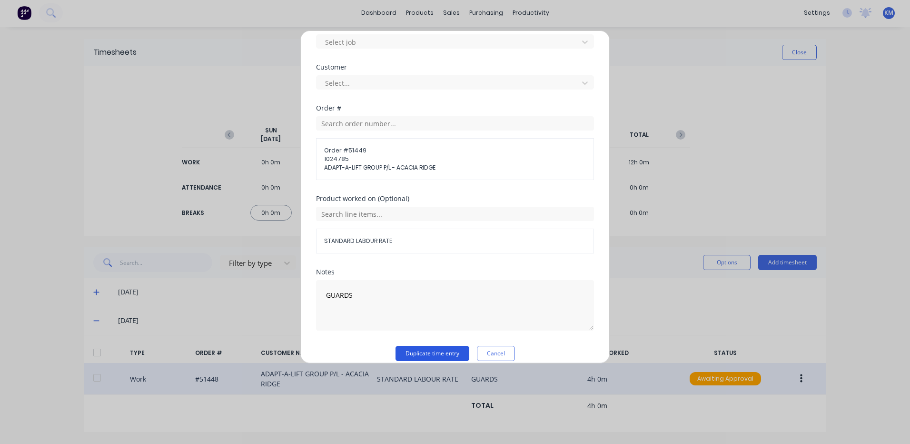
scroll to position [428, 0]
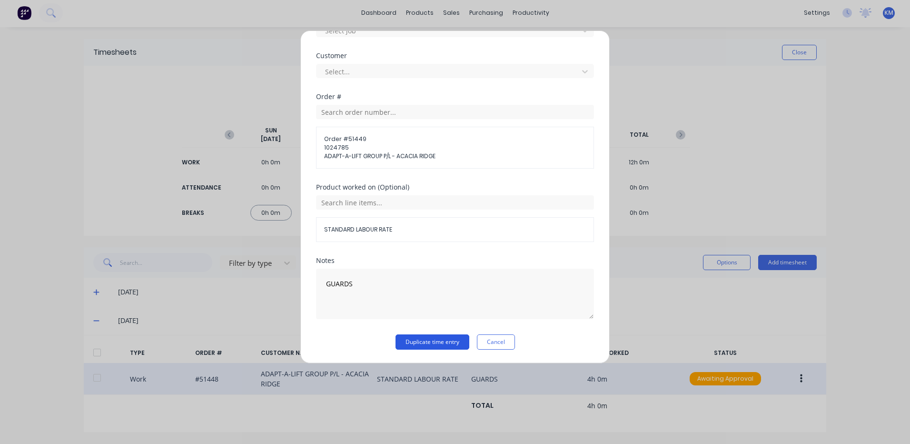
click at [440, 335] on button "Duplicate time entry" at bounding box center [433, 341] width 74 height 15
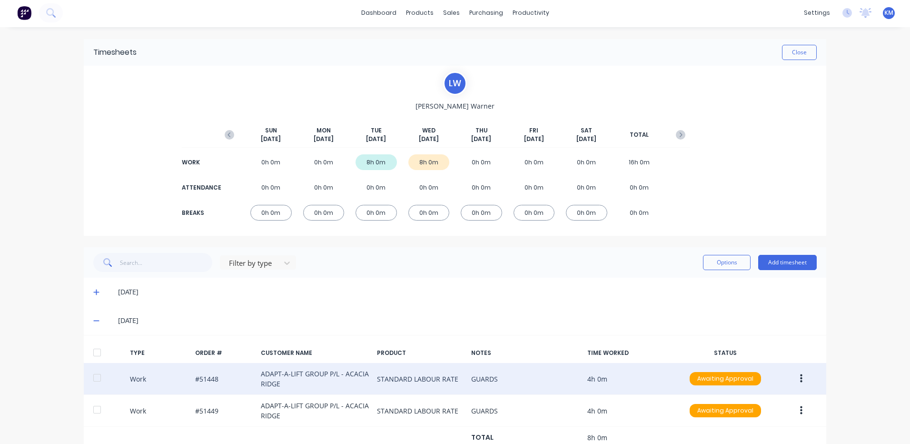
click at [89, 349] on div at bounding box center [97, 352] width 19 height 19
click at [706, 265] on button "Options" at bounding box center [727, 262] width 48 height 15
click at [690, 284] on div "Approve" at bounding box center [705, 287] width 73 height 14
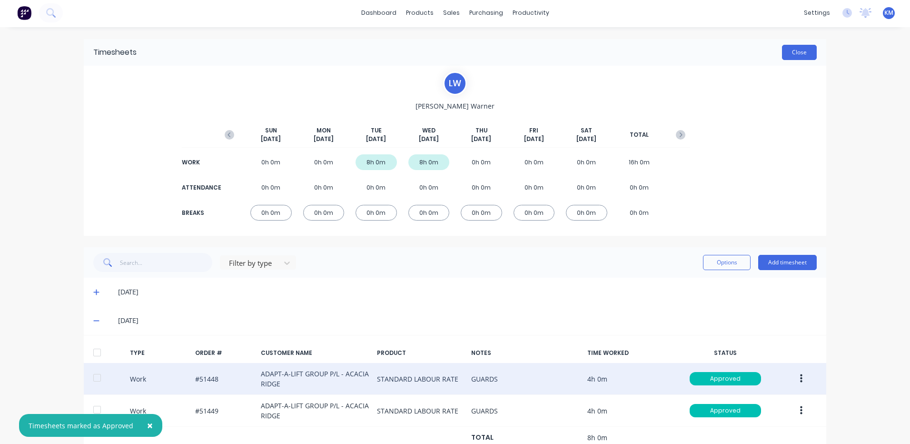
click at [791, 53] on button "Close" at bounding box center [799, 52] width 35 height 15
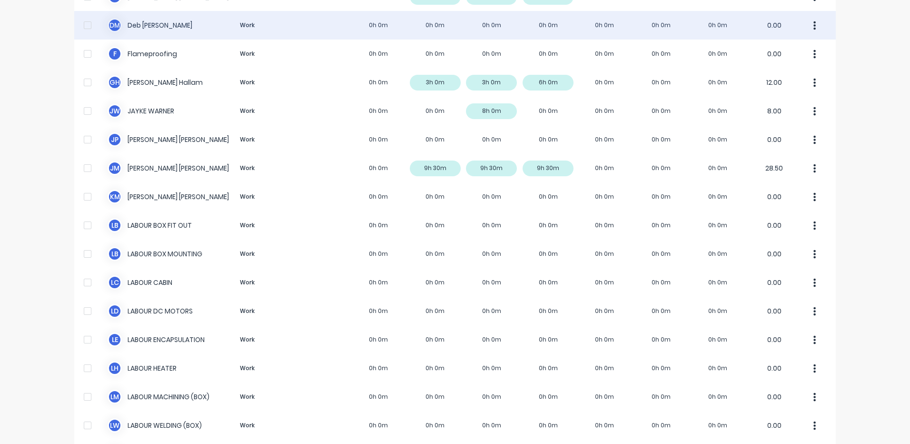
scroll to position [238, 0]
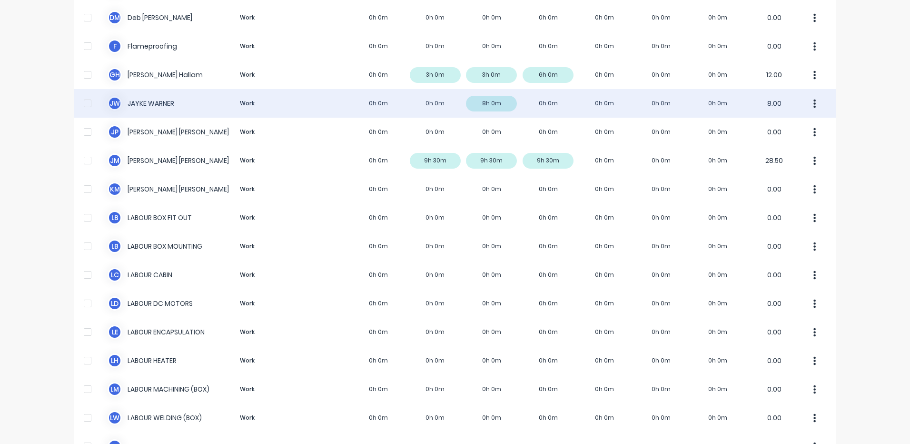
click at [449, 110] on div "[PERSON_NAME] [PERSON_NAME] Work 0h 0m 0h 0m 8h 0m 0h 0m 0h 0m 0h 0m 0h 0m 8.00" at bounding box center [455, 103] width 762 height 29
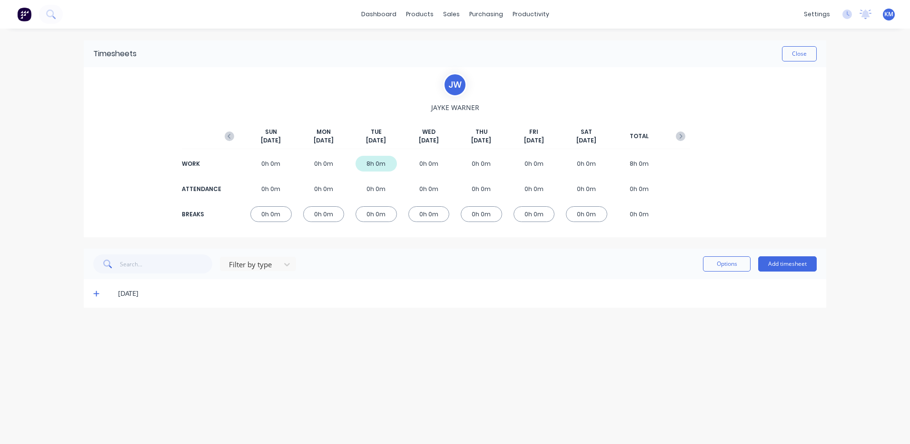
click at [96, 293] on icon at bounding box center [96, 294] width 6 height 6
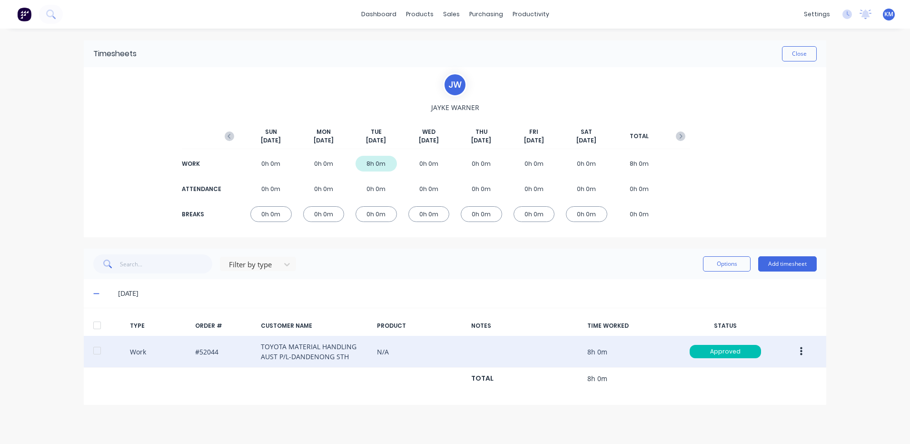
click at [802, 350] on icon "button" at bounding box center [801, 351] width 2 height 10
click at [762, 334] on div "Duplicate" at bounding box center [767, 335] width 73 height 14
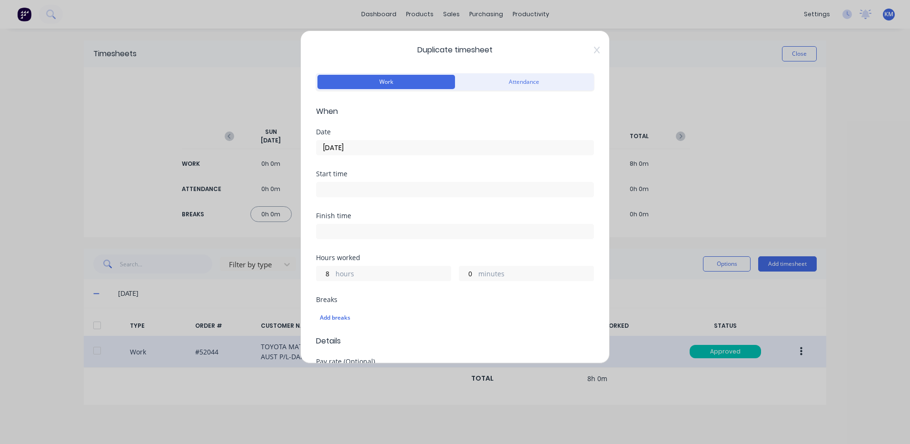
click at [405, 147] on input "[DATE]" at bounding box center [455, 147] width 277 height 14
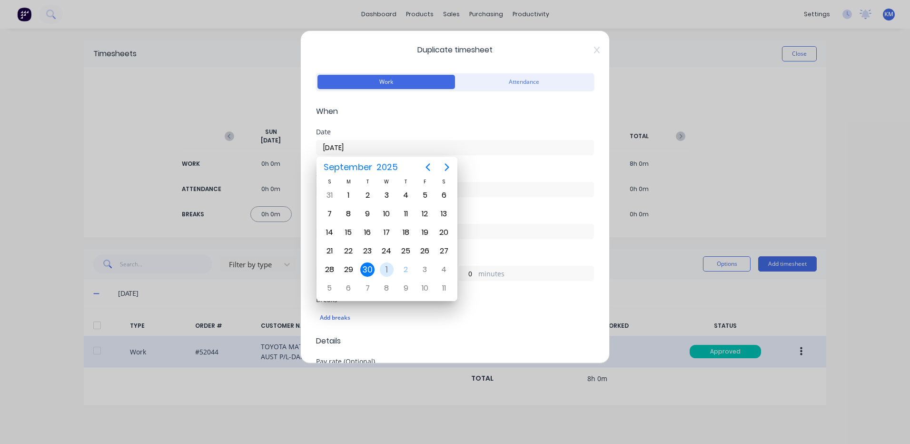
click at [387, 266] on div "1" at bounding box center [387, 269] width 14 height 14
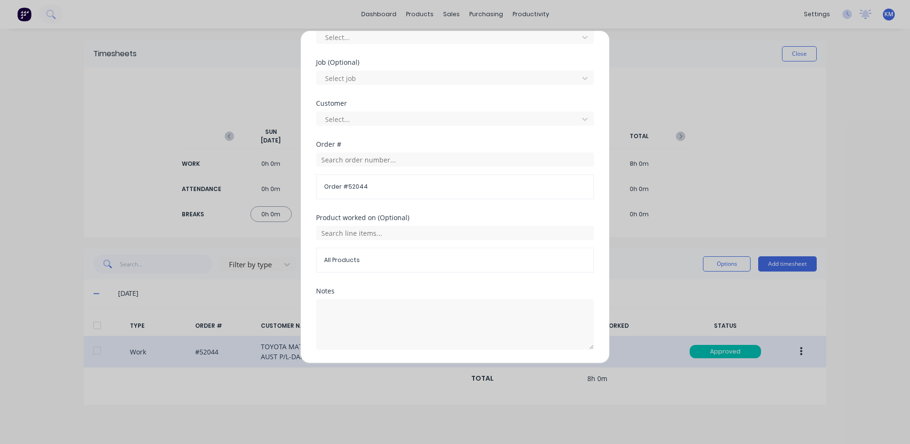
scroll to position [411, 0]
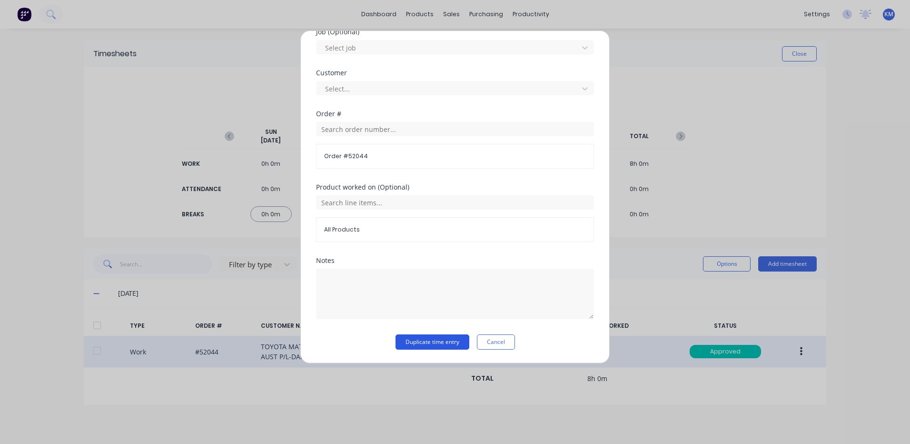
click at [432, 340] on button "Duplicate time entry" at bounding box center [433, 341] width 74 height 15
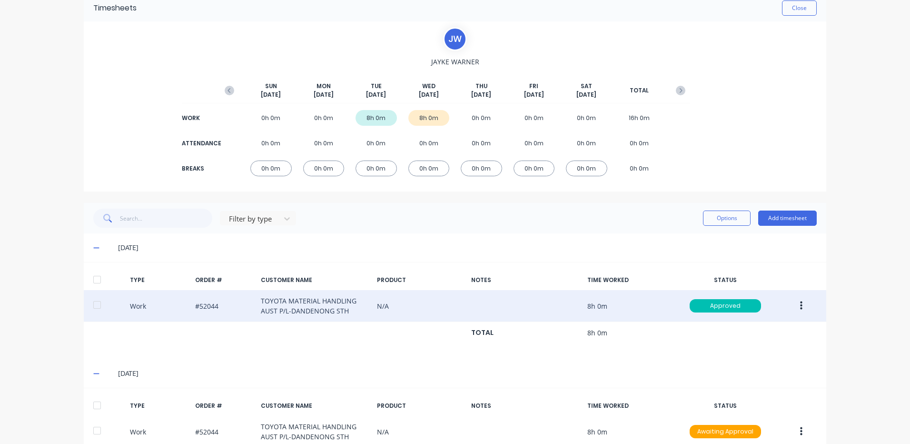
scroll to position [99, 0]
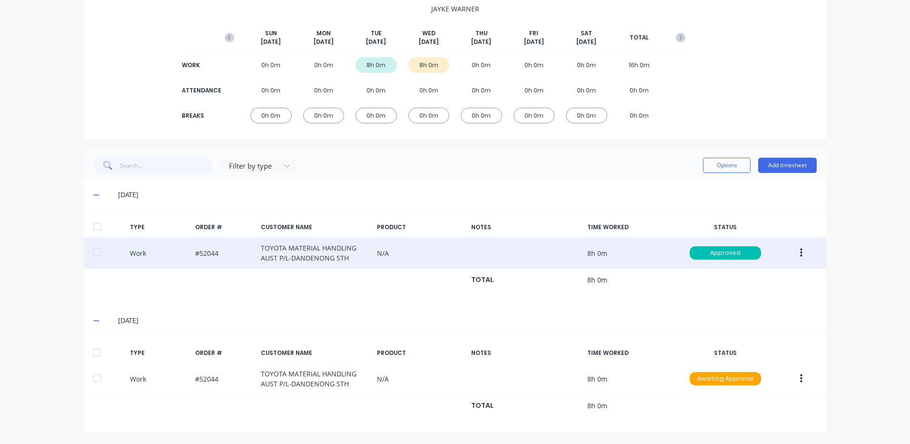
click at [99, 354] on div at bounding box center [97, 352] width 19 height 19
click at [714, 172] on button "Options" at bounding box center [727, 165] width 48 height 15
click at [697, 192] on div "Approve" at bounding box center [705, 190] width 73 height 14
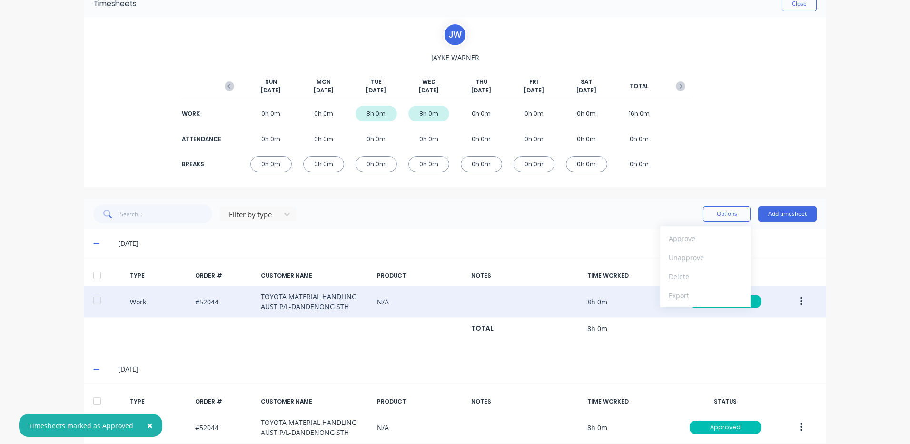
scroll to position [0, 0]
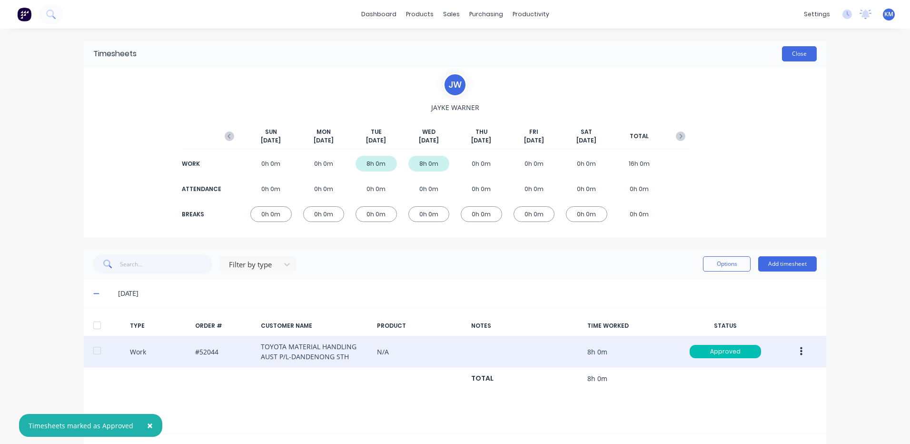
click at [804, 49] on button "Close" at bounding box center [799, 53] width 35 height 15
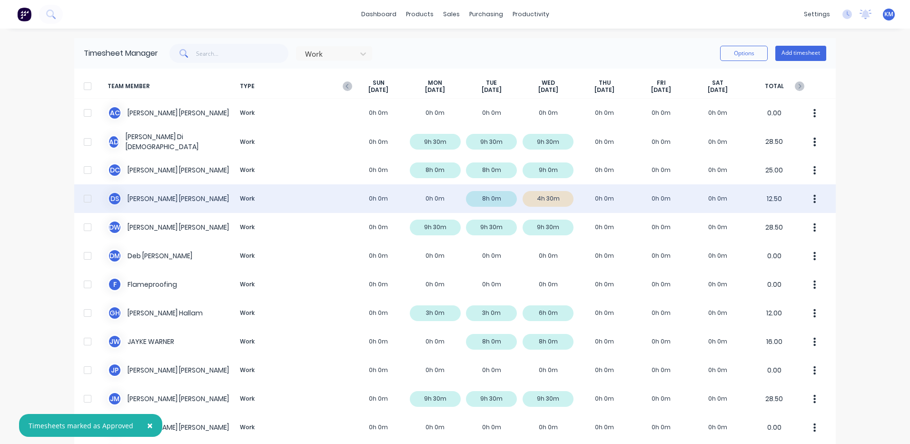
click at [549, 198] on div "D S [PERSON_NAME] Work 0h 0m 0h 0m 8h 0m 4h 30m 0h 0m 0h 0m 0h 0m 12.50" at bounding box center [455, 198] width 762 height 29
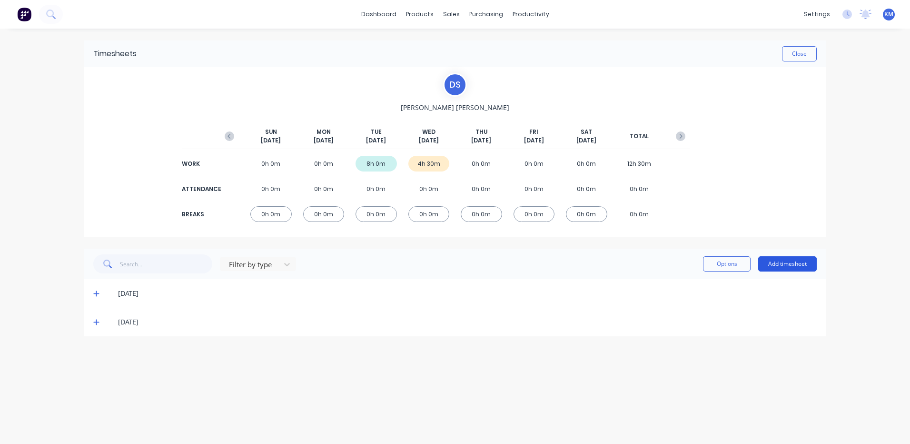
click at [794, 261] on button "Add timesheet" at bounding box center [787, 263] width 59 height 15
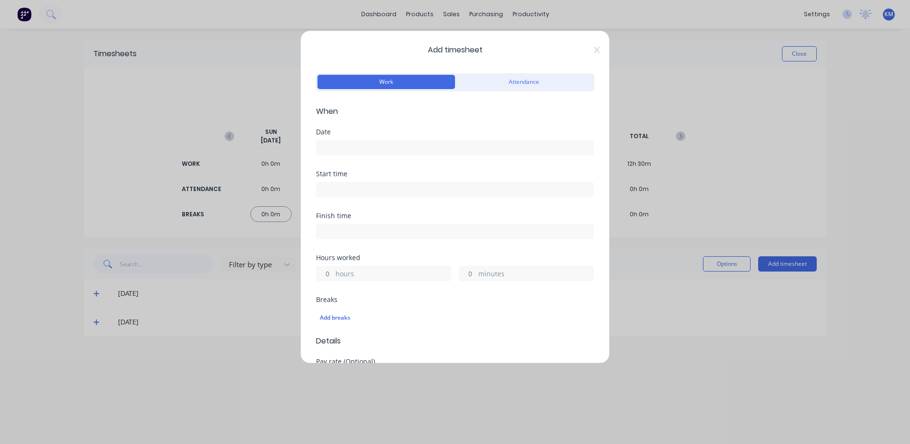
click at [421, 149] on input at bounding box center [455, 147] width 277 height 14
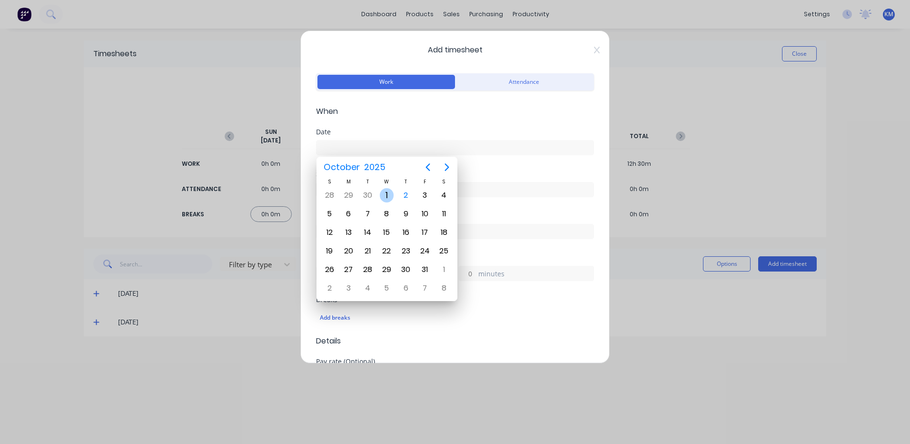
click at [390, 194] on div "1" at bounding box center [387, 195] width 14 height 14
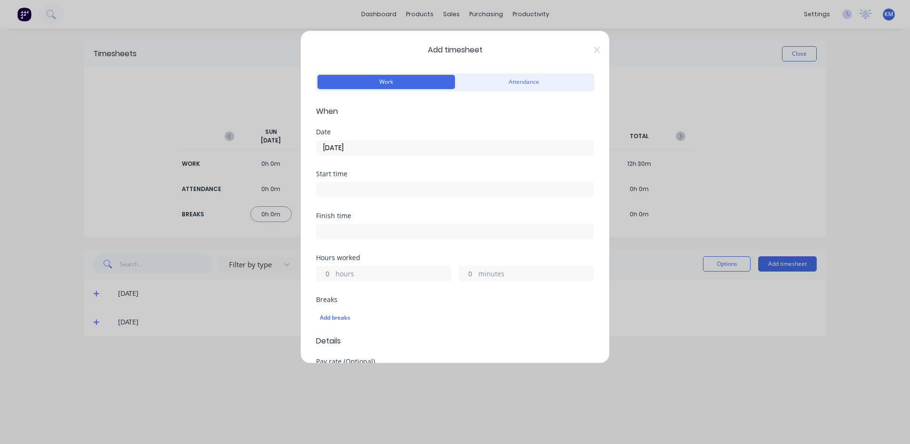
click at [312, 280] on div "Add timesheet Work Attendance When Date [DATE] Start time Finish time Hours wor…" at bounding box center [454, 196] width 309 height 333
click at [317, 276] on input "hours" at bounding box center [325, 273] width 17 height 14
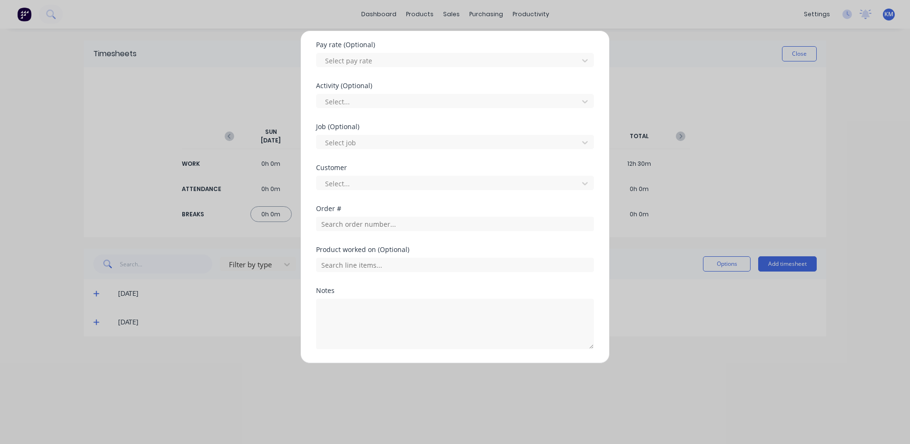
scroll to position [333, 0]
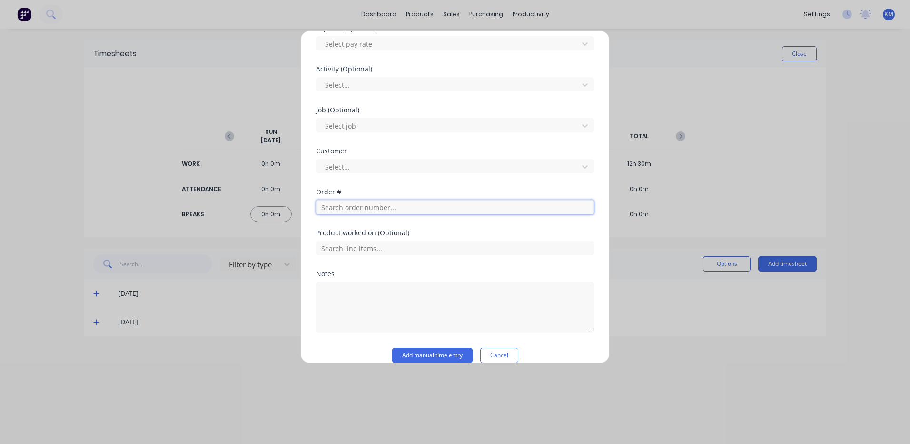
click at [347, 210] on input "text" at bounding box center [455, 207] width 278 height 14
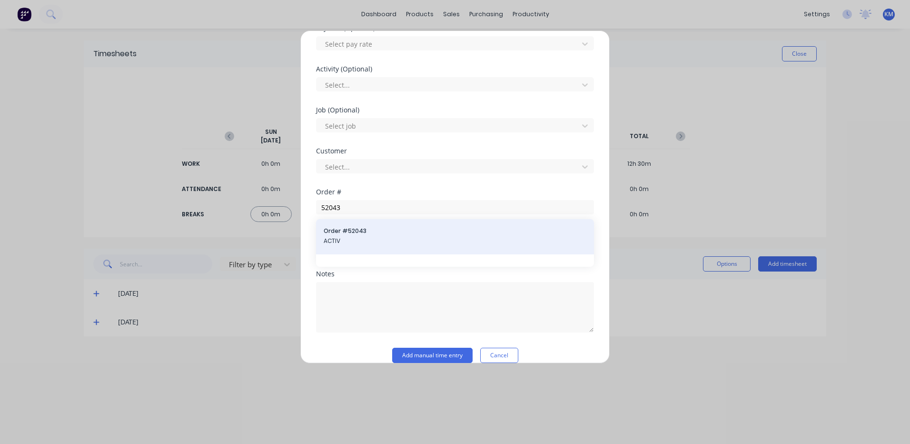
click at [349, 235] on span "Order # 52043" at bounding box center [455, 231] width 263 height 9
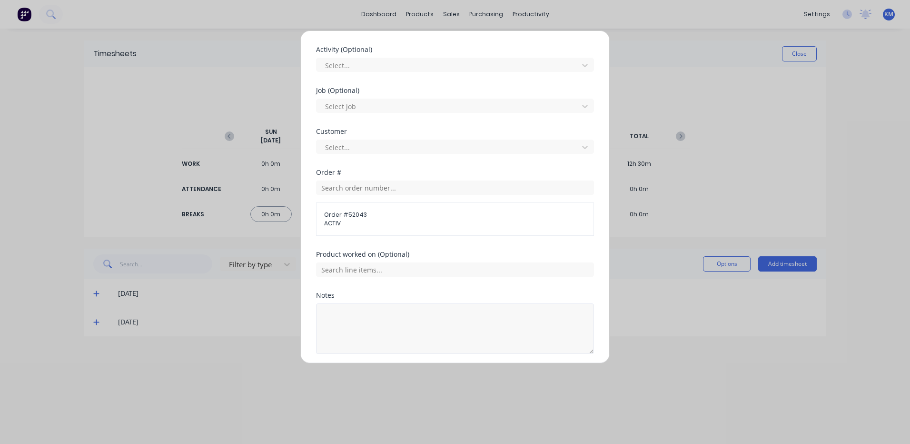
scroll to position [387, 0]
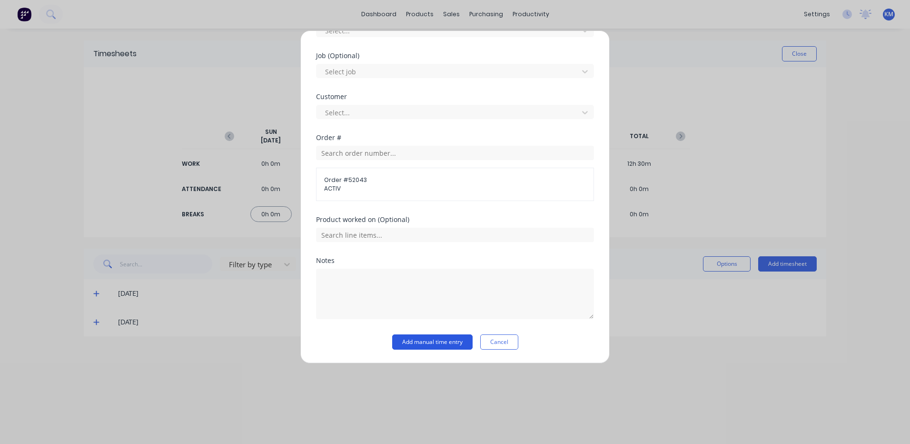
click at [417, 347] on button "Add manual time entry" at bounding box center [432, 341] width 80 height 15
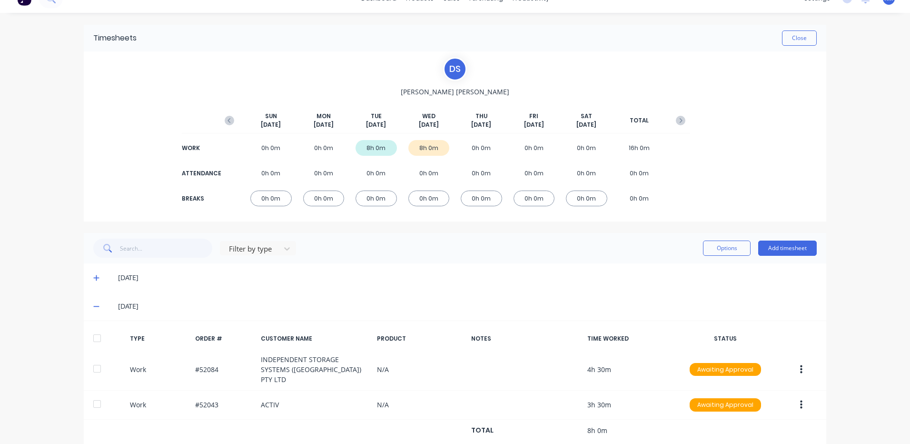
scroll to position [30, 0]
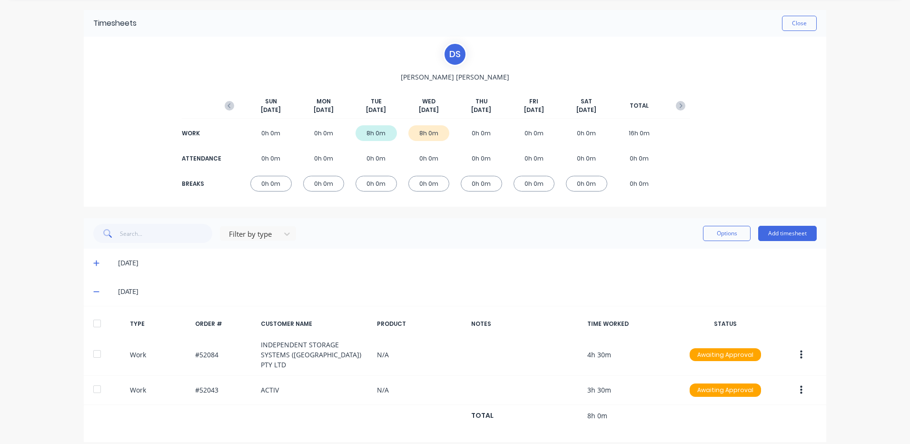
click at [88, 321] on div at bounding box center [97, 323] width 19 height 19
click at [89, 263] on div "[DATE]" at bounding box center [455, 262] width 743 height 29
click at [93, 261] on icon at bounding box center [96, 262] width 6 height 7
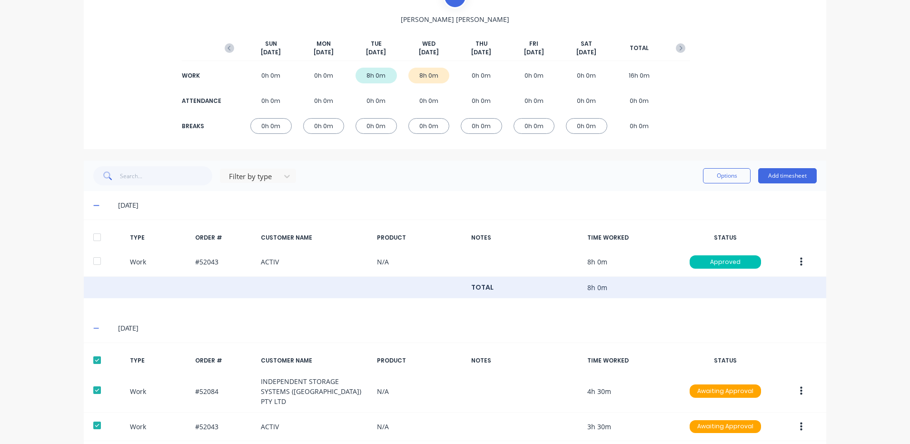
scroll to position [124, 0]
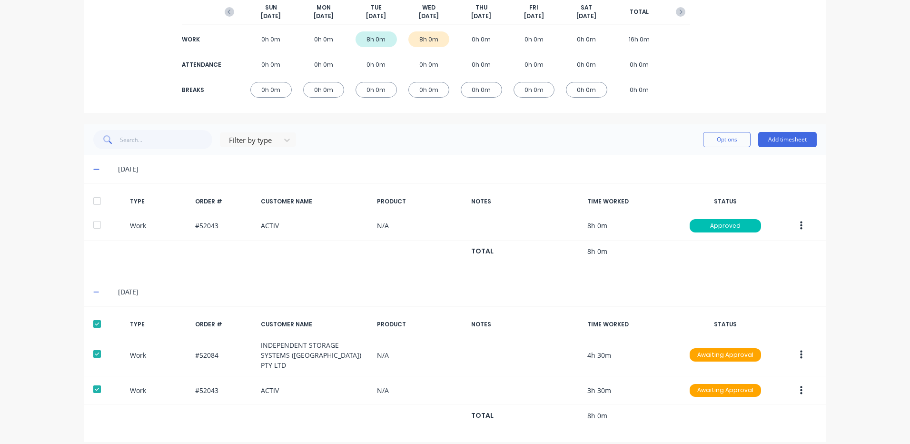
click at [710, 147] on div "Options Add timesheet" at bounding box center [760, 139] width 114 height 19
click at [711, 147] on button "Options" at bounding box center [727, 139] width 48 height 15
click at [696, 159] on div "Approve" at bounding box center [705, 164] width 73 height 14
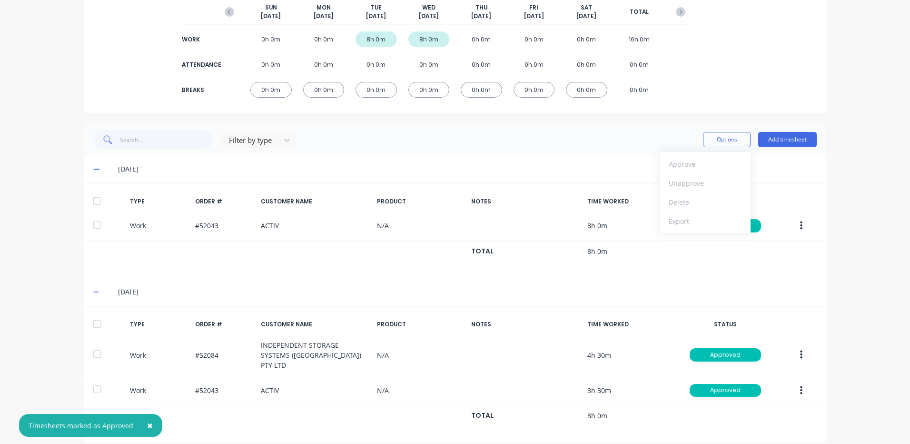
click at [559, 177] on div "[DATE]" at bounding box center [455, 169] width 743 height 29
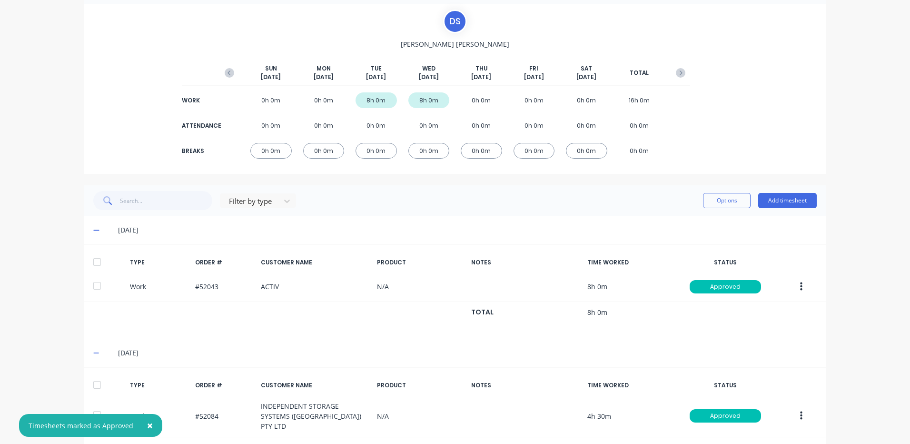
scroll to position [0, 0]
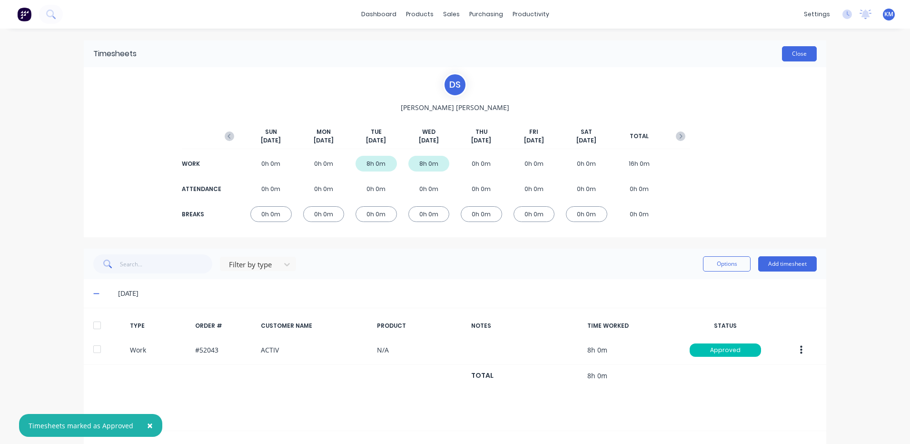
click at [807, 53] on button "Close" at bounding box center [799, 53] width 35 height 15
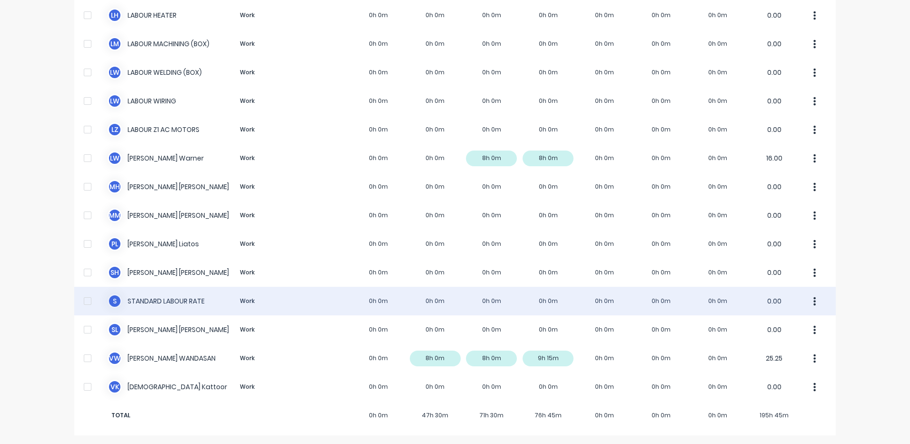
scroll to position [584, 0]
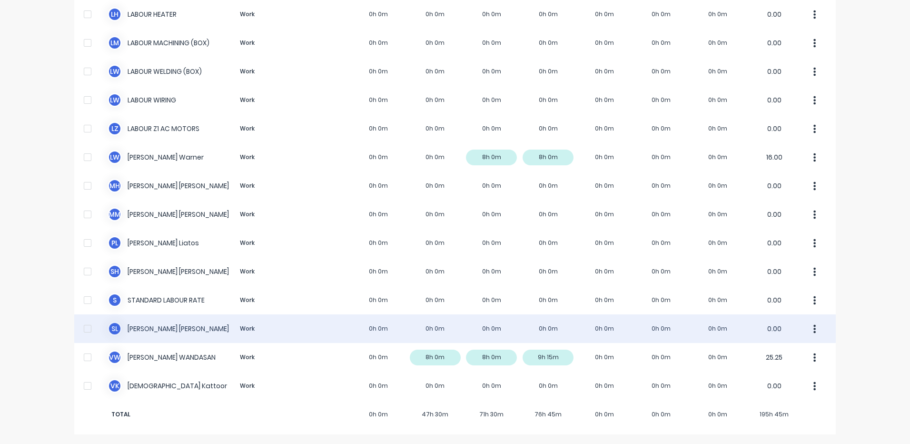
click at [355, 328] on div "S L [PERSON_NAME] Work 0h 0m 0h 0m 0h 0m 0h 0m 0h 0m 0h 0m 0h 0m 0.00" at bounding box center [455, 328] width 762 height 29
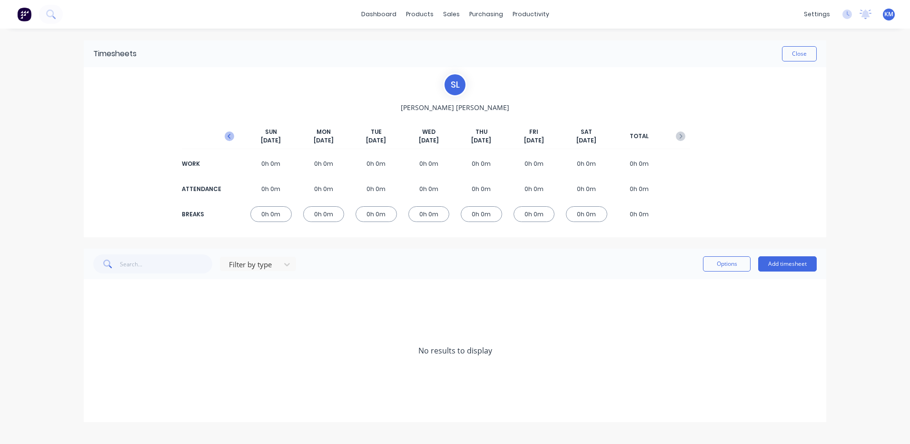
click at [233, 138] on icon "button" at bounding box center [230, 136] width 10 height 10
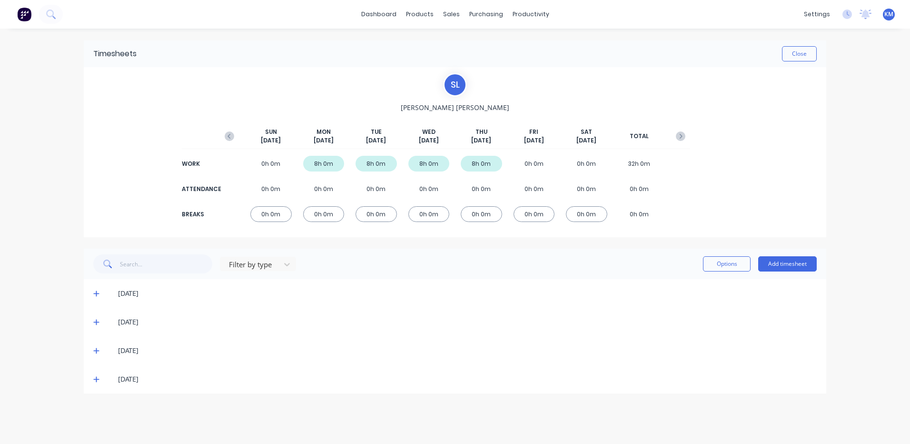
click at [94, 377] on icon at bounding box center [96, 379] width 6 height 7
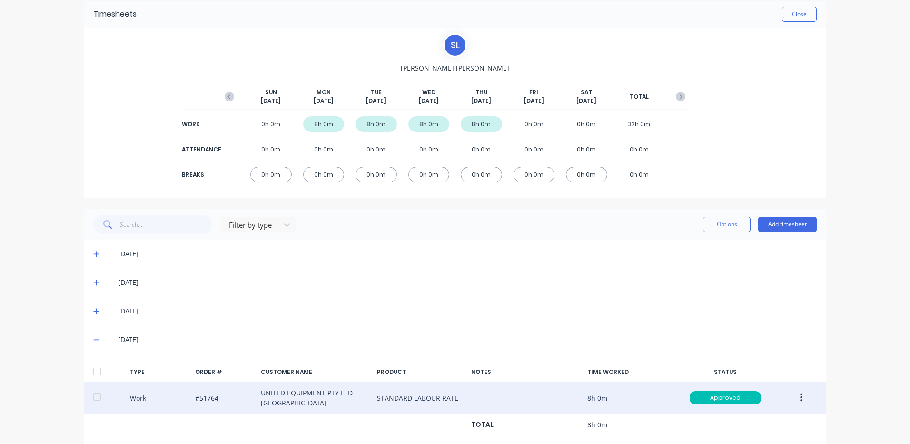
scroll to position [59, 0]
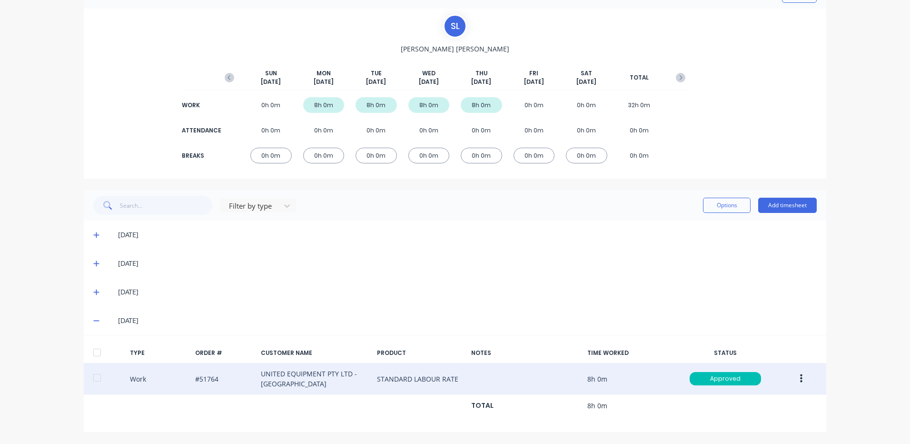
click at [802, 377] on button "button" at bounding box center [801, 378] width 22 height 17
click at [765, 357] on div "Duplicate" at bounding box center [767, 362] width 73 height 14
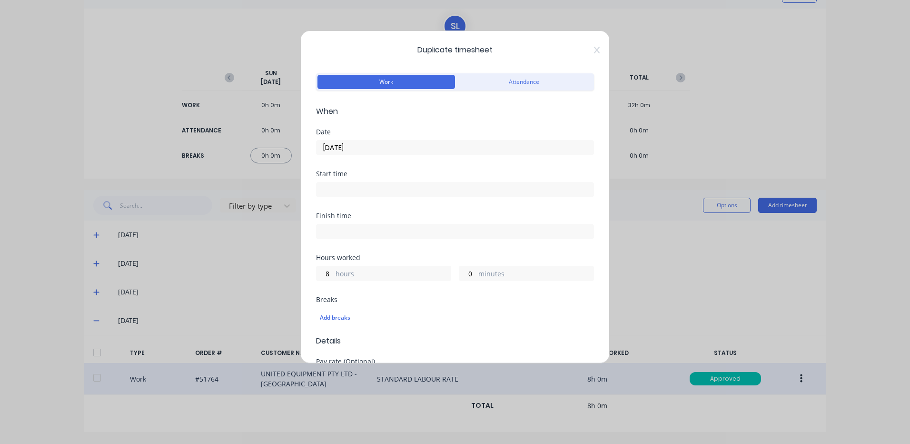
click at [439, 157] on div "Date [DATE]" at bounding box center [455, 150] width 278 height 42
click at [441, 152] on input "[DATE]" at bounding box center [455, 147] width 277 height 14
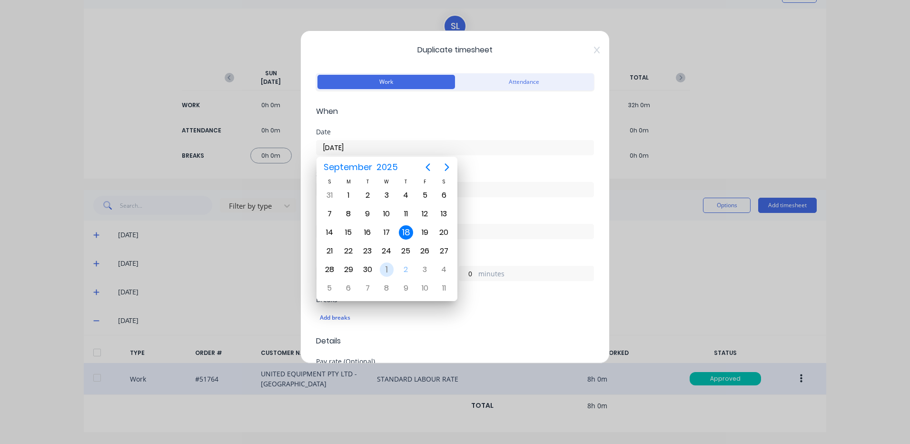
click at [382, 268] on div "1" at bounding box center [387, 269] width 14 height 14
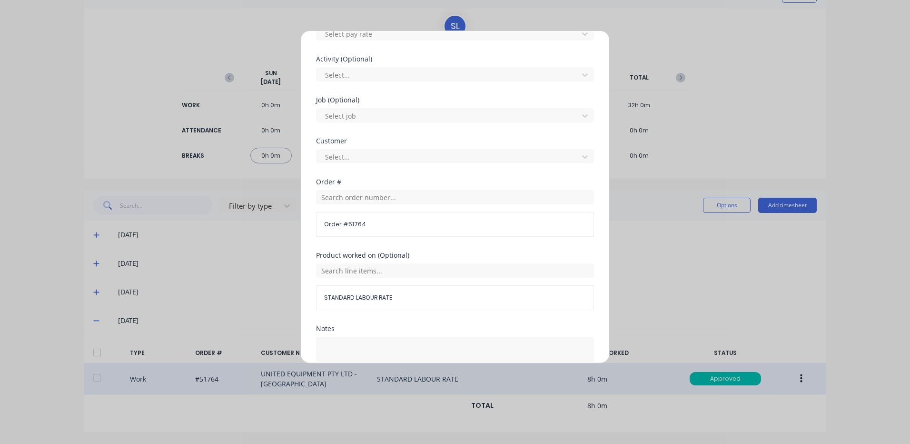
scroll to position [411, 0]
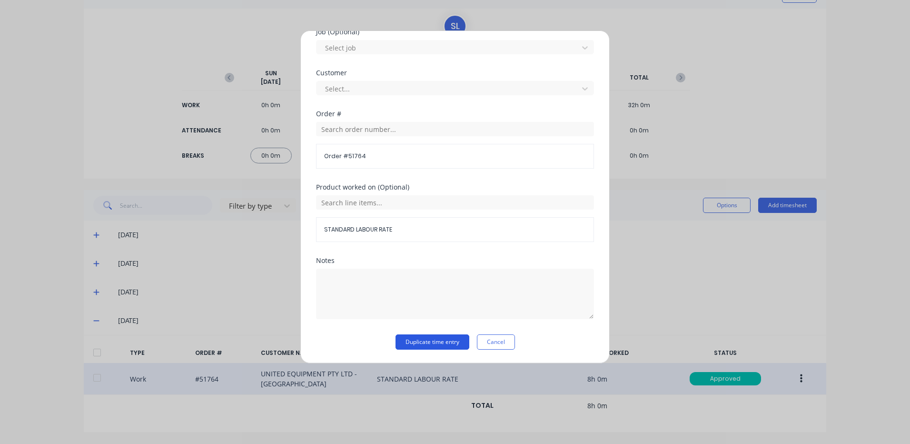
click at [443, 347] on button "Duplicate time entry" at bounding box center [433, 341] width 74 height 15
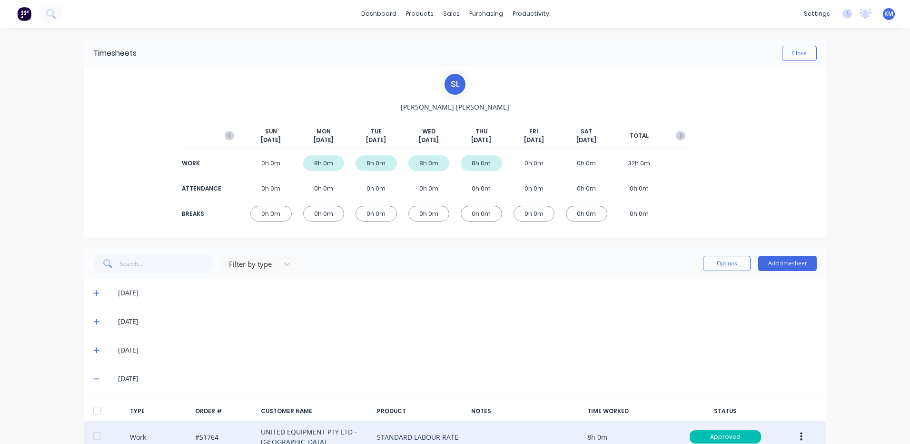
scroll to position [0, 0]
click at [417, 33] on div "Product Catalogue Materials" at bounding box center [463, 55] width 126 height 58
click at [417, 43] on icon at bounding box center [419, 46] width 5 height 8
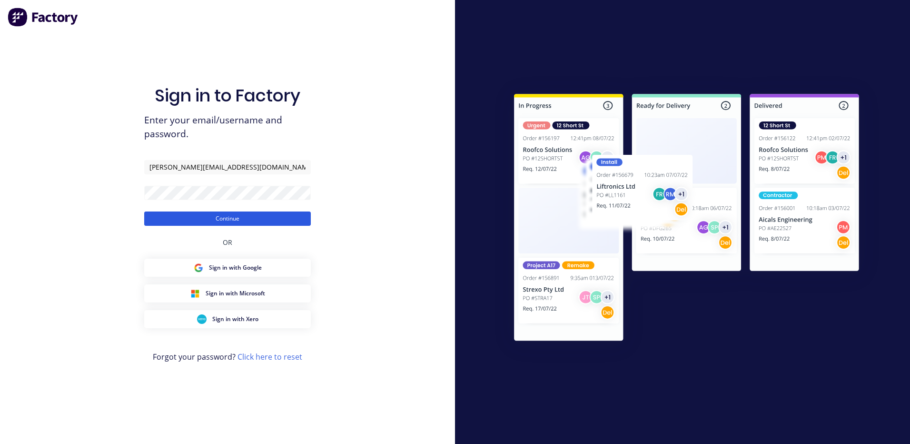
click at [243, 216] on button "Continue" at bounding box center [227, 218] width 167 height 14
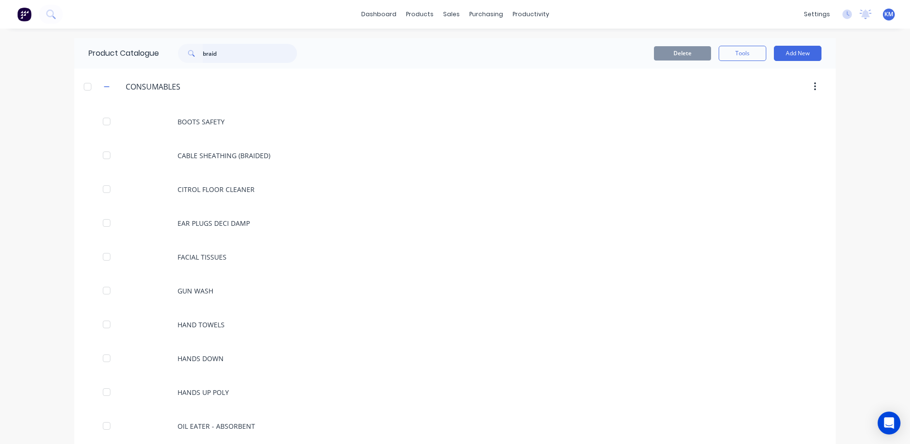
click at [254, 54] on input "braid" at bounding box center [250, 53] width 94 height 19
